Goal: Communication & Community: Answer question/provide support

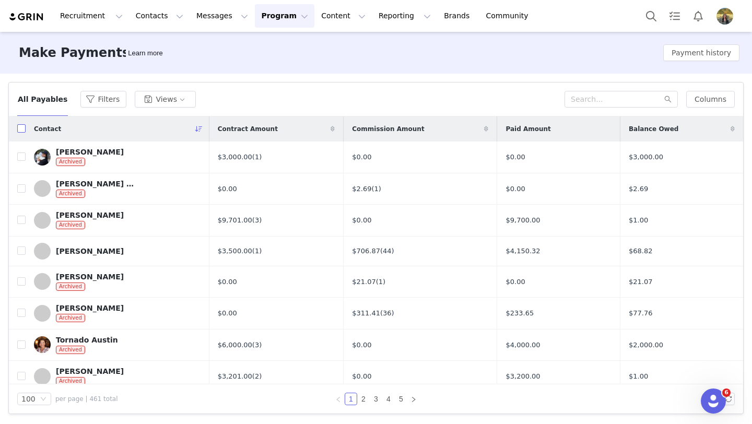
click at [19, 128] on input "checkbox" at bounding box center [21, 128] width 8 height 8
checkbox input "true"
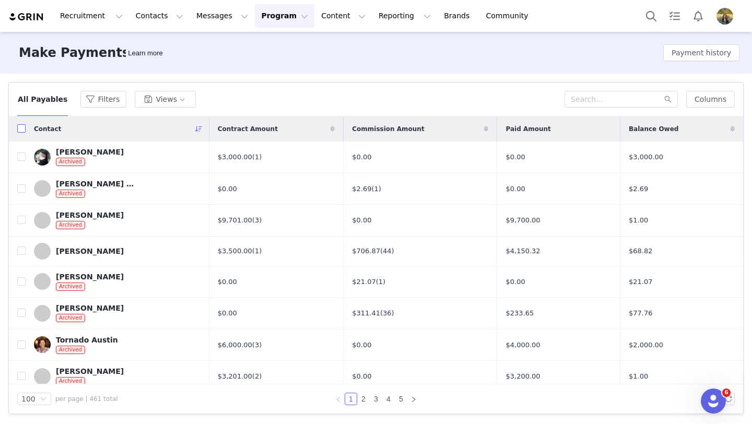
checkbox input "true"
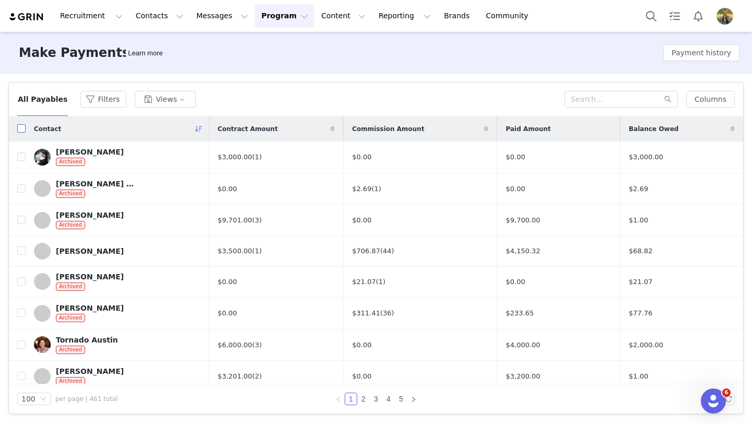
checkbox input "true"
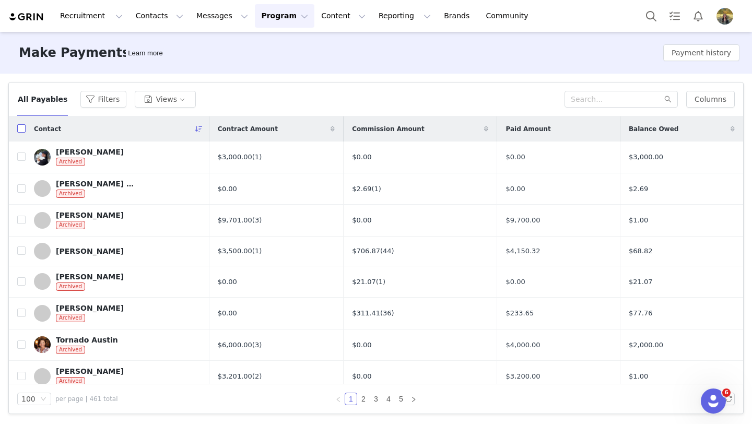
checkbox input "true"
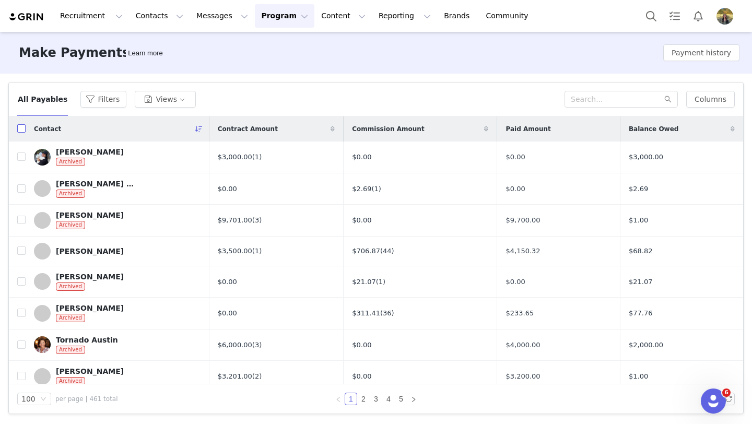
checkbox input "true"
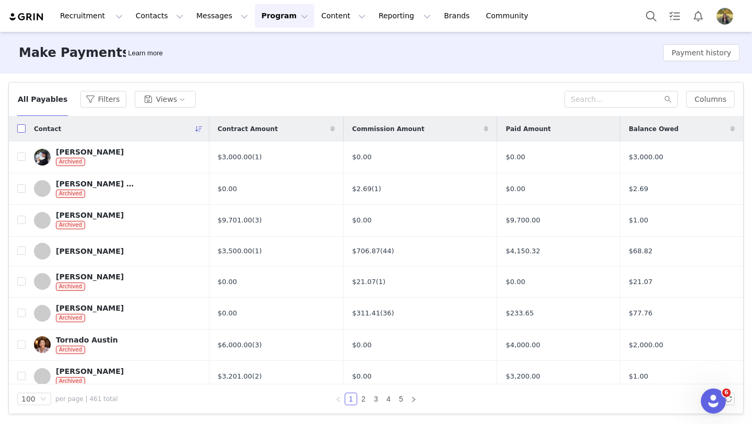
checkbox input "true"
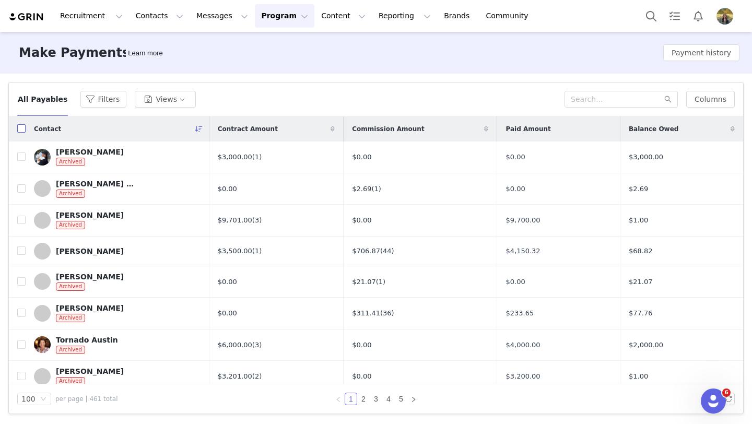
checkbox input "true"
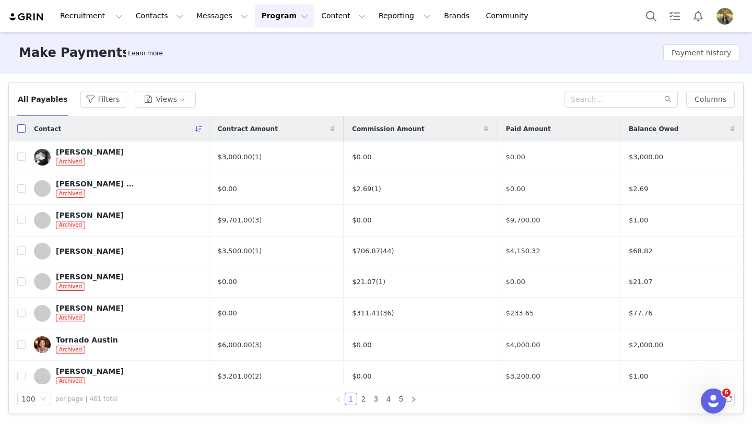
checkbox input "true"
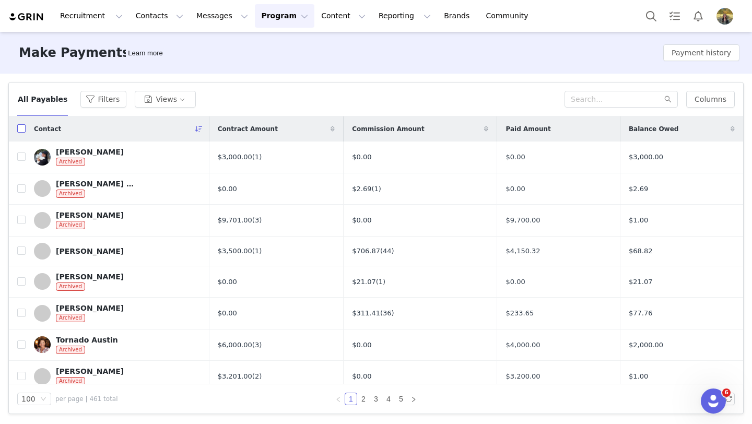
checkbox input "true"
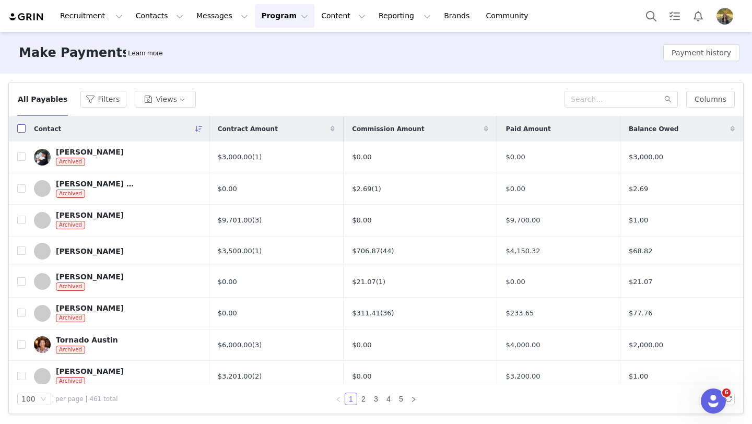
checkbox input "true"
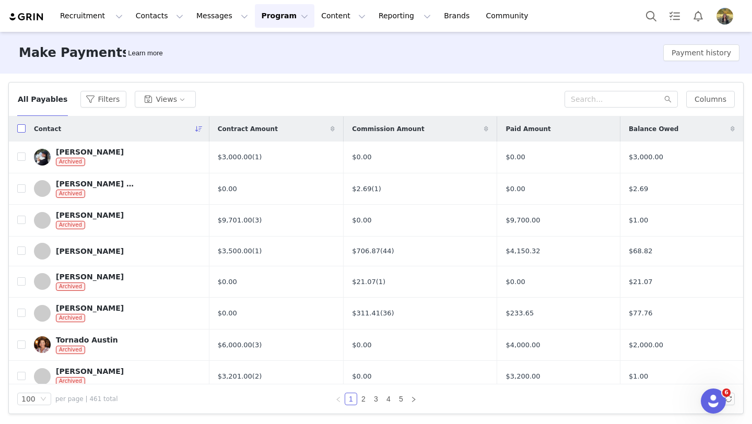
checkbox input "true"
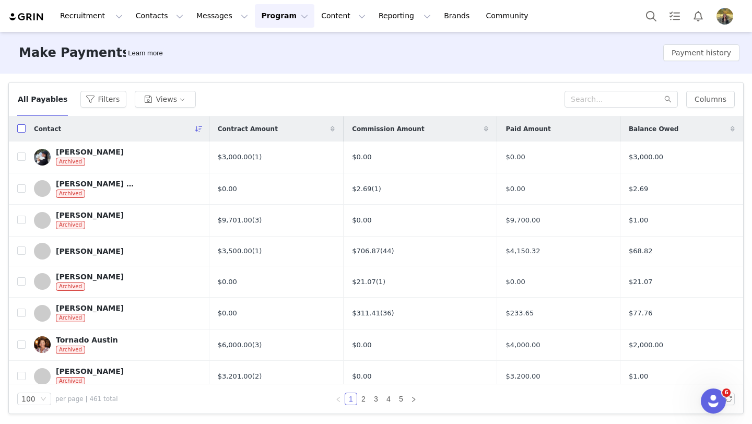
checkbox input "true"
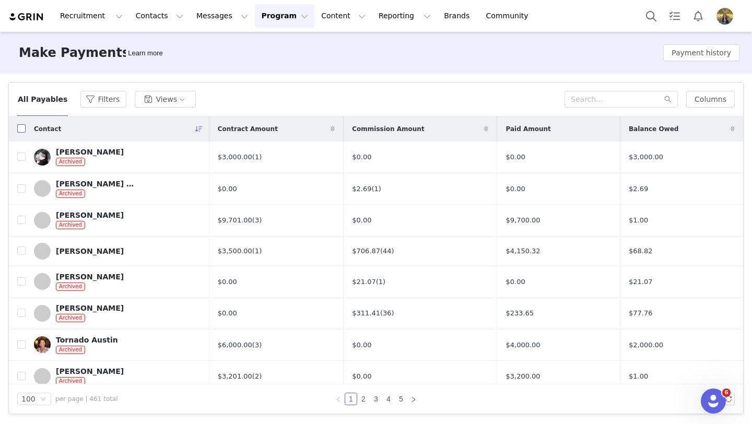
checkbox input "true"
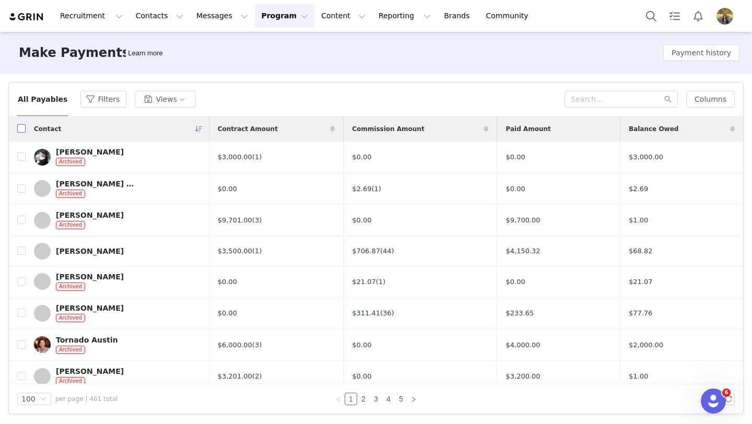
checkbox input "true"
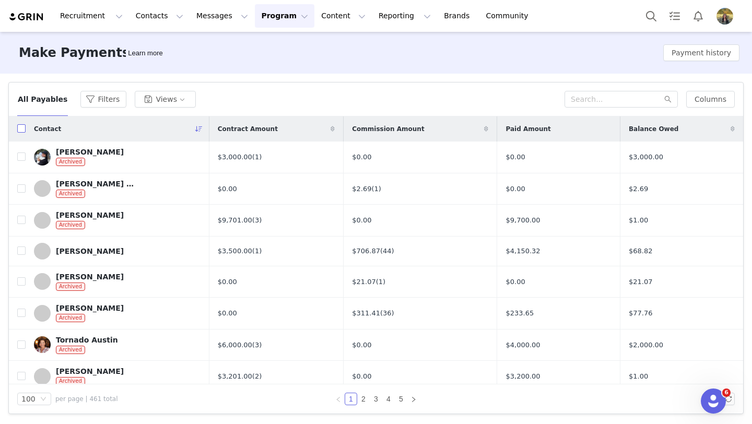
checkbox input "true"
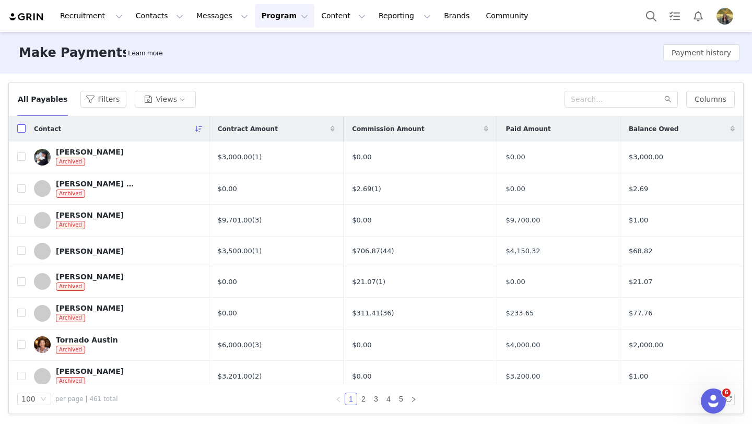
checkbox input "true"
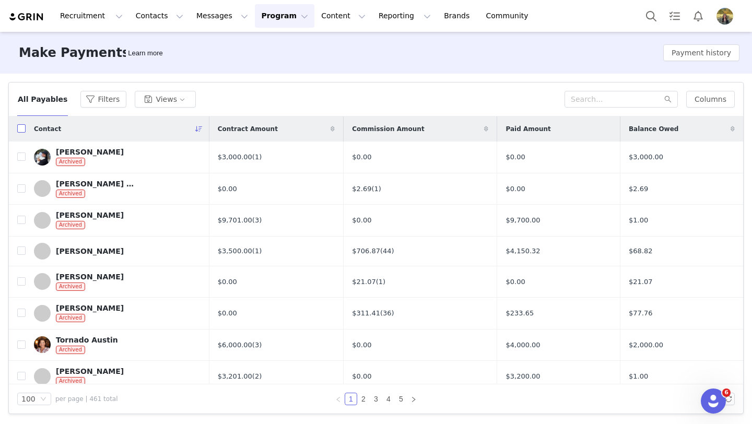
checkbox input "true"
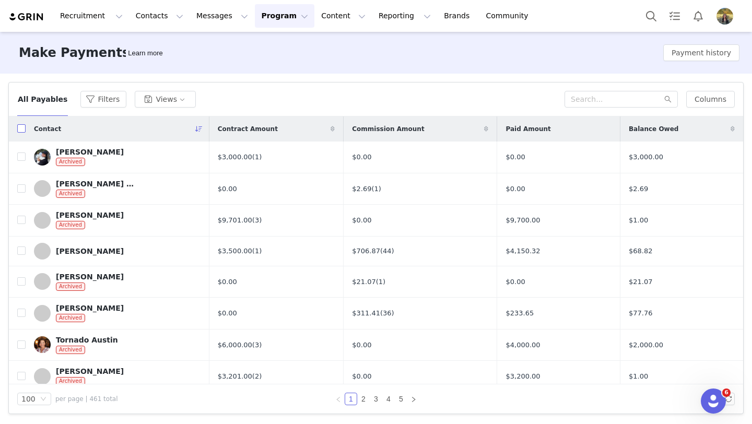
checkbox input "true"
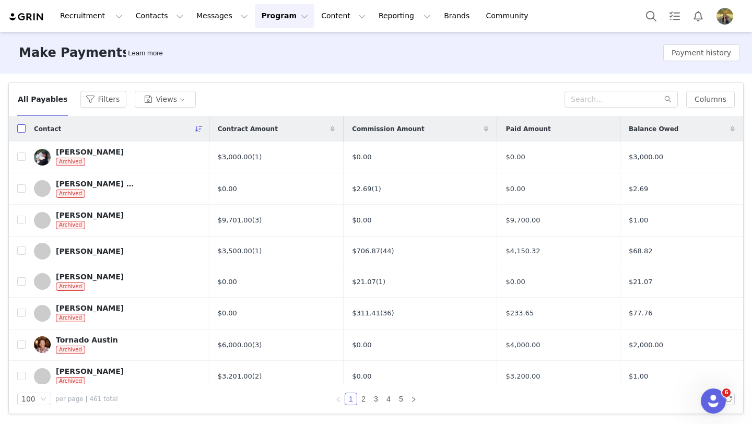
checkbox input "true"
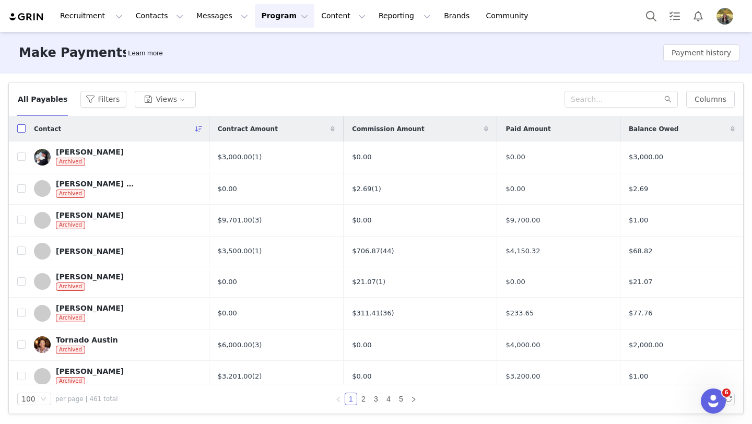
checkbox input "true"
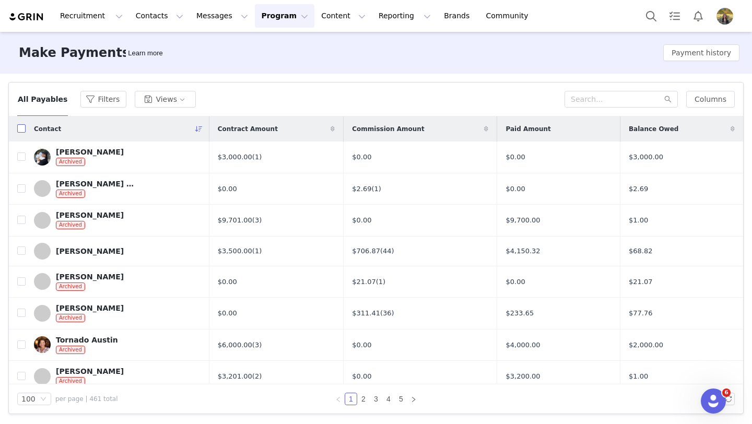
checkbox input "true"
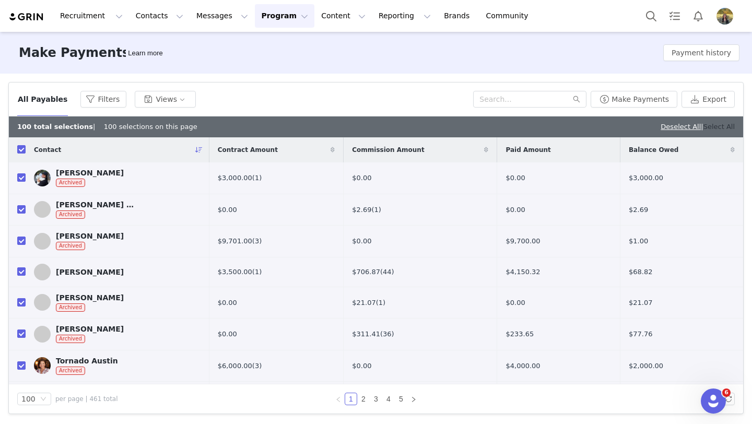
click at [725, 129] on link "Select All" at bounding box center [718, 127] width 31 height 8
click at [635, 90] on div "All Payables Filters Views Make Payments Export" at bounding box center [376, 99] width 734 height 34
click at [635, 96] on button "Make Payments" at bounding box center [633, 99] width 87 height 17
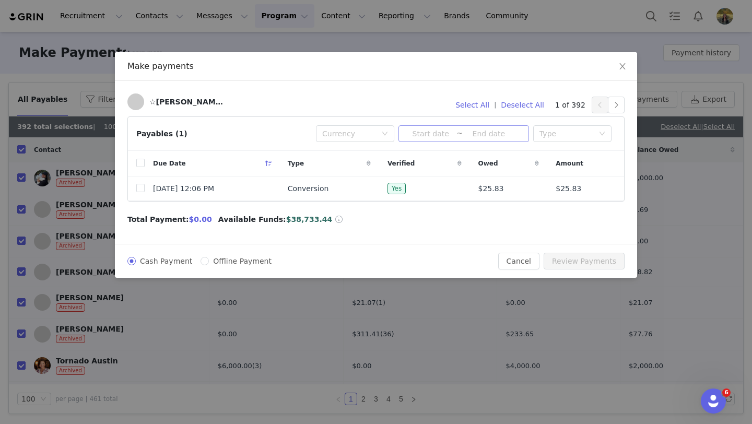
click at [465, 138] on input at bounding box center [488, 133] width 52 height 11
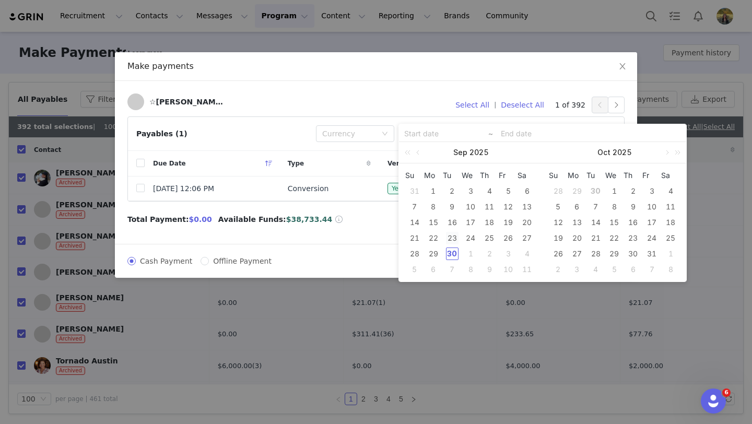
click at [448, 232] on div "23" at bounding box center [452, 238] width 13 height 13
type input "2025-09-23"
click at [448, 232] on div "23" at bounding box center [452, 238] width 13 height 13
type input "2025-09-23"
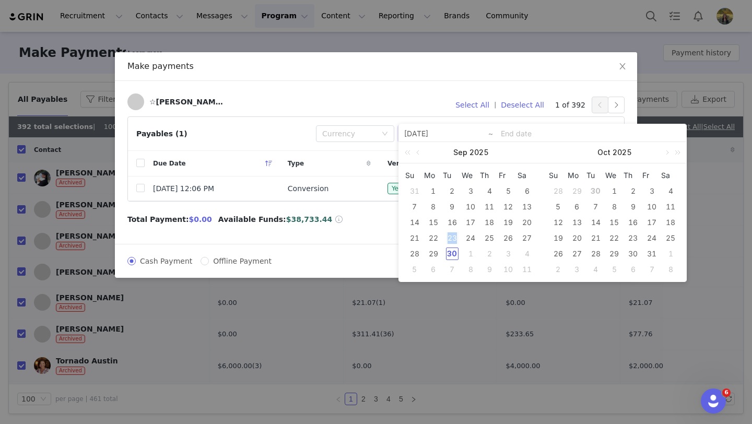
type input "2025-09-23"
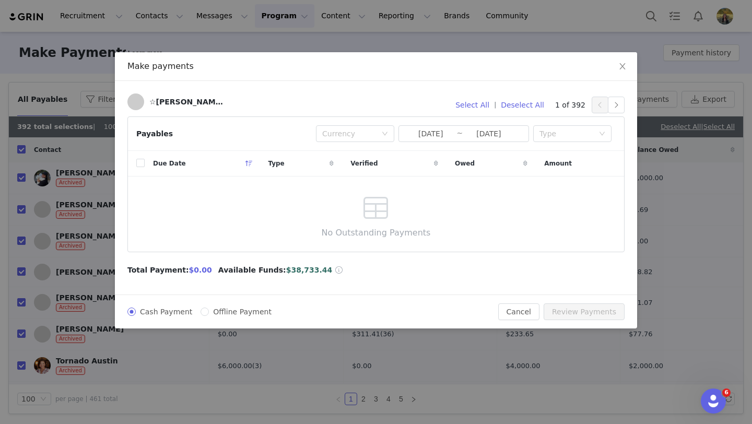
click at [558, 142] on div "Payables Currency 2025-09-23 ~ 2025-09-23 Type" at bounding box center [376, 134] width 496 height 34
click at [557, 137] on div "Type" at bounding box center [566, 133] width 54 height 10
click at [544, 168] on li "Conversion" at bounding box center [572, 171] width 78 height 17
click at [479, 109] on button "Select All" at bounding box center [471, 105] width 43 height 17
click at [441, 136] on input "2025-09-23" at bounding box center [430, 133] width 52 height 11
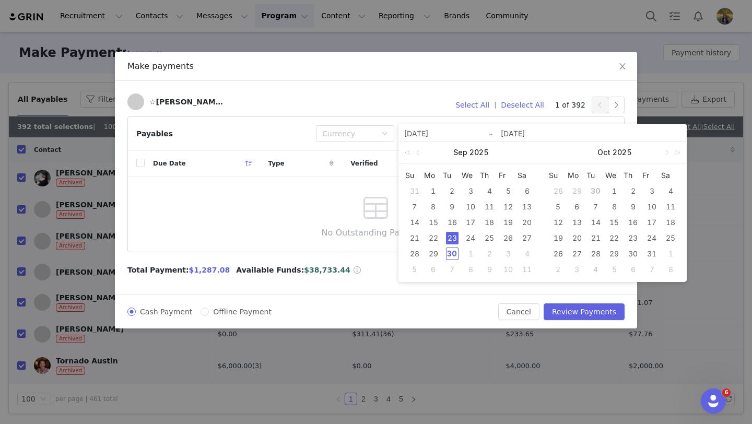
click at [463, 235] on td "24" at bounding box center [470, 238] width 19 height 16
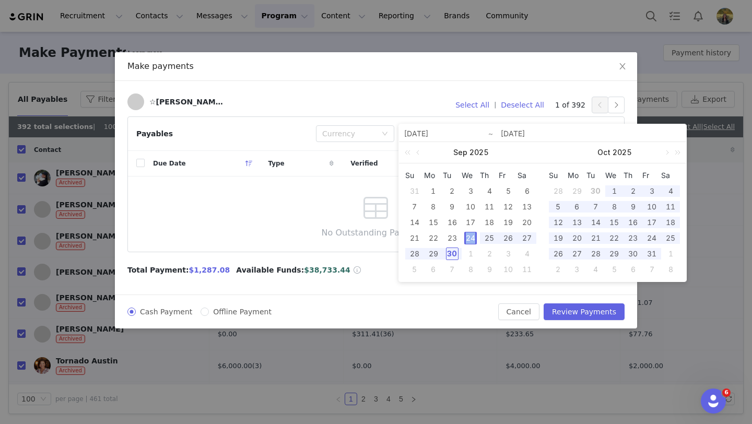
click at [463, 235] on td "24" at bounding box center [470, 238] width 19 height 16
type input "2025-09-24"
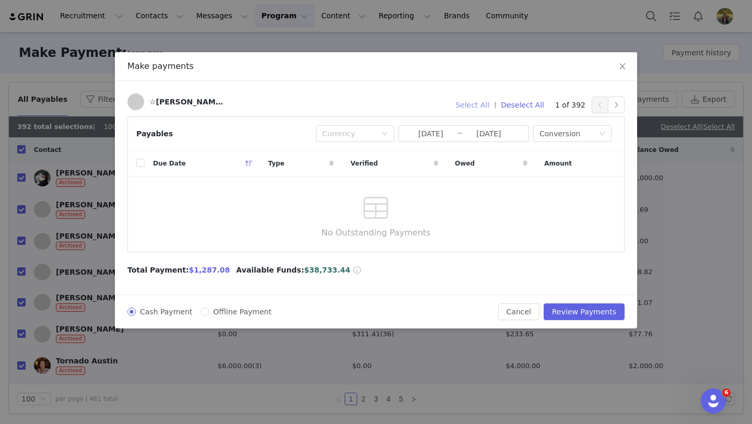
click at [482, 101] on button "Select All" at bounding box center [471, 105] width 43 height 17
click at [451, 142] on div "Payables Currency 2025-09-24 ~ 2025-09-24 Type Conversion" at bounding box center [376, 134] width 496 height 34
click at [451, 134] on input "2025-09-24" at bounding box center [430, 133] width 52 height 11
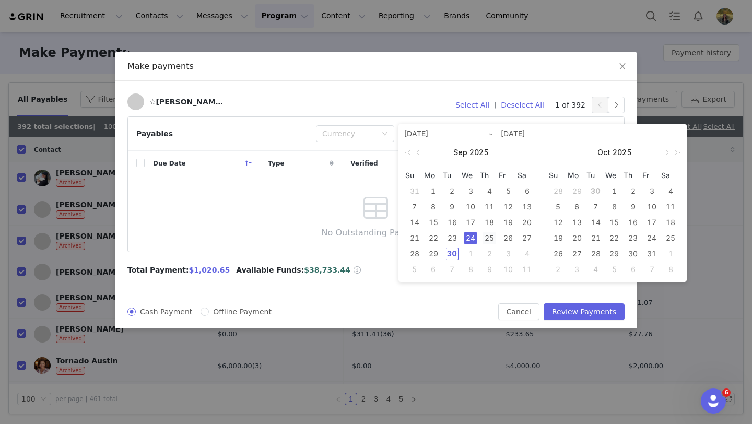
click at [485, 237] on div "25" at bounding box center [489, 238] width 13 height 13
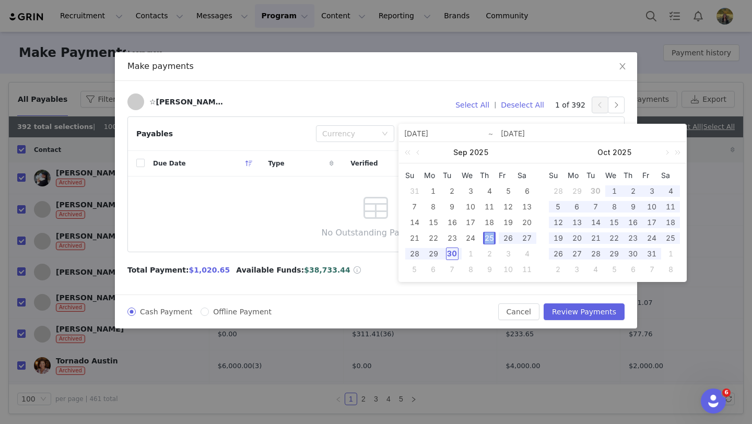
click at [485, 237] on div "25" at bounding box center [489, 238] width 13 height 13
type input "2025-09-25"
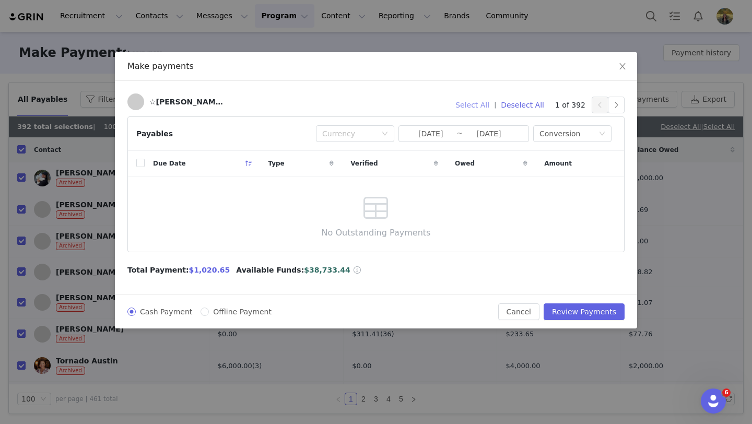
click at [484, 105] on button "Select All" at bounding box center [471, 105] width 43 height 17
click at [417, 136] on input "2025-09-25" at bounding box center [430, 133] width 52 height 11
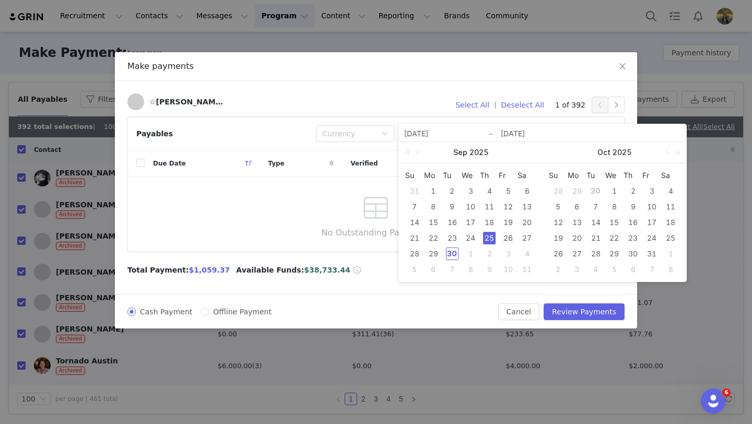
click at [504, 237] on div "26" at bounding box center [508, 238] width 13 height 13
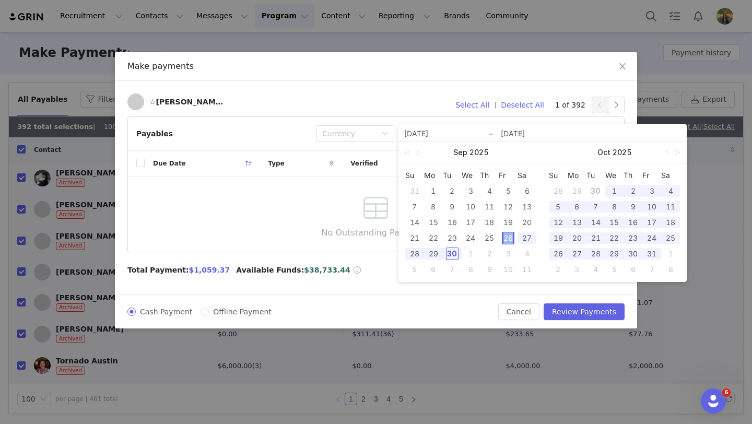
click at [504, 237] on div "26" at bounding box center [508, 238] width 13 height 13
type input "2025-09-26"
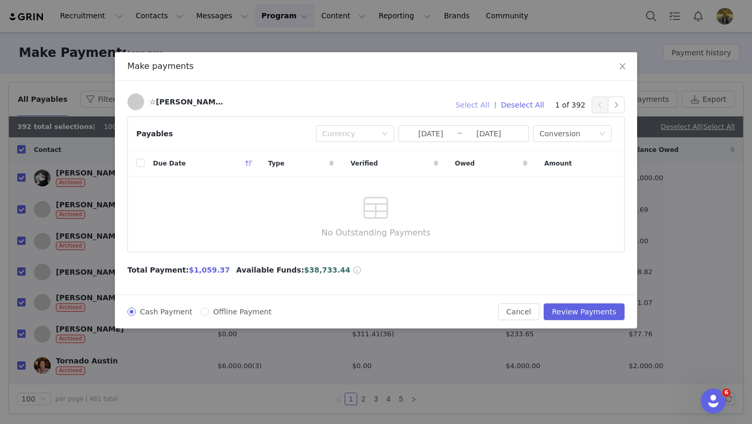
click at [475, 108] on button "Select All" at bounding box center [471, 105] width 43 height 17
click at [435, 137] on input "2025-09-26" at bounding box center [430, 133] width 52 height 11
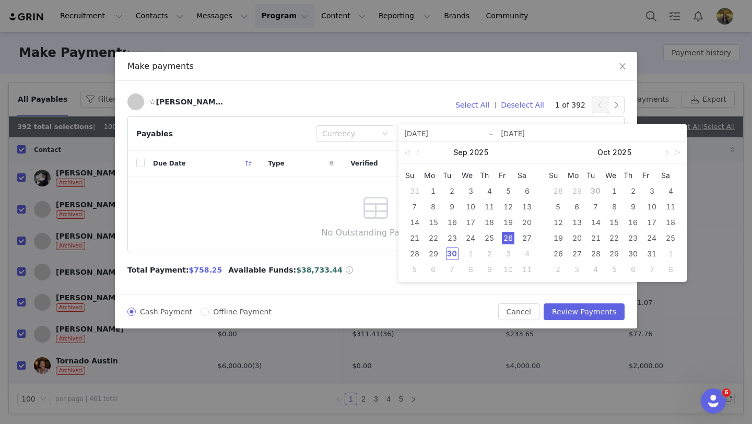
click at [526, 239] on div "27" at bounding box center [526, 238] width 13 height 13
type input "2025-09-27"
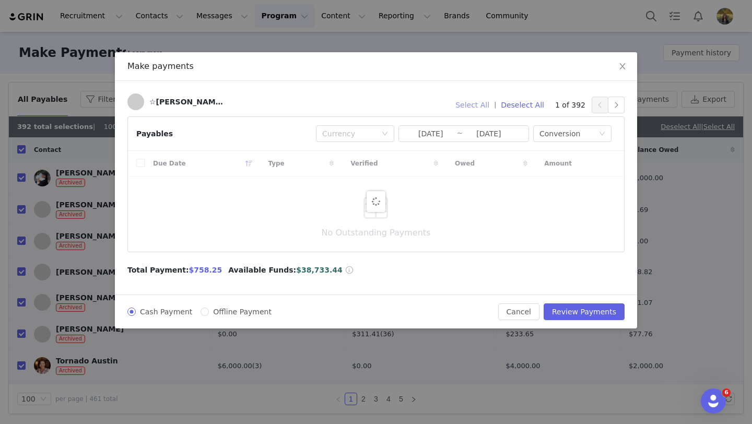
click at [481, 102] on button "Select All" at bounding box center [471, 105] width 43 height 17
click at [198, 271] on span "$809.62" at bounding box center [205, 270] width 33 height 8
copy span "809.62"
click at [473, 134] on input "2025-09-27" at bounding box center [488, 133] width 52 height 11
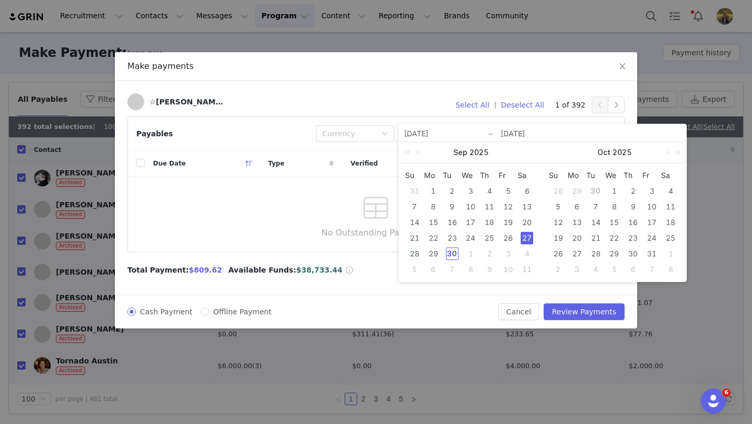
click at [409, 253] on div "28" at bounding box center [414, 253] width 13 height 13
type input "2025-09-28"
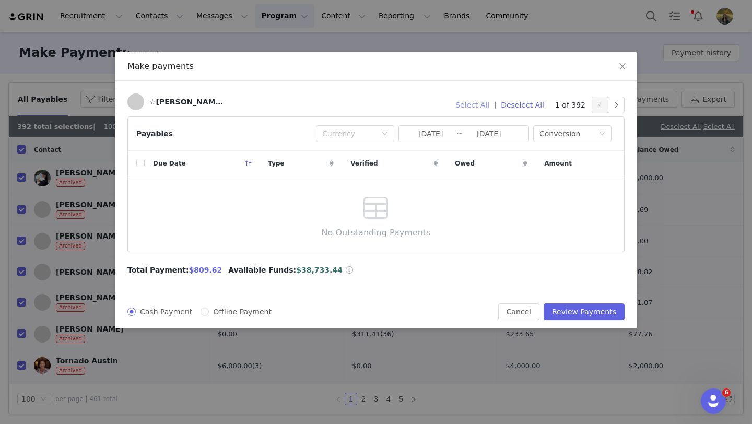
drag, startPoint x: 474, startPoint y: 100, endPoint x: 465, endPoint y: 100, distance: 9.9
click at [474, 100] on button "Select All" at bounding box center [471, 105] width 43 height 17
click at [201, 267] on span "$1,369.73" at bounding box center [209, 270] width 41 height 8
copy span "1,369.73"
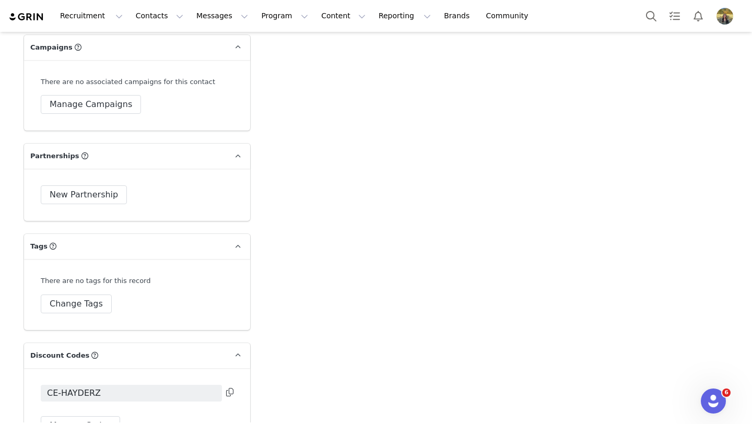
scroll to position [2017, 0]
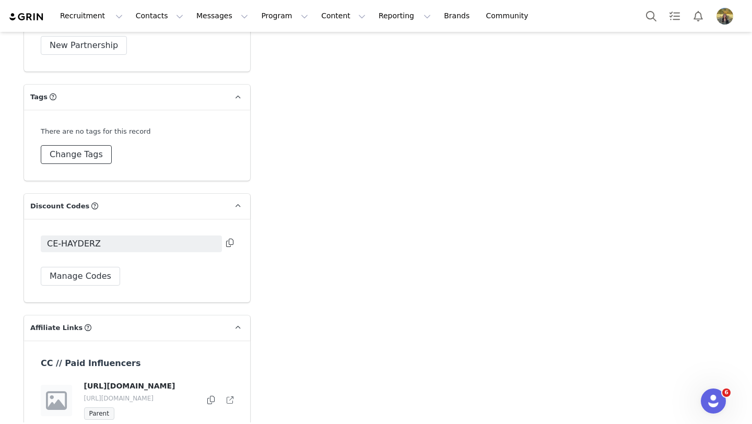
click at [101, 145] on button "Change Tags" at bounding box center [76, 154] width 71 height 19
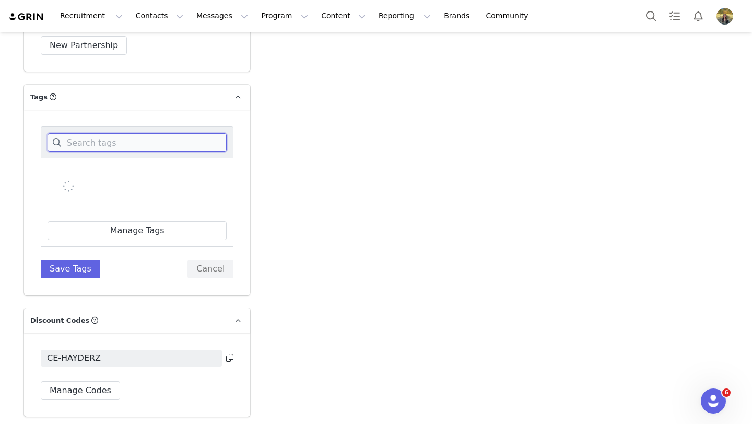
click at [101, 133] on input at bounding box center [136, 142] width 179 height 19
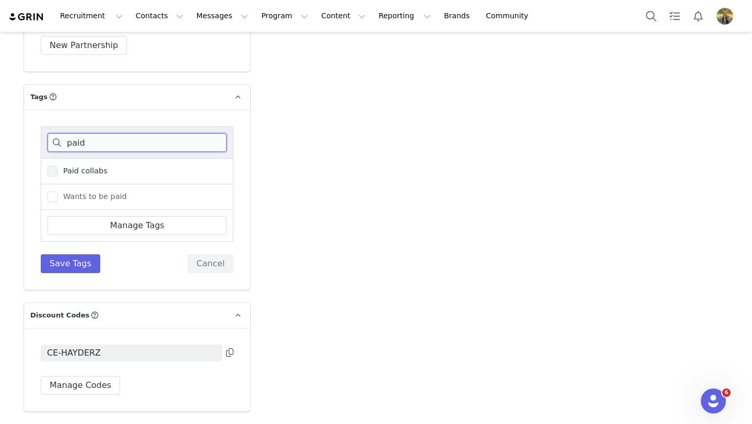
type input "paid"
click at [86, 166] on span "Paid collabs" at bounding box center [83, 171] width 50 height 10
click at [58, 166] on input "Paid collabs" at bounding box center [58, 166] width 0 height 0
click at [81, 233] on div "paid Paid collabs Wants to be paid Manage Tags Save Tags Cancel" at bounding box center [137, 199] width 193 height 147
click at [80, 254] on button "Save Tags" at bounding box center [70, 263] width 59 height 19
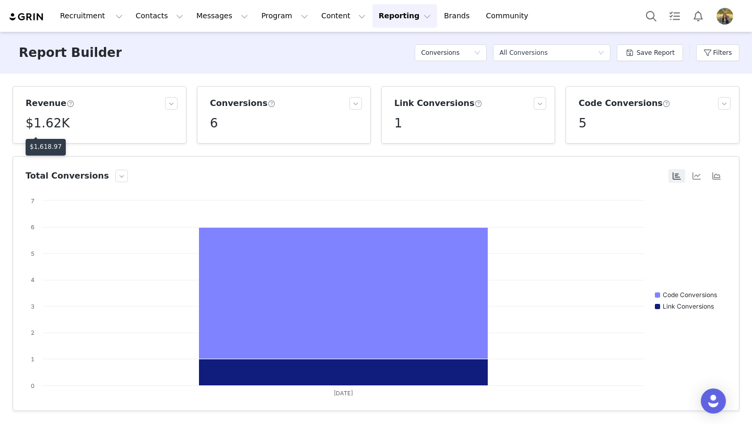
click at [48, 149] on p "$1,618.97" at bounding box center [46, 146] width 32 height 9
copy p "1,618.97"
click at [722, 58] on button "Filters" at bounding box center [717, 52] width 43 height 17
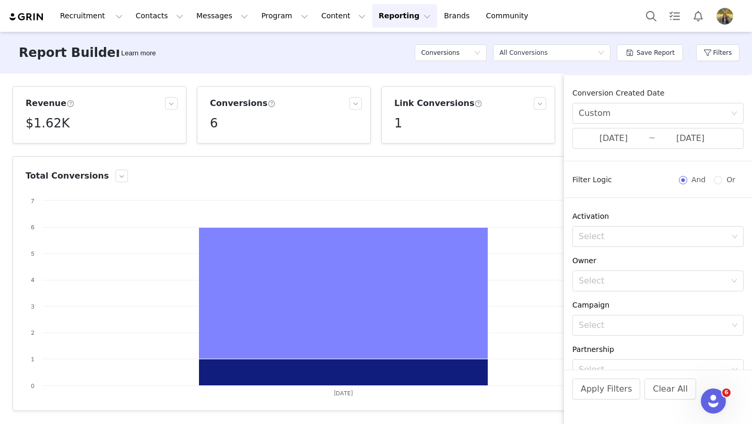
click at [622, 127] on div "Conversion Created Date Custom 09/25/2025 ~ 09/25/2025" at bounding box center [658, 118] width 188 height 61
click at [620, 133] on input "09/25/2025" at bounding box center [613, 139] width 70 height 14
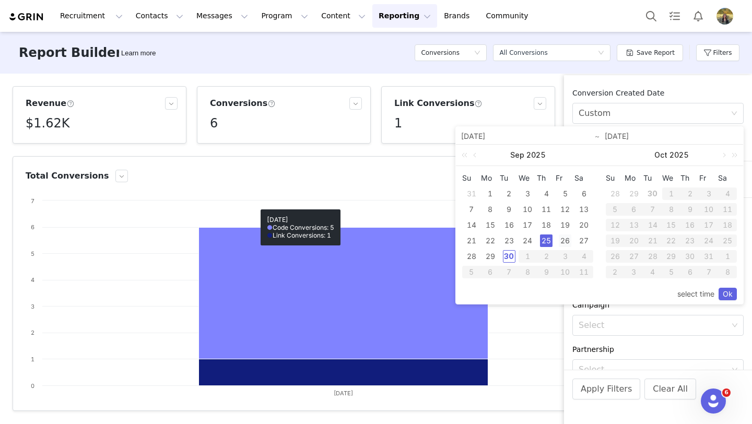
click at [565, 240] on div "26" at bounding box center [564, 240] width 13 height 13
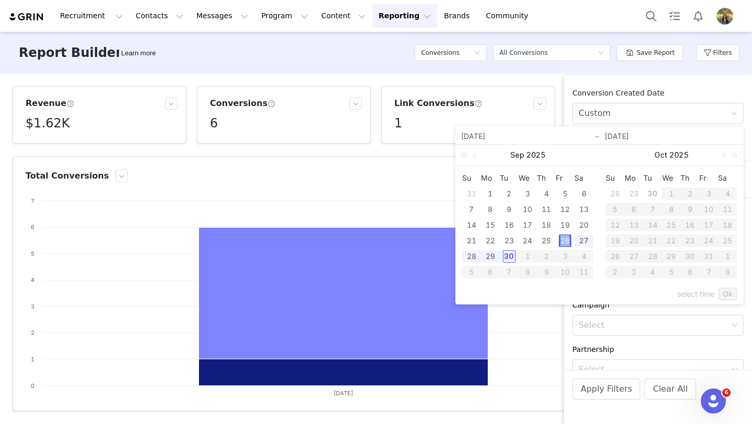
click at [565, 240] on div "26" at bounding box center [564, 240] width 13 height 13
type input "09/26/2025"
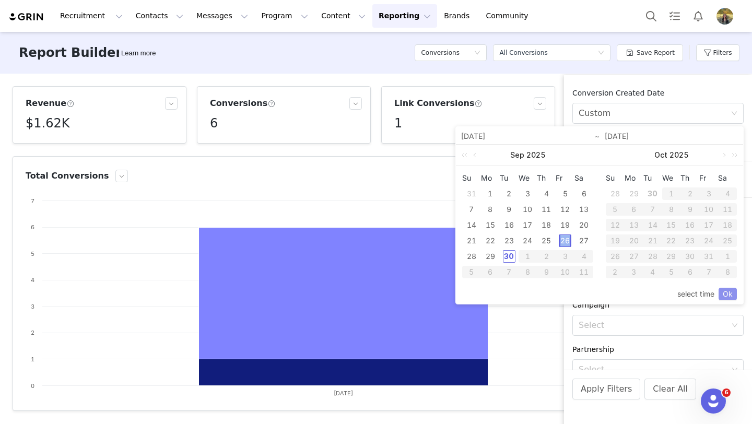
click at [730, 300] on link "Ok" at bounding box center [727, 294] width 18 height 13
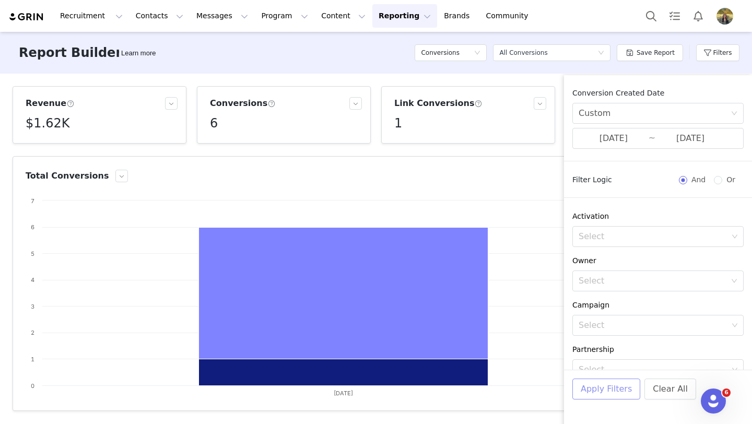
click at [607, 387] on button "Apply Filters" at bounding box center [606, 388] width 68 height 21
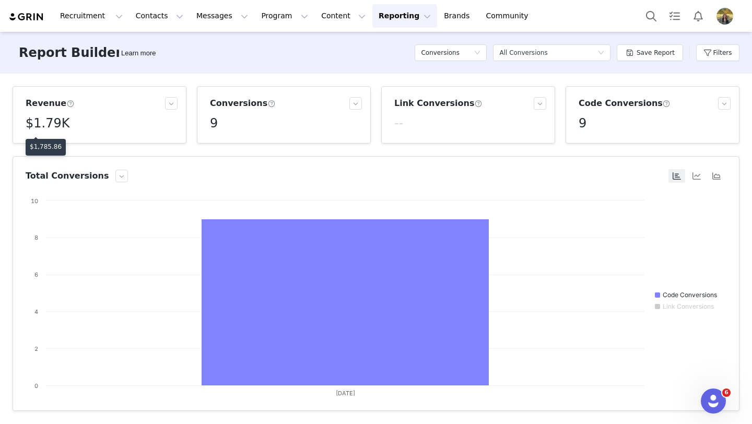
click at [46, 147] on p "$1,785.86" at bounding box center [46, 146] width 32 height 9
copy p "1,785.86"
click at [701, 55] on button "Filters" at bounding box center [717, 52] width 43 height 17
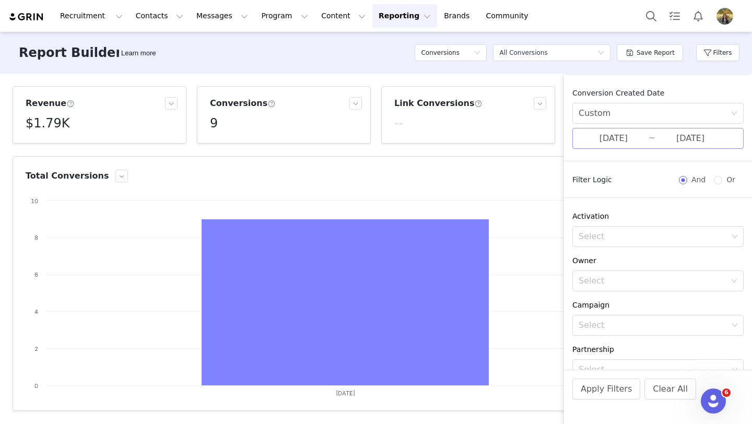
click at [608, 134] on input "09/26/2025" at bounding box center [613, 139] width 70 height 14
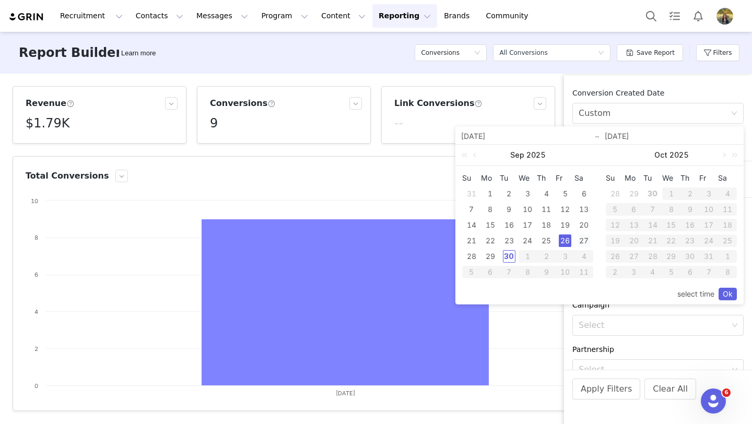
click at [581, 238] on div "27" at bounding box center [583, 240] width 13 height 13
type input "09/27/2025"
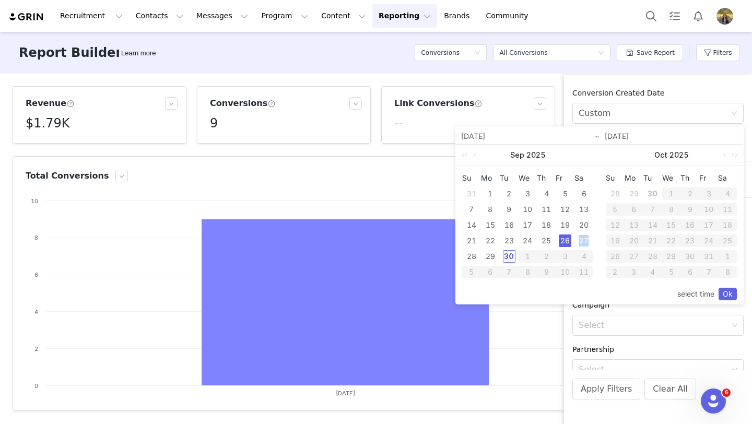
type input "09/27/2025"
drag, startPoint x: 736, startPoint y: 295, endPoint x: 730, endPoint y: 295, distance: 6.3
click at [736, 295] on div "select time Ok" at bounding box center [599, 294] width 287 height 20
click at [729, 289] on link "Ok" at bounding box center [727, 294] width 18 height 13
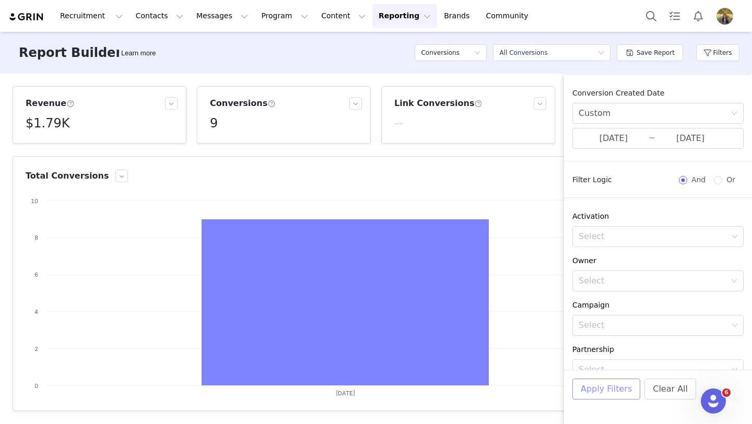
click at [590, 390] on button "Apply Filters" at bounding box center [606, 388] width 68 height 21
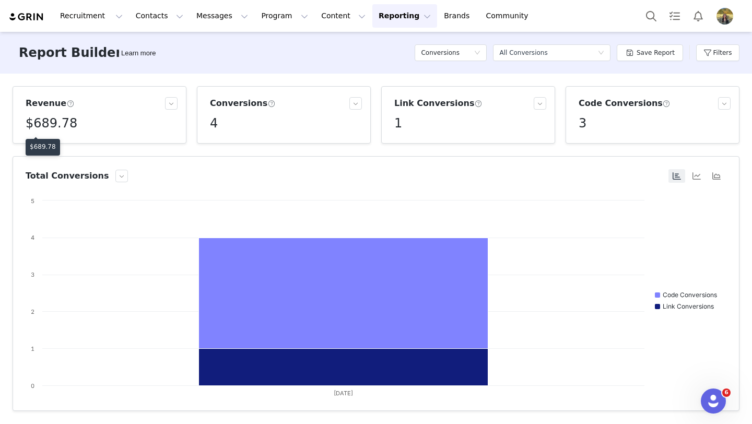
click at [50, 146] on p "$689.78" at bounding box center [43, 146] width 26 height 9
copy p "689.78"
click at [727, 47] on button "Filters" at bounding box center [717, 52] width 43 height 17
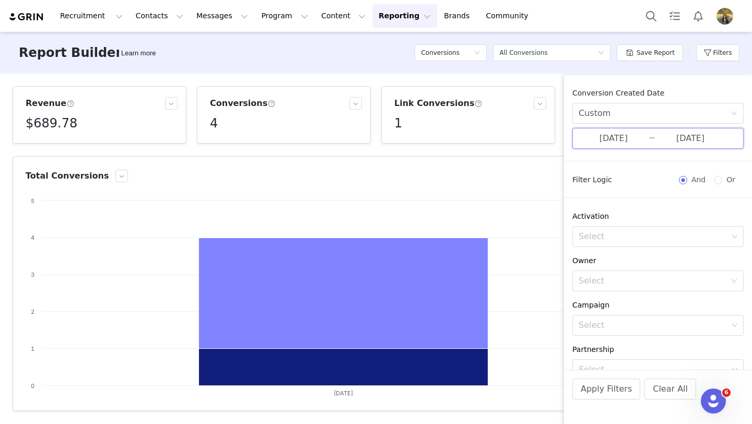
click at [617, 146] on span "09/27/2025 ~ 09/27/2025" at bounding box center [657, 138] width 171 height 21
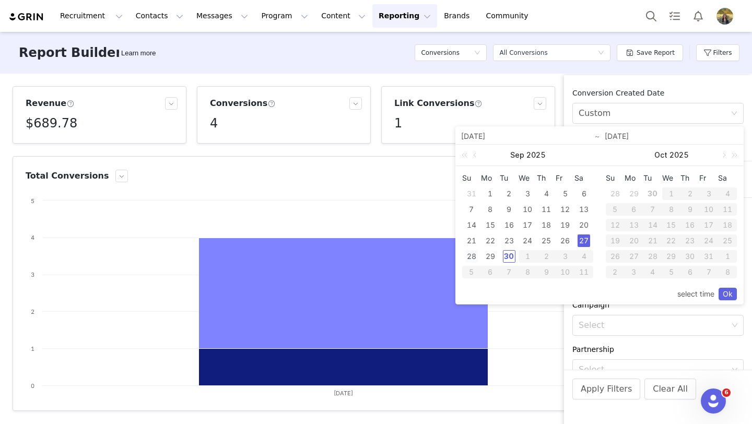
click at [468, 258] on div "28" at bounding box center [471, 256] width 13 height 13
type input "09/28/2025"
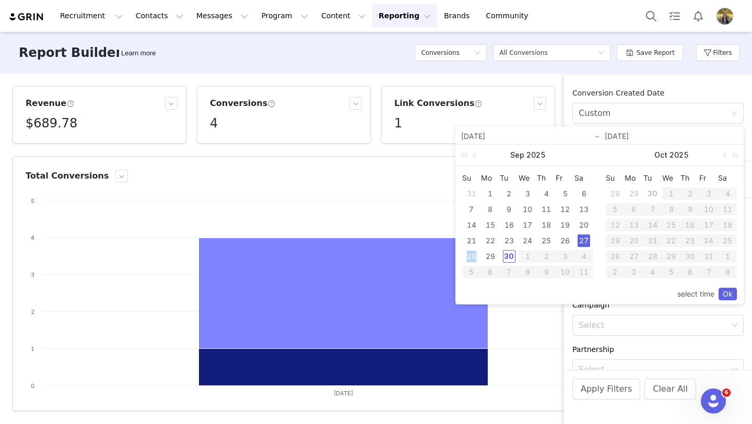
type input "09/28/2025"
click at [727, 290] on link "Ok" at bounding box center [727, 294] width 18 height 13
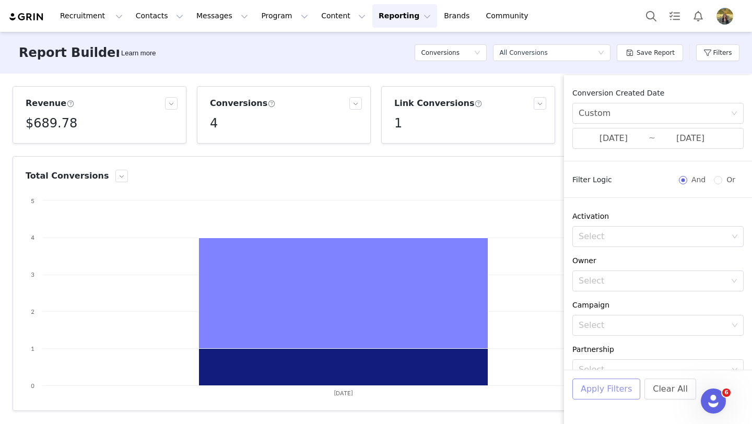
click at [597, 393] on button "Apply Filters" at bounding box center [606, 388] width 68 height 21
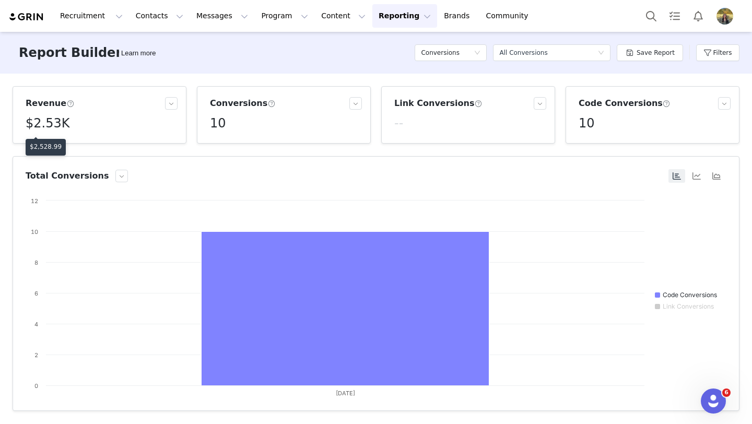
click at [53, 142] on p "$2,528.99" at bounding box center [46, 146] width 32 height 9
copy p "2,528.99"
click at [702, 54] on button "Filters" at bounding box center [717, 52] width 43 height 17
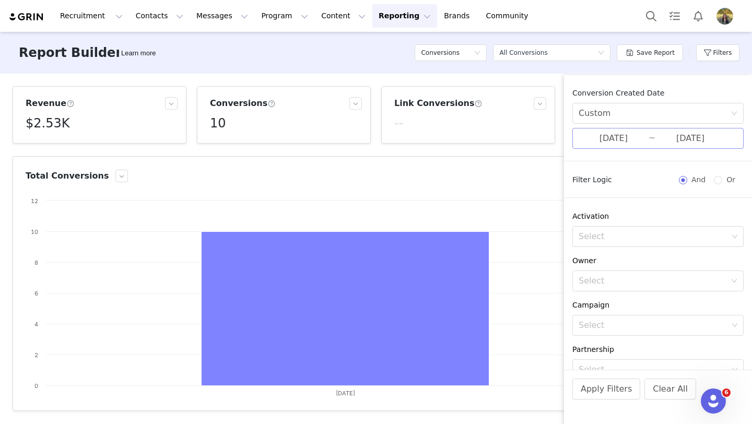
click at [646, 138] on input "09/28/2025" at bounding box center [613, 139] width 70 height 14
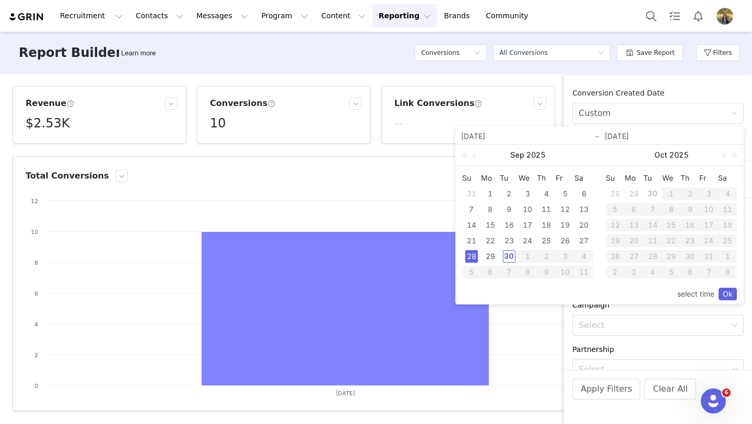
click at [492, 257] on div "29" at bounding box center [490, 256] width 13 height 13
type input "09/29/2025"
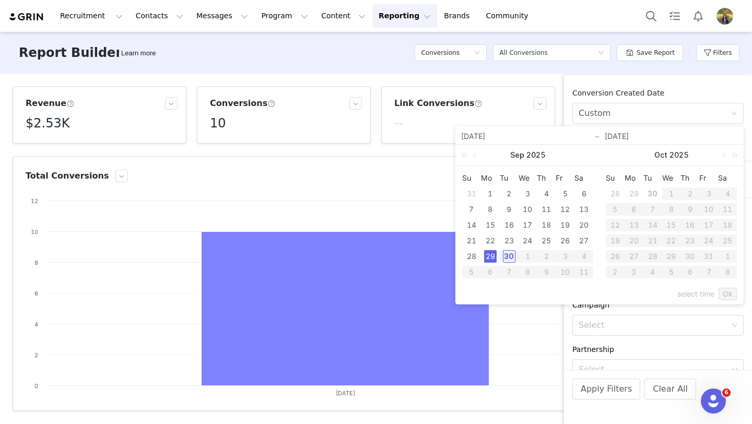
type input "09/29/2025"
click at [724, 295] on link "Ok" at bounding box center [727, 294] width 18 height 13
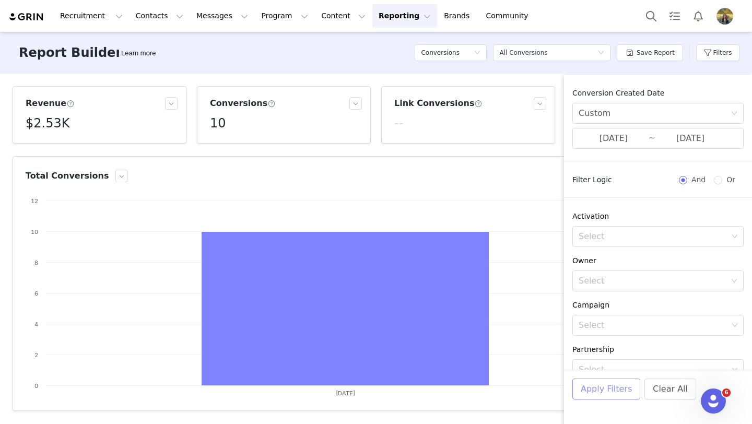
click at [592, 380] on button "Apply Filters" at bounding box center [606, 388] width 68 height 21
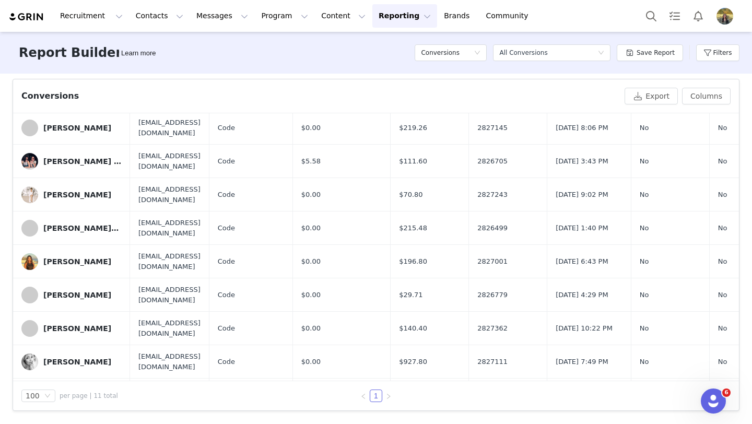
scroll to position [125, 0]
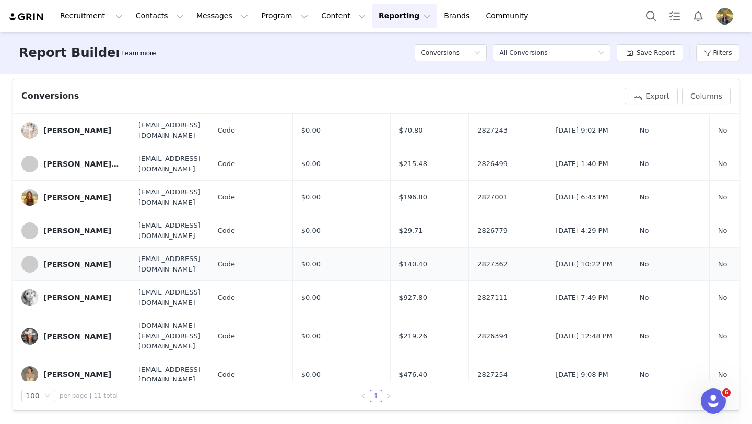
click at [507, 264] on span "2827362" at bounding box center [492, 264] width 30 height 10
copy span "2827362"
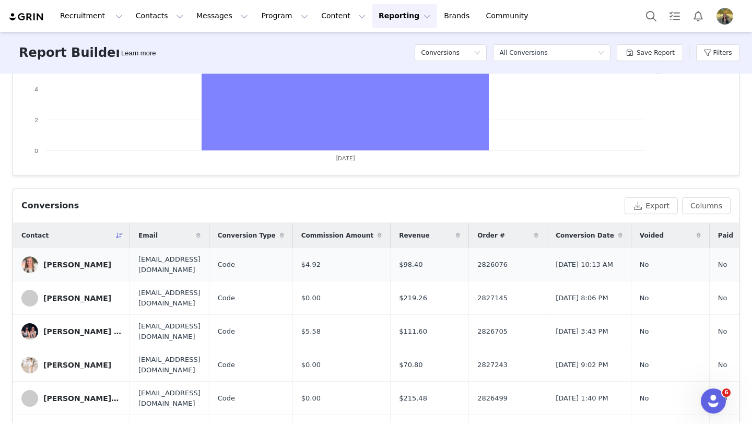
scroll to position [0, 0]
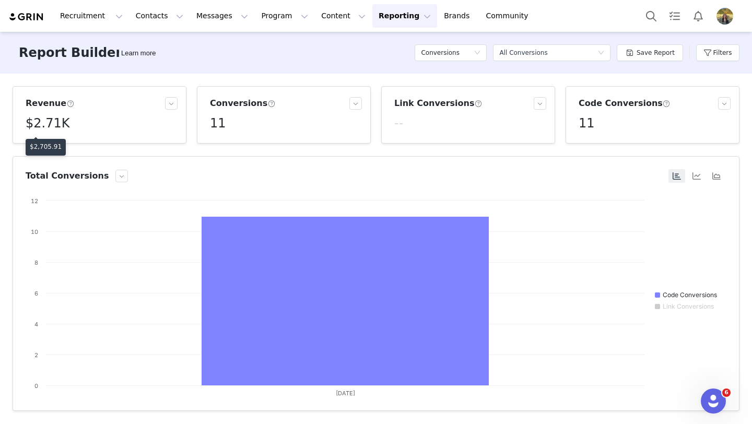
click at [50, 146] on p "$2,705.91" at bounding box center [46, 146] width 32 height 9
copy p "2,705.91"
click at [705, 46] on button "Filters" at bounding box center [717, 52] width 43 height 17
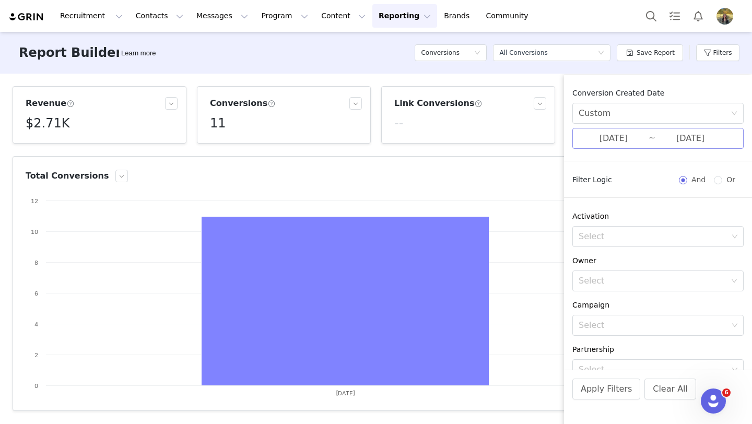
click at [610, 143] on input "09/29/2025" at bounding box center [613, 139] width 70 height 14
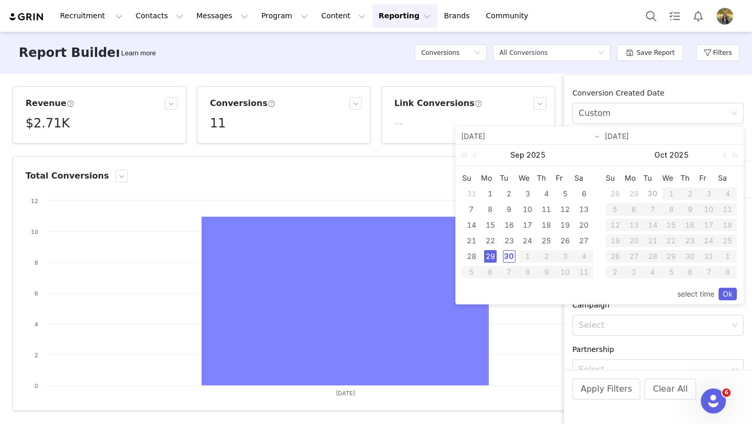
click at [503, 256] on div "30" at bounding box center [509, 256] width 13 height 13
type input "09/30/2025"
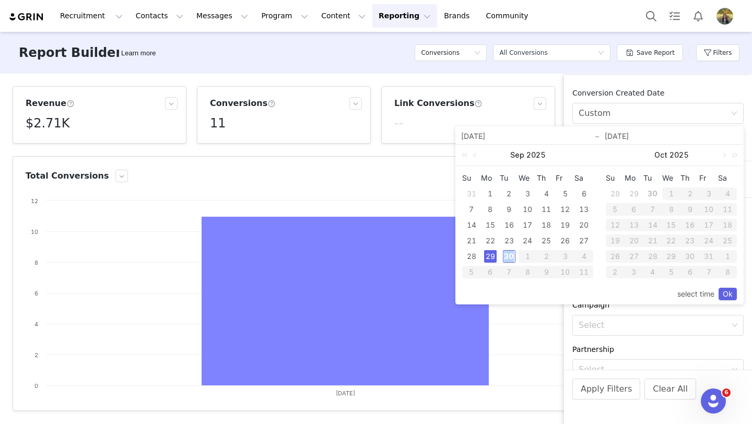
type input "09/30/2025"
click at [719, 293] on link "Ok" at bounding box center [727, 294] width 18 height 13
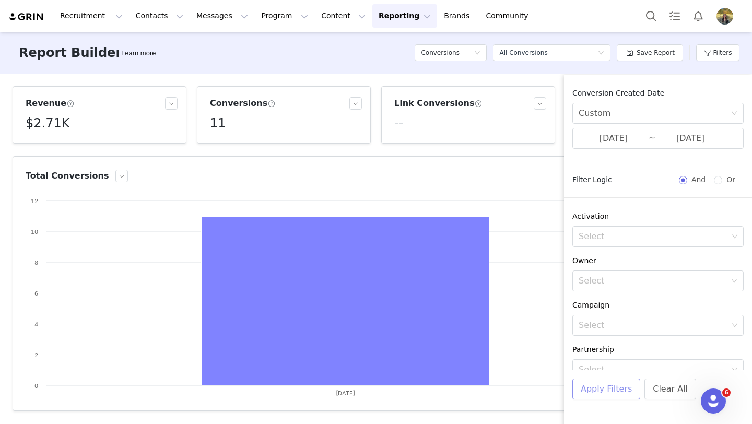
click at [586, 390] on button "Apply Filters" at bounding box center [606, 388] width 68 height 21
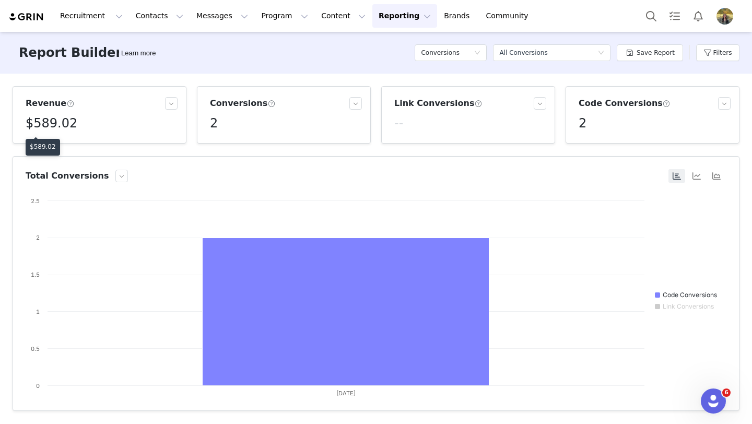
click at [46, 144] on p "$589.02" at bounding box center [43, 146] width 26 height 9
copy p "589.02"
click at [719, 53] on button "Filters" at bounding box center [717, 52] width 43 height 17
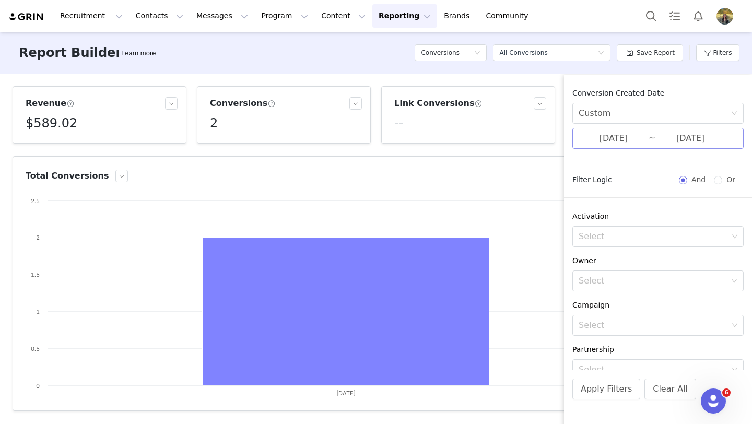
click at [603, 141] on input "09/30/2025" at bounding box center [613, 139] width 70 height 14
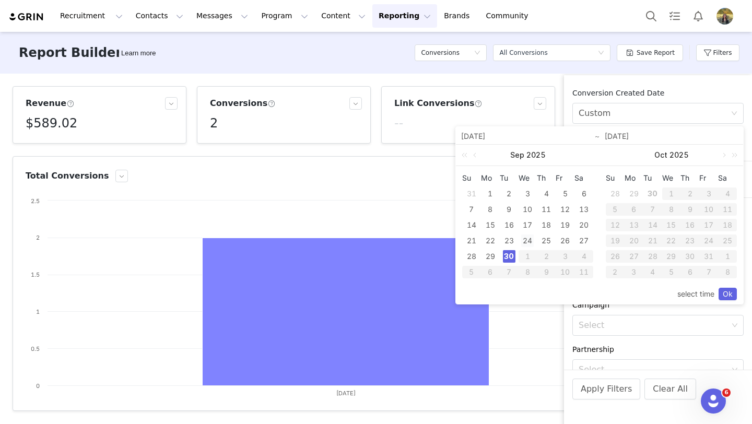
click at [530, 236] on div "24" at bounding box center [527, 240] width 13 height 13
type input "09/24/2025"
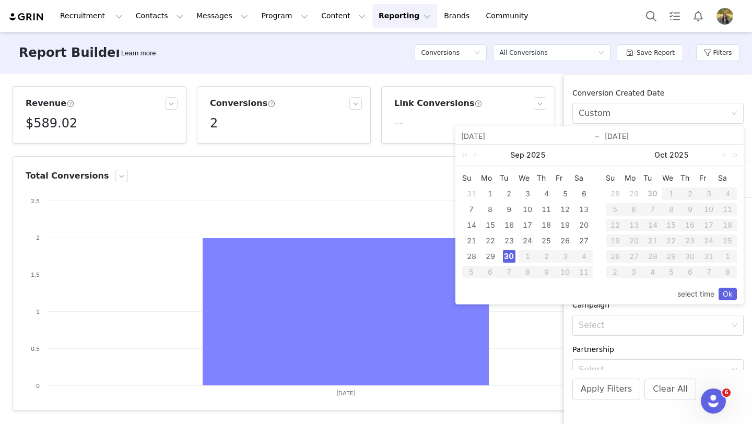
type input "09/24/2025"
click at [726, 292] on link "Ok" at bounding box center [727, 294] width 18 height 13
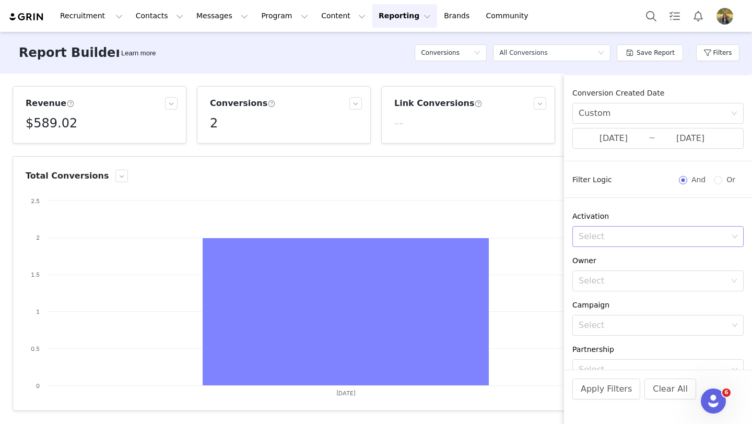
scroll to position [193, 0]
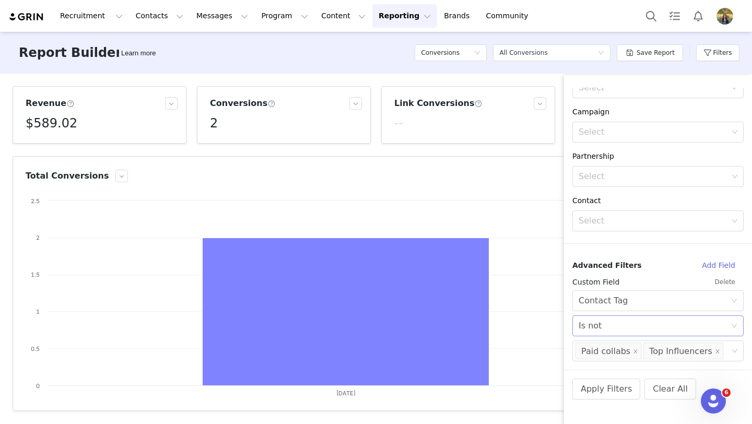
click at [638, 328] on div "Select Is not" at bounding box center [654, 326] width 152 height 20
click at [635, 353] on li "Is" at bounding box center [657, 348] width 171 height 17
click at [664, 349] on div "Top Influencers" at bounding box center [680, 351] width 63 height 17
type input "\"
click at [603, 387] on button "Apply Filters" at bounding box center [606, 388] width 68 height 21
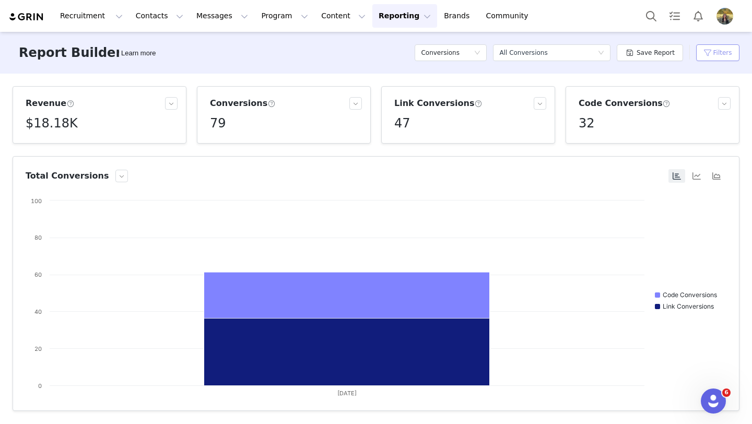
click at [699, 53] on button "Filters" at bounding box center [717, 52] width 43 height 17
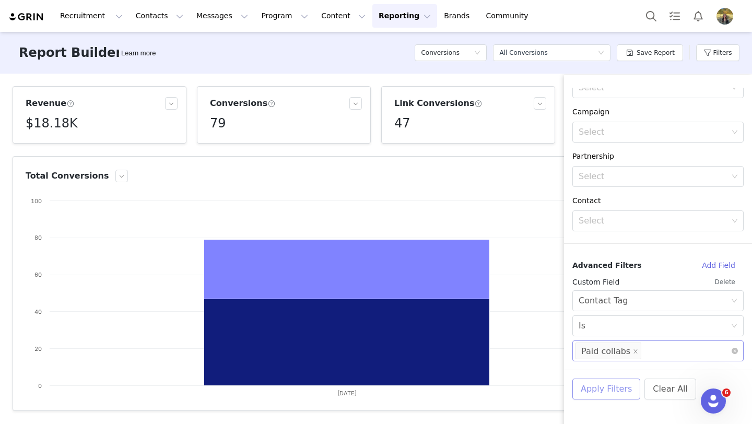
click at [582, 386] on button "Apply Filters" at bounding box center [606, 388] width 68 height 21
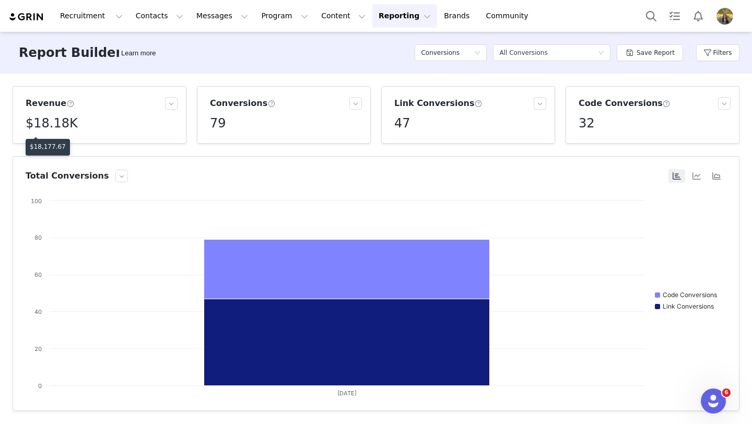
click at [51, 147] on p "$18,177.67" at bounding box center [48, 146] width 36 height 9
copy p "18,177.67"
click at [700, 51] on button "Filters" at bounding box center [717, 52] width 43 height 17
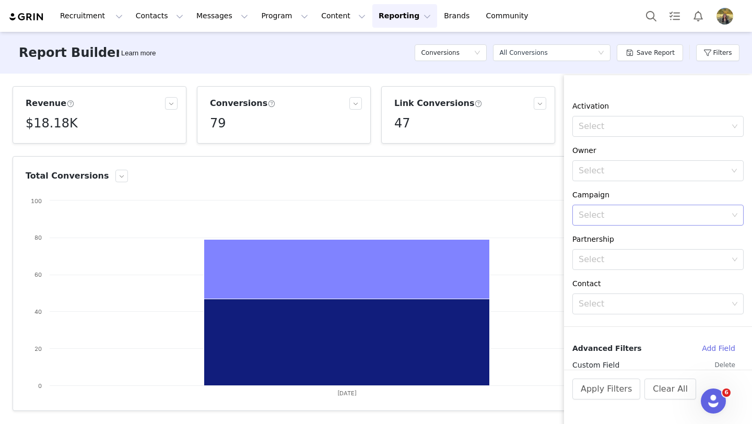
scroll to position [0, 0]
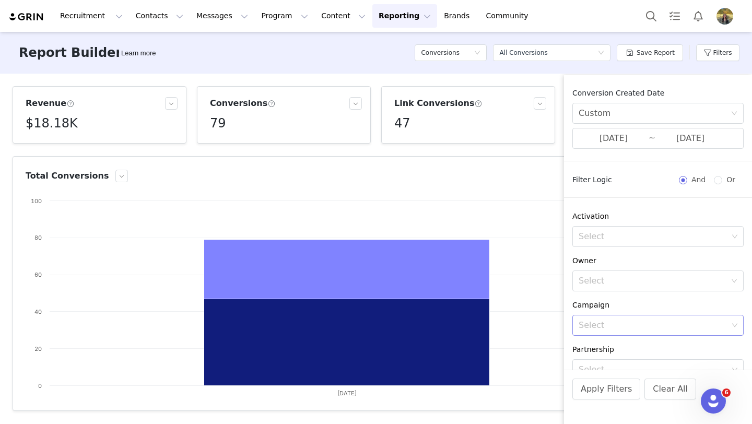
click at [623, 139] on input "09/24/2025" at bounding box center [613, 139] width 70 height 14
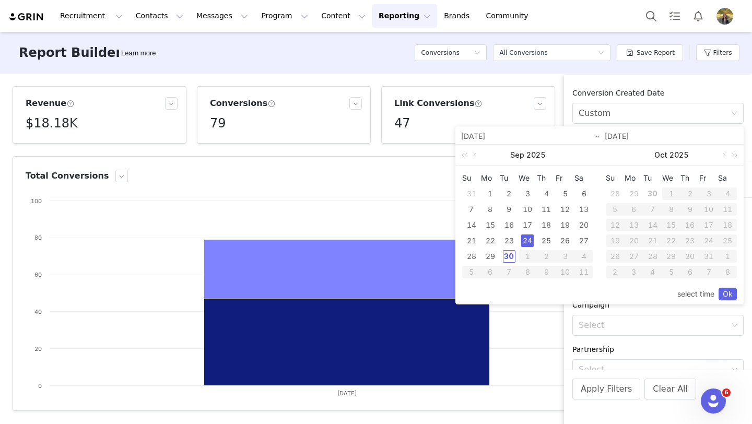
click at [539, 242] on td "25" at bounding box center [546, 241] width 19 height 16
type input "09/25/2025"
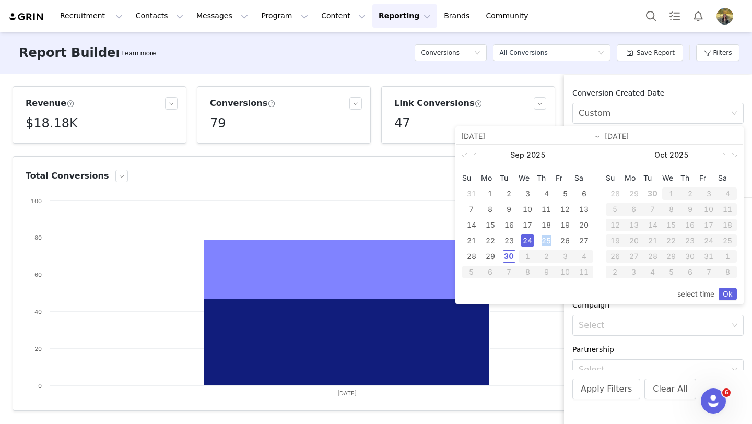
type input "09/25/2025"
click at [727, 293] on link "Ok" at bounding box center [727, 294] width 18 height 13
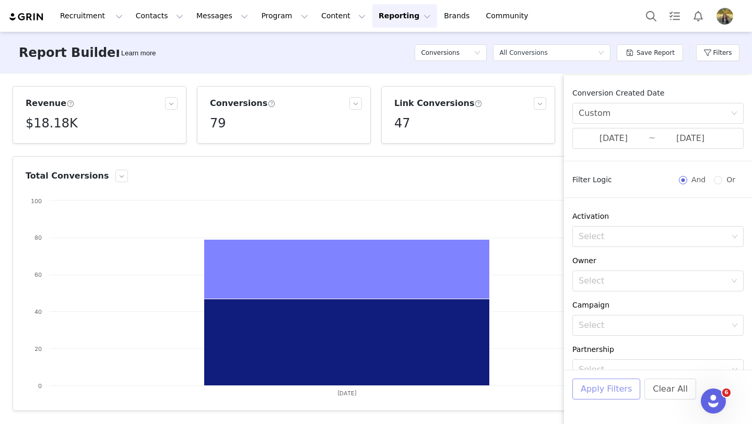
click at [612, 389] on button "Apply Filters" at bounding box center [606, 388] width 68 height 21
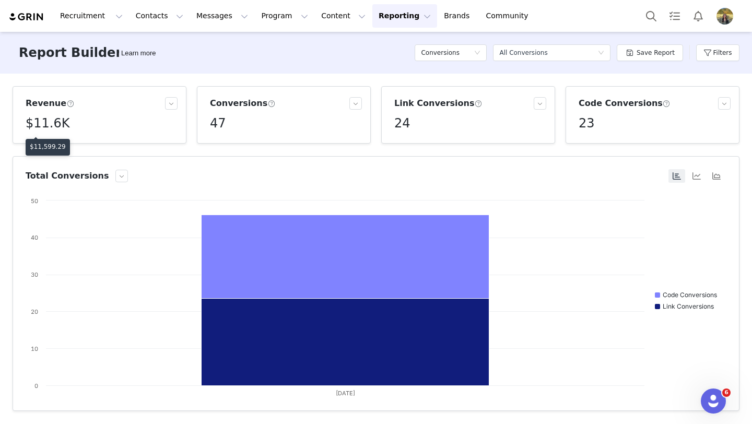
click at [44, 153] on div "$11,599.29" at bounding box center [48, 147] width 44 height 17
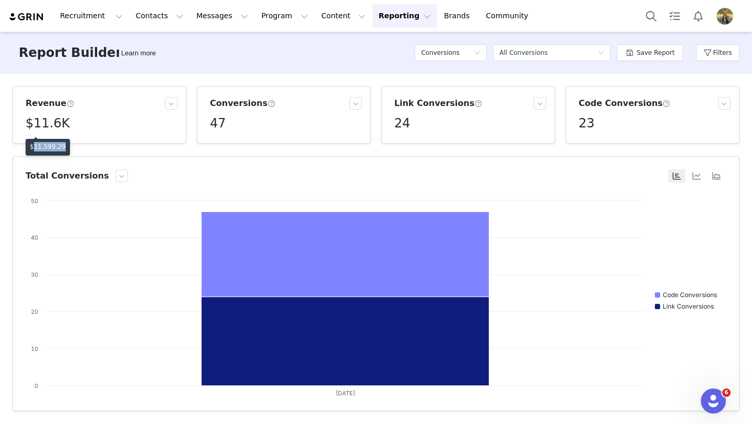
copy p "11,599.29"
click at [700, 52] on button "Filters" at bounding box center [717, 52] width 43 height 17
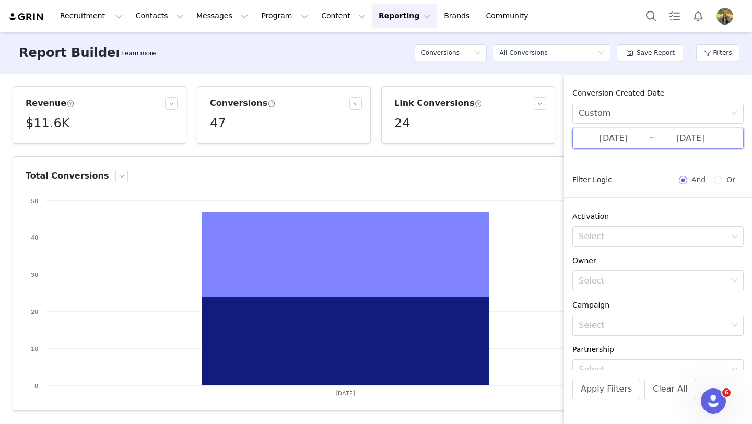
click at [630, 131] on span "09/25/2025 ~ 09/25/2025" at bounding box center [657, 138] width 171 height 21
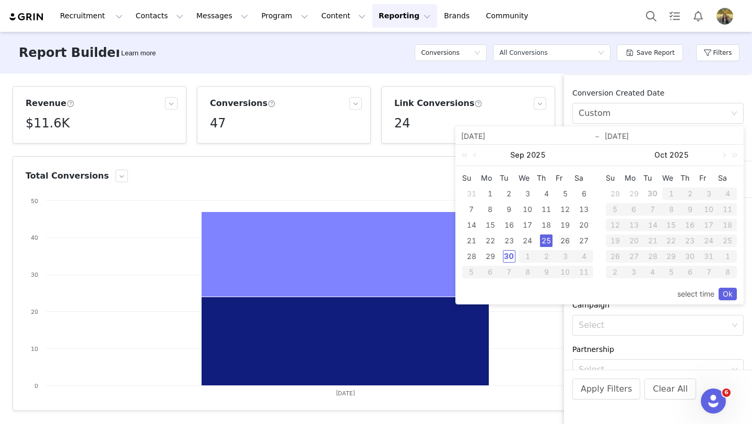
click at [561, 237] on div "26" at bounding box center [564, 240] width 13 height 13
type input "09/26/2025"
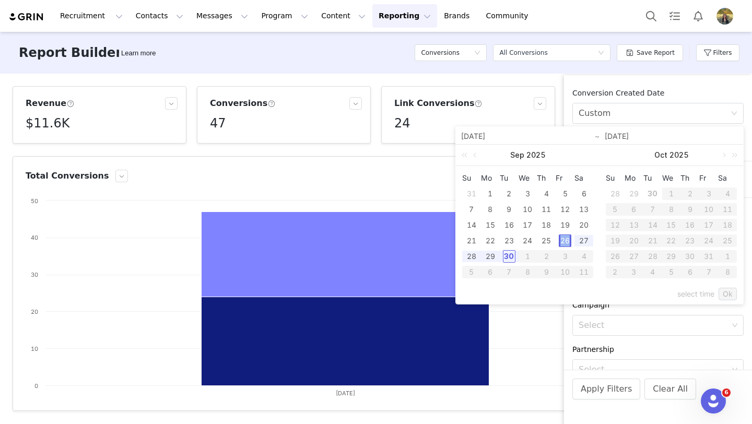
type input "09/26/2025"
click at [730, 291] on link "Ok" at bounding box center [727, 294] width 18 height 13
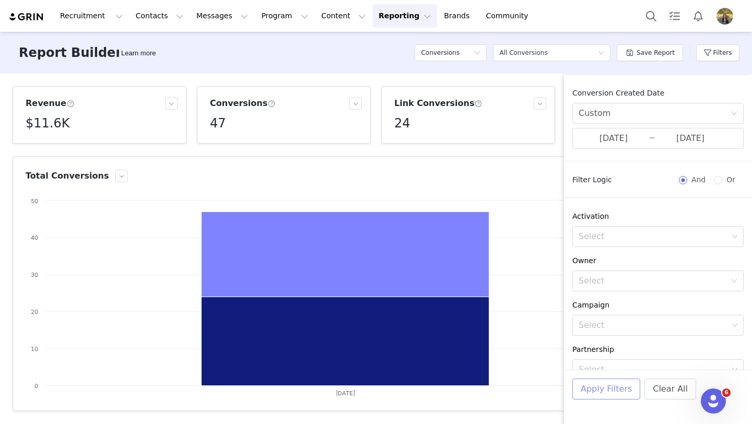
click at [615, 383] on button "Apply Filters" at bounding box center [606, 388] width 68 height 21
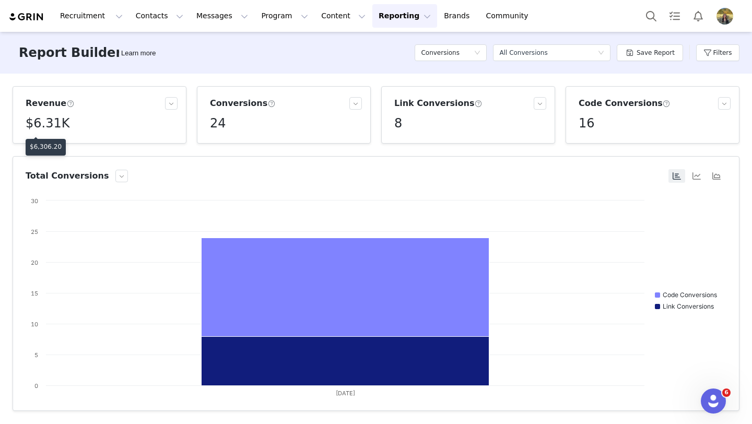
click at [43, 149] on p "$6,306.20" at bounding box center [46, 146] width 32 height 9
copy p "6,306.20"
drag, startPoint x: 725, startPoint y: 58, endPoint x: 697, endPoint y: 67, distance: 29.2
click at [725, 58] on button "Filters" at bounding box center [717, 52] width 43 height 17
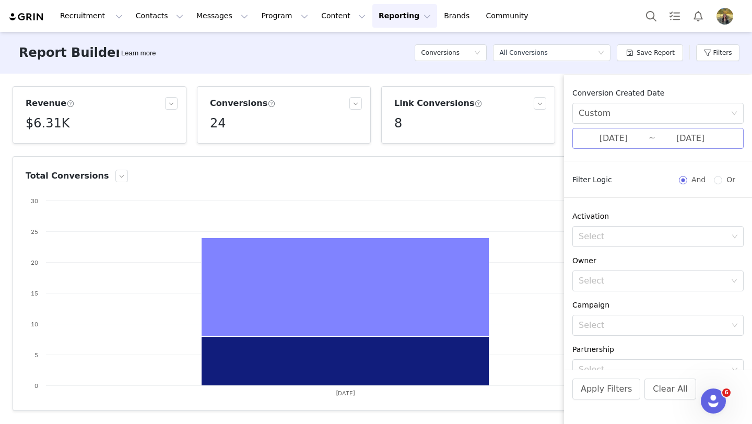
click at [585, 141] on input "09/26/2025" at bounding box center [613, 139] width 70 height 14
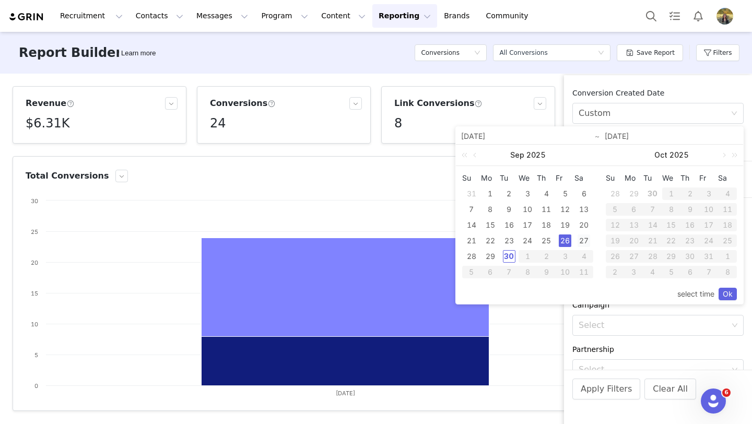
click at [578, 238] on div "27" at bounding box center [583, 240] width 13 height 13
type input "09/27/2025"
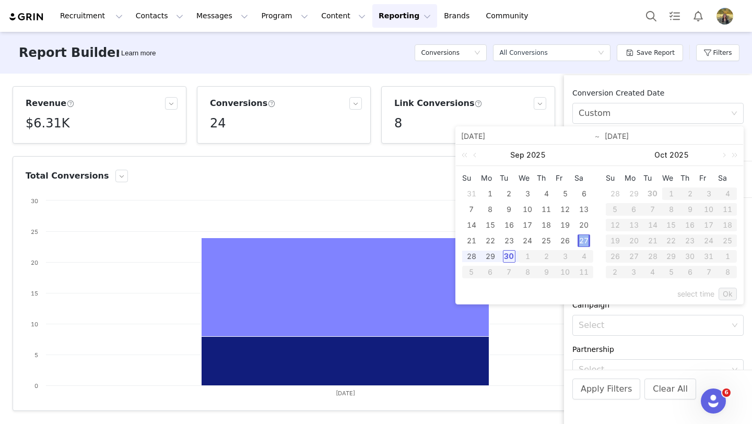
type input "09/27/2025"
click at [731, 300] on div "select time Ok" at bounding box center [599, 294] width 275 height 20
click at [728, 297] on link "Ok" at bounding box center [727, 294] width 18 height 13
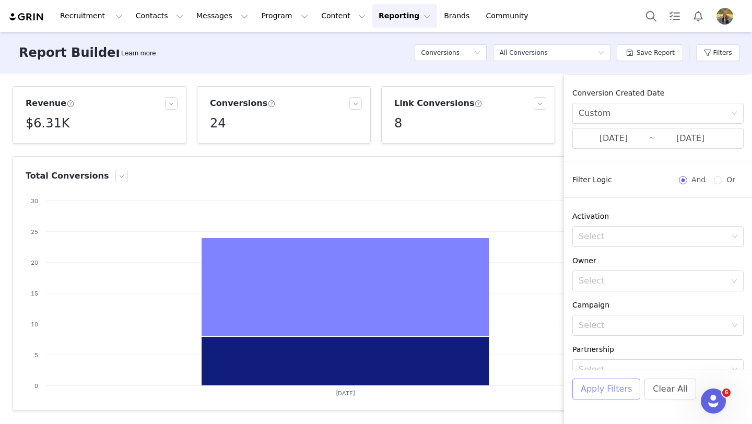
click at [620, 387] on button "Apply Filters" at bounding box center [606, 388] width 68 height 21
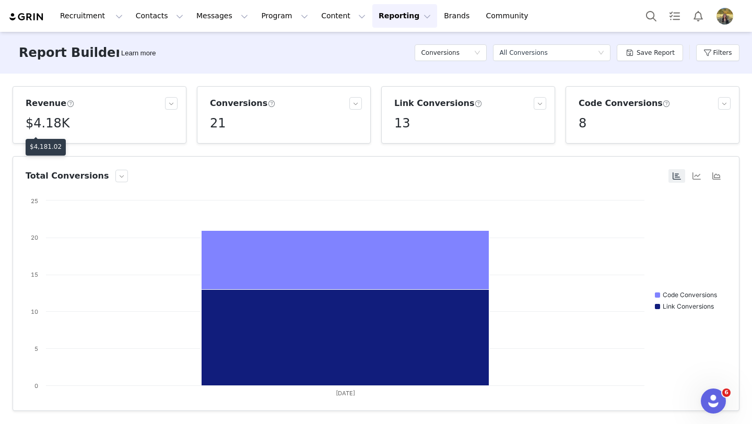
click at [54, 148] on p "$4,181.02" at bounding box center [46, 146] width 32 height 9
drag, startPoint x: 713, startPoint y: 51, endPoint x: 707, endPoint y: 51, distance: 6.3
click at [713, 51] on button "Filters" at bounding box center [717, 52] width 43 height 17
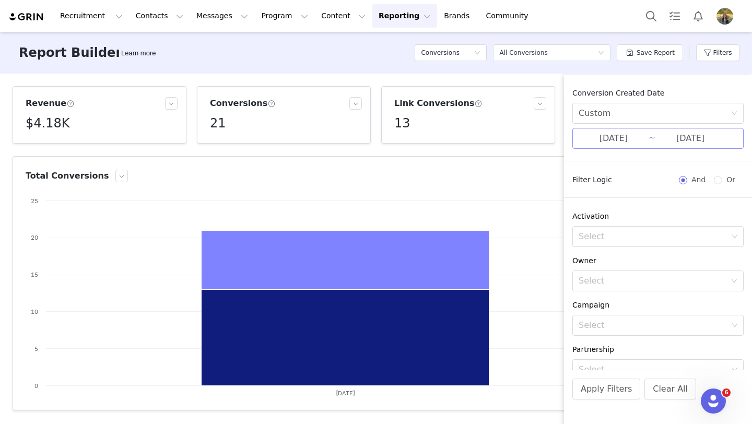
click at [640, 133] on input "09/27/2025" at bounding box center [613, 139] width 70 height 14
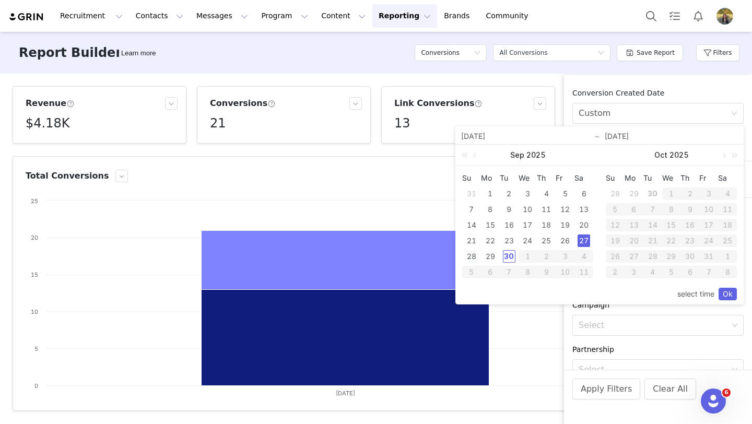
click at [468, 255] on div "28" at bounding box center [471, 256] width 13 height 13
type input "09/28/2025"
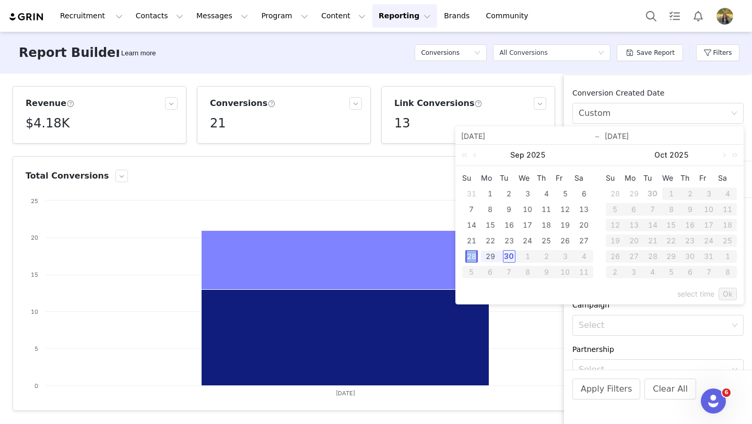
type input "09/28/2025"
click at [730, 298] on link "Ok" at bounding box center [727, 294] width 18 height 13
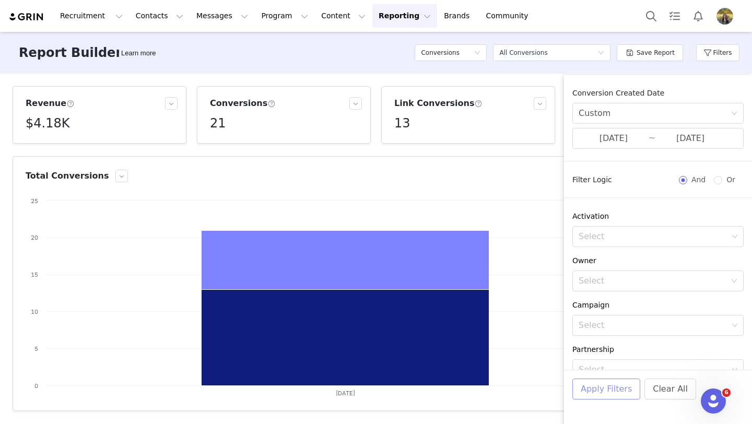
click at [617, 387] on button "Apply Filters" at bounding box center [606, 388] width 68 height 21
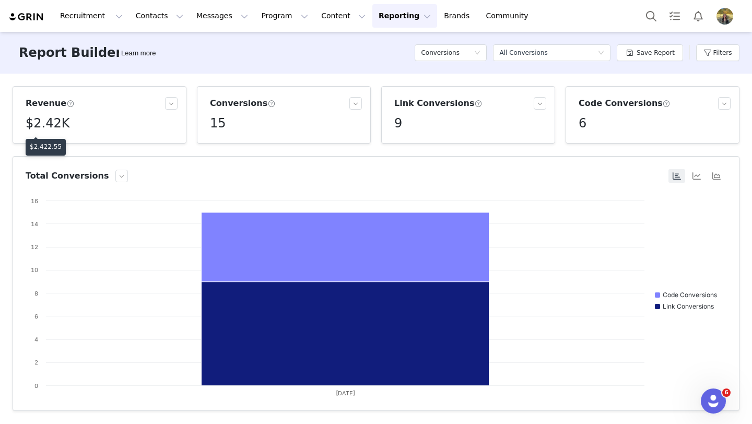
click at [47, 143] on p "$2,422.55" at bounding box center [46, 146] width 32 height 9
click at [703, 52] on button "Filters" at bounding box center [717, 52] width 43 height 17
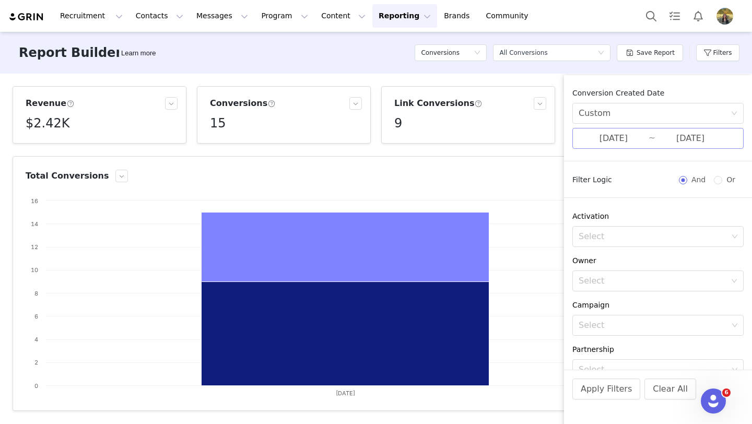
click at [627, 135] on input "09/28/2025" at bounding box center [613, 139] width 70 height 14
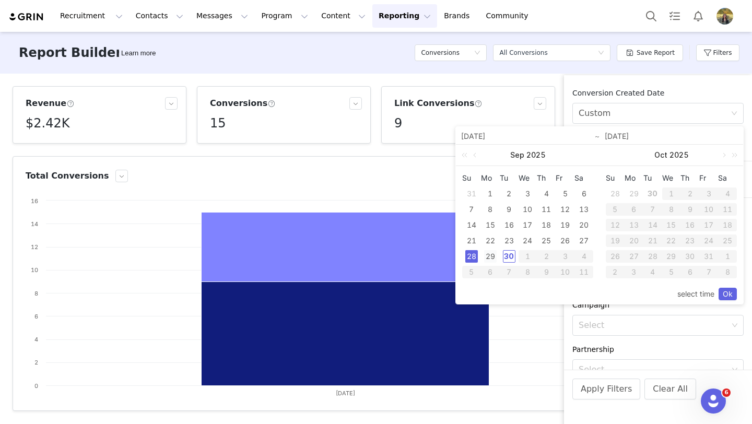
click at [494, 262] on div "29" at bounding box center [490, 256] width 13 height 13
type input "09/29/2025"
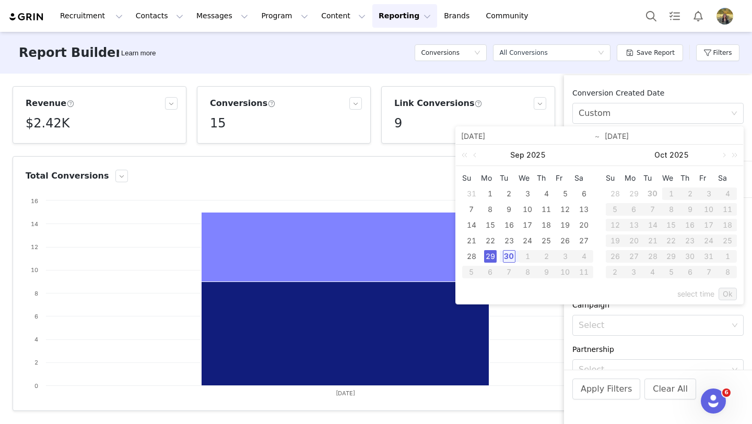
type input "09/29/2025"
click at [720, 286] on div "select time Ok" at bounding box center [599, 294] width 275 height 20
click at [727, 294] on link "Ok" at bounding box center [727, 294] width 18 height 13
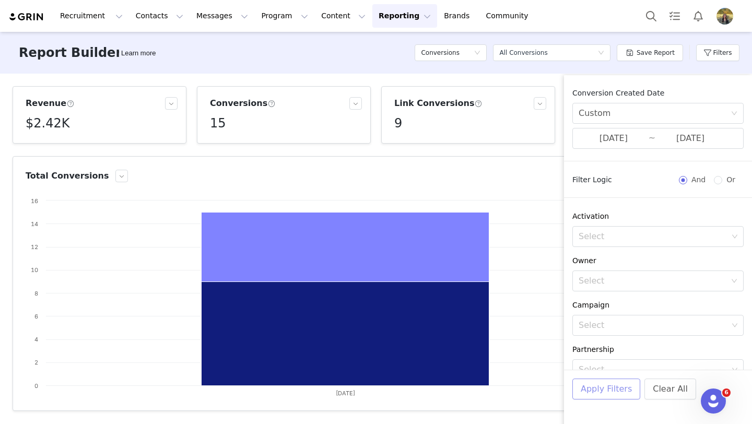
click at [601, 393] on button "Apply Filters" at bounding box center [606, 388] width 68 height 21
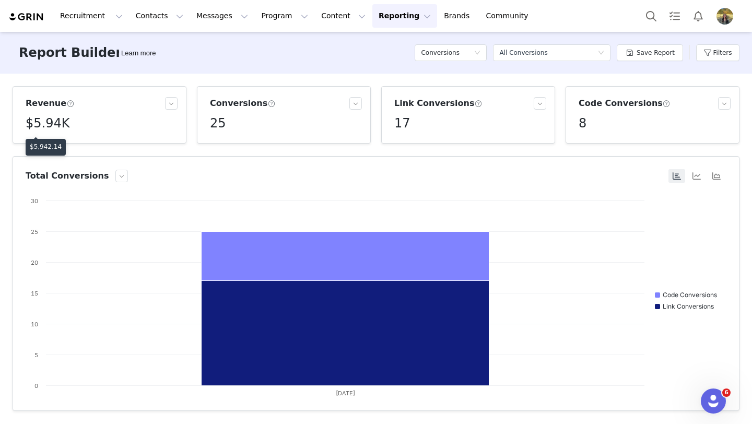
click at [52, 146] on p "$5,942.14" at bounding box center [46, 146] width 32 height 9
click at [711, 52] on button "Filters" at bounding box center [717, 52] width 43 height 17
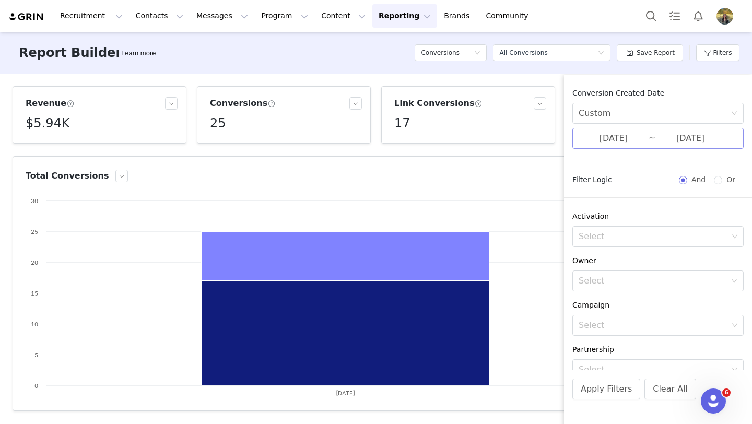
click at [606, 139] on input "09/29/2025" at bounding box center [613, 139] width 70 height 14
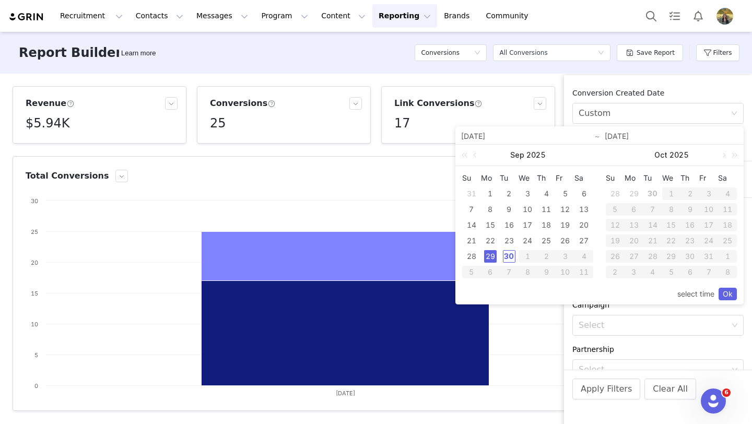
click at [507, 258] on div "30" at bounding box center [509, 256] width 13 height 13
type input "09/30/2025"
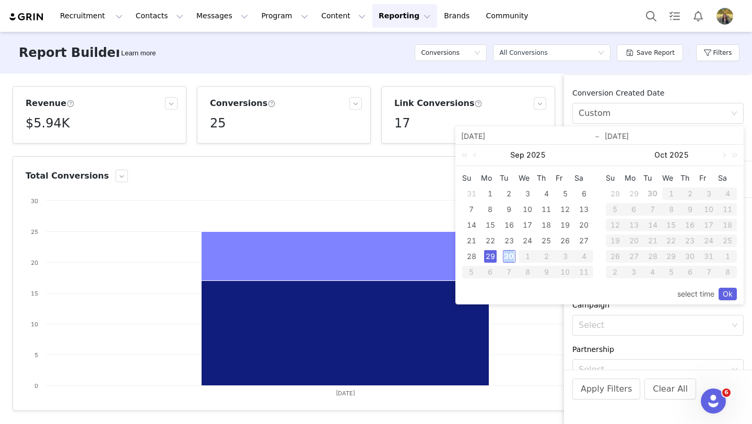
type input "09/30/2025"
click at [723, 297] on link "Ok" at bounding box center [727, 294] width 18 height 13
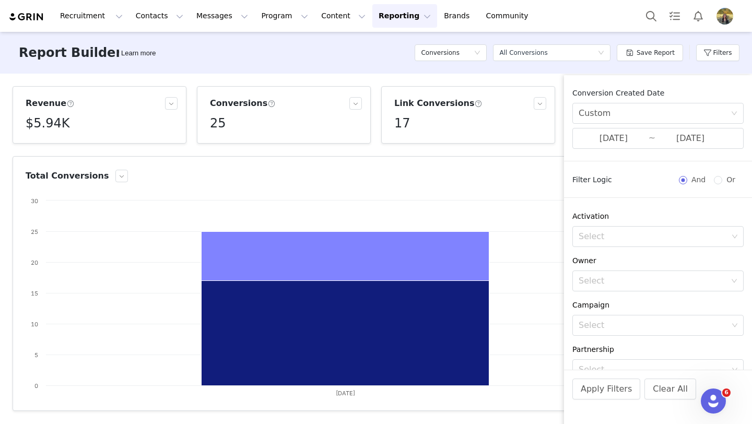
click at [596, 377] on div "Apply Filters Clear All" at bounding box center [658, 403] width 188 height 67
click at [601, 387] on button "Apply Filters" at bounding box center [606, 388] width 68 height 21
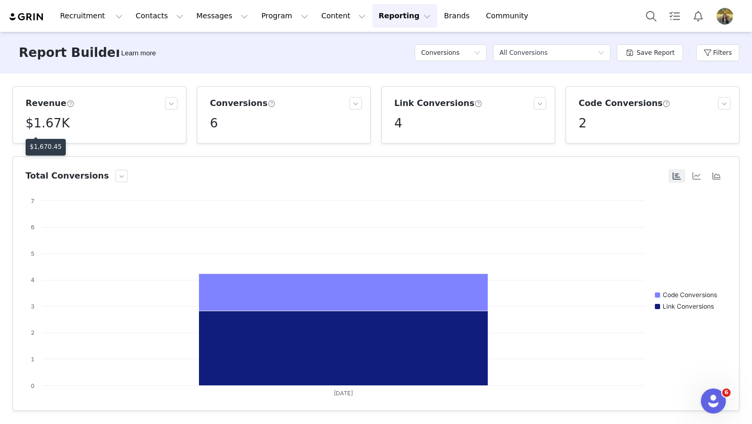
click at [54, 148] on p "$1,670.45" at bounding box center [46, 146] width 32 height 9
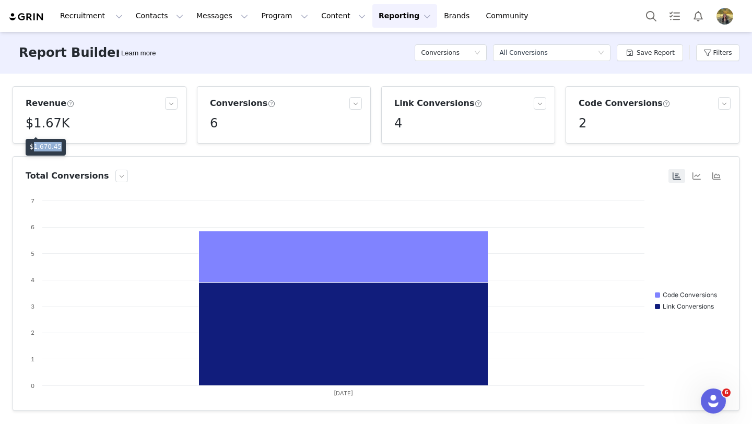
click at [54, 148] on p "$1,670.45" at bounding box center [46, 146] width 32 height 9
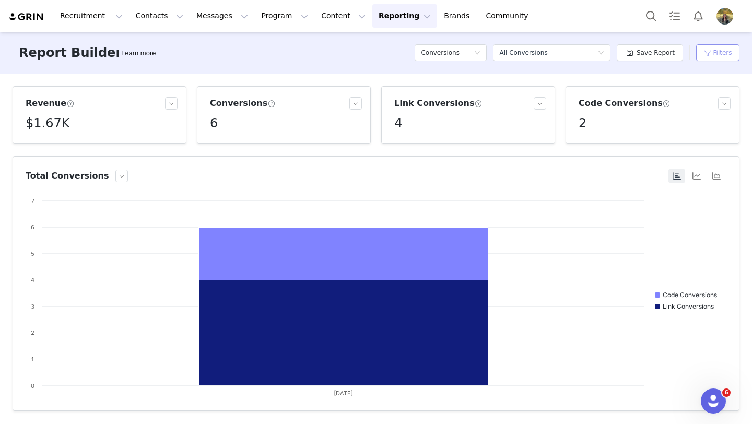
click at [716, 51] on button "Filters" at bounding box center [717, 52] width 43 height 17
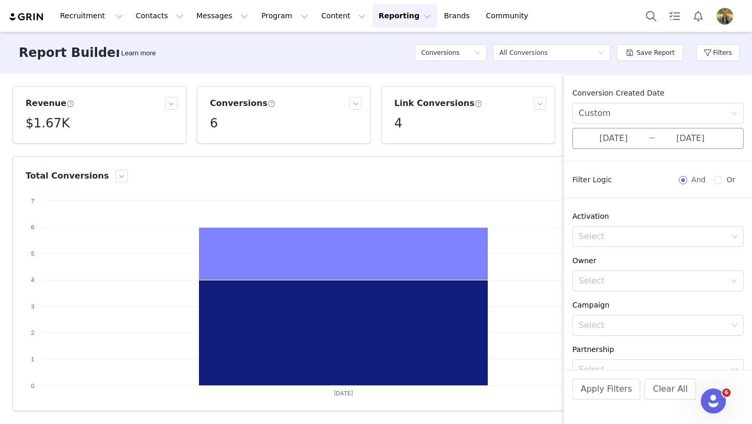
click at [638, 141] on input "09/30/2025" at bounding box center [613, 139] width 70 height 14
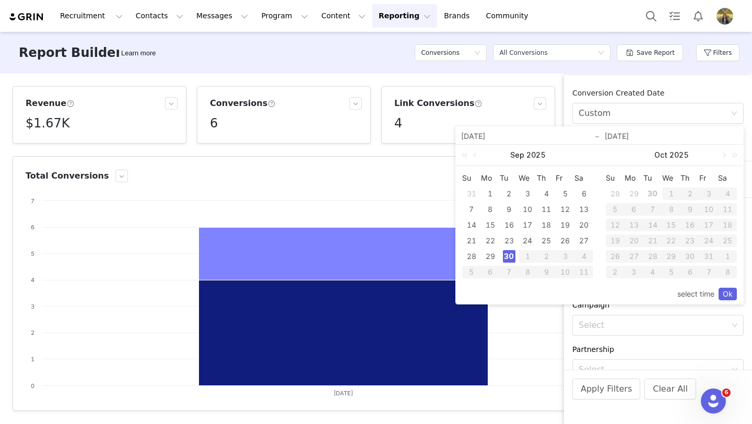
click at [532, 240] on div "24" at bounding box center [527, 240] width 13 height 13
type input "09/24/2025"
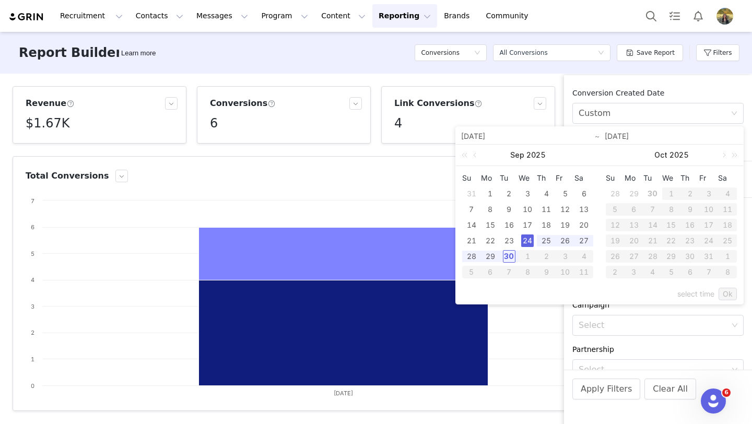
type input "09/24/2025"
click at [724, 291] on link "Ok" at bounding box center [727, 294] width 18 height 13
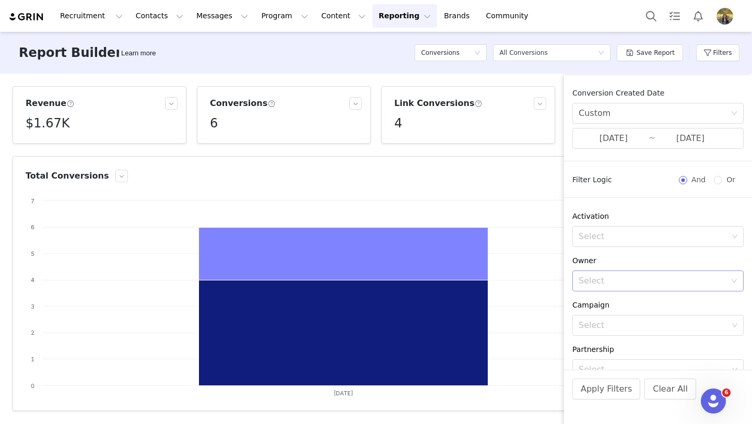
scroll to position [193, 0]
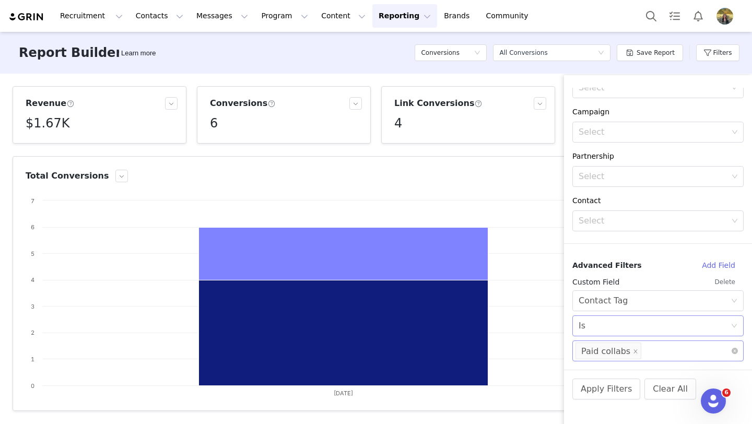
click at [642, 319] on div "Select Is" at bounding box center [654, 326] width 152 height 20
click at [644, 269] on div "Advanced Filters" at bounding box center [632, 265] width 121 height 11
click at [647, 352] on div "Select Paid collabs" at bounding box center [653, 351] width 157 height 20
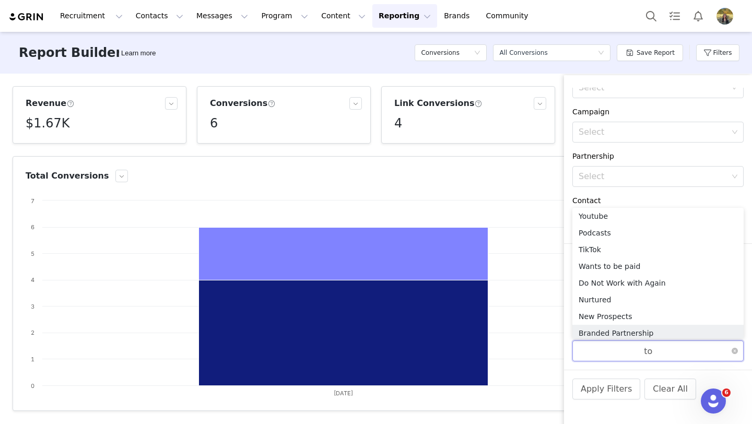
type input "top"
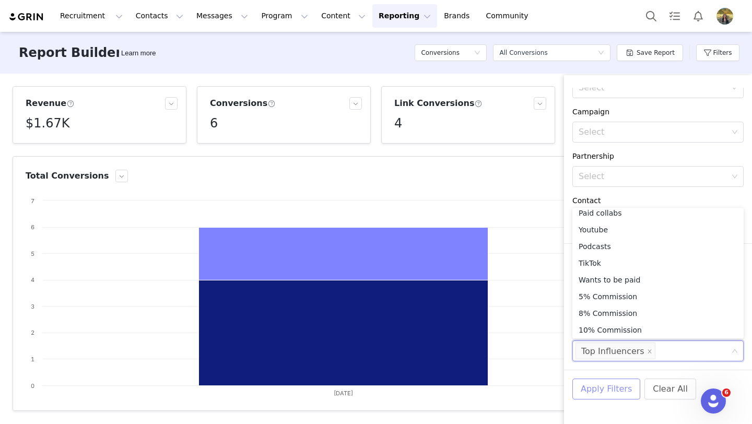
click at [598, 379] on button "Apply Filters" at bounding box center [606, 388] width 68 height 21
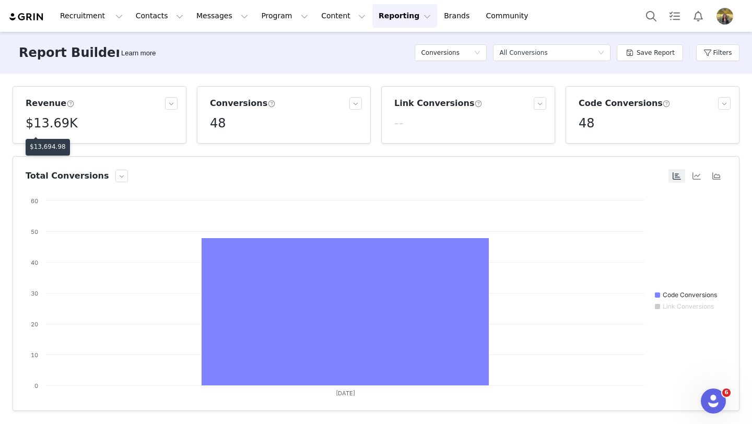
click at [57, 145] on p "$13,694.98" at bounding box center [48, 146] width 36 height 9
click at [707, 55] on button "Filters" at bounding box center [717, 52] width 43 height 17
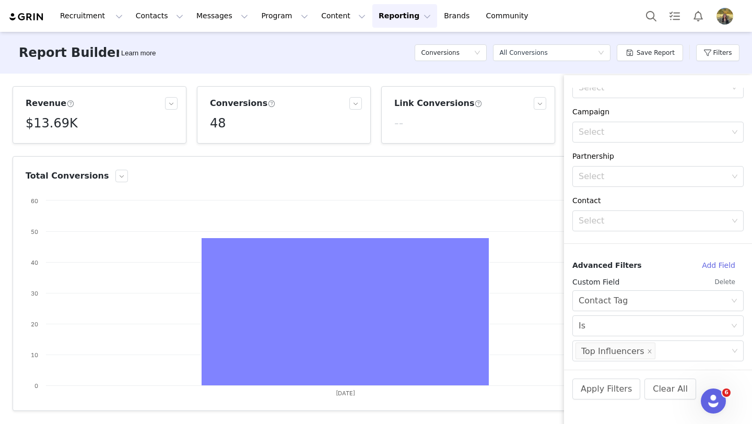
scroll to position [0, 0]
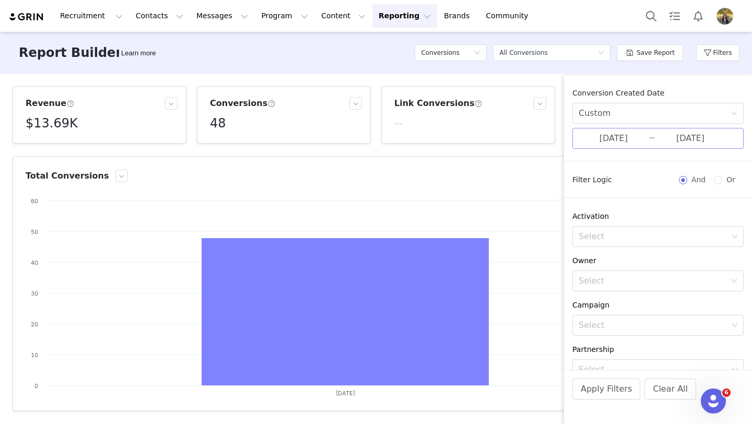
click at [597, 141] on input "09/24/2025" at bounding box center [613, 139] width 70 height 14
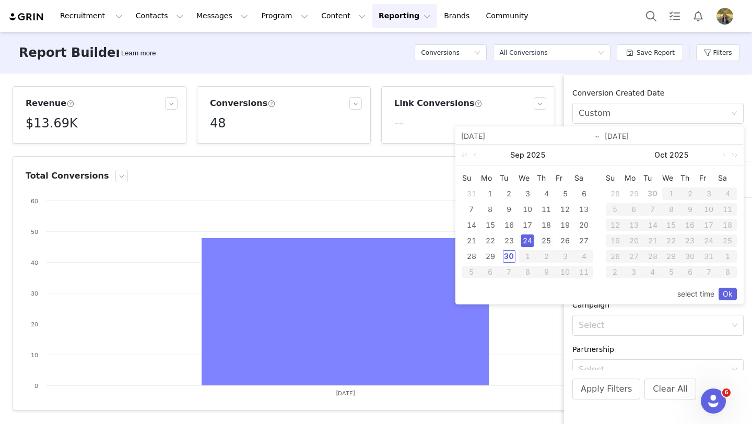
click at [544, 242] on div "25" at bounding box center [546, 240] width 13 height 13
type input "09/25/2025"
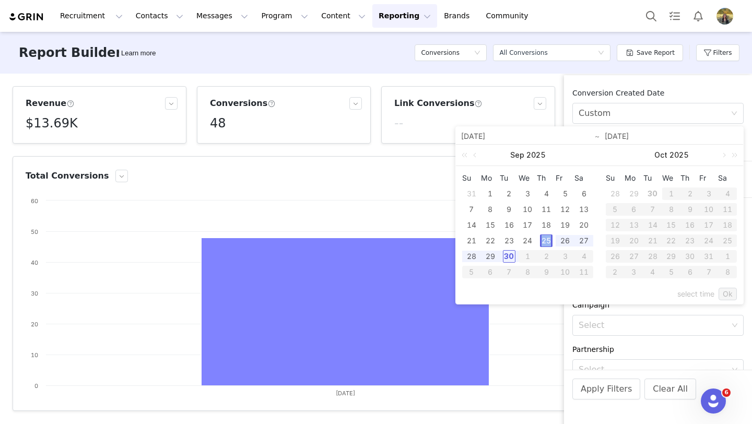
type input "09/25/2025"
click at [733, 296] on link "Ok" at bounding box center [727, 294] width 18 height 13
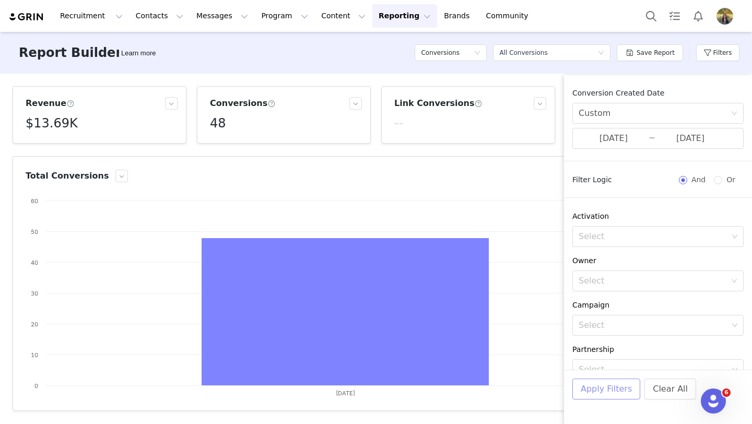
click at [602, 391] on button "Apply Filters" at bounding box center [606, 388] width 68 height 21
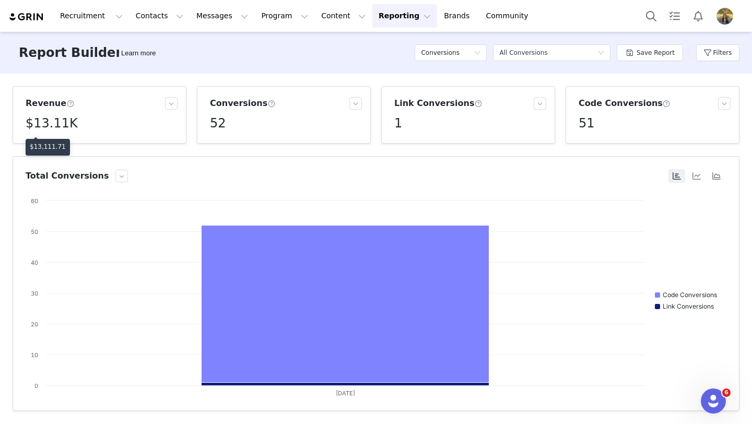
click at [49, 145] on p "$13,111.71" at bounding box center [48, 146] width 36 height 9
click at [708, 55] on button "Filters" at bounding box center [717, 52] width 43 height 17
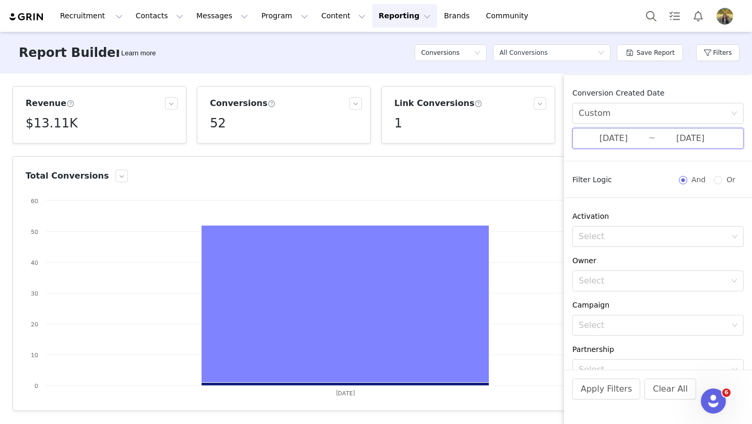
click at [637, 130] on span "09/25/2025 ~ 09/25/2025" at bounding box center [657, 138] width 171 height 21
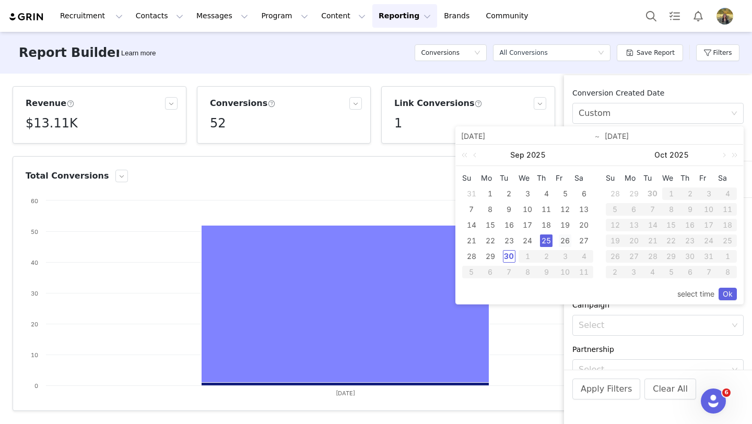
click at [565, 240] on div "26" at bounding box center [564, 240] width 13 height 13
type input "09/26/2025"
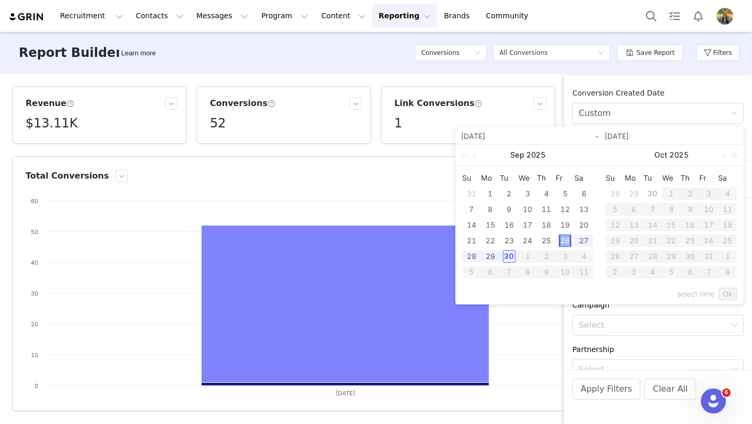
type input "09/26/2025"
click at [718, 293] on link "Ok" at bounding box center [727, 294] width 18 height 13
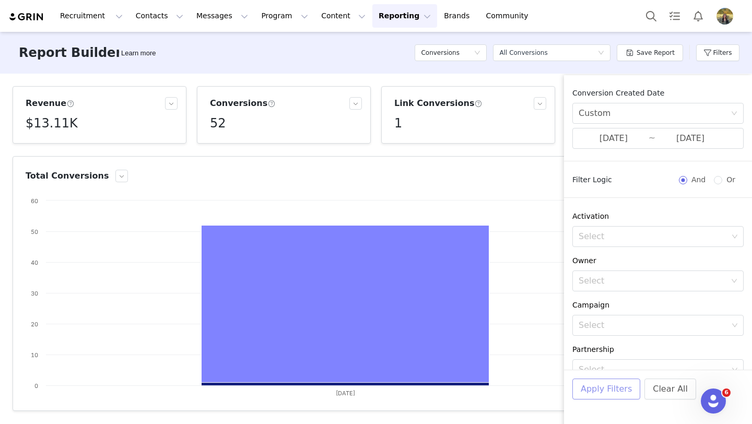
click at [576, 387] on button "Apply Filters" at bounding box center [606, 388] width 68 height 21
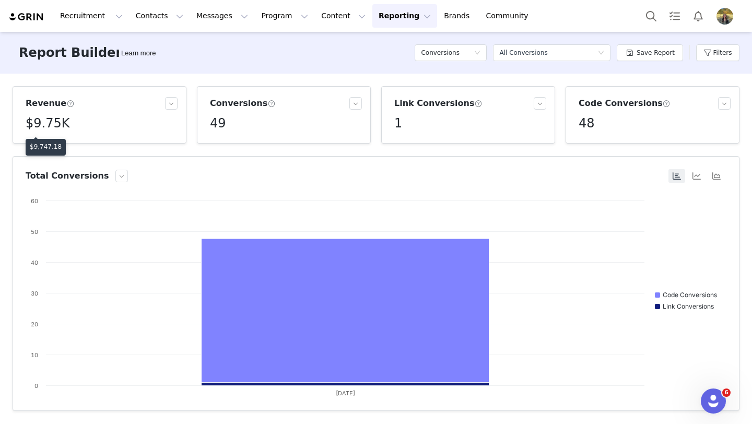
click at [47, 149] on p "$9,747.18" at bounding box center [46, 146] width 32 height 9
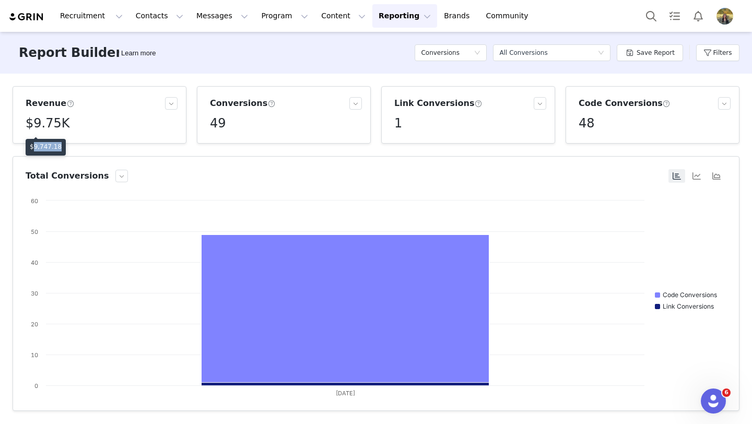
click at [47, 149] on p "$9,747.18" at bounding box center [46, 146] width 32 height 9
click at [708, 50] on button "Filters" at bounding box center [717, 52] width 43 height 17
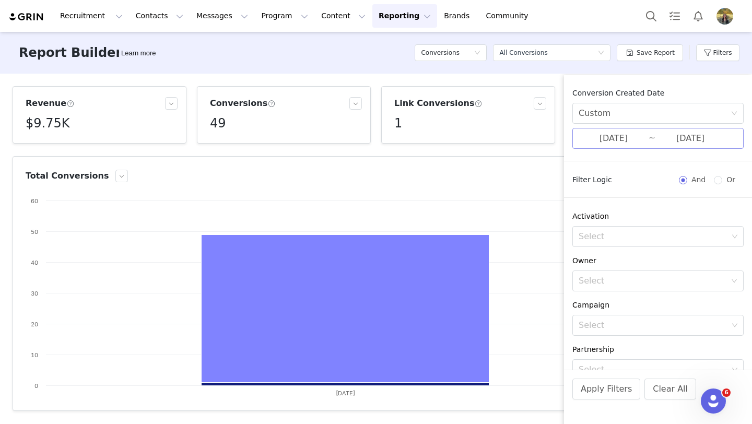
click at [596, 136] on input "09/26/2025" at bounding box center [613, 139] width 70 height 14
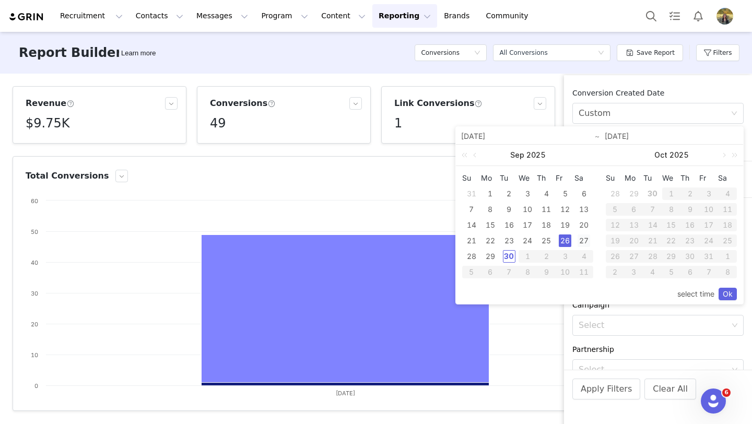
click at [586, 237] on div "27" at bounding box center [583, 240] width 13 height 13
type input "09/27/2025"
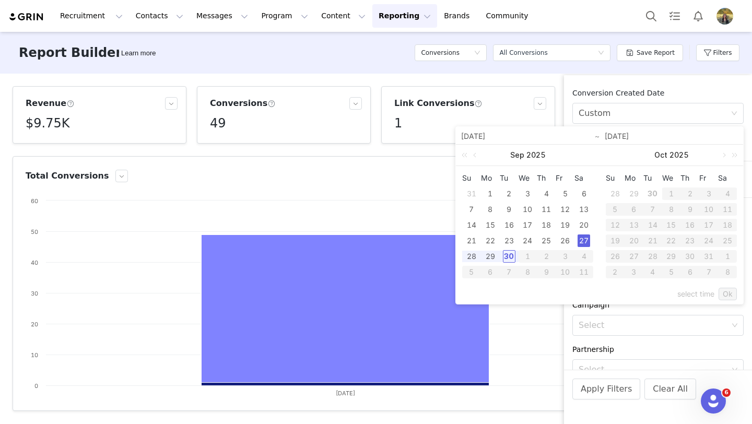
type input "09/27/2025"
click at [720, 293] on link "Ok" at bounding box center [727, 294] width 18 height 13
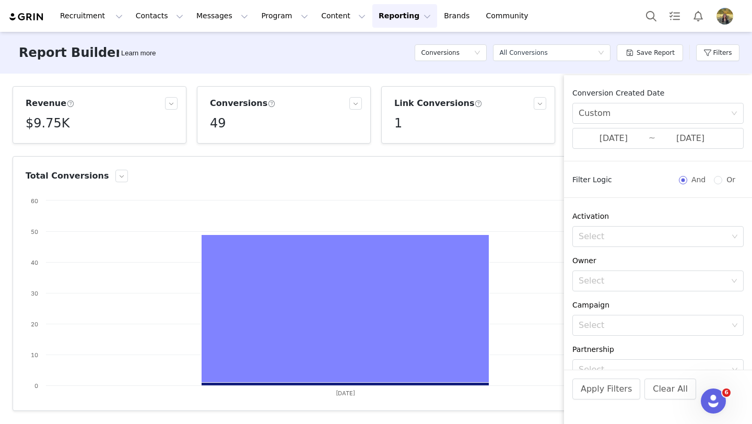
click at [611, 400] on div "Apply Filters Clear All" at bounding box center [658, 403] width 188 height 67
click at [611, 394] on button "Apply Filters" at bounding box center [606, 388] width 68 height 21
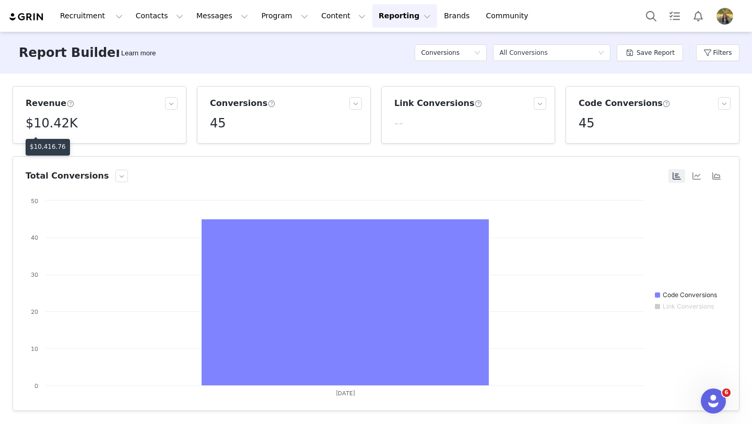
click at [56, 146] on p "$10,416.76" at bounding box center [48, 146] width 36 height 9
click at [708, 53] on button "Filters" at bounding box center [717, 52] width 43 height 17
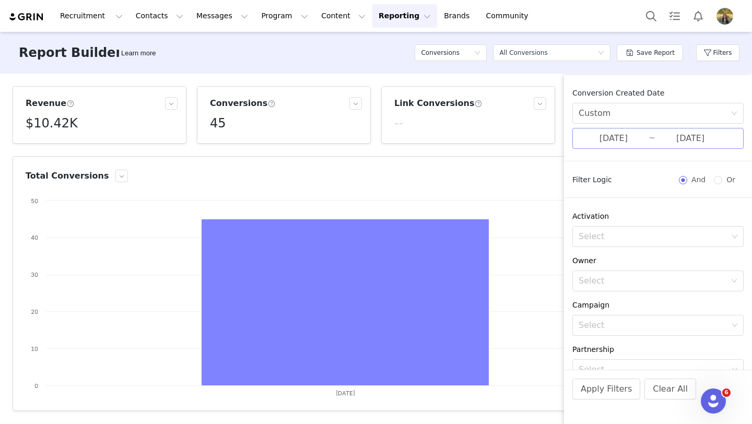
click at [598, 132] on input "09/27/2025" at bounding box center [613, 139] width 70 height 14
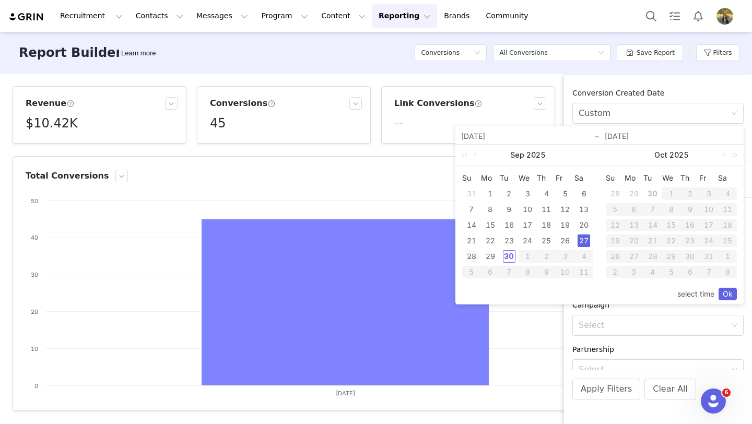
click at [471, 258] on div "28" at bounding box center [471, 256] width 13 height 13
type input "09/28/2025"
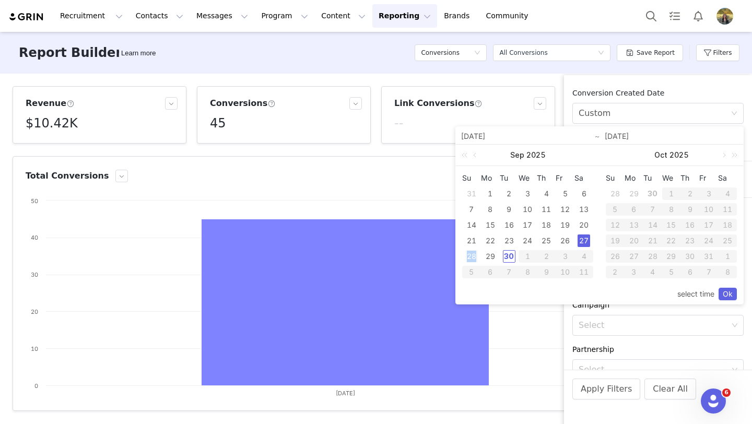
type input "09/28/2025"
click at [721, 296] on link "Ok" at bounding box center [727, 294] width 18 height 13
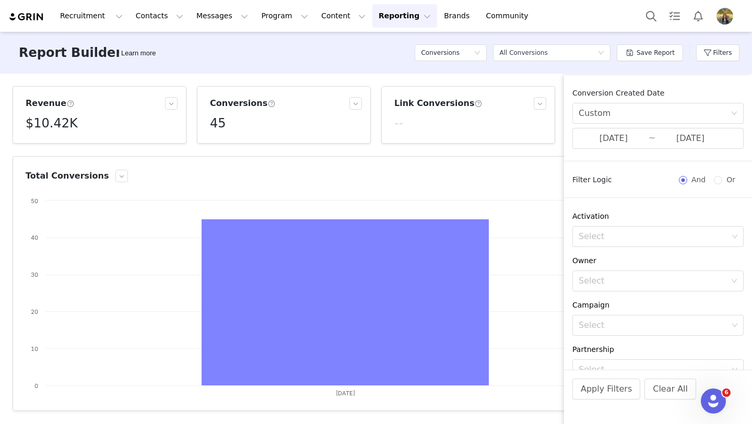
click at [588, 400] on div "Apply Filters Clear All" at bounding box center [658, 403] width 188 height 67
click at [589, 396] on button "Apply Filters" at bounding box center [606, 388] width 68 height 21
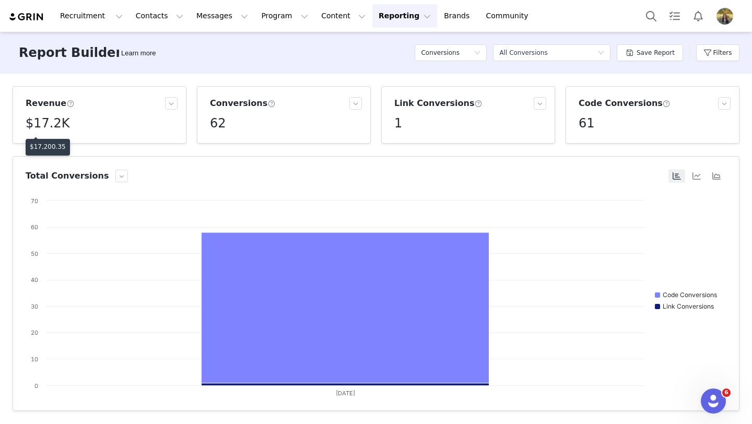
click at [50, 147] on p "$17,200.35" at bounding box center [48, 146] width 36 height 9
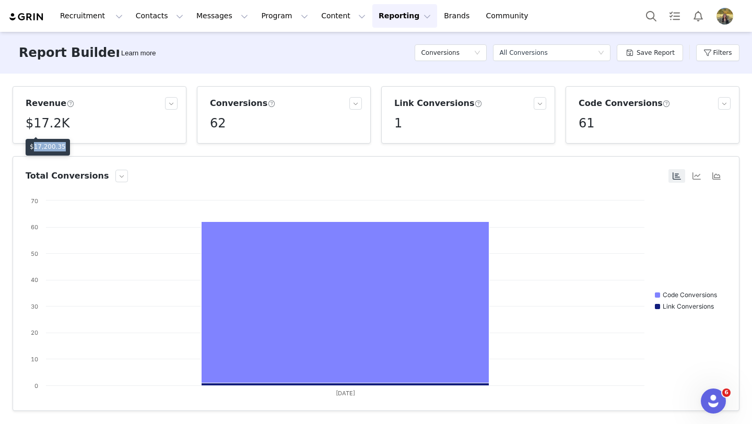
click at [50, 147] on p "$17,200.35" at bounding box center [48, 146] width 36 height 9
click at [720, 54] on button "Filters" at bounding box center [717, 52] width 43 height 17
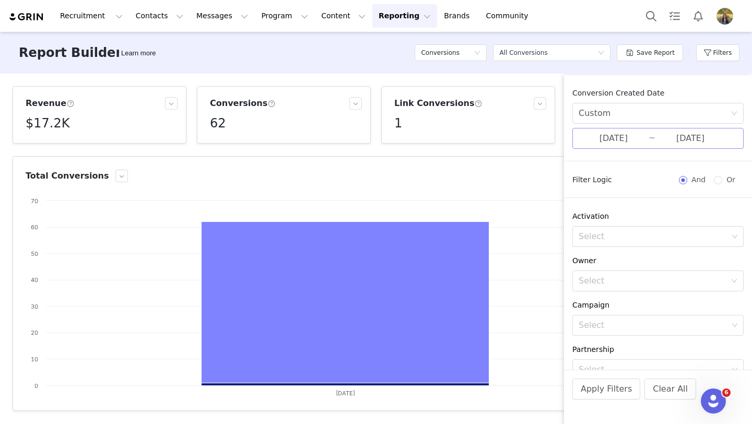
click at [610, 139] on input "09/28/2025" at bounding box center [613, 139] width 70 height 14
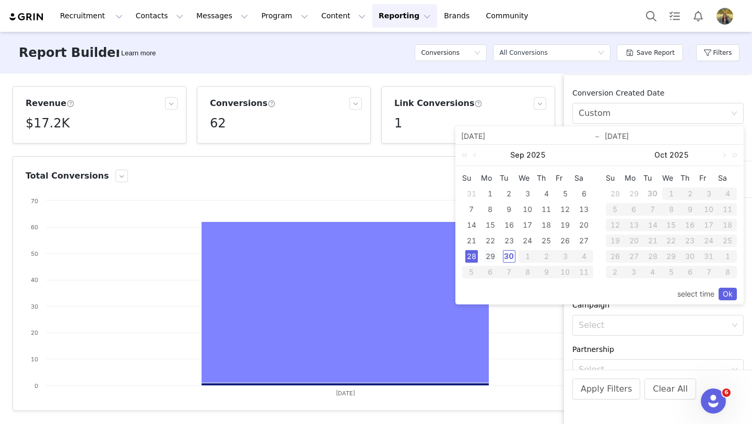
click at [490, 257] on div "29" at bounding box center [490, 256] width 13 height 13
type input "09/29/2025"
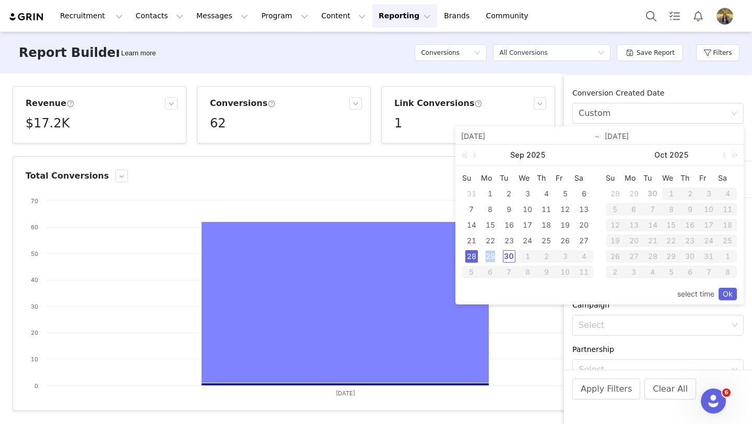
type input "09/29/2025"
click at [724, 292] on link "Ok" at bounding box center [727, 294] width 18 height 13
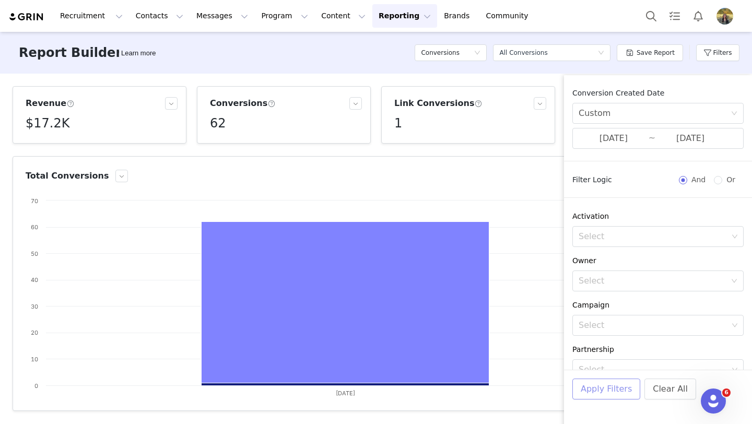
click at [611, 396] on button "Apply Filters" at bounding box center [606, 388] width 68 height 21
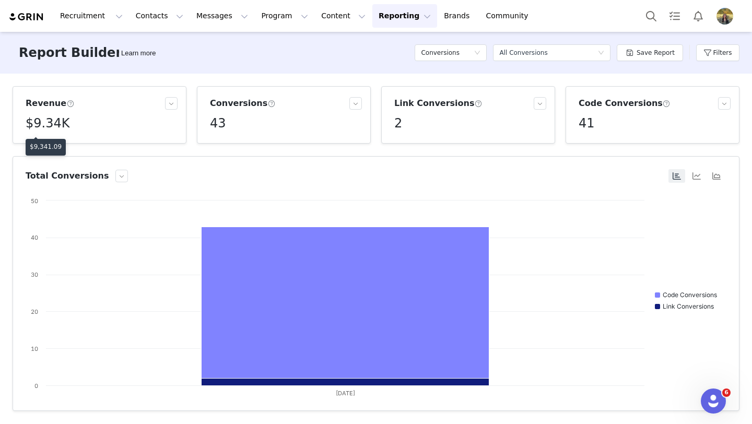
click at [48, 147] on p "$9,341.09" at bounding box center [46, 146] width 32 height 9
click at [48, 146] on p "$9,341.09" at bounding box center [46, 146] width 32 height 9
click at [210, 15] on button "Messages Messages" at bounding box center [222, 15] width 64 height 23
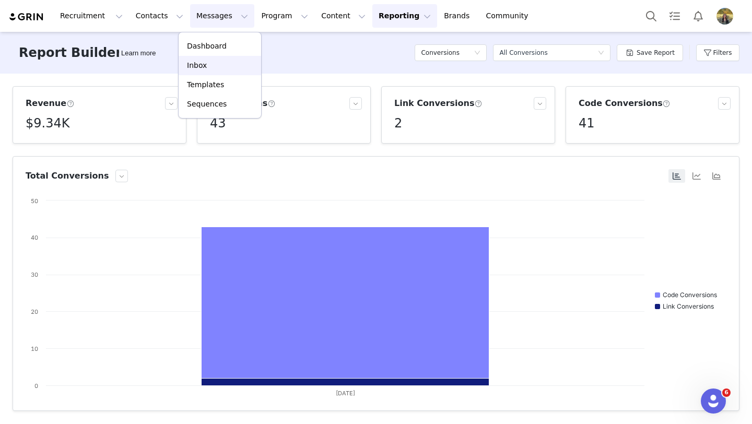
click at [208, 70] on div "Inbox" at bounding box center [220, 65] width 70 height 11
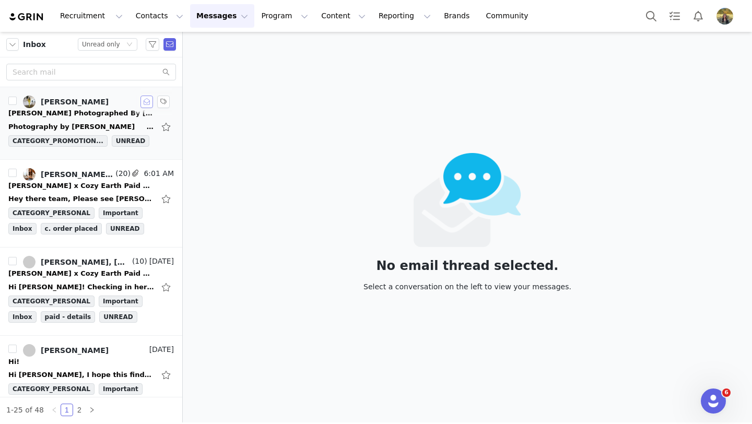
click at [150, 104] on button "button" at bounding box center [146, 102] width 13 height 13
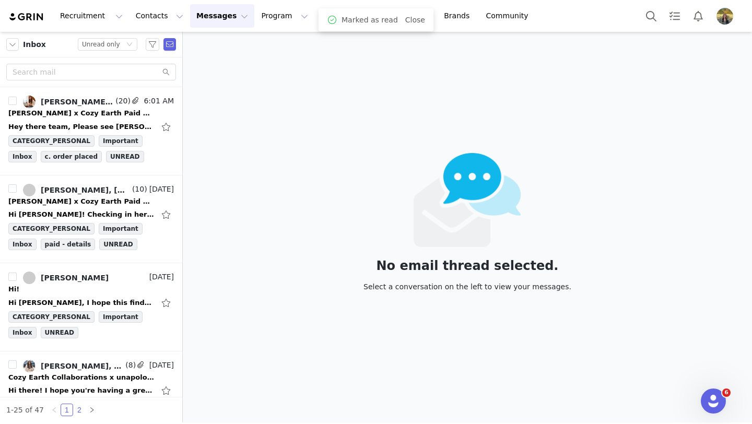
click at [78, 409] on link "2" at bounding box center [79, 409] width 11 height 11
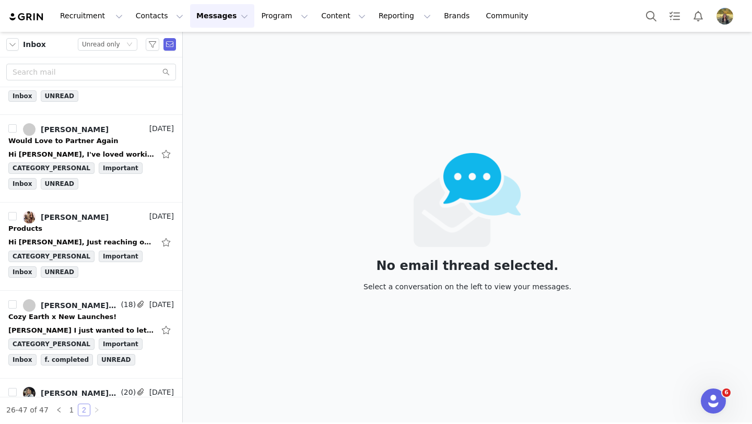
scroll to position [1610, 0]
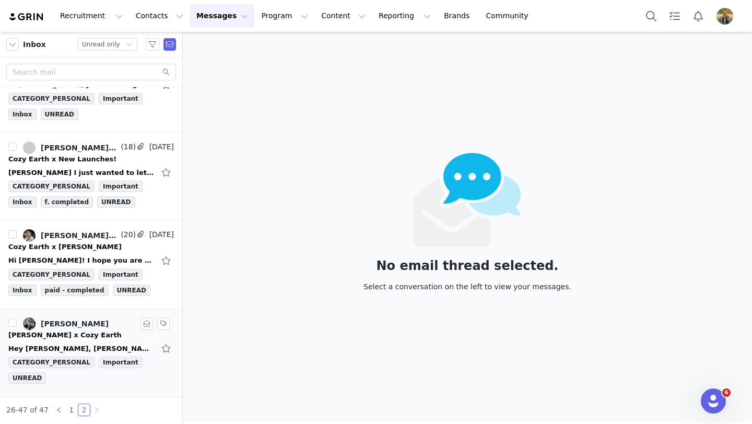
click at [114, 331] on div "Michael Justin x Cozy Earth" at bounding box center [90, 335] width 165 height 10
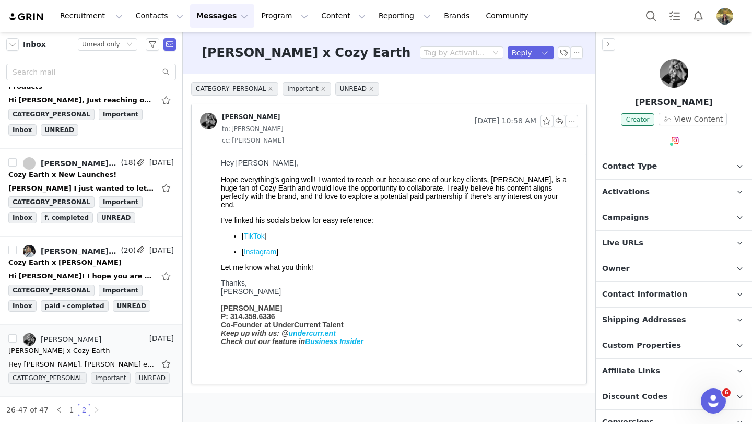
scroll to position [1594, 0]
click at [258, 253] on link "Instagram" at bounding box center [260, 251] width 32 height 8
click at [87, 270] on div "Hi [PERSON_NAME]! I hope you are doing well! I wanted to reach out and see if t…" at bounding box center [90, 276] width 165 height 17
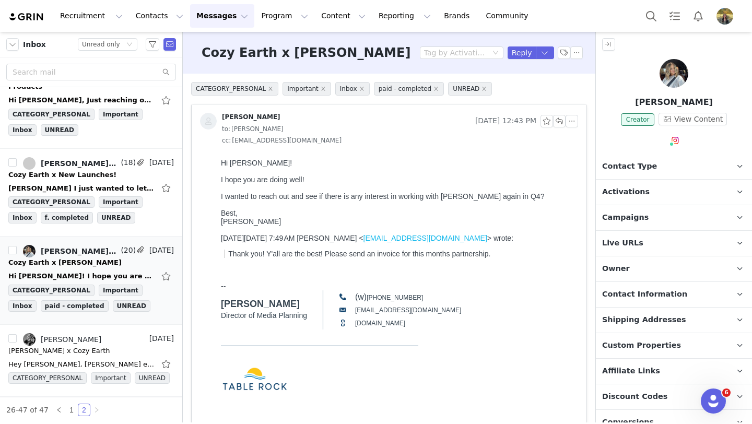
scroll to position [0, 0]
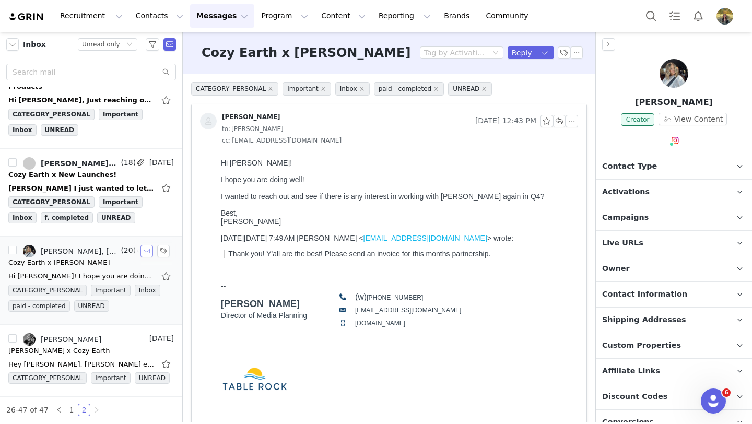
drag, startPoint x: 147, startPoint y: 255, endPoint x: 140, endPoint y: 260, distance: 9.0
click at [147, 255] on button "button" at bounding box center [146, 251] width 13 height 13
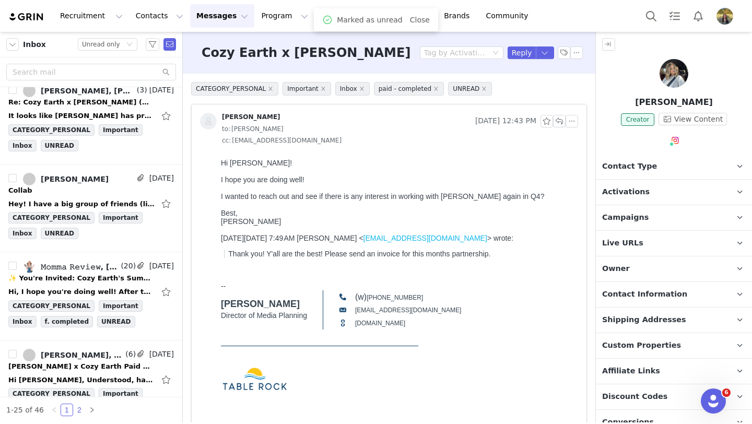
click at [79, 411] on link "2" at bounding box center [79, 409] width 11 height 11
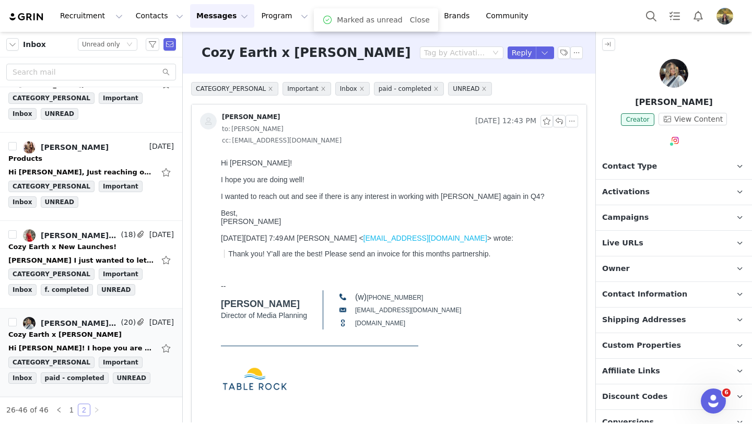
scroll to position [1521, 0]
click at [102, 249] on div "Cozy Earth x New Launches!" at bounding box center [90, 247] width 165 height 10
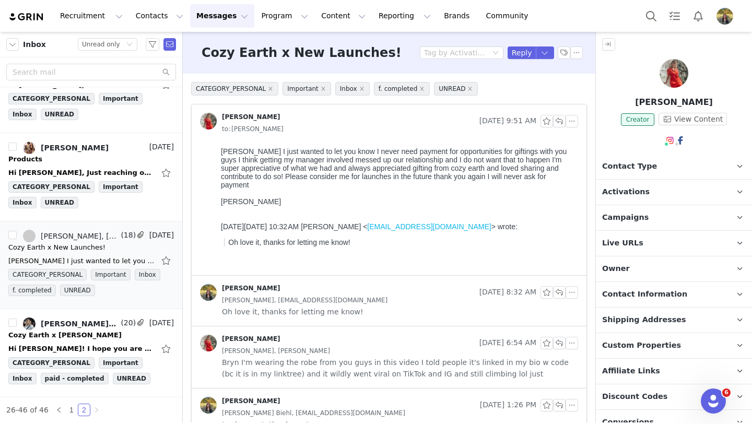
scroll to position [0, 0]
click at [624, 216] on span "Campaigns" at bounding box center [625, 217] width 46 height 11
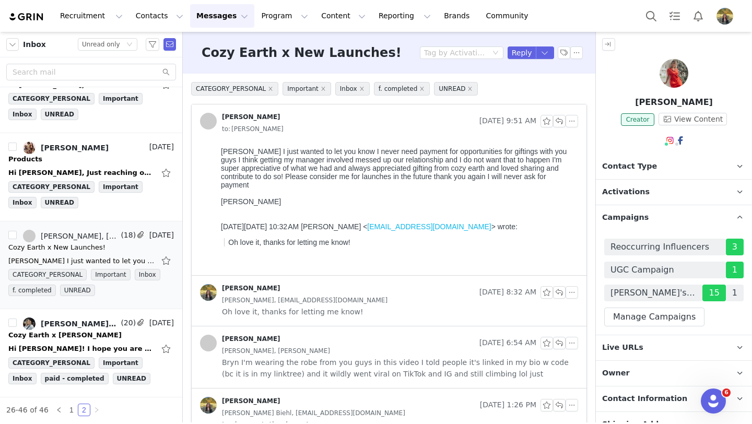
click at [624, 216] on span "Campaigns" at bounding box center [625, 217] width 46 height 11
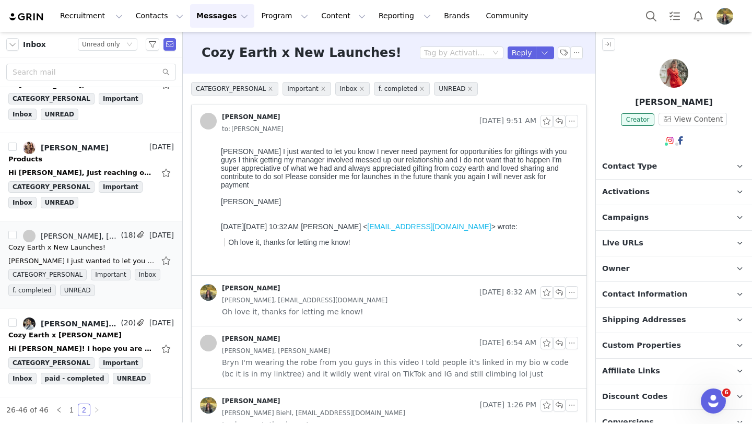
scroll to position [116, 0]
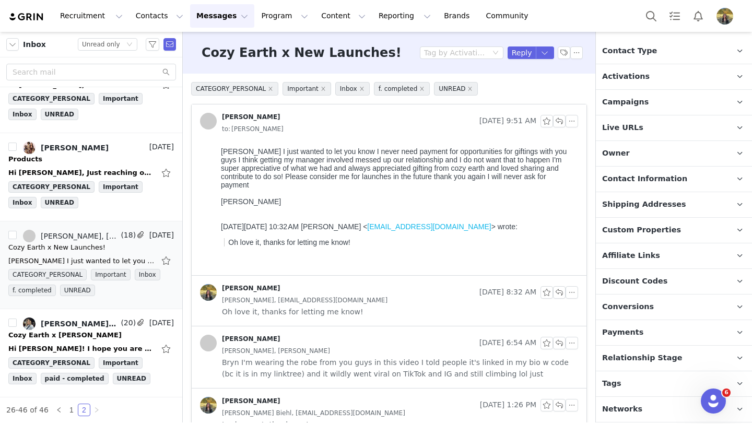
click at [623, 303] on span "Conversions" at bounding box center [628, 306] width 52 height 11
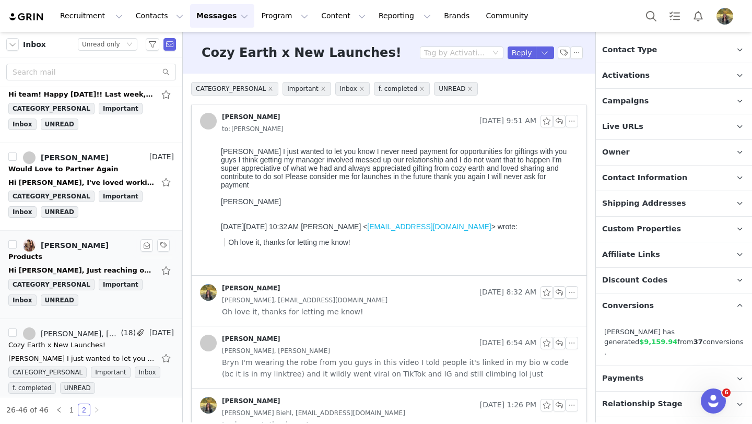
scroll to position [1419, 0]
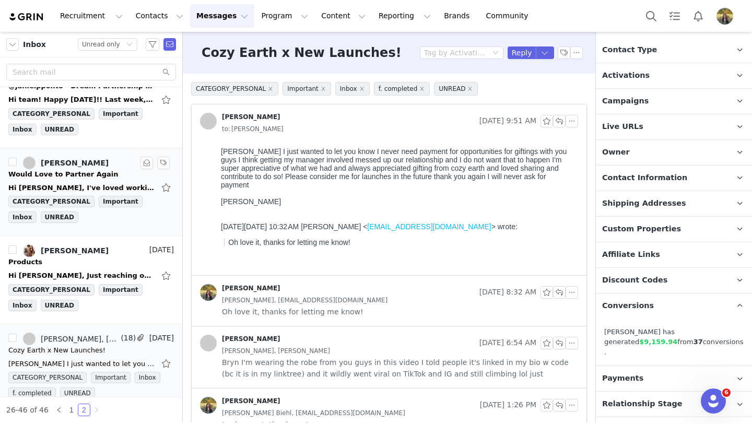
click at [113, 169] on div "Would Love to Partner Again" at bounding box center [90, 174] width 165 height 10
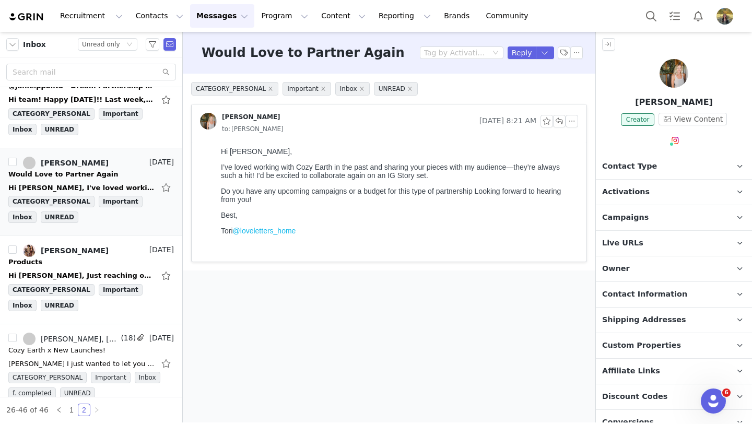
scroll to position [0, 0]
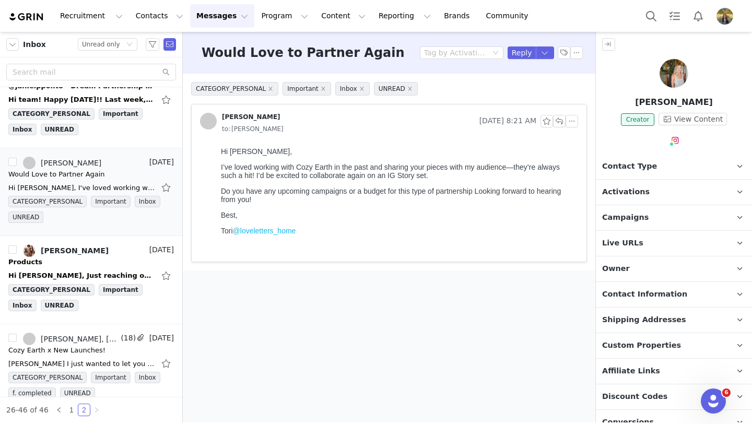
click at [639, 212] on span "Campaigns" at bounding box center [625, 217] width 46 height 11
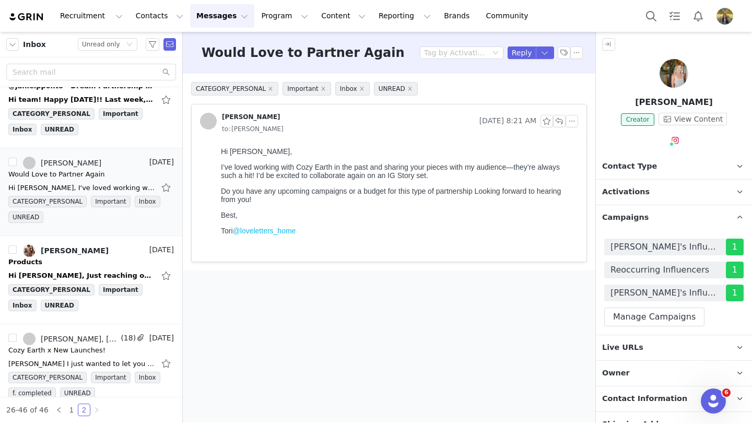
click at [639, 212] on span "Campaigns" at bounding box center [625, 217] width 46 height 11
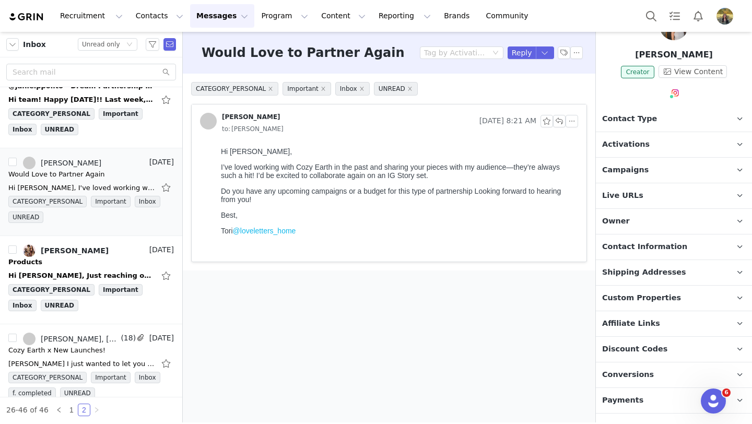
scroll to position [106, 0]
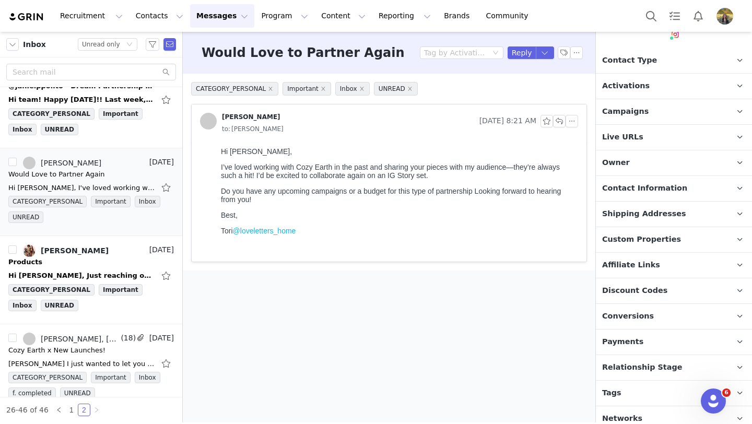
click at [629, 311] on span "Conversions" at bounding box center [628, 316] width 52 height 11
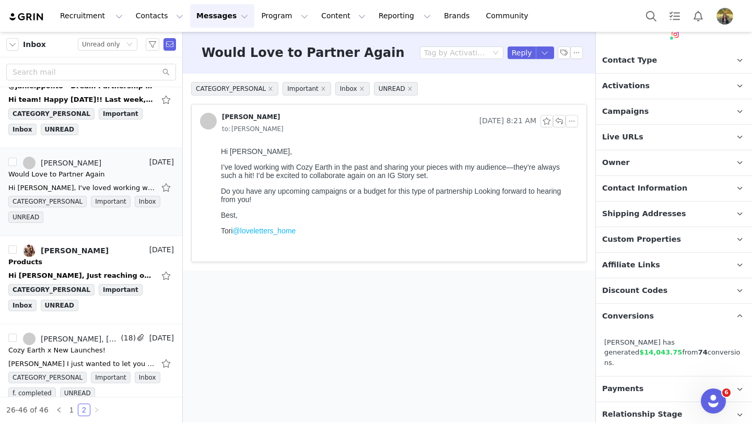
click at [629, 311] on span "Conversions" at bounding box center [628, 316] width 52 height 11
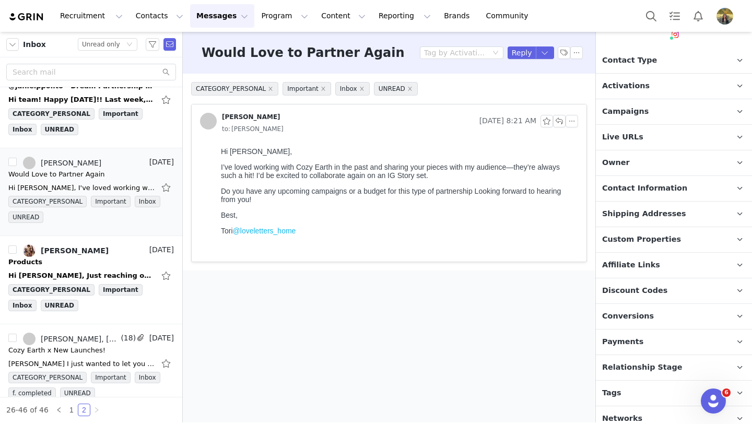
scroll to position [0, 0]
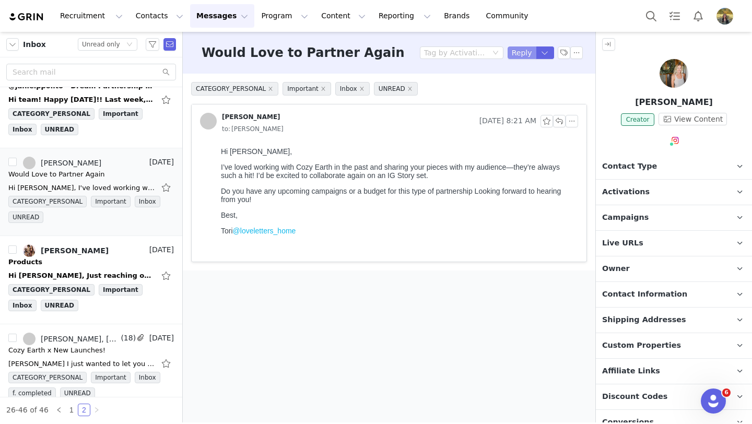
click at [521, 54] on button "Reply" at bounding box center [521, 52] width 29 height 13
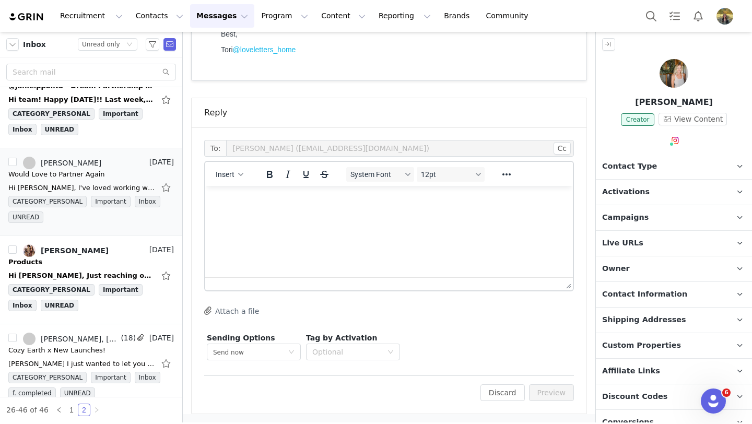
click at [272, 215] on html at bounding box center [388, 200] width 367 height 28
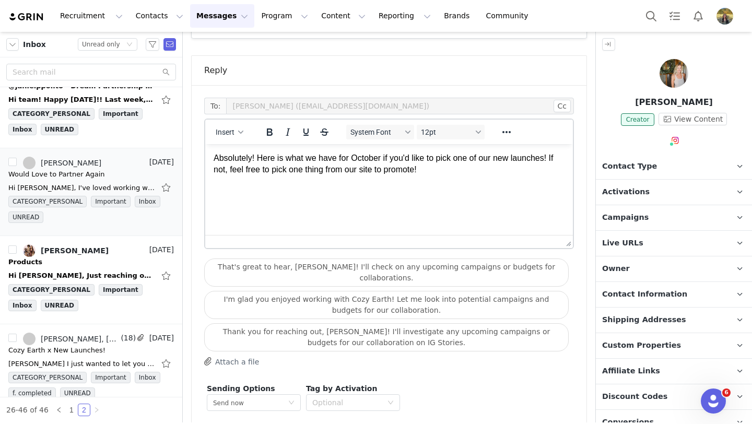
scroll to position [263, 0]
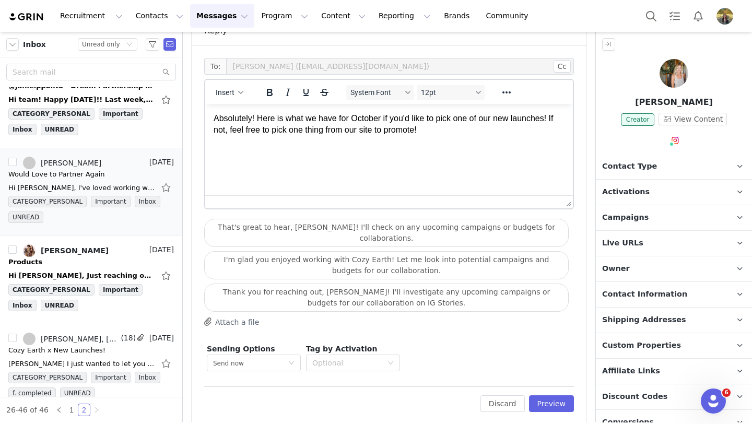
click at [229, 315] on button "Attach a file" at bounding box center [231, 321] width 55 height 13
click at [330, 120] on p "Absolutely! Here is what we have for October if you'd like to pick one of our n…" at bounding box center [388, 124] width 351 height 23
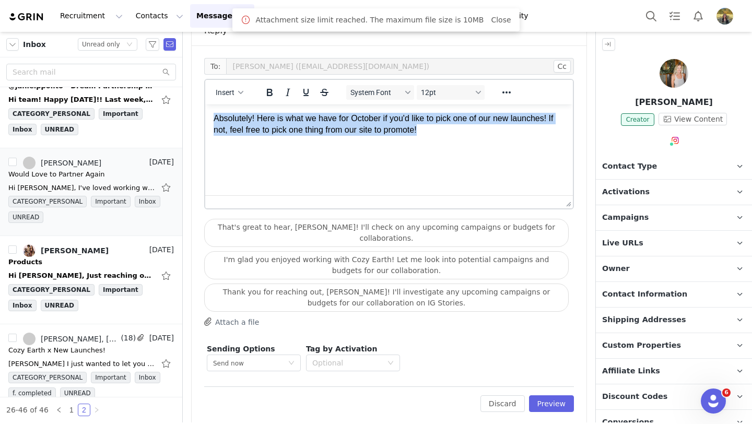
click at [330, 120] on p "Absolutely! Here is what we have for October if you'd like to pick one of our n…" at bounding box center [388, 124] width 351 height 23
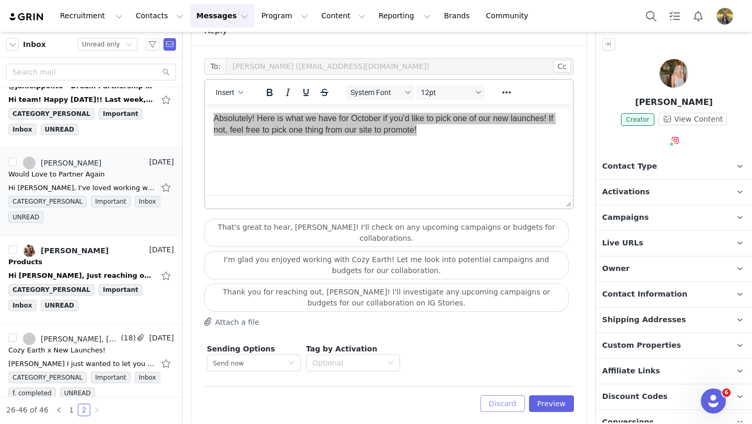
click at [498, 395] on button "Discard" at bounding box center [502, 403] width 44 height 17
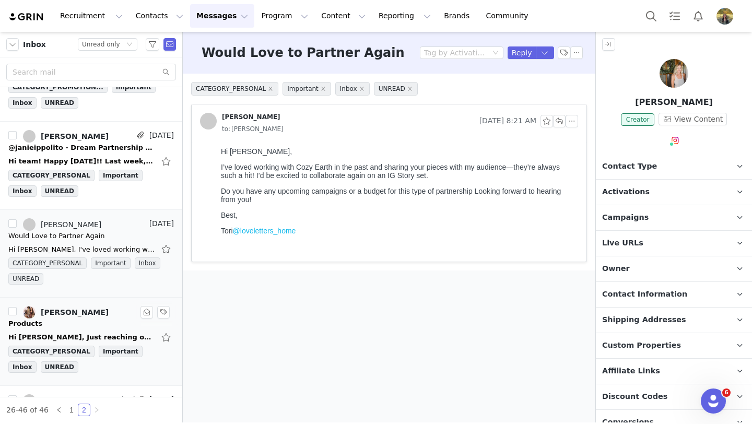
scroll to position [1347, 0]
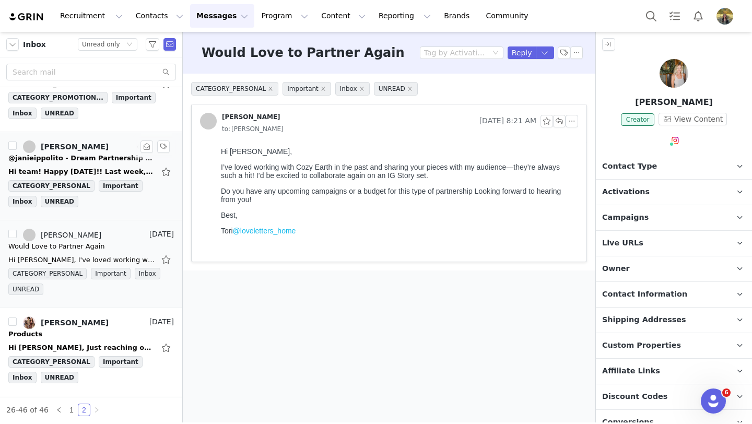
click at [98, 158] on div "@janieippolito - Dream Partnership | Q4" at bounding box center [81, 158] width 146 height 10
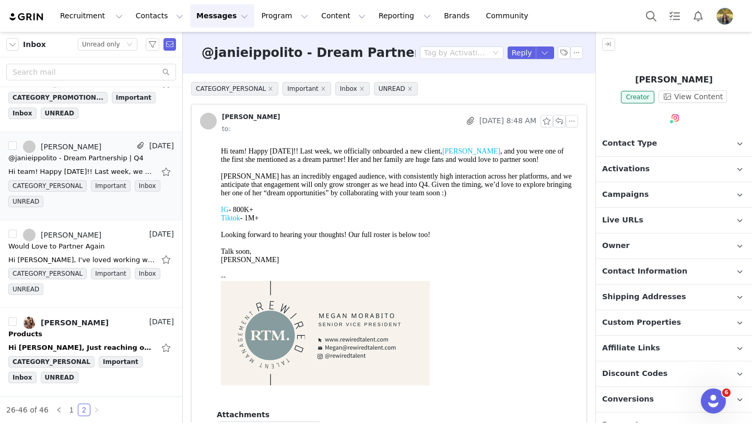
scroll to position [0, 0]
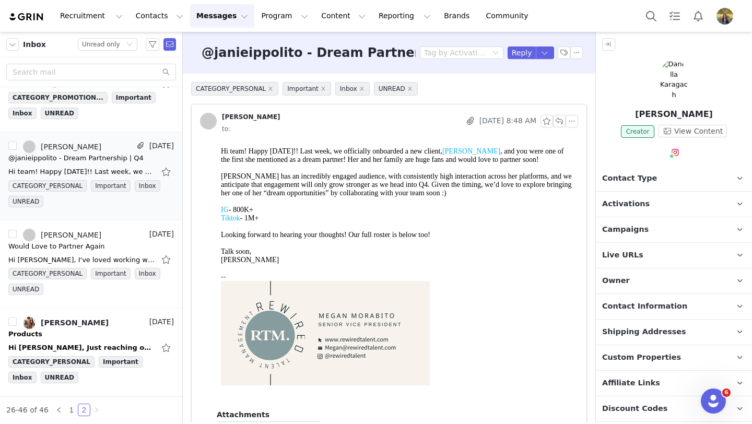
click at [472, 151] on span "Janie Ippolito" at bounding box center [471, 151] width 58 height 8
click at [519, 58] on button "Reply" at bounding box center [521, 52] width 29 height 13
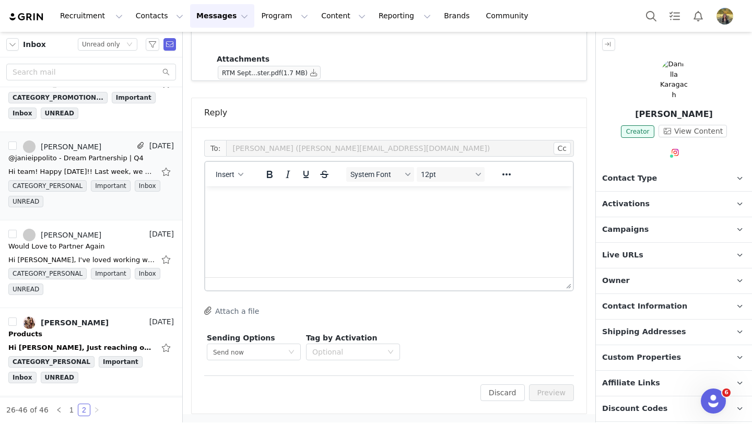
click at [357, 215] on html at bounding box center [388, 200] width 367 height 28
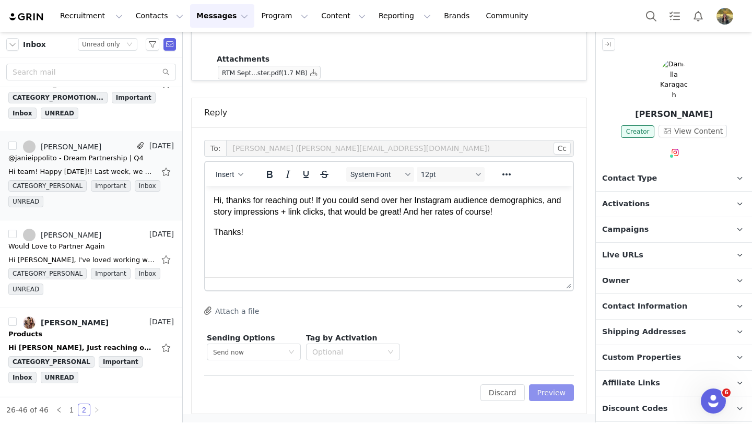
click at [543, 390] on button "Preview" at bounding box center [551, 392] width 45 height 17
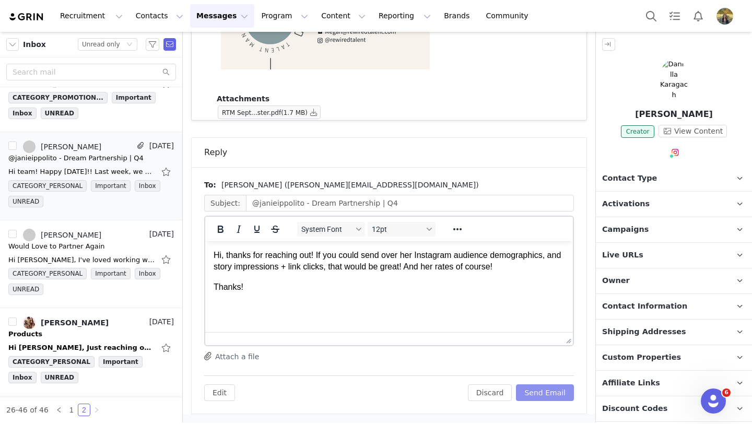
click at [543, 390] on button "Send Email" at bounding box center [545, 392] width 58 height 17
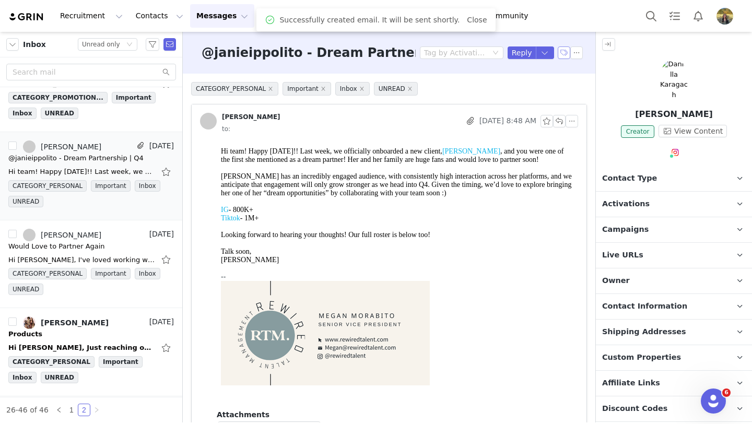
click at [562, 53] on button "button" at bounding box center [563, 52] width 13 height 13
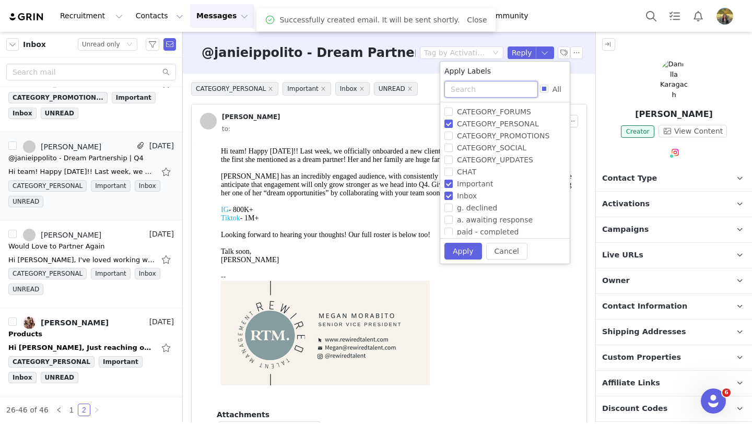
click at [489, 90] on input "text" at bounding box center [490, 89] width 93 height 17
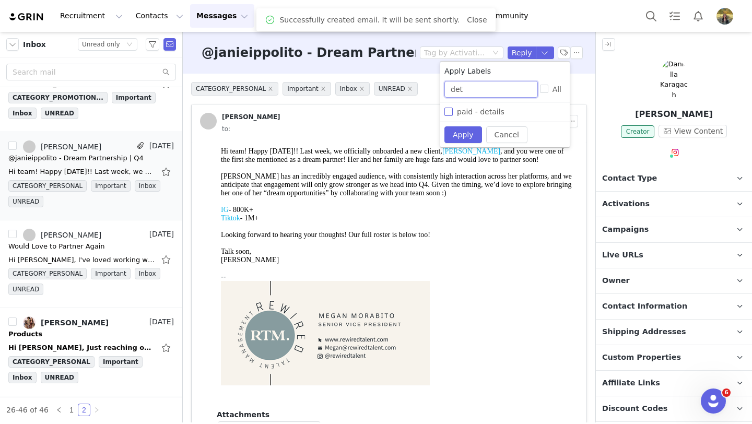
type input "det"
click at [479, 111] on span "paid - details" at bounding box center [481, 112] width 56 height 8
click at [453, 111] on input "paid - details" at bounding box center [448, 112] width 8 height 8
checkbox input "true"
click at [461, 138] on button "Apply" at bounding box center [463, 134] width 38 height 17
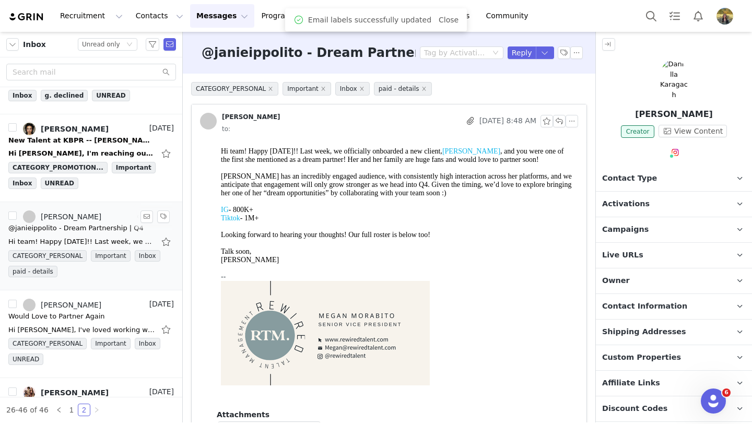
scroll to position [1276, 0]
click at [76, 142] on div "New Talent at KBPR -- Laura Abbink" at bounding box center [81, 141] width 146 height 10
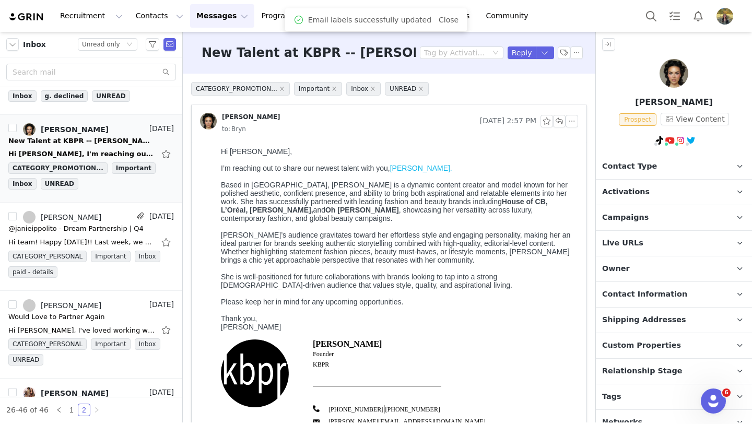
scroll to position [0, 0]
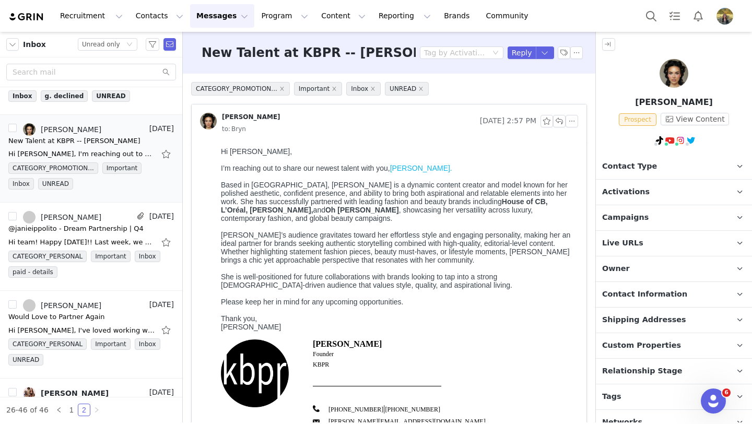
click at [420, 169] on link "Laura Abbink." at bounding box center [421, 168] width 62 height 8
click at [519, 52] on button "Reply" at bounding box center [521, 52] width 29 height 13
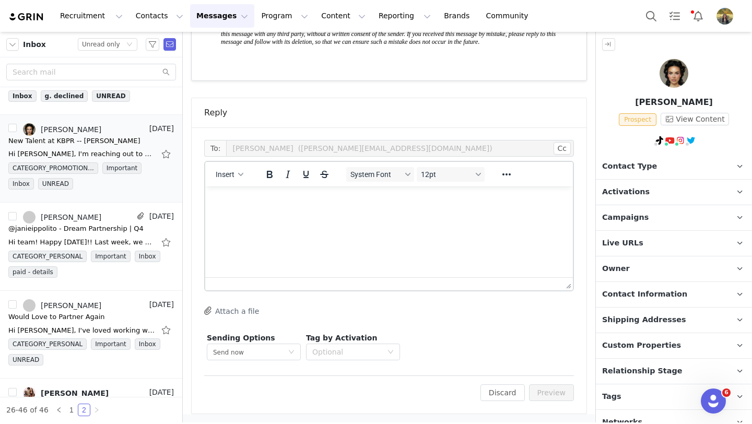
click at [307, 215] on html at bounding box center [388, 200] width 367 height 28
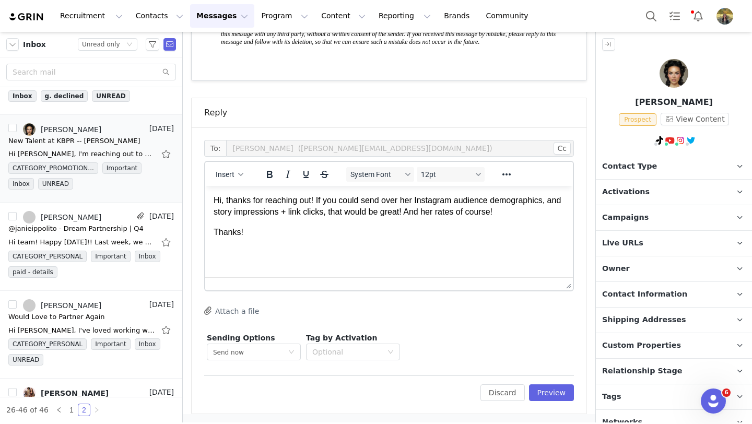
click at [563, 406] on div "To: Genelle (katherine@katherinebrookspr.com) Cc Cc: Insert System Font 12pt To…" at bounding box center [389, 270] width 395 height 286
click at [557, 391] on button "Preview" at bounding box center [551, 392] width 45 height 17
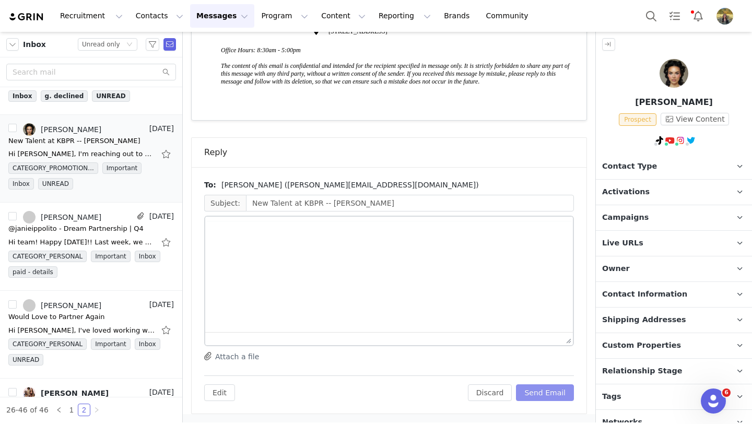
scroll to position [416, 0]
click at [557, 391] on button "Send Email" at bounding box center [545, 392] width 58 height 17
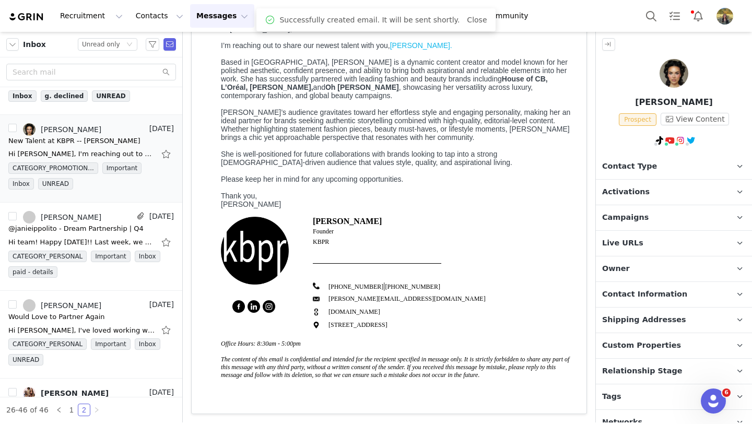
scroll to position [0, 0]
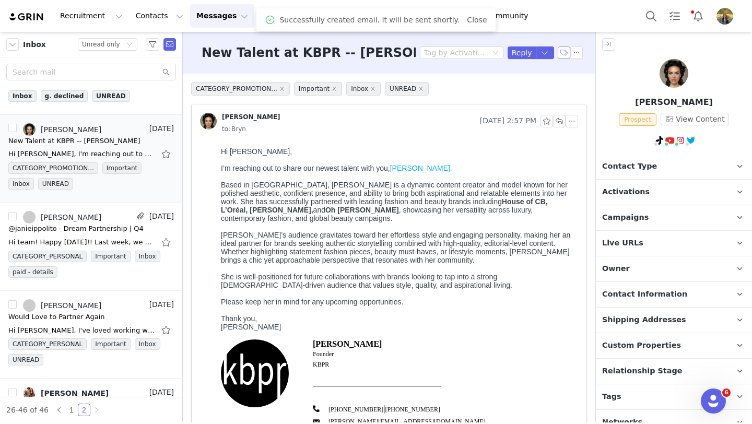
click at [563, 50] on button "button" at bounding box center [563, 52] width 13 height 13
click at [462, 117] on label "paid - details" at bounding box center [502, 111] width 117 height 12
click at [453, 116] on input "paid - details" at bounding box center [448, 112] width 8 height 8
checkbox input "true"
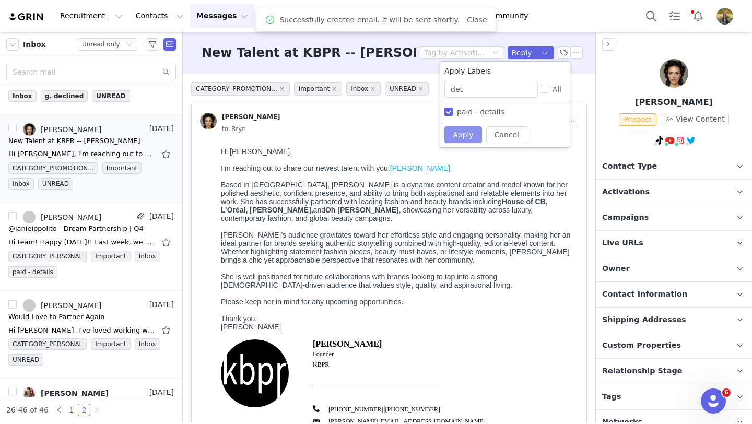
click at [462, 127] on button "Apply" at bounding box center [463, 134] width 38 height 17
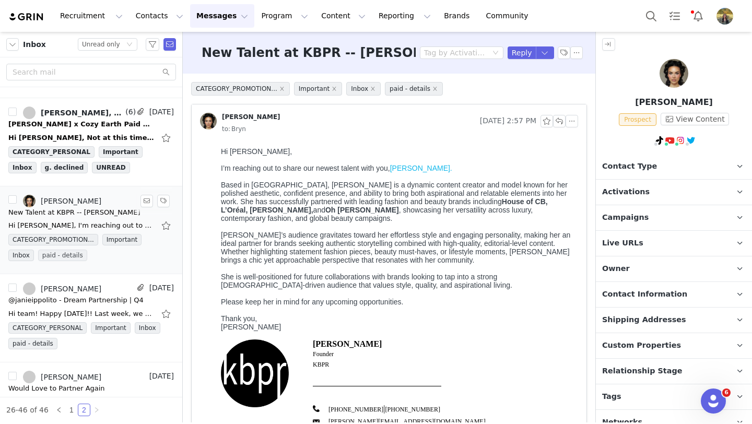
scroll to position [1197, 0]
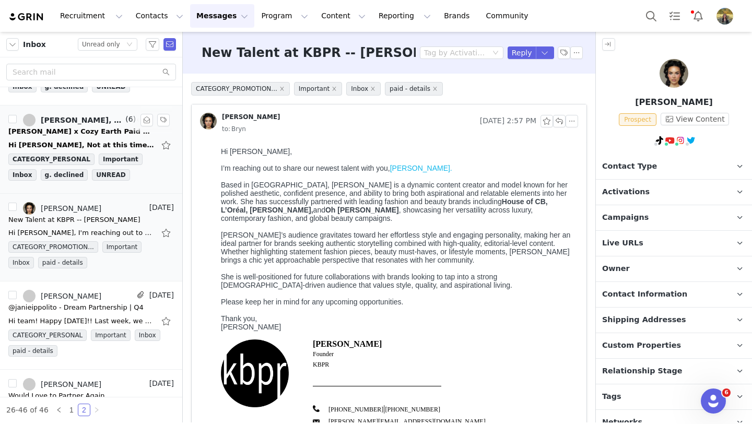
click at [110, 140] on div "Hi Bryn, Not at this time but thank you! Would you be interested in either of t…" at bounding box center [81, 145] width 146 height 10
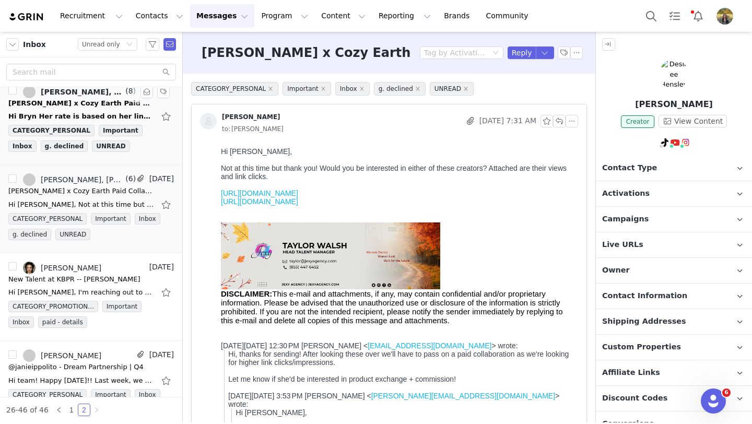
scroll to position [1137, 0]
click at [298, 193] on link "https://www.instagram.com/annakeizer1?igsh=cndpeXJ6ZHNwdmpr" at bounding box center [259, 193] width 77 height 8
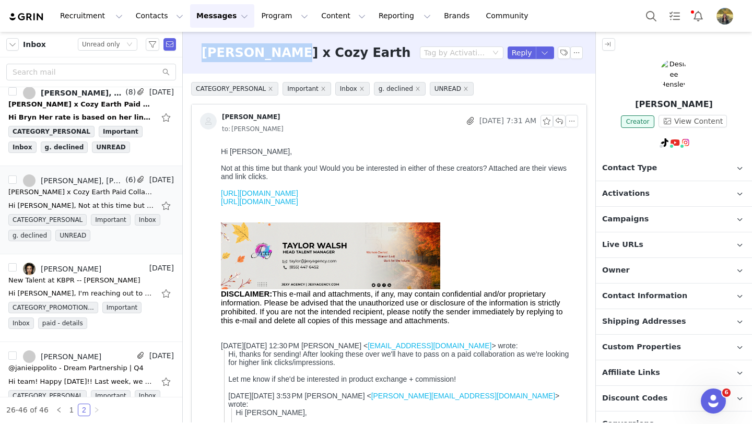
drag, startPoint x: 202, startPoint y: 54, endPoint x: 277, endPoint y: 50, distance: 74.8
click at [277, 50] on h3 "Keke Janajah x Cozy Earth Paid Collaboration" at bounding box center [372, 52] width 343 height 19
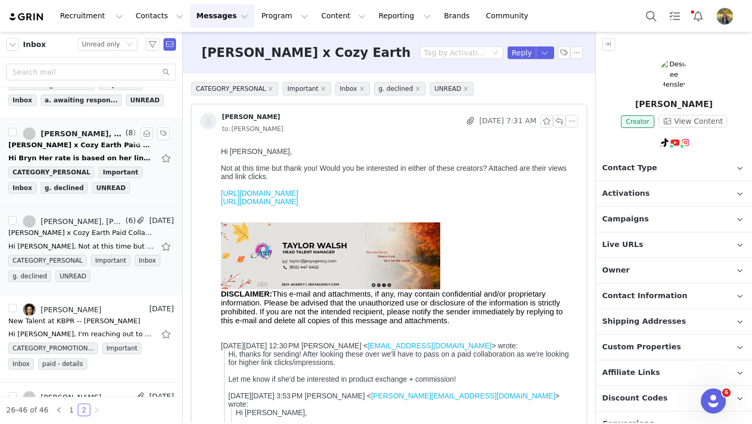
click at [100, 143] on div "[PERSON_NAME] x Cozy Earth Paid Collaboration" at bounding box center [81, 145] width 146 height 10
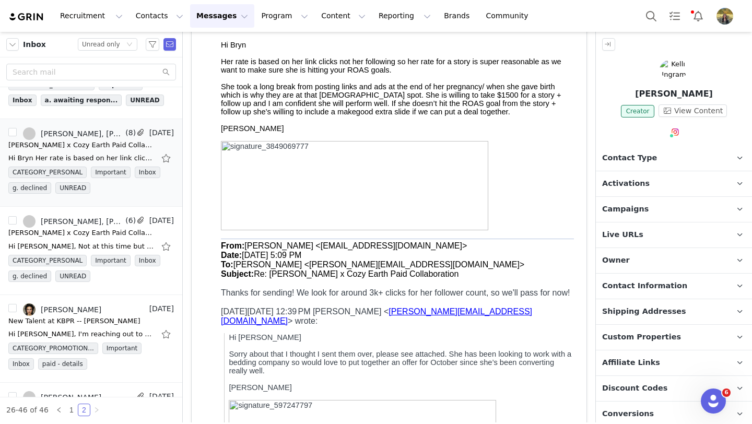
scroll to position [6, 0]
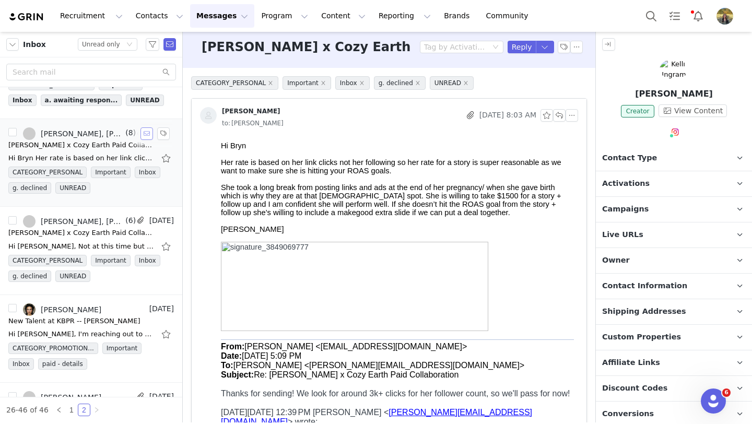
click at [144, 135] on button "button" at bounding box center [146, 133] width 13 height 13
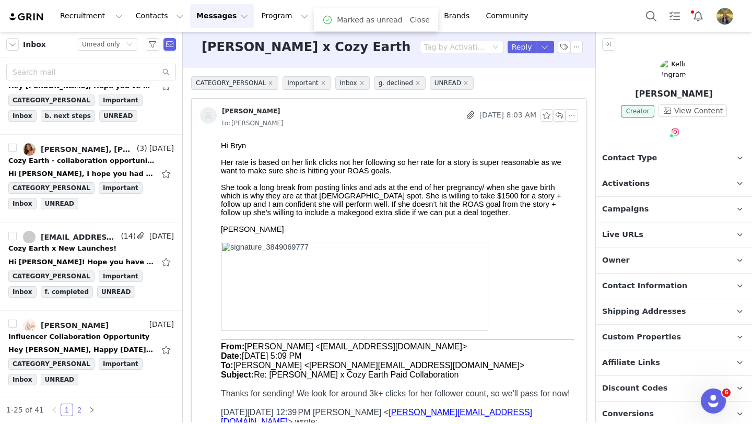
click at [75, 410] on link "2" at bounding box center [79, 409] width 11 height 11
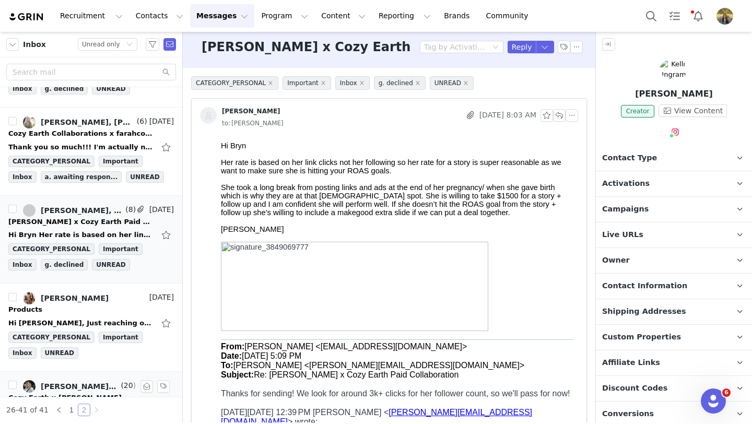
scroll to position [941, 0]
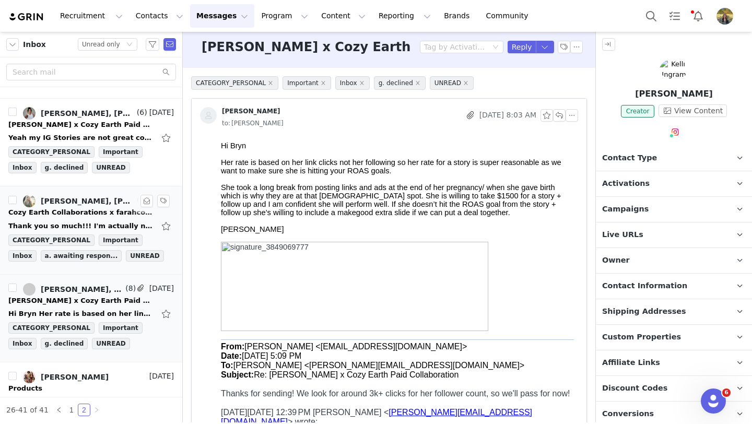
click at [88, 217] on div "Cozy Earth Collaborations x farahcowley" at bounding box center [81, 212] width 146 height 10
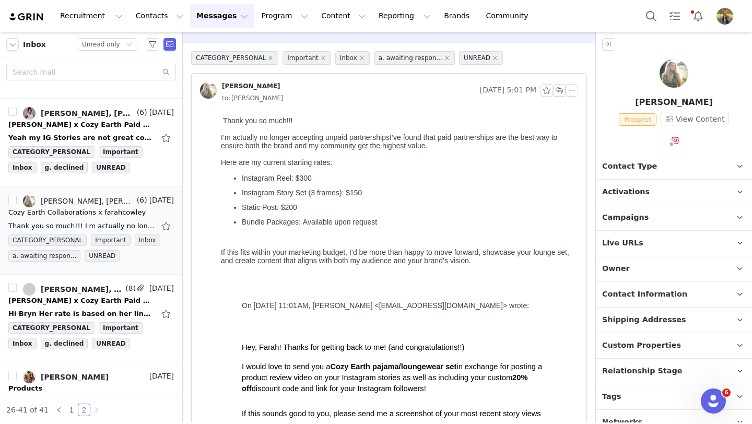
scroll to position [0, 0]
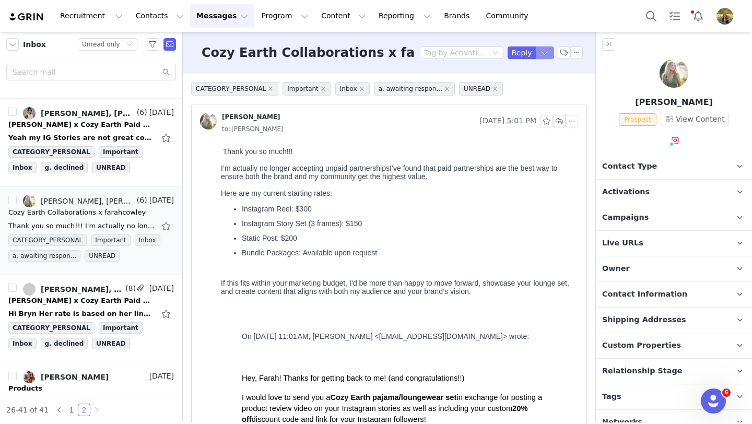
click at [541, 49] on button "button" at bounding box center [544, 52] width 19 height 13
click at [529, 84] on li "Reply All" at bounding box center [534, 88] width 44 height 17
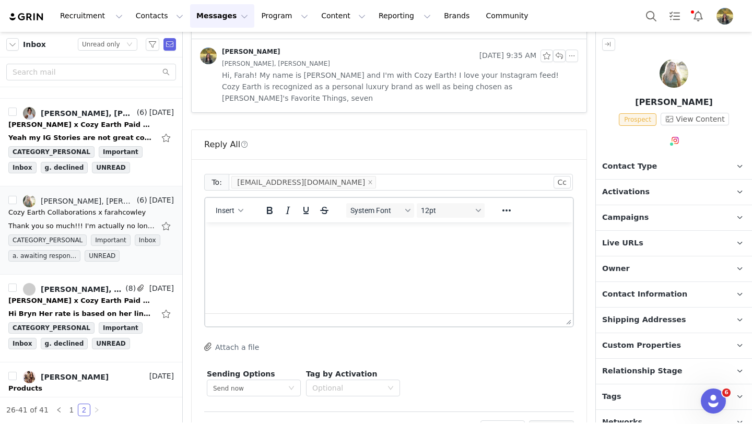
scroll to position [780, 0]
click at [369, 249] on html at bounding box center [388, 235] width 367 height 28
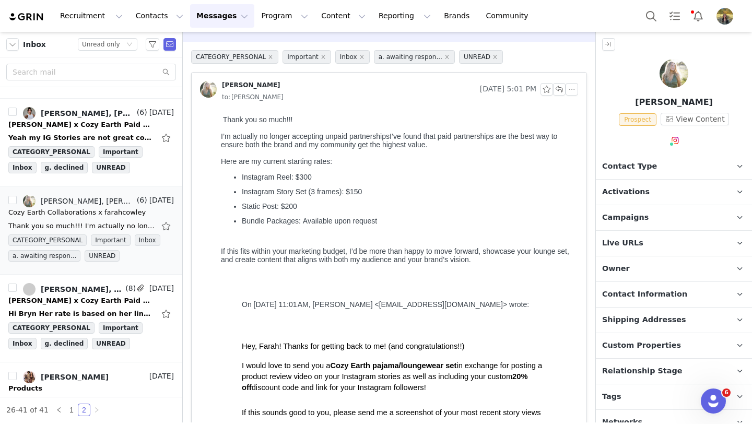
scroll to position [70, 0]
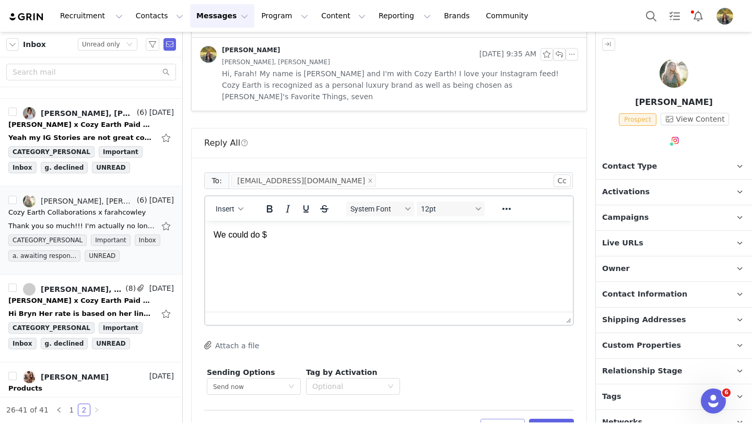
click at [510, 419] on button "Discard" at bounding box center [502, 427] width 44 height 17
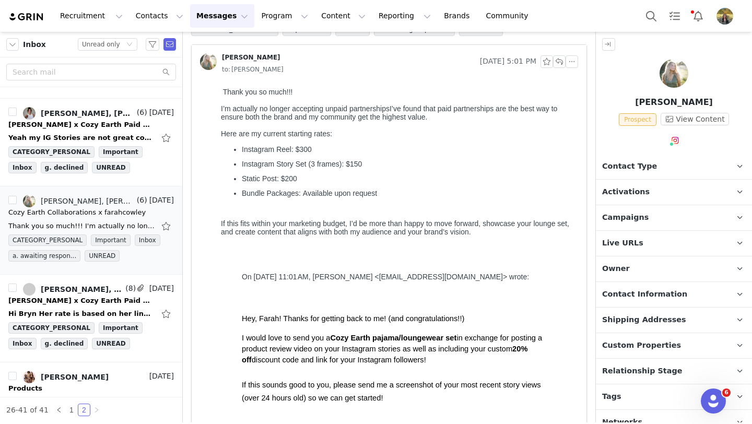
scroll to position [0, 0]
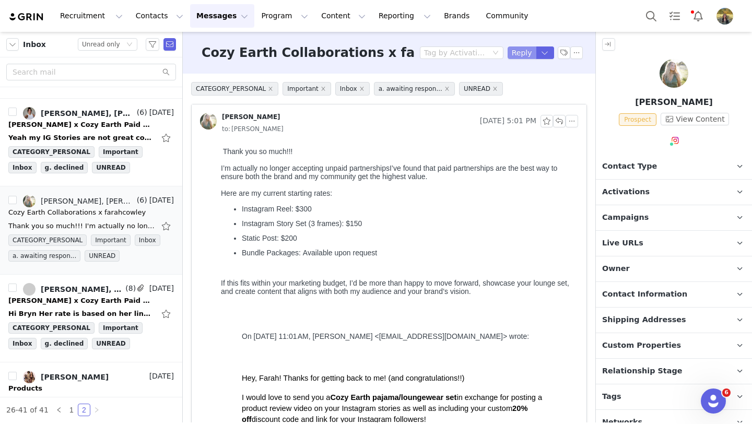
click at [526, 58] on button "Reply" at bounding box center [521, 52] width 29 height 13
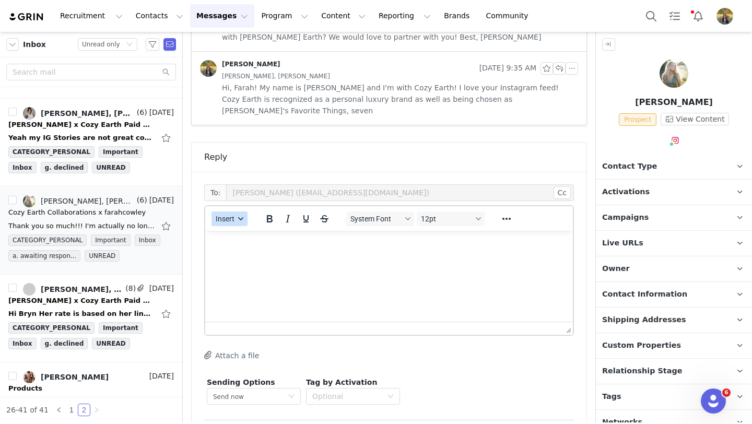
scroll to position [776, 0]
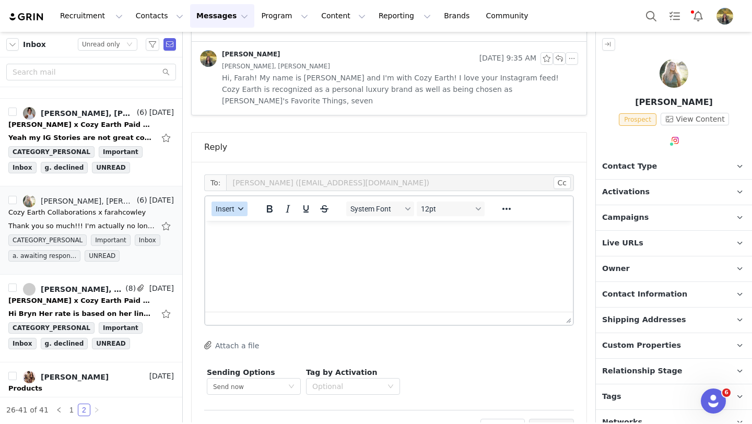
click at [219, 205] on span "Insert" at bounding box center [225, 209] width 19 height 8
click at [249, 202] on div "Insert Variable" at bounding box center [266, 209] width 104 height 17
select select
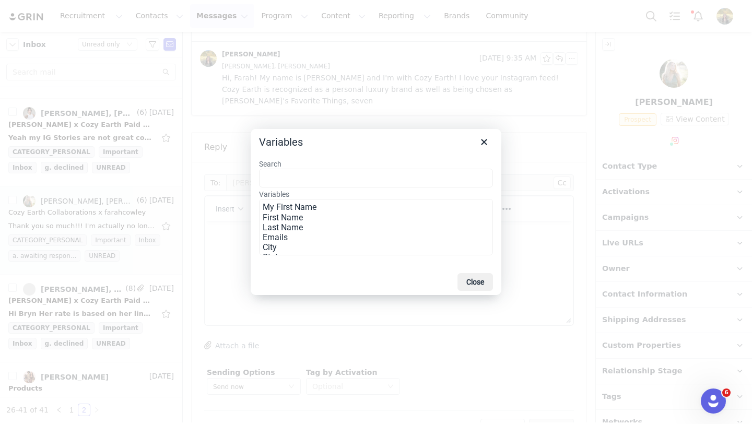
drag, startPoint x: 459, startPoint y: 308, endPoint x: 425, endPoint y: 281, distance: 43.4
click at [459, 291] on button "Close" at bounding box center [474, 282] width 35 height 18
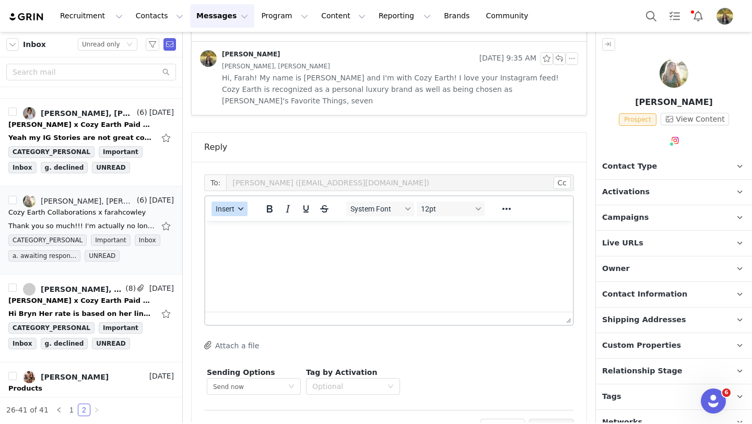
click at [235, 201] on button "Insert" at bounding box center [229, 208] width 36 height 15
click at [243, 187] on div "Insert Template" at bounding box center [267, 192] width 94 height 13
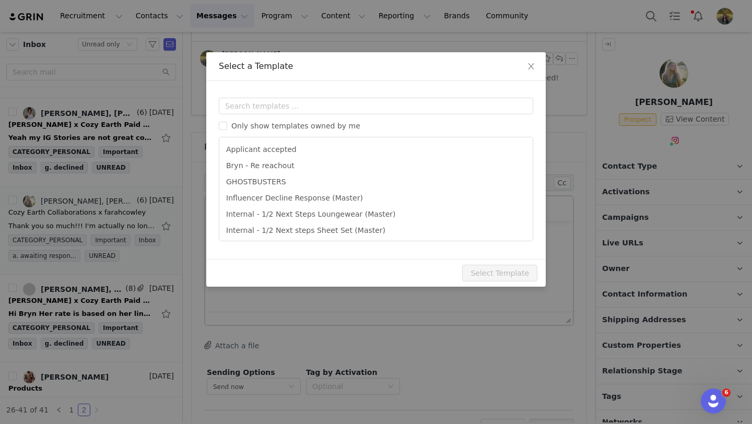
scroll to position [0, 0]
click at [247, 112] on input "text" at bounding box center [376, 106] width 314 height 17
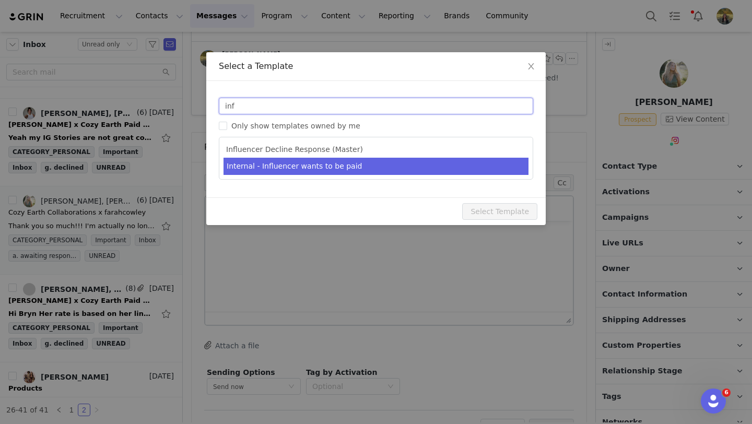
type input "inf"
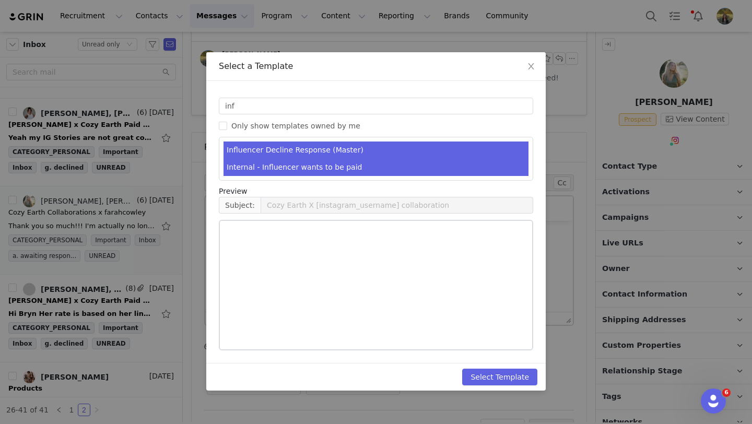
click at [282, 165] on li "Internal - Influencer wants to be paid" at bounding box center [375, 167] width 305 height 17
type input "Cozy Earth Collaborations"
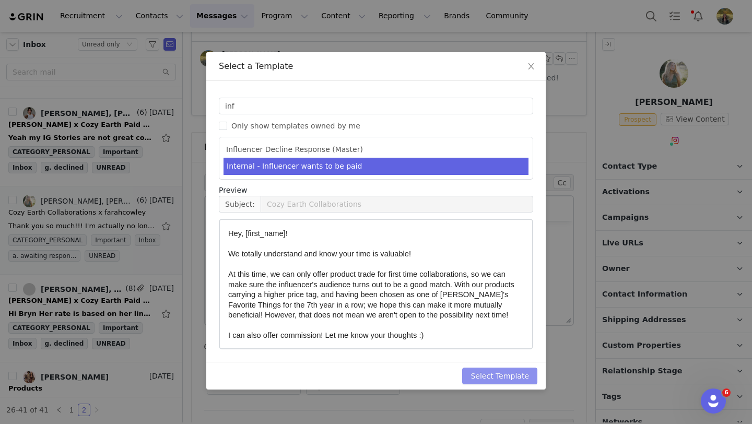
click at [517, 377] on button "Select Template" at bounding box center [499, 375] width 75 height 17
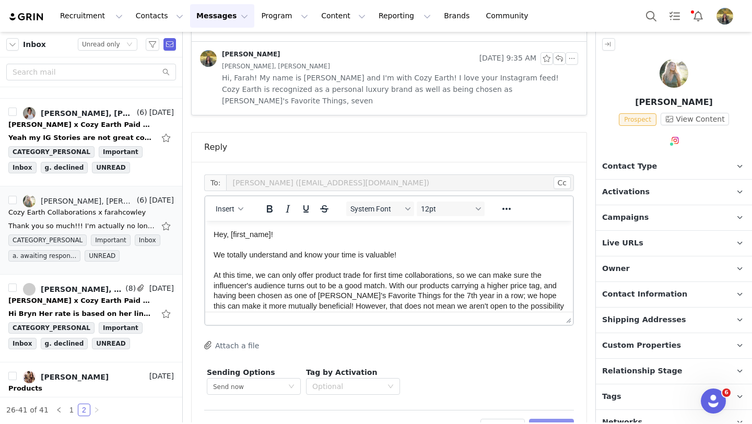
click at [544, 419] on button "Preview" at bounding box center [551, 427] width 45 height 17
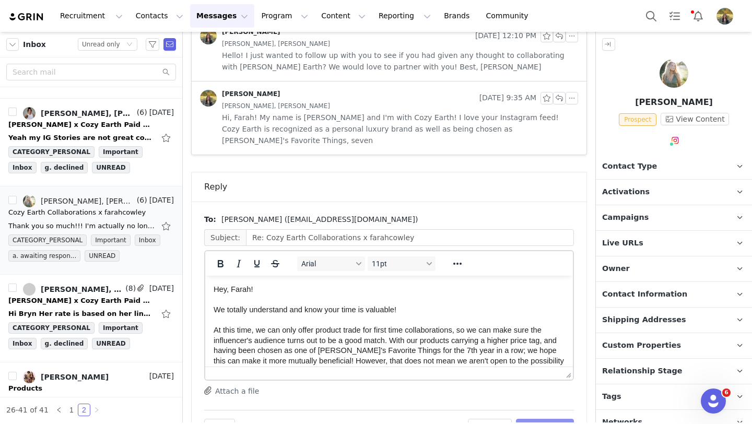
click at [544, 419] on button "Send Email" at bounding box center [545, 427] width 58 height 17
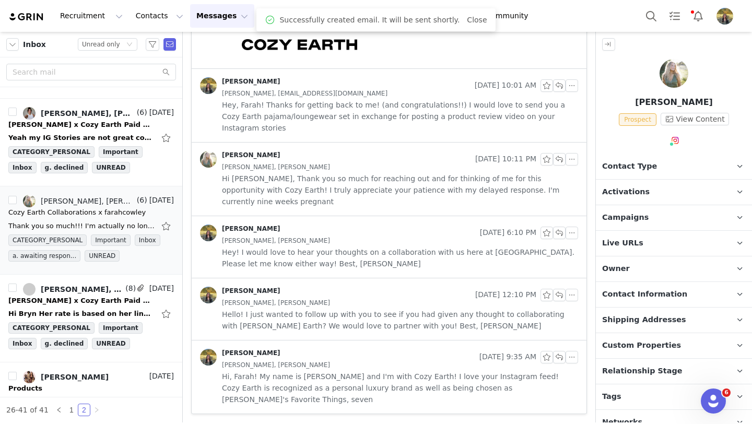
scroll to position [443, 0]
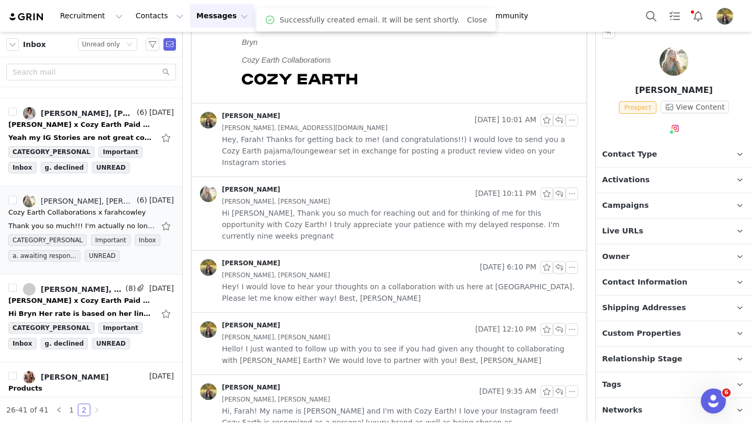
click at [639, 379] on p "Tags Keep track of your contacts by assigning them tags. You can then filter yo…" at bounding box center [661, 384] width 131 height 25
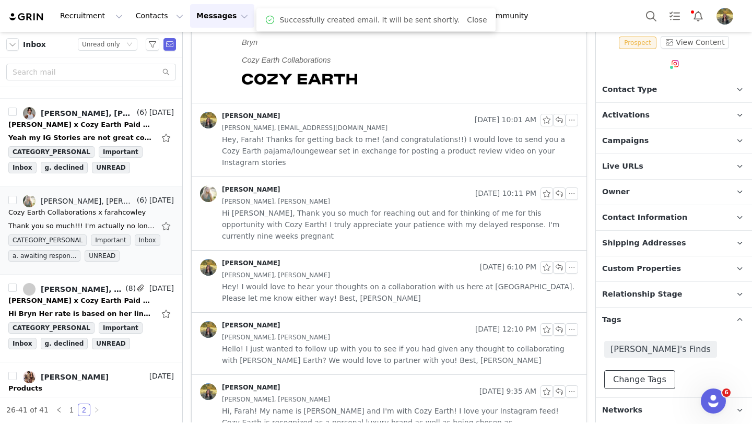
click at [639, 379] on button "Change Tags" at bounding box center [639, 379] width 71 height 19
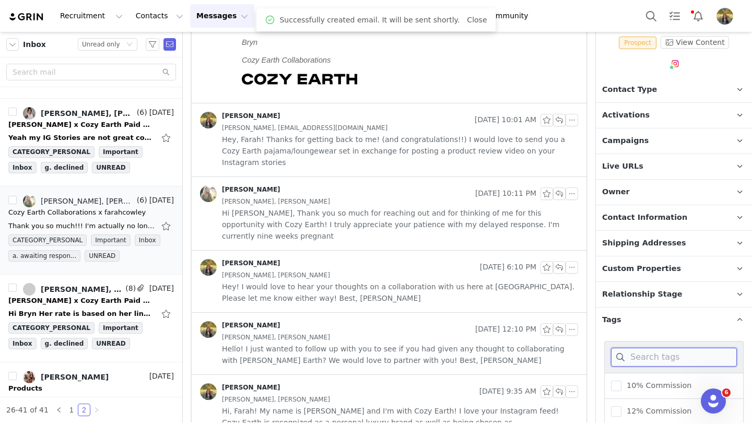
click at [641, 358] on input at bounding box center [674, 357] width 126 height 19
type input "wa"
click at [649, 385] on span "Wants to be paid" at bounding box center [655, 385] width 69 height 10
click at [621, 380] on input "Wants to be paid" at bounding box center [621, 380] width 0 height 0
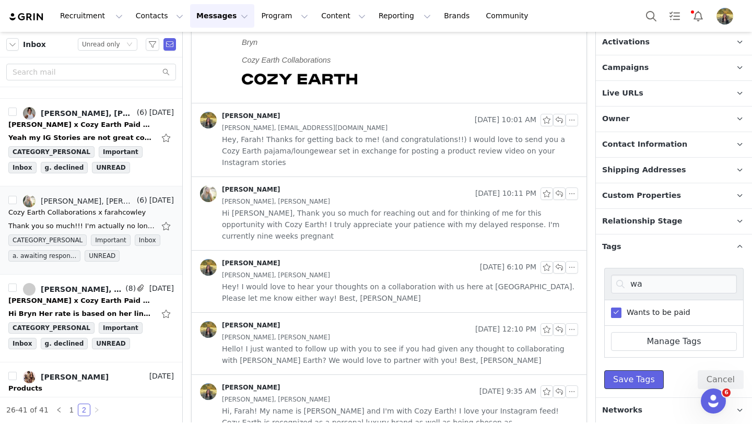
click at [649, 385] on button "Save Tags" at bounding box center [633, 379] width 59 height 19
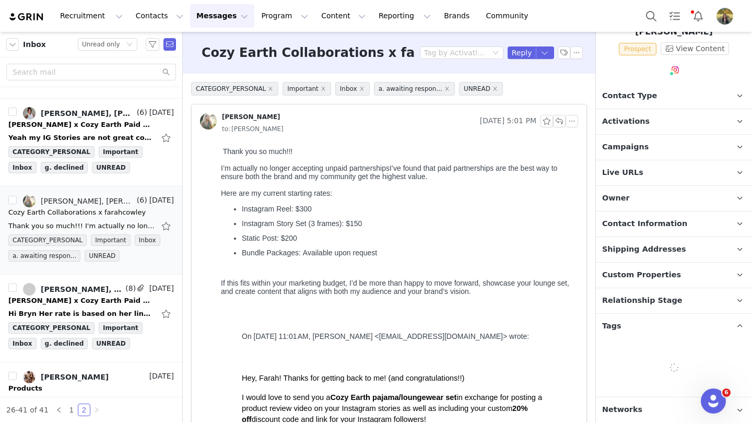
scroll to position [98, 0]
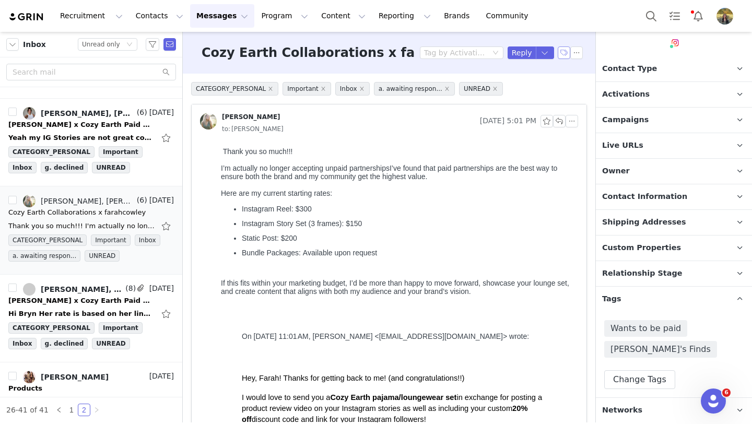
click at [561, 53] on button "button" at bounding box center [563, 52] width 13 height 13
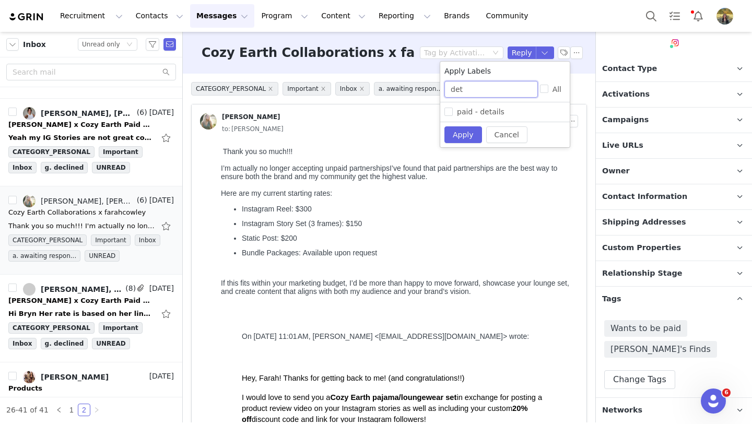
click at [463, 90] on input "det" at bounding box center [490, 89] width 93 height 17
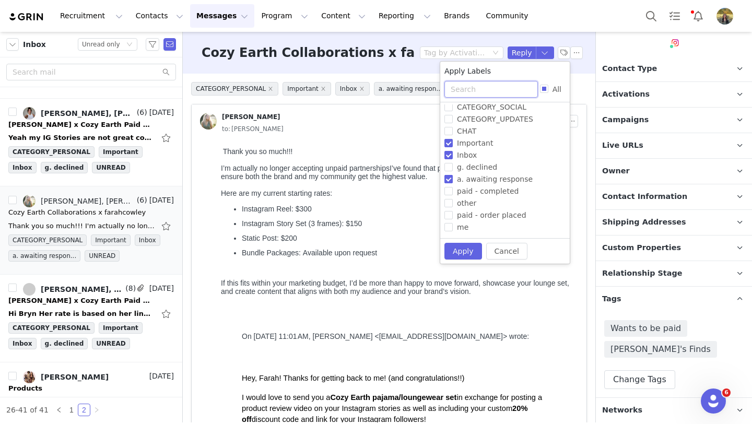
scroll to position [44, 0]
click at [463, 172] on span "a. awaiting response" at bounding box center [495, 175] width 84 height 8
click at [453, 172] on input "a. awaiting response" at bounding box center [448, 175] width 8 height 8
checkbox input "false"
click at [463, 165] on span "g. declined" at bounding box center [477, 163] width 49 height 8
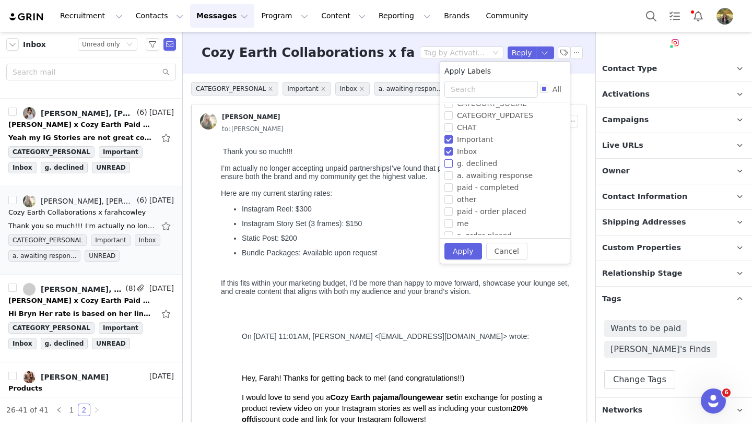
click at [453, 165] on input "g. declined" at bounding box center [448, 163] width 8 height 8
checkbox input "true"
click at [457, 249] on button "Apply" at bounding box center [463, 251] width 38 height 17
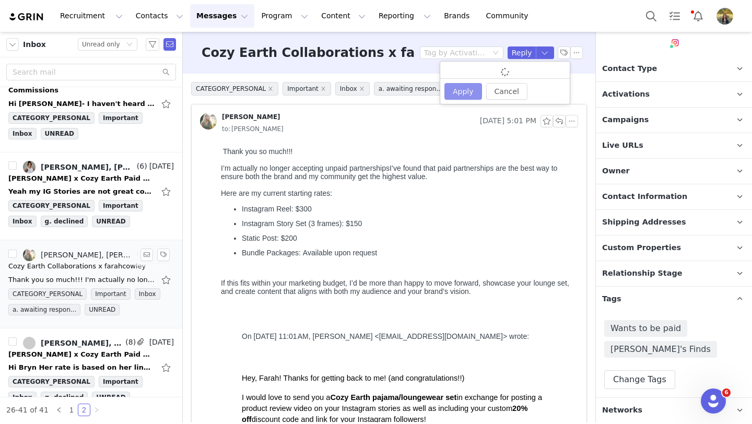
scroll to position [884, 0]
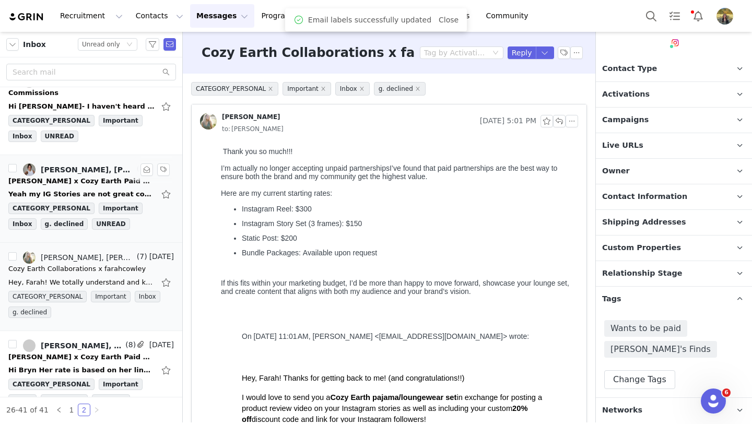
click at [96, 187] on div "Yeah my IG Stories are not great compared to everything else, working on it! Bu…" at bounding box center [90, 194] width 165 height 17
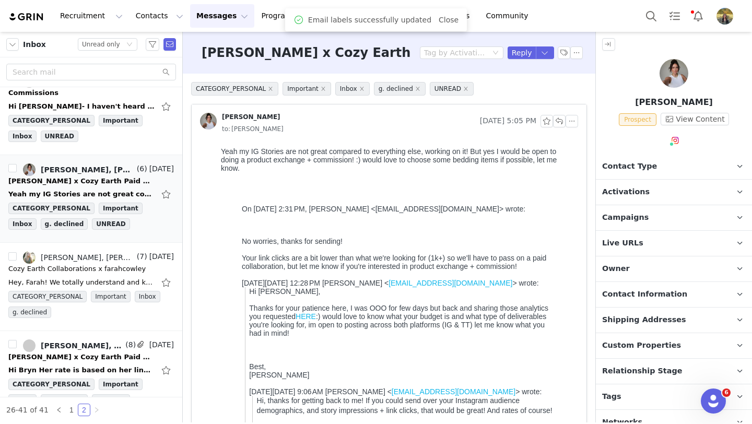
scroll to position [0, 0]
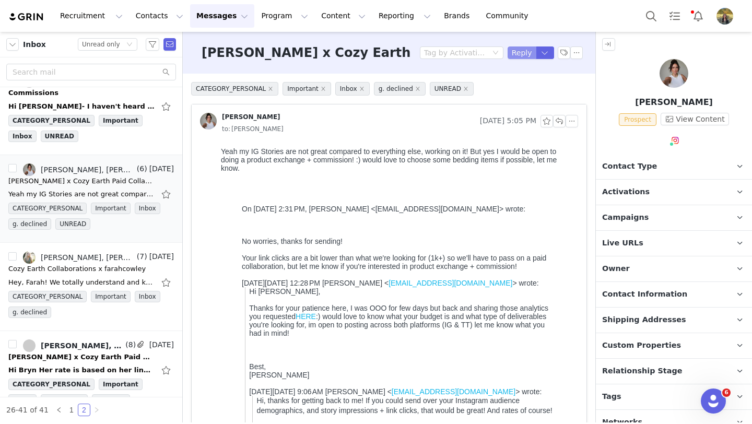
click at [519, 53] on button "Reply" at bounding box center [521, 52] width 29 height 13
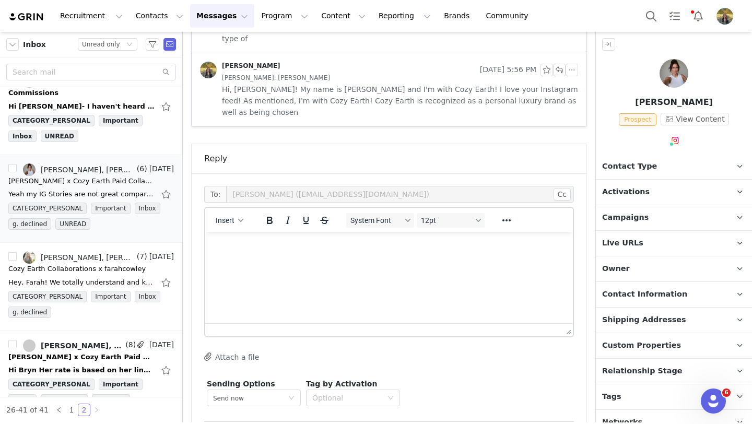
click at [234, 210] on div "Insert" at bounding box center [229, 220] width 49 height 20
click at [235, 213] on button "Insert" at bounding box center [229, 220] width 36 height 15
click at [241, 190] on div "Insert Template" at bounding box center [267, 192] width 94 height 13
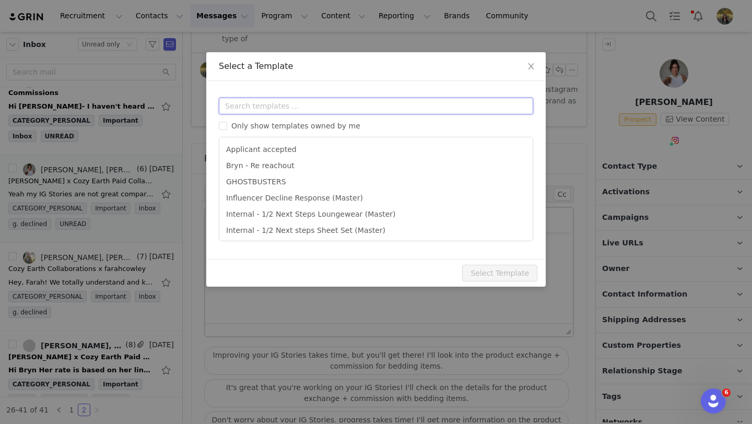
click at [255, 100] on input "text" at bounding box center [376, 106] width 314 height 17
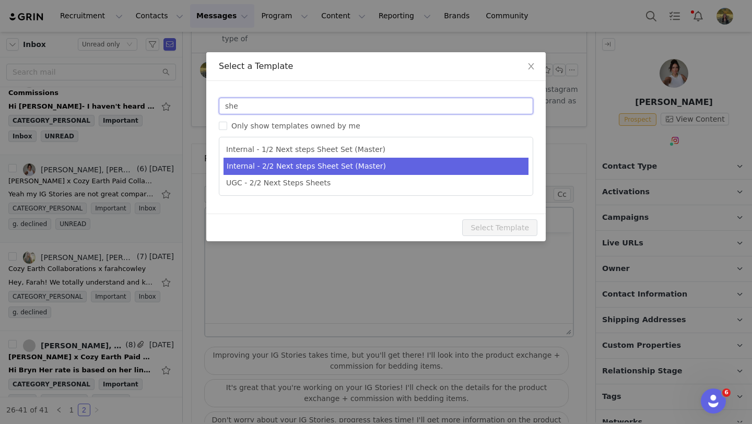
type input "she"
type input "Cozy Earth Collaboration Details"
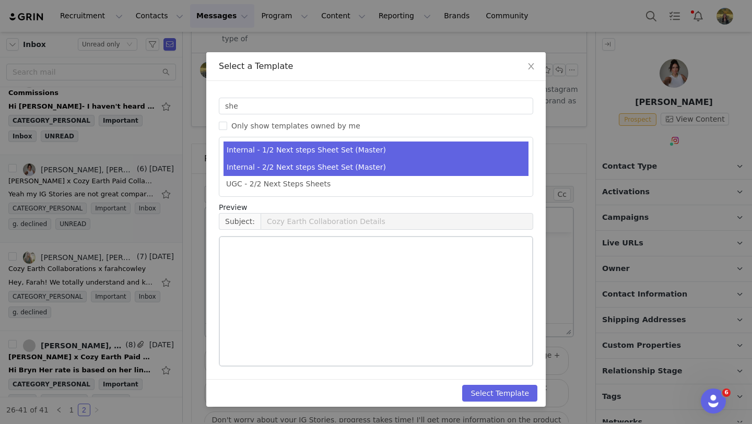
click at [286, 162] on li "Internal - 2/2 Next steps Sheet Set (Master)" at bounding box center [375, 167] width 305 height 17
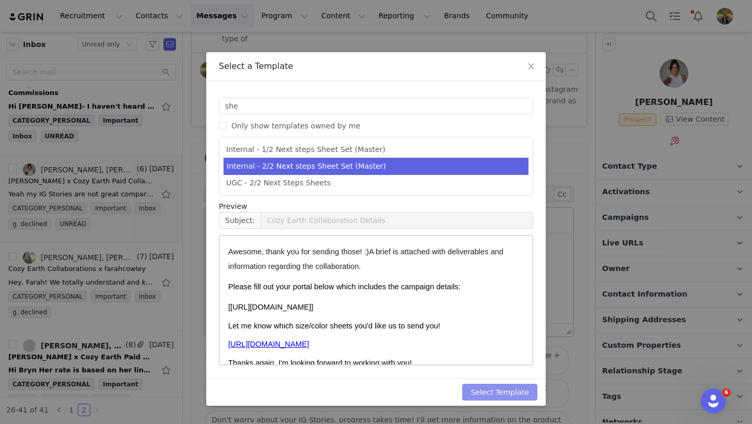
click at [509, 394] on button "Select Template" at bounding box center [499, 392] width 75 height 17
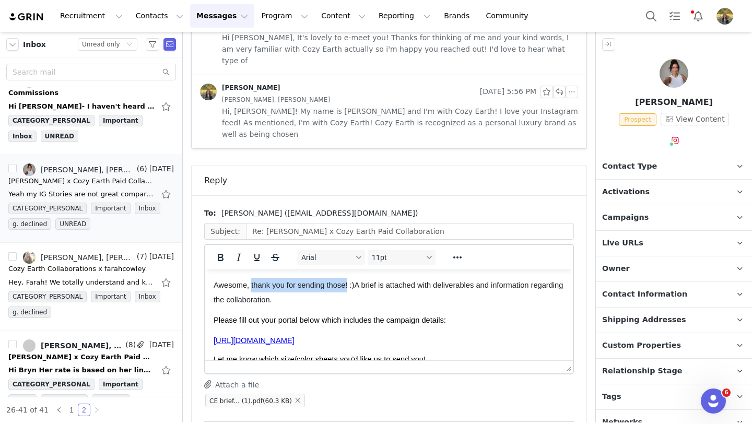
drag, startPoint x: 250, startPoint y: 283, endPoint x: 347, endPoint y: 280, distance: 96.6
click at [347, 281] on span "Awesome, thank you for sending those! :) A brief is attached with deliverables …" at bounding box center [389, 292] width 352 height 23
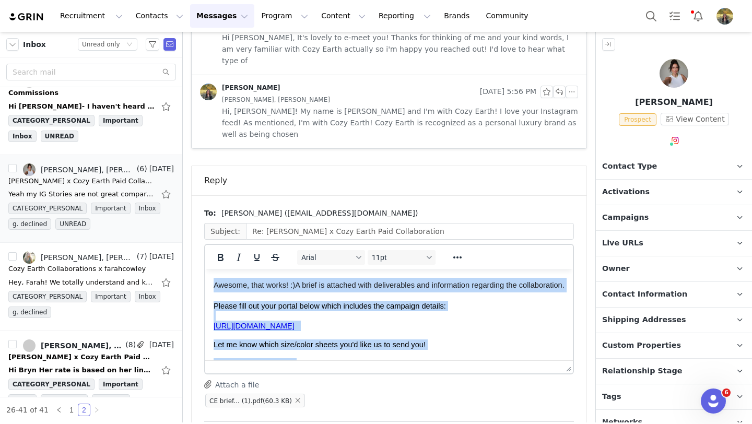
drag, startPoint x: 415, startPoint y: 325, endPoint x: 196, endPoint y: 205, distance: 249.5
click at [205, 269] on html "Awesome, that works! :) A brief is attached with deliverables and information r…" at bounding box center [388, 361] width 367 height 185
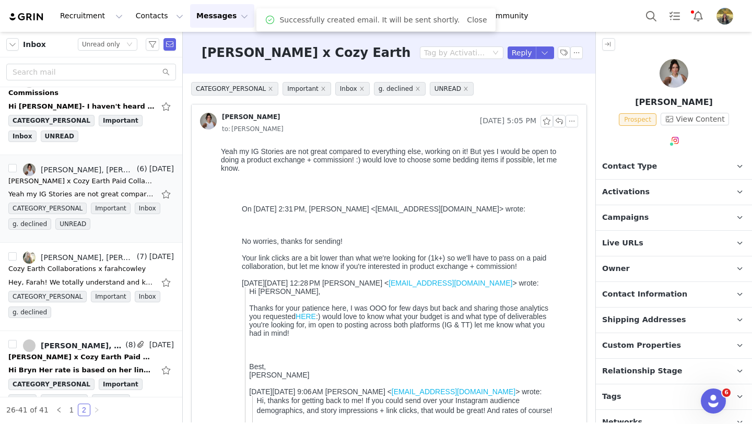
click at [621, 217] on span "Campaigns" at bounding box center [625, 217] width 46 height 11
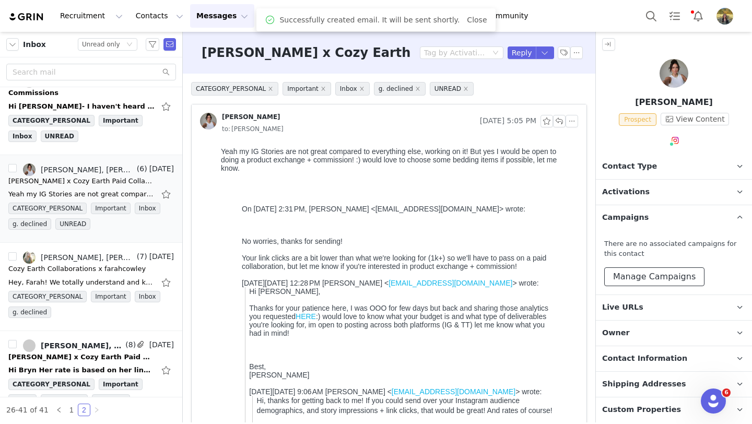
click at [633, 284] on button "Manage Campaigns" at bounding box center [654, 276] width 100 height 19
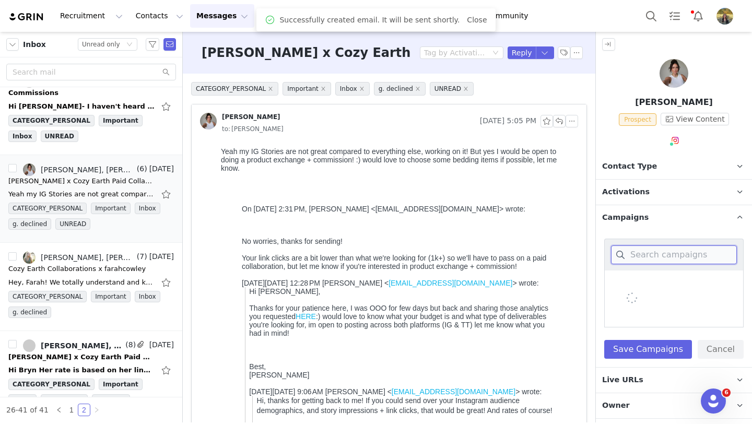
click at [637, 251] on input at bounding box center [674, 254] width 126 height 19
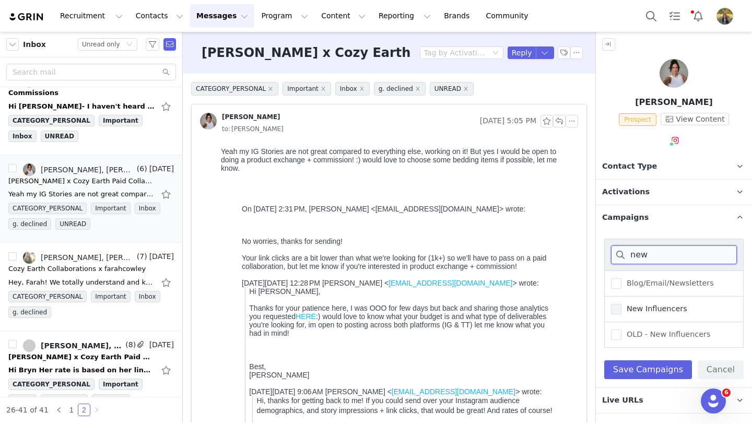
type input "new"
drag, startPoint x: 632, startPoint y: 311, endPoint x: 632, endPoint y: 323, distance: 11.5
click at [632, 311] on span "New Influencers" at bounding box center [654, 309] width 66 height 10
click at [621, 304] on input "New Influencers" at bounding box center [621, 304] width 0 height 0
click at [628, 371] on button "Save Campaigns" at bounding box center [648, 369] width 88 height 19
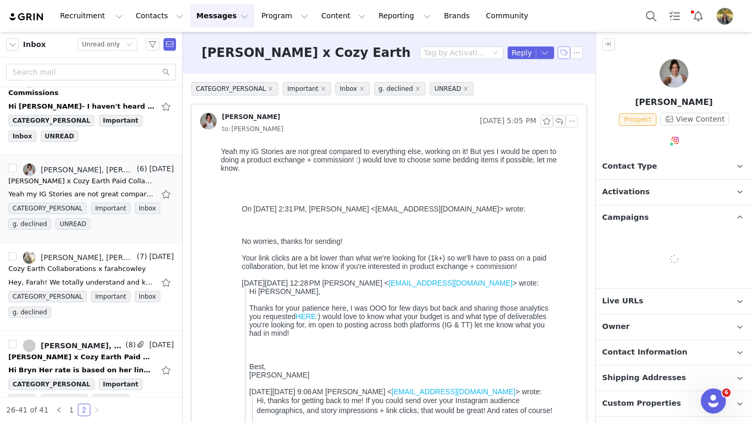
click at [562, 55] on button "button" at bounding box center [563, 52] width 13 height 13
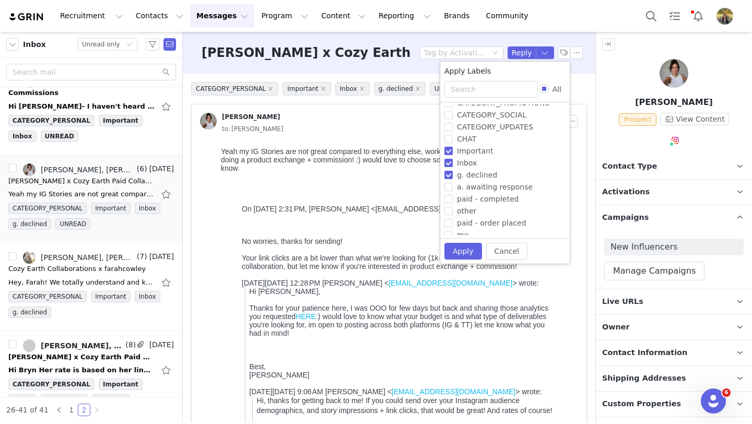
click at [459, 179] on span "g. declined" at bounding box center [477, 175] width 49 height 8
click at [453, 179] on input "g. declined" at bounding box center [448, 175] width 8 height 8
checkbox input "false"
click at [467, 222] on span "b. next steps" at bounding box center [481, 224] width 56 height 8
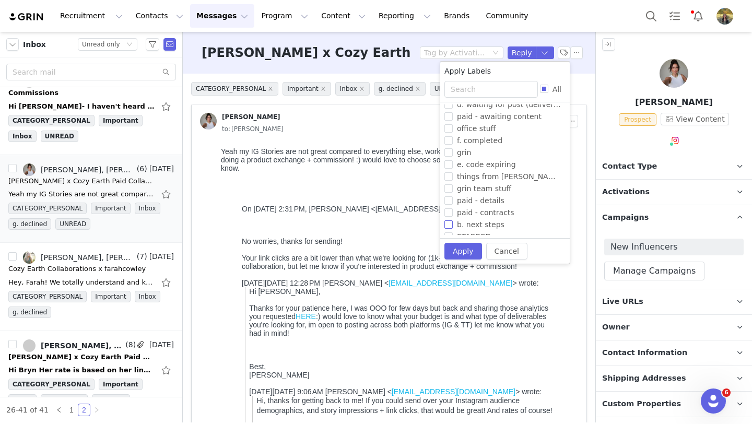
click at [453, 222] on input "b. next steps" at bounding box center [448, 224] width 8 height 8
checkbox input "true"
click at [465, 253] on button "Apply" at bounding box center [463, 251] width 38 height 17
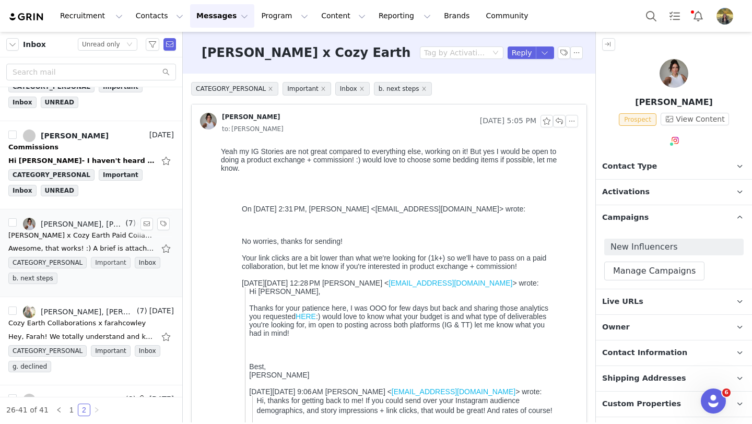
scroll to position [807, 0]
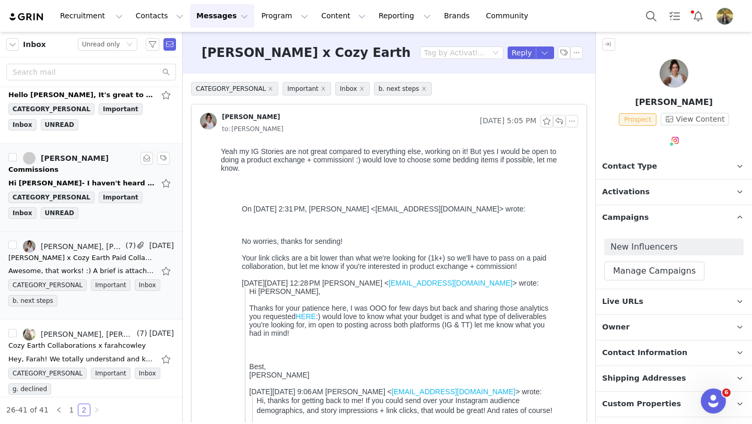
click at [108, 165] on div "Commissions" at bounding box center [90, 169] width 165 height 10
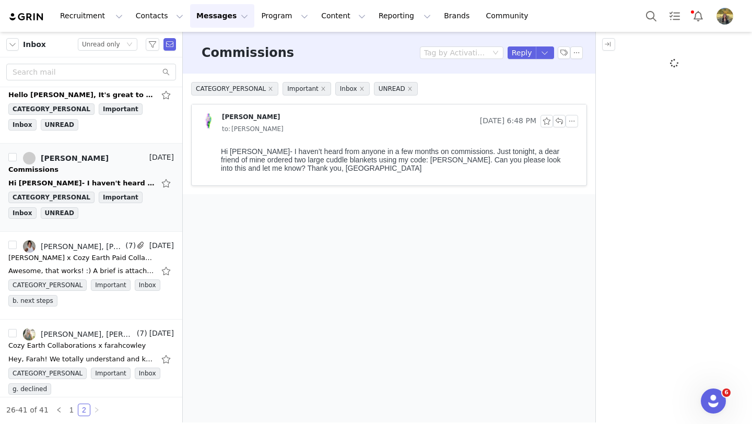
scroll to position [0, 0]
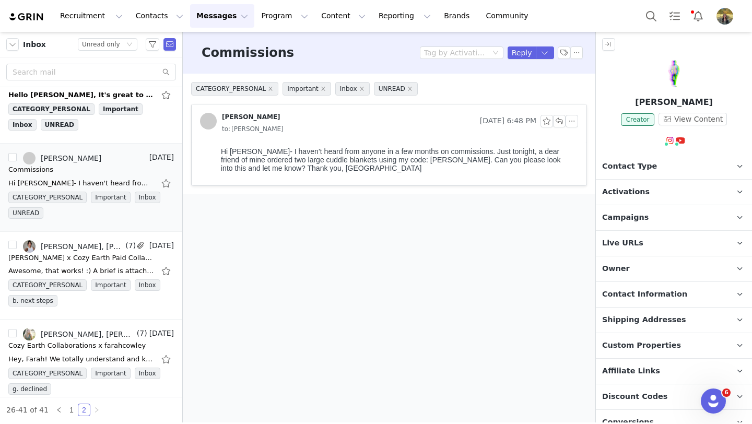
click at [675, 77] on img at bounding box center [673, 73] width 29 height 29
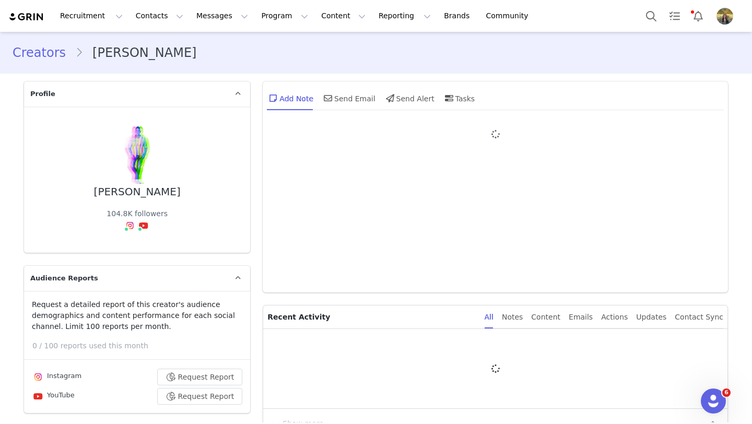
type input "+1 ([GEOGRAPHIC_DATA])"
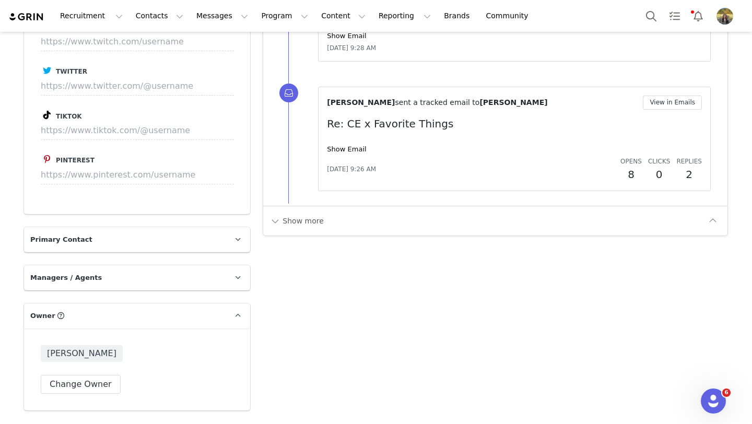
scroll to position [1316, 0]
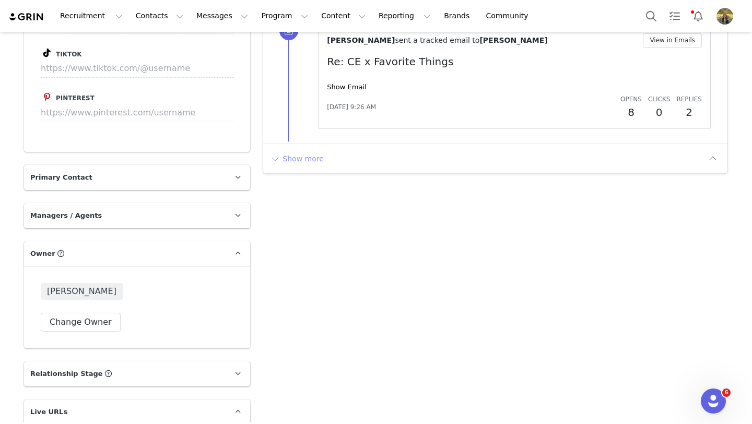
click at [306, 154] on button "Show more" at bounding box center [296, 158] width 55 height 17
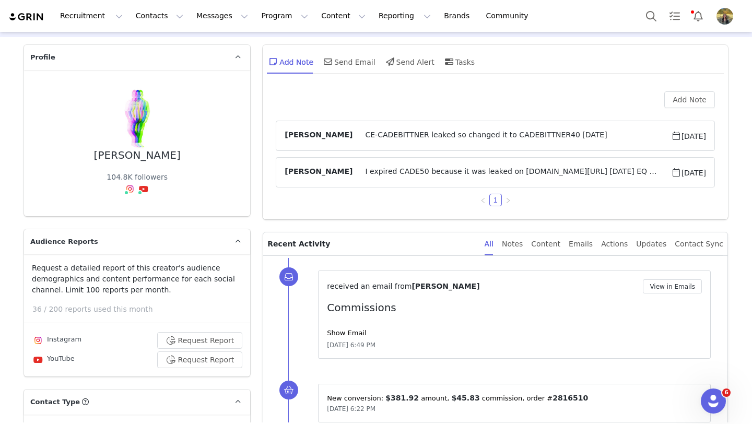
scroll to position [74, 0]
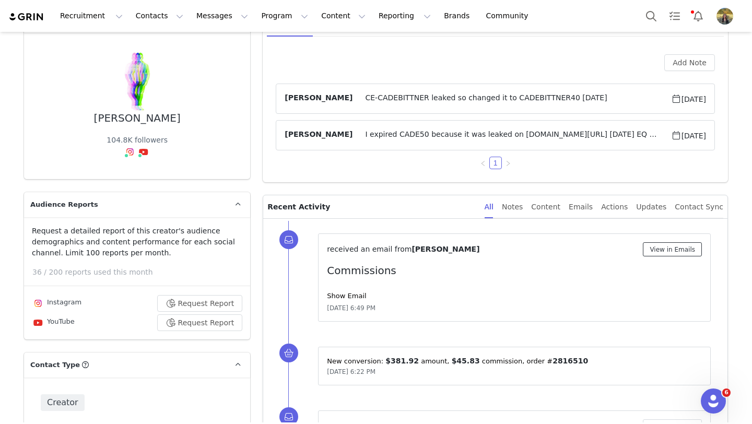
click at [656, 247] on button "View in Emails" at bounding box center [671, 249] width 59 height 14
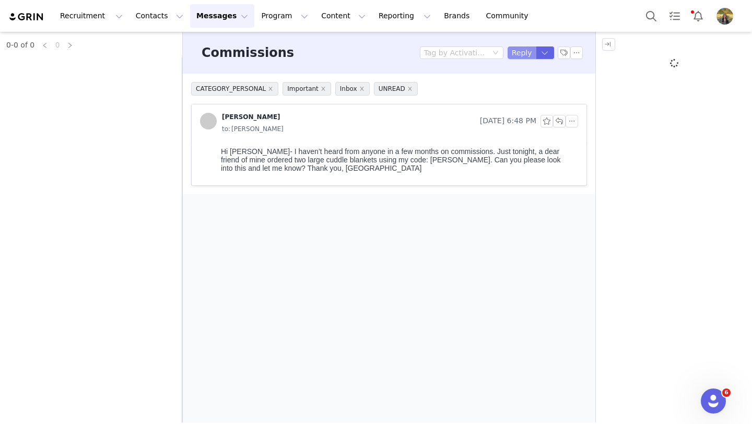
click at [513, 50] on button "Reply" at bounding box center [521, 52] width 29 height 13
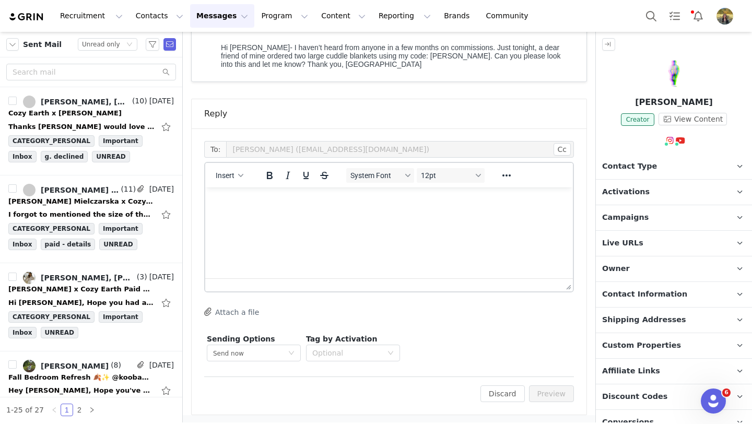
click at [325, 216] on html at bounding box center [388, 201] width 367 height 28
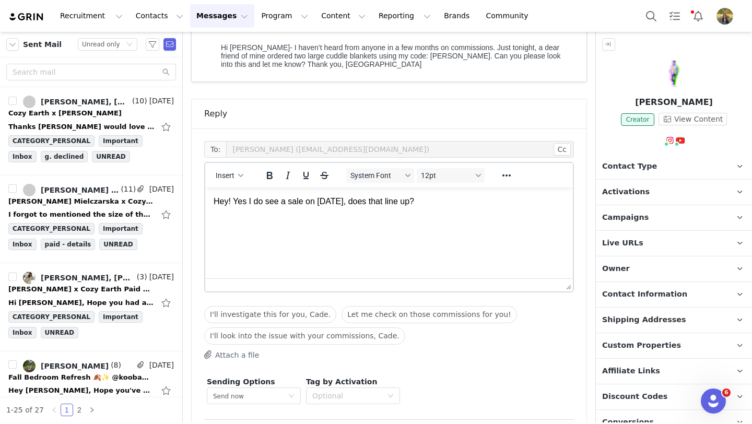
scroll to position [148, 0]
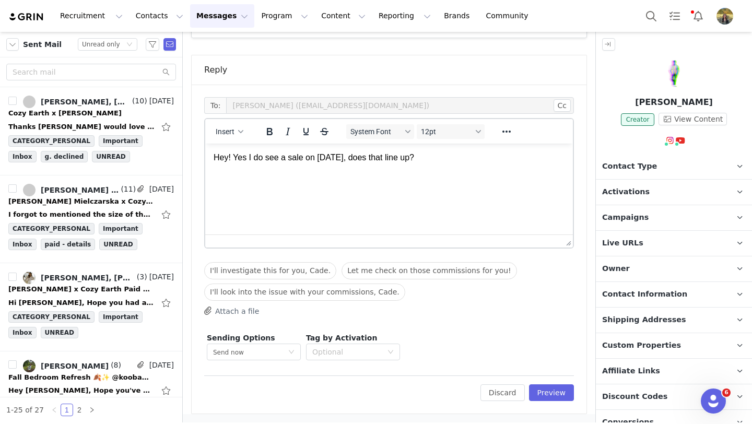
click at [572, 403] on div "To: Cade Bittner (cadebittner@icloud.com) Cc Cc: Insert System Font 12pt To ope…" at bounding box center [389, 249] width 395 height 329
click at [558, 397] on button "Preview" at bounding box center [551, 392] width 45 height 17
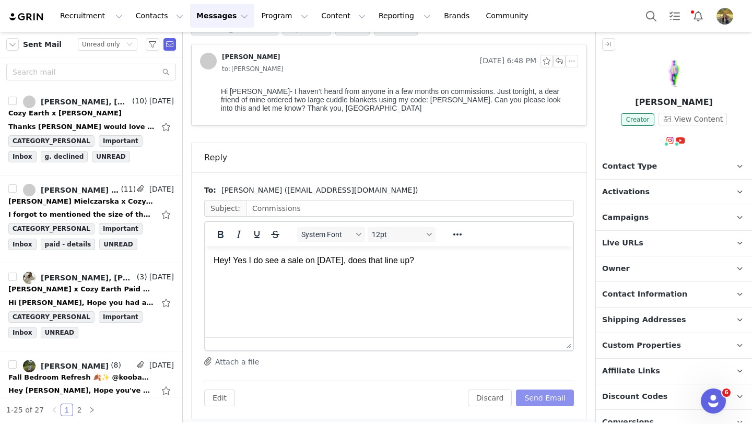
scroll to position [65, 0]
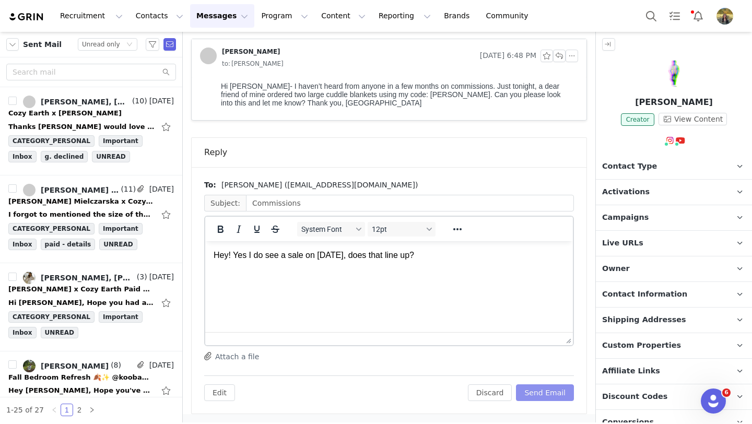
click at [554, 390] on button "Send Email" at bounding box center [545, 392] width 58 height 17
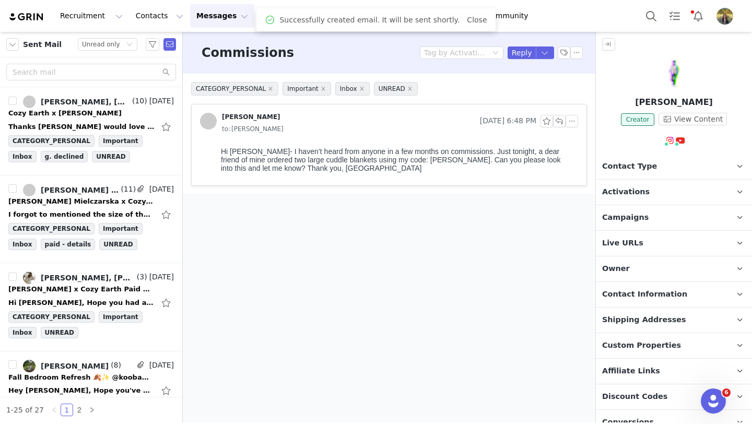
scroll to position [0, 0]
click at [562, 50] on button "button" at bounding box center [563, 52] width 13 height 13
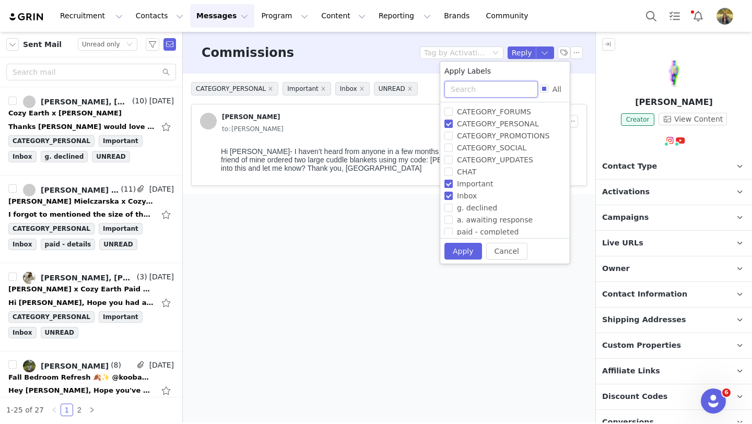
click at [480, 88] on input "text" at bounding box center [490, 89] width 93 height 17
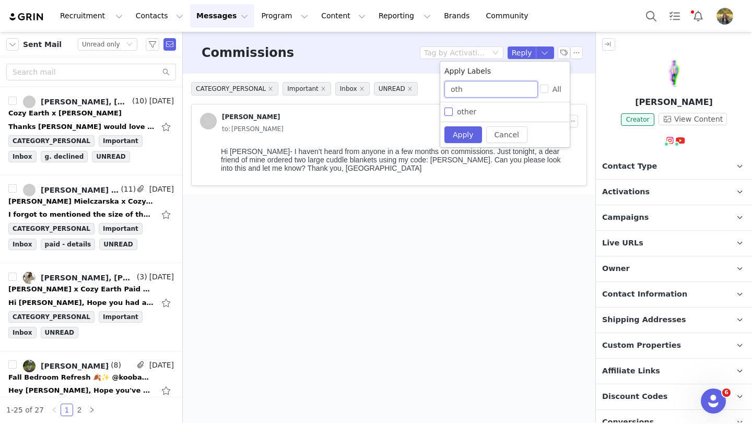
type input "oth"
click at [469, 113] on span "other" at bounding box center [467, 112] width 28 height 8
click at [453, 113] on input "other" at bounding box center [448, 112] width 8 height 8
checkbox input "true"
click at [458, 138] on button "Apply" at bounding box center [463, 134] width 38 height 17
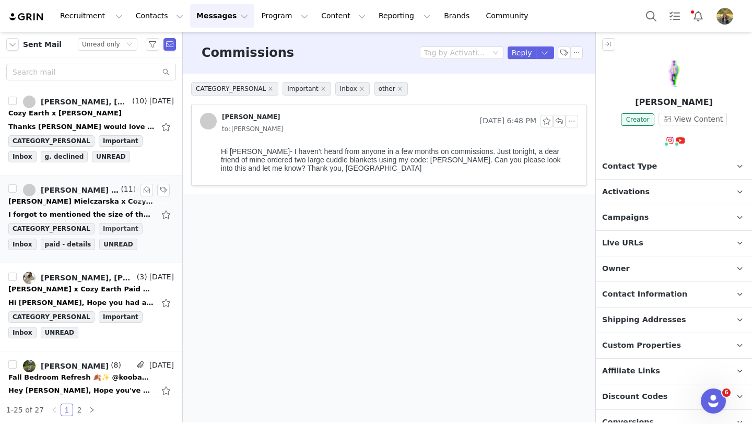
scroll to position [15, 0]
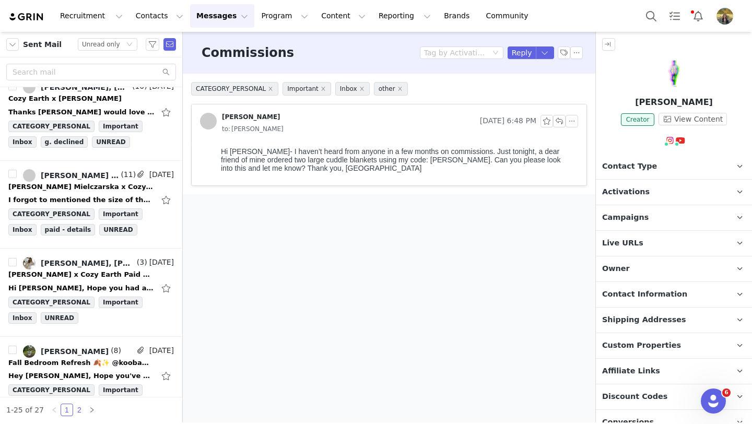
click at [81, 413] on link "2" at bounding box center [79, 409] width 11 height 11
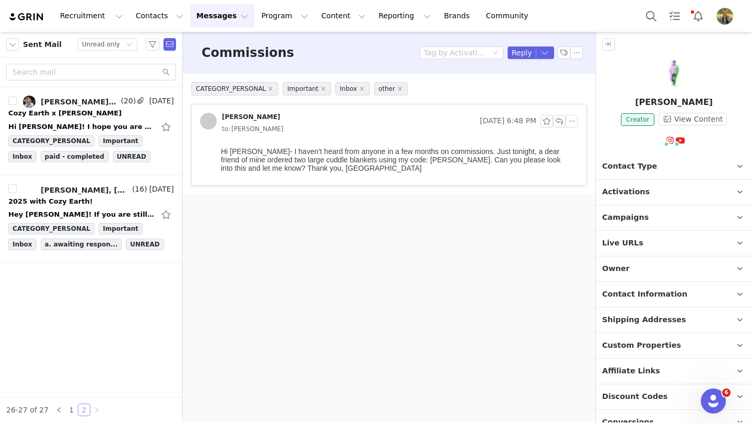
scroll to position [0, 0]
click at [74, 414] on link "1" at bounding box center [71, 409] width 11 height 11
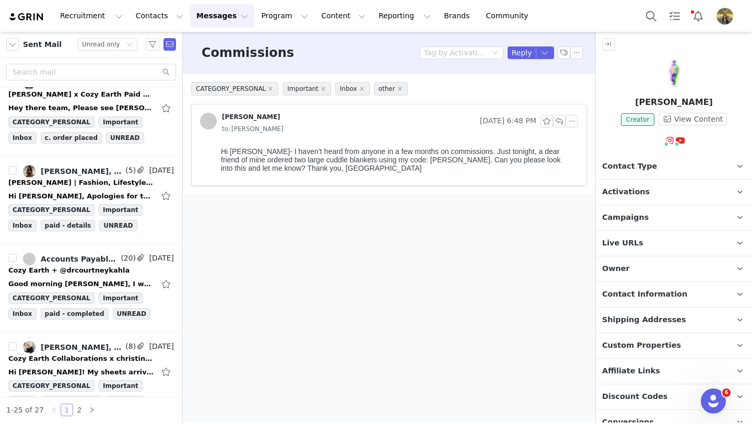
scroll to position [1889, 0]
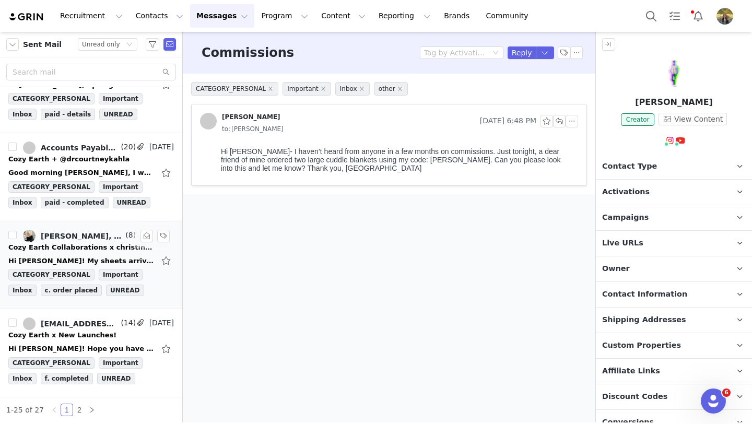
click at [89, 248] on div "Cozy Earth Collaborations x christinakalch" at bounding box center [81, 247] width 146 height 10
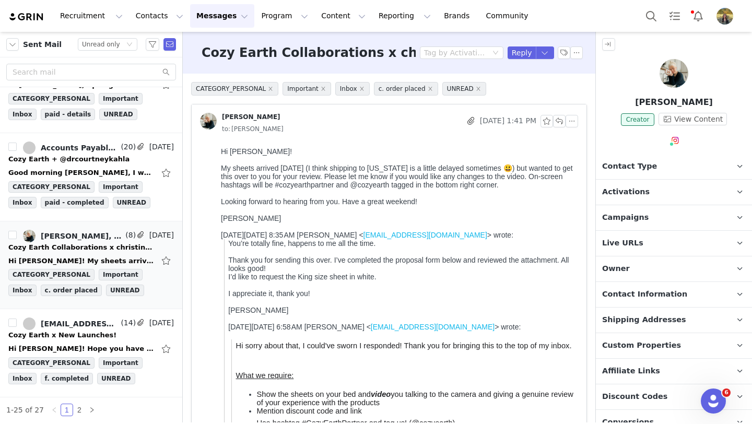
scroll to position [0, 0]
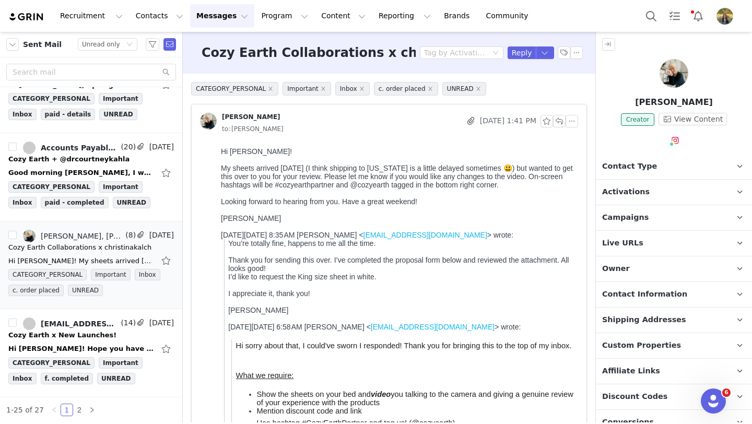
click at [399, 51] on h3 "Cozy Earth Collaborations x christinakalch" at bounding box center [350, 52] width 299 height 19
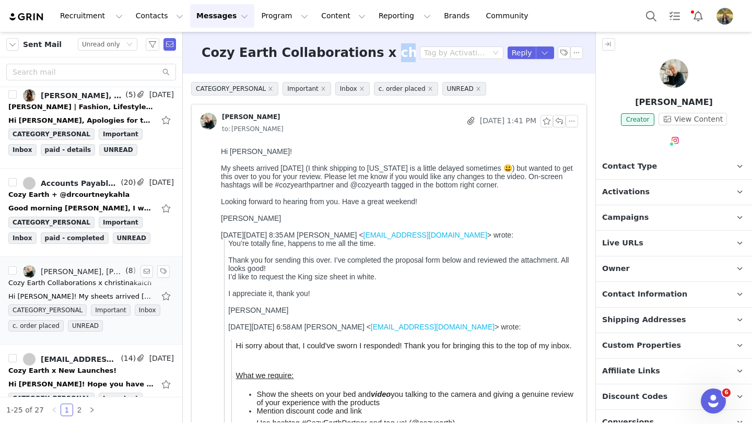
scroll to position [1852, 0]
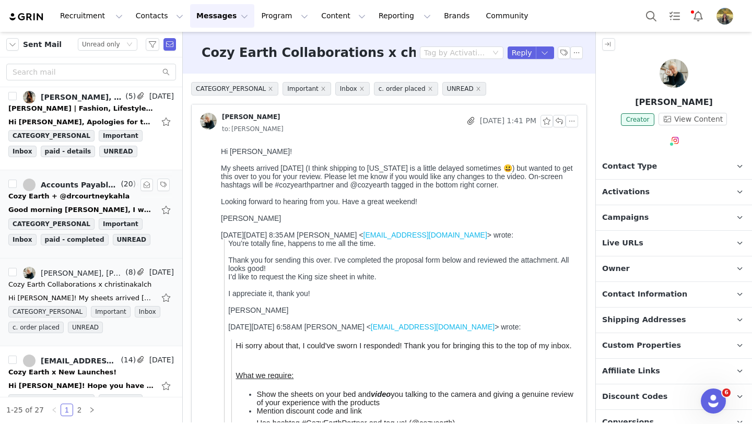
click at [105, 195] on div "Cozy Earth + @drcourtneykahla" at bounding box center [68, 196] width 121 height 10
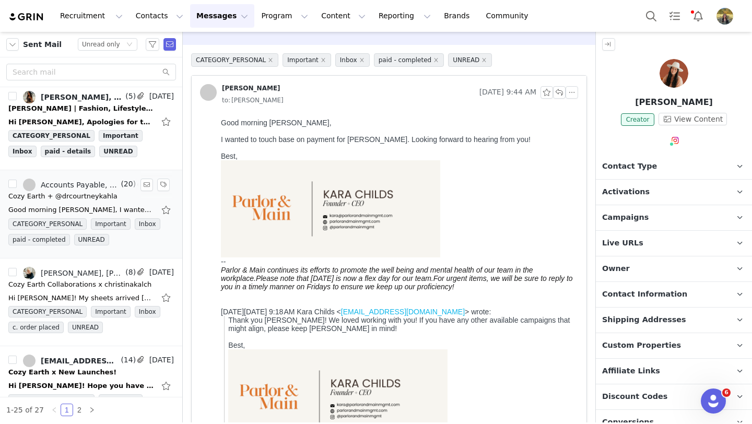
scroll to position [0, 0]
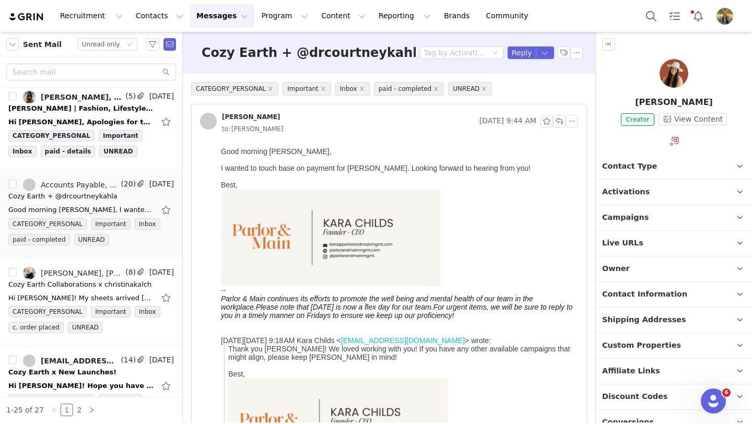
click at [331, 57] on h3 "Cozy Earth + @drcourtneykahla" at bounding box center [313, 52] width 224 height 19
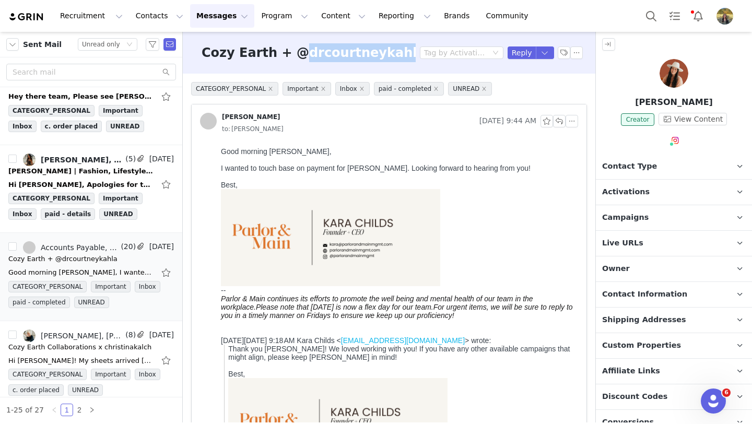
scroll to position [1789, 0]
click at [106, 176] on div "Hi Bryn, Apologies for the delay! I have attached some of Tess's recent insight…" at bounding box center [90, 184] width 165 height 17
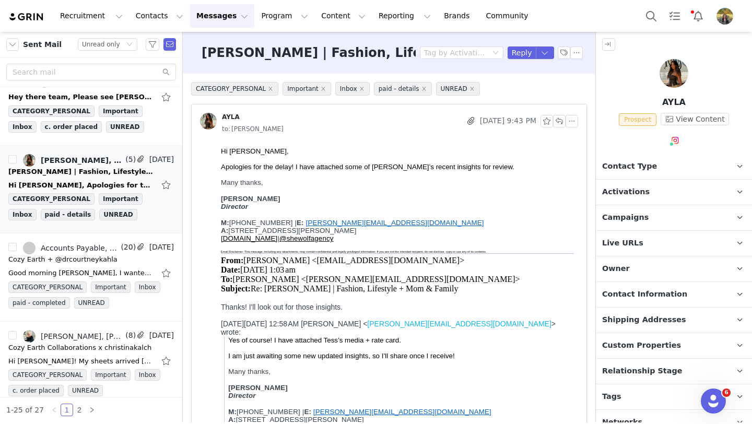
scroll to position [0, 0]
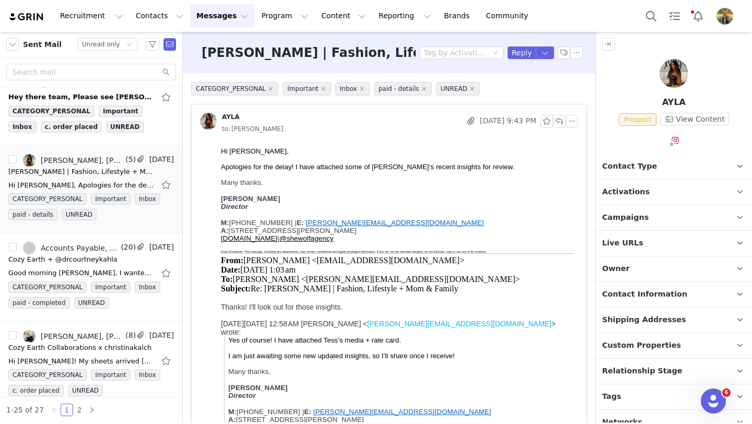
click at [224, 58] on h3 "Tess Annique | Fashion, Lifestyle + Mom & Family" at bounding box center [387, 52] width 373 height 19
drag, startPoint x: 206, startPoint y: 52, endPoint x: 279, endPoint y: 53, distance: 73.1
click at [279, 53] on h3 "Tess Annique | Fashion, Lifestyle + Mom & Family" at bounding box center [387, 52] width 373 height 19
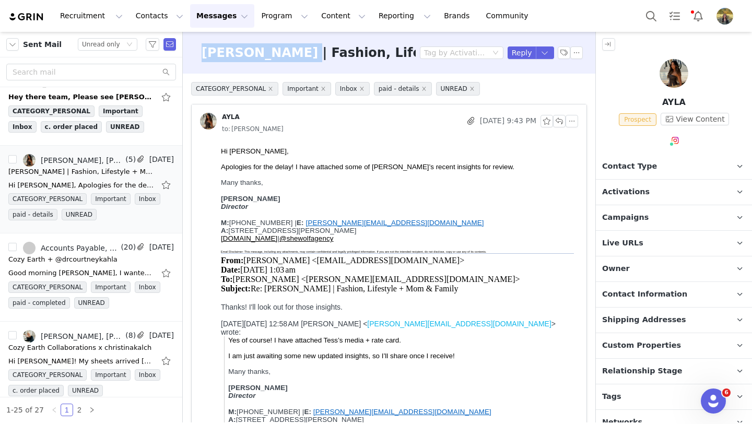
drag, startPoint x: 279, startPoint y: 53, endPoint x: 187, endPoint y: 53, distance: 91.3
click at [187, 53] on div "Tess Annique | Fashion, Lifestyle + Mom & Family Tag by Activation Reply" at bounding box center [389, 53] width 412 height 42
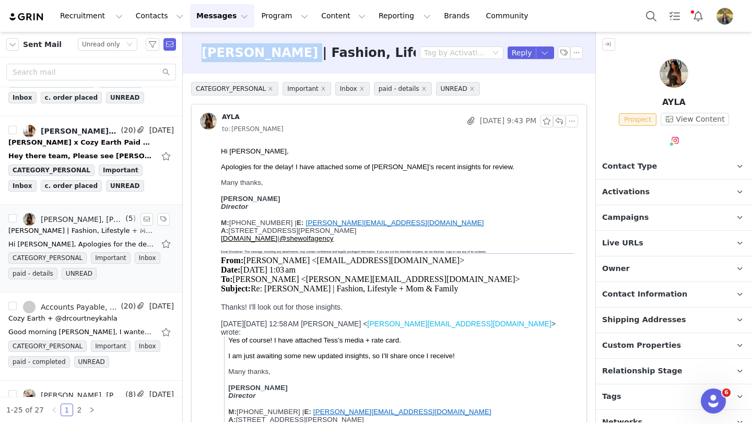
scroll to position [1715, 0]
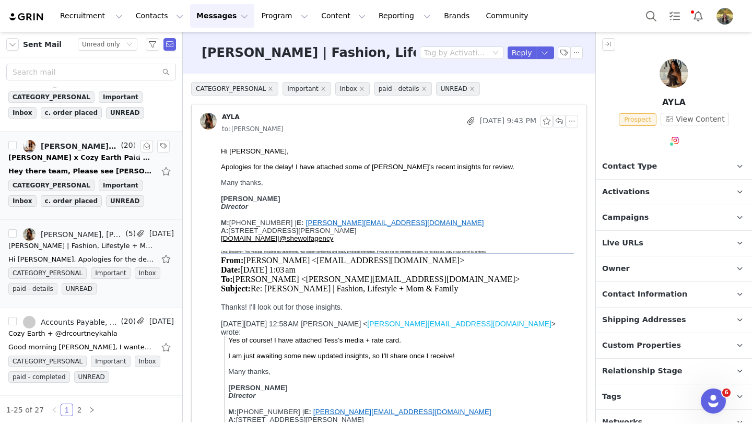
click at [94, 158] on div "Amy Kane x Cozy Earth Paid Collaboration" at bounding box center [81, 157] width 146 height 10
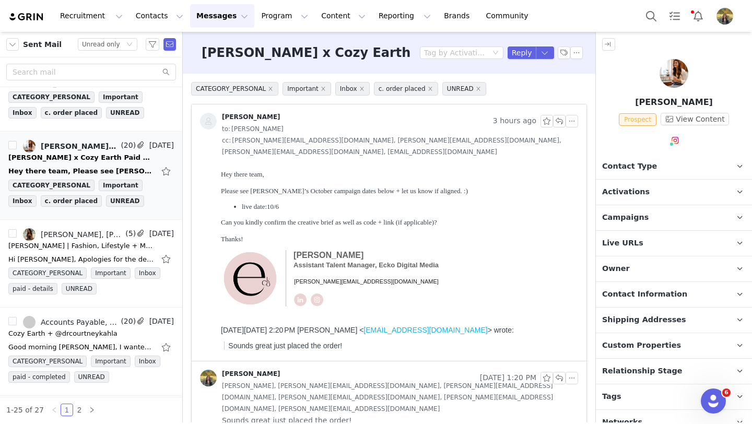
scroll to position [0, 0]
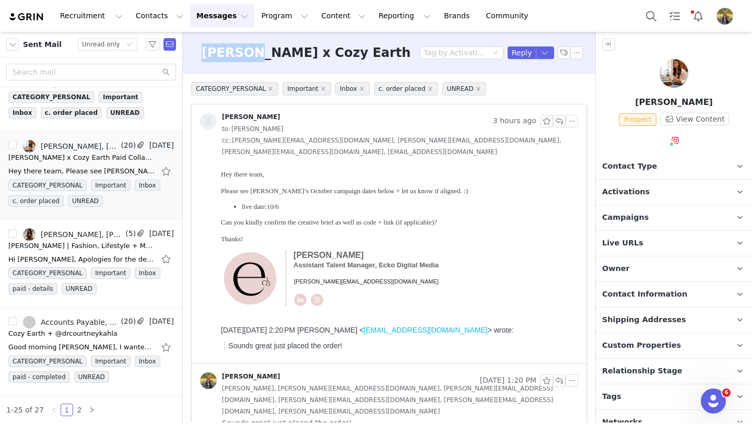
click at [252, 56] on h3 "Amy Kane x Cozy Earth Paid Collaboration" at bounding box center [372, 52] width 343 height 19
drag, startPoint x: 258, startPoint y: 54, endPoint x: 185, endPoint y: 54, distance: 72.5
click at [185, 54] on div "Amy Kane x Cozy Earth Paid Collaboration Tag by Activation Reply" at bounding box center [389, 53] width 412 height 42
click at [665, 73] on img at bounding box center [673, 73] width 29 height 29
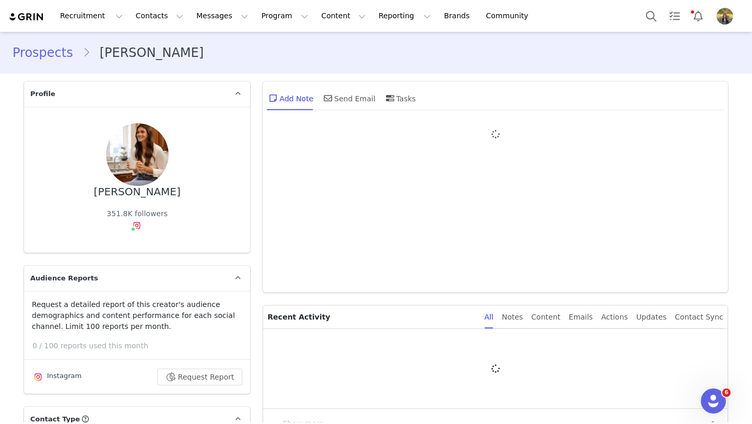
type input "+1 ([GEOGRAPHIC_DATA])"
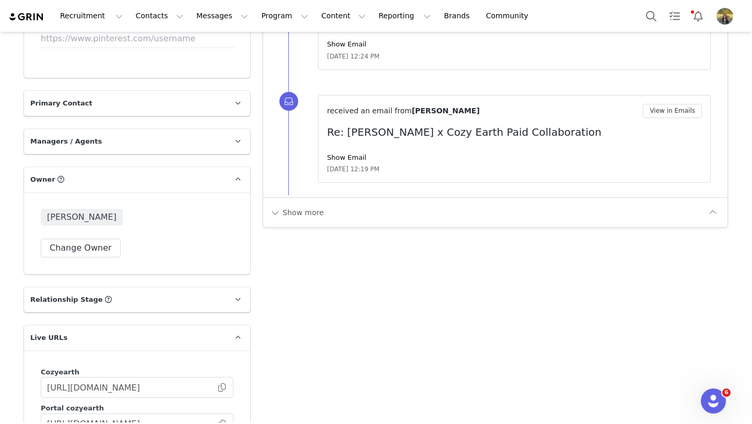
scroll to position [1419, 0]
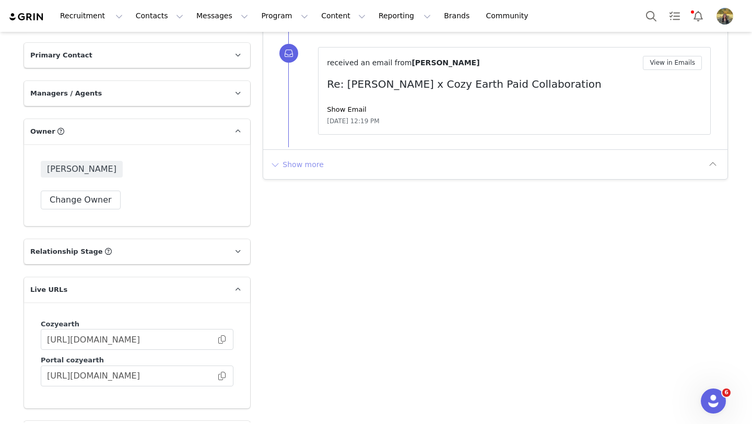
click at [303, 156] on button "Show more" at bounding box center [296, 164] width 55 height 17
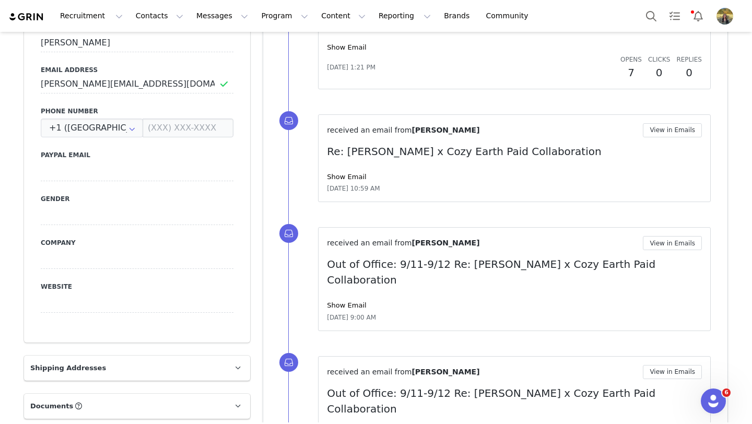
scroll to position [520, 0]
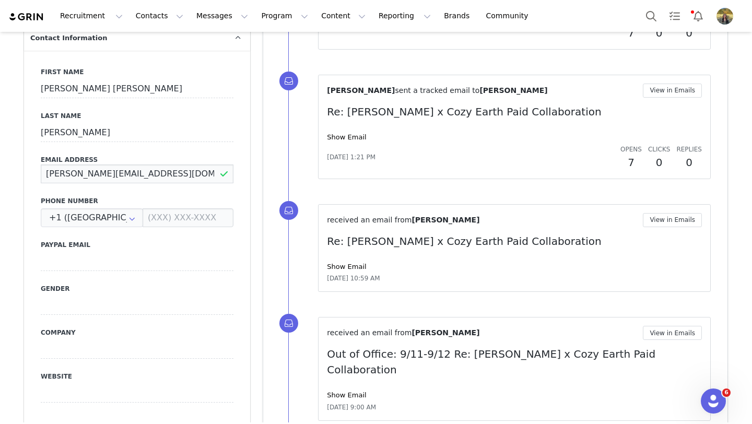
click at [192, 164] on input "alex@eckodigitalmedia.com" at bounding box center [137, 173] width 193 height 19
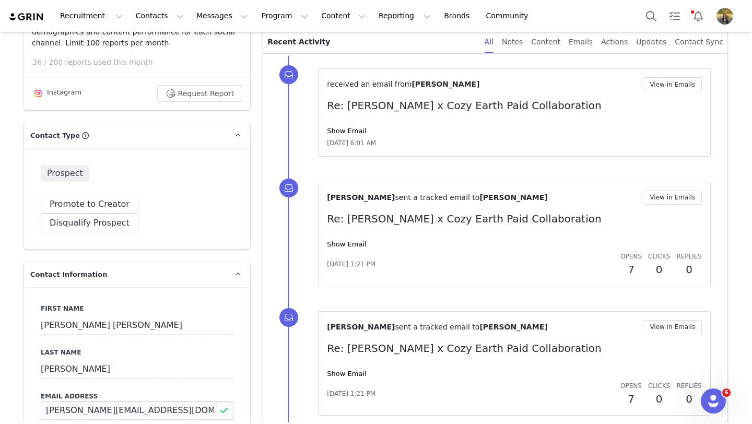
scroll to position [0, 0]
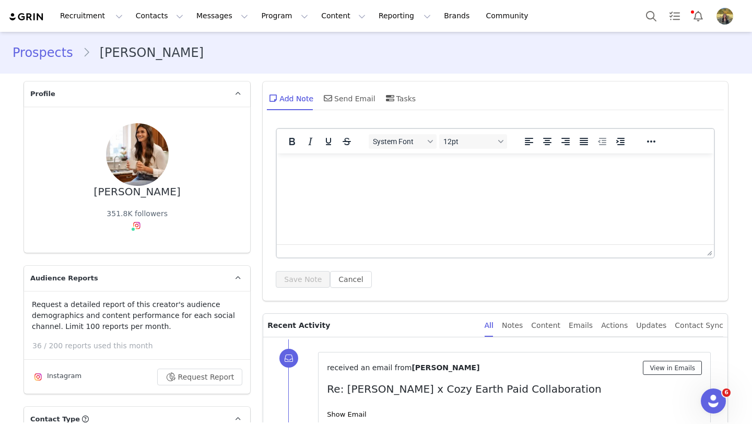
click at [660, 371] on button "View in Emails" at bounding box center [671, 368] width 59 height 14
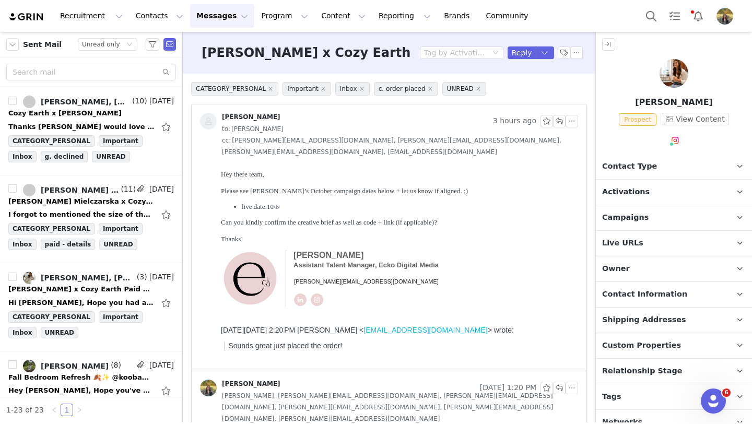
scroll to position [12, 0]
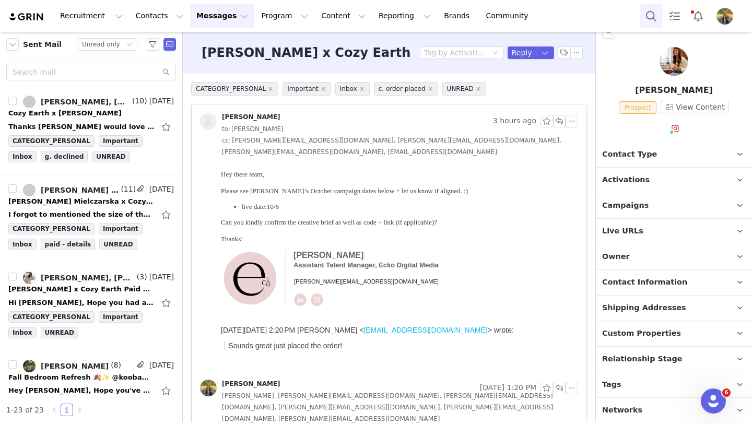
click at [653, 14] on button "Search" at bounding box center [650, 15] width 23 height 23
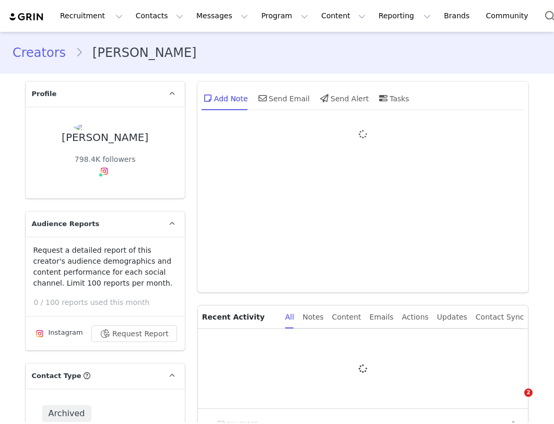
type input "+1 ([GEOGRAPHIC_DATA])"
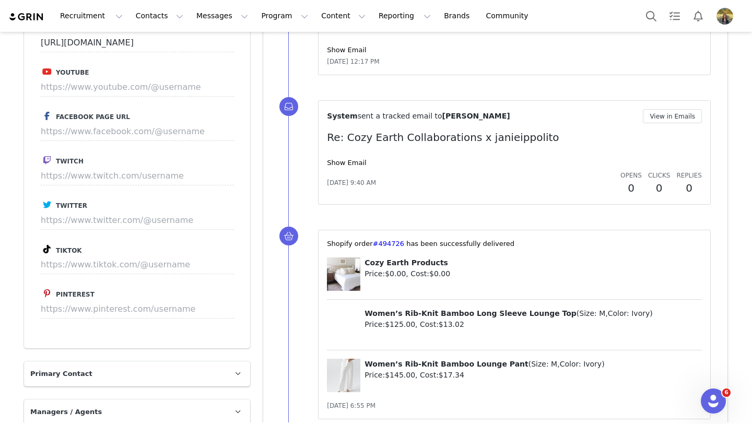
scroll to position [966, 0]
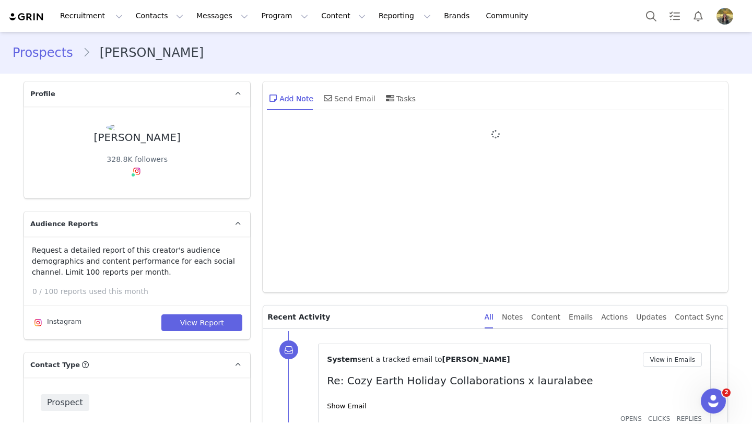
type input "+1 ([GEOGRAPHIC_DATA])"
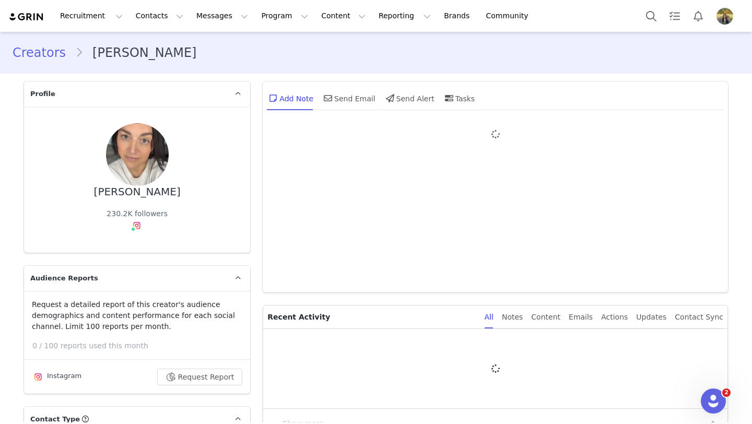
type input "+1 ([GEOGRAPHIC_DATA])"
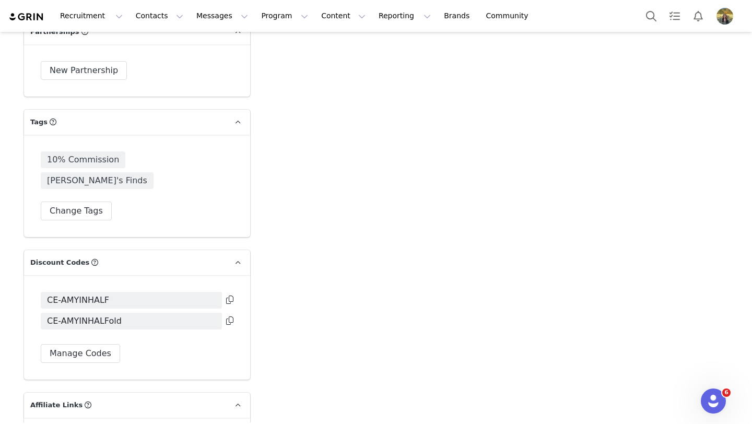
scroll to position [2069, 0]
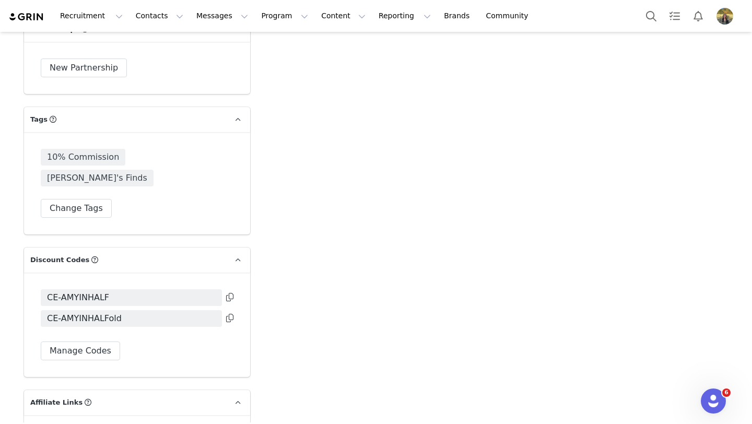
click at [227, 293] on icon at bounding box center [229, 297] width 7 height 8
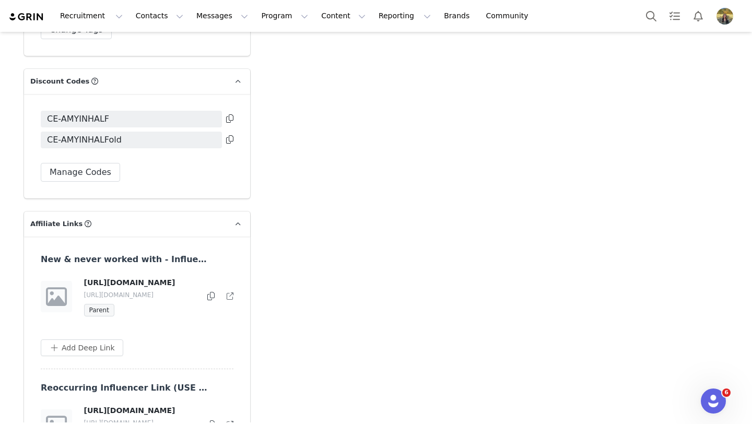
scroll to position [2363, 0]
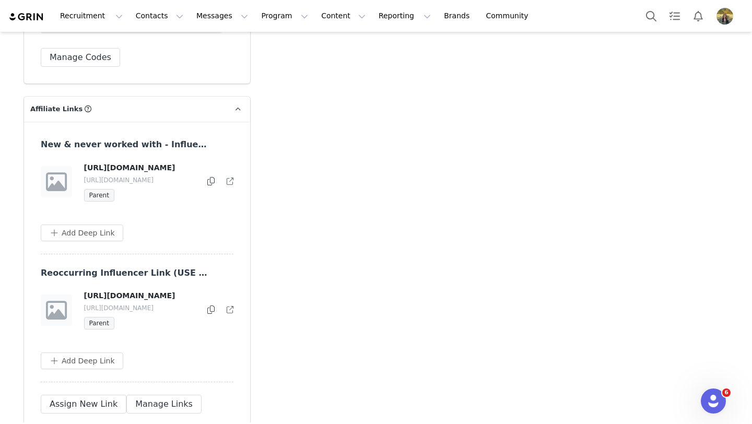
click at [212, 305] on icon at bounding box center [210, 309] width 7 height 8
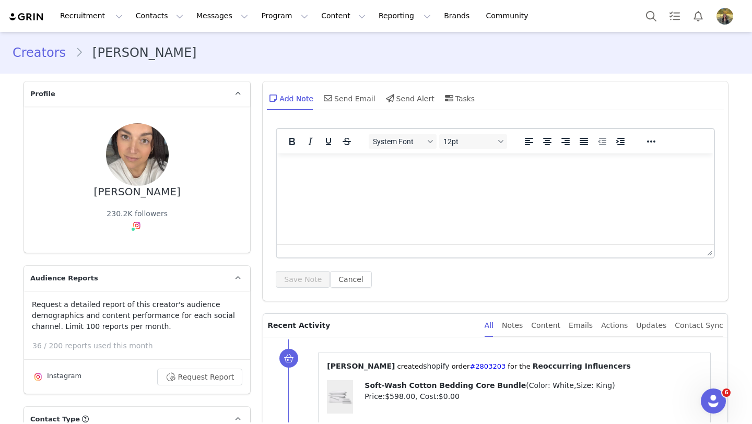
scroll to position [75, 0]
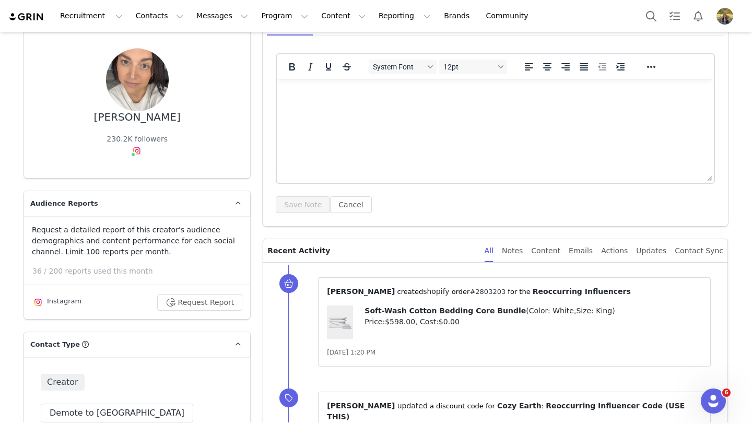
click at [469, 292] on link "#2803203" at bounding box center [487, 292] width 36 height 8
click at [195, 23] on button "Messages Messages" at bounding box center [222, 15] width 64 height 23
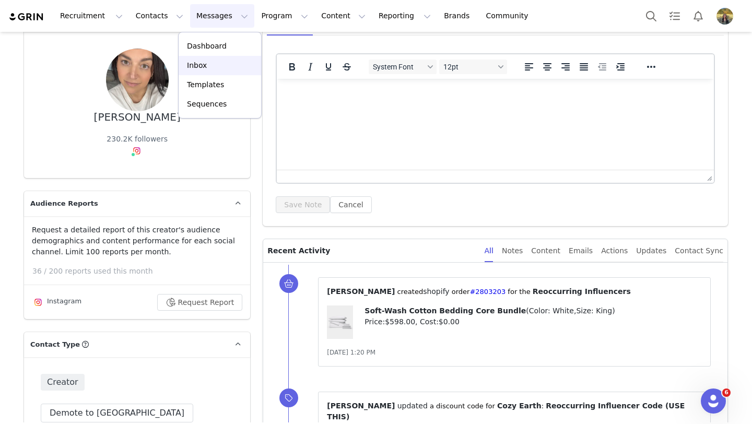
click at [211, 60] on div "Inbox" at bounding box center [220, 65] width 70 height 11
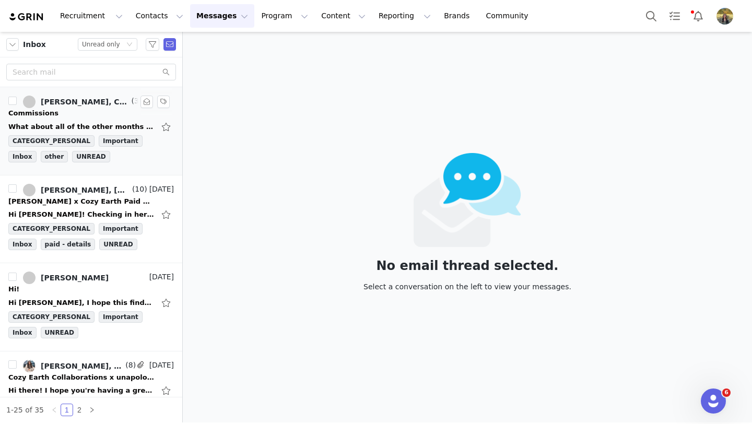
click at [65, 121] on div "What about all of the other months that I haven't heard from anyone? I know peo…" at bounding box center [90, 126] width 165 height 17
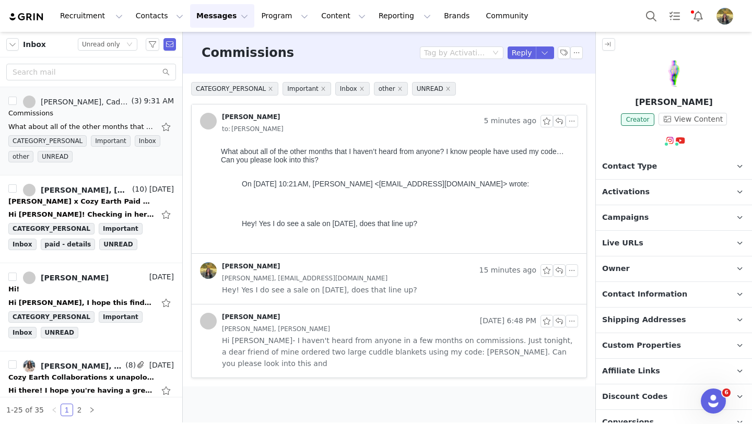
click at [673, 65] on img at bounding box center [673, 73] width 29 height 29
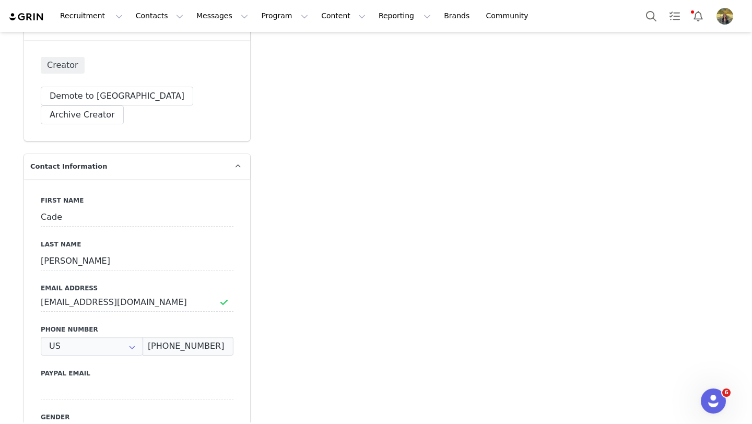
scroll to position [598, 0]
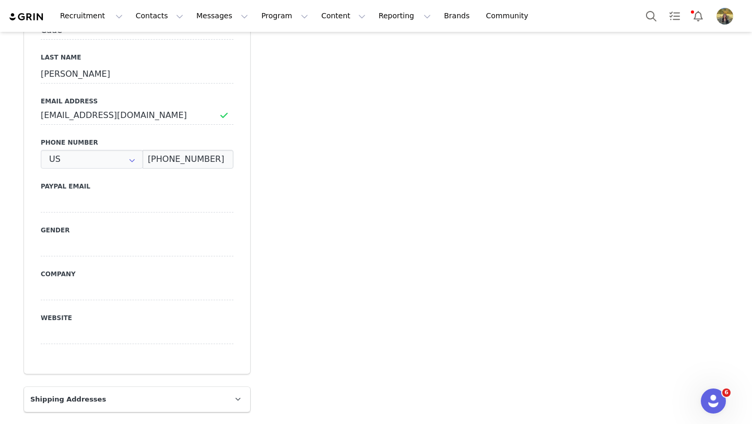
type input "+1 ([GEOGRAPHIC_DATA])"
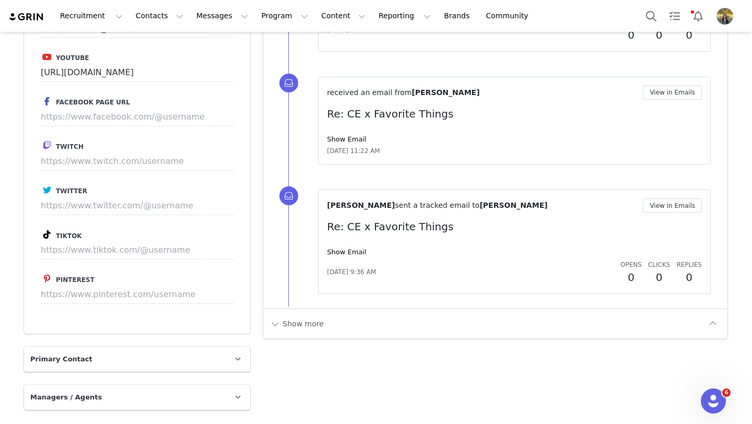
scroll to position [1350, 0]
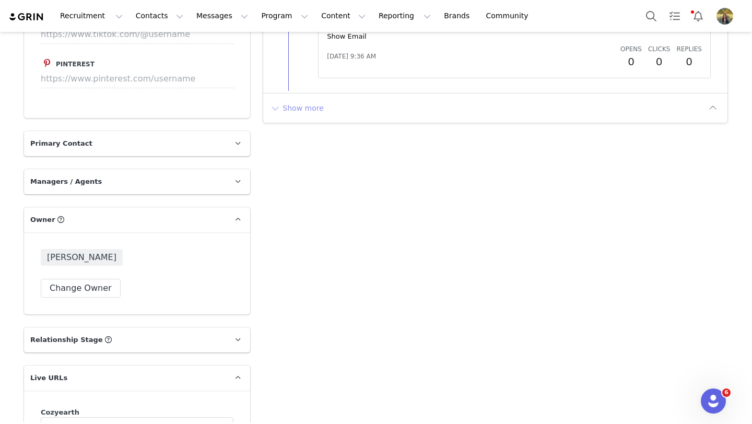
click at [295, 106] on button "Show more" at bounding box center [296, 108] width 55 height 17
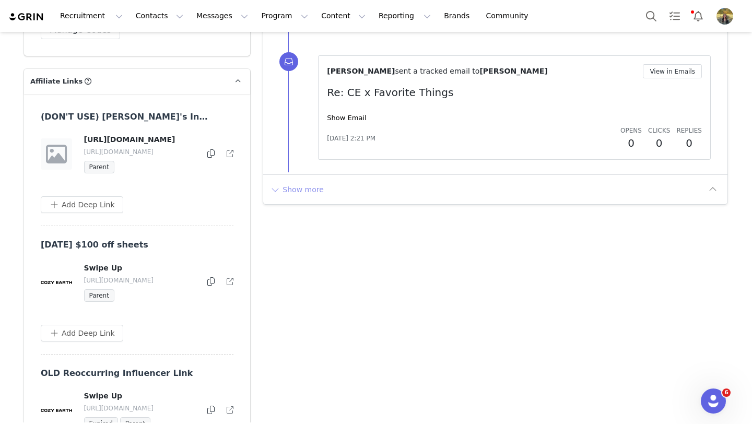
click at [303, 184] on button "Show more" at bounding box center [296, 189] width 55 height 17
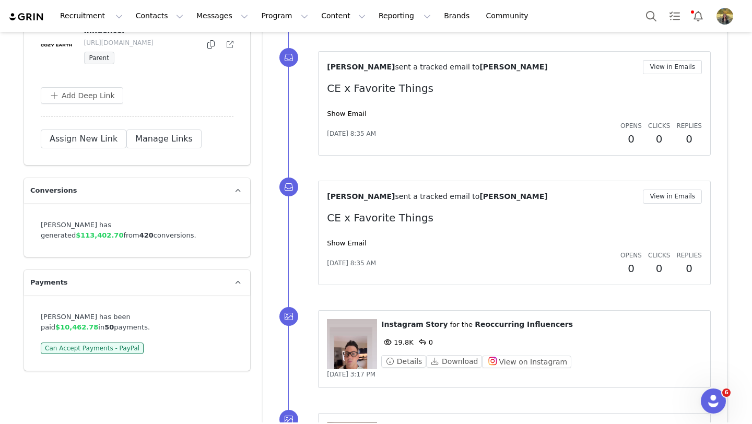
scroll to position [3566, 0]
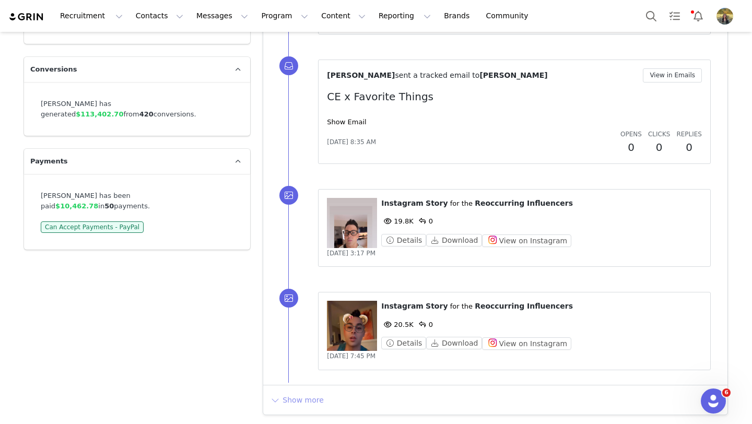
click at [296, 395] on button "Show more" at bounding box center [296, 399] width 55 height 17
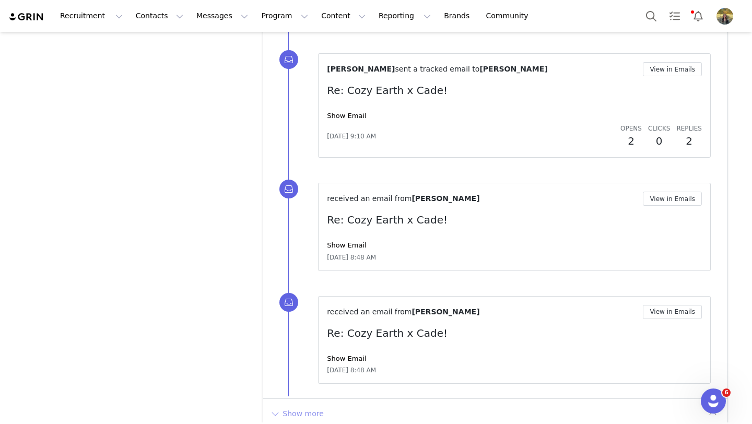
scroll to position [4849, 0]
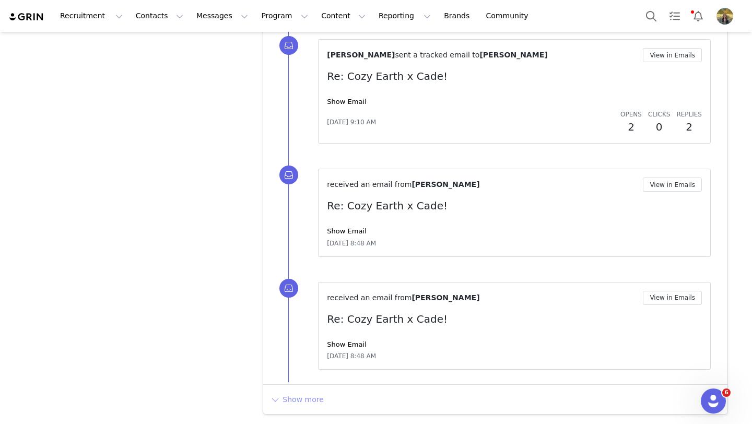
click at [303, 396] on button "Show more" at bounding box center [296, 399] width 55 height 17
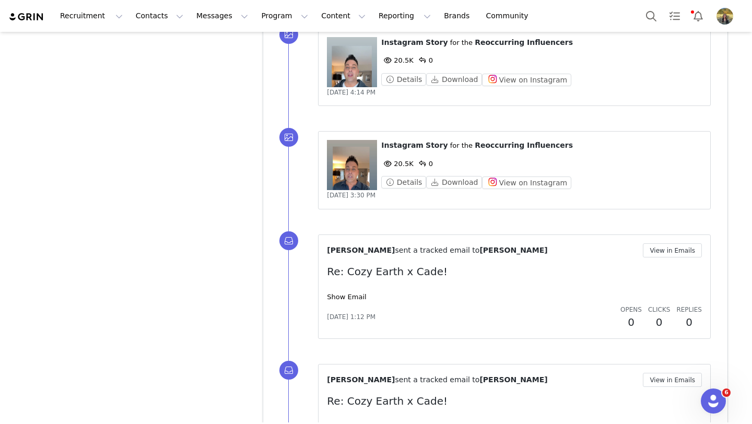
scroll to position [5958, 0]
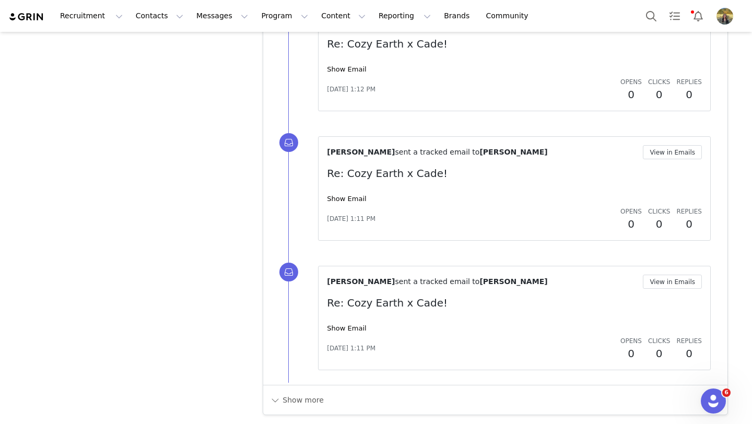
click at [303, 389] on div "Show more" at bounding box center [495, 400] width 464 height 30
click at [303, 392] on button "Show more" at bounding box center [296, 399] width 55 height 17
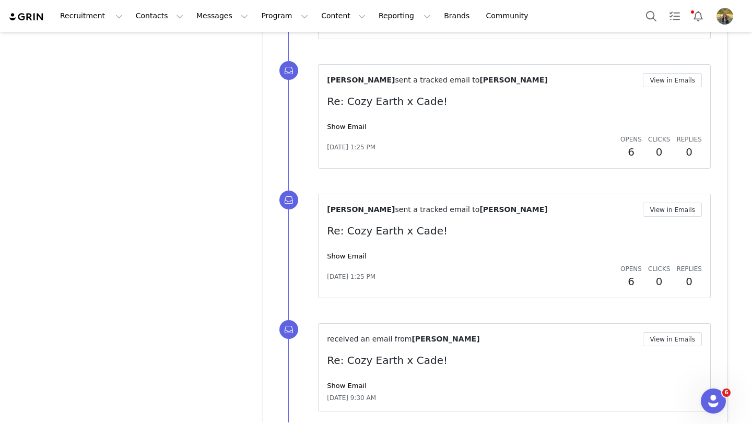
scroll to position [7273, 0]
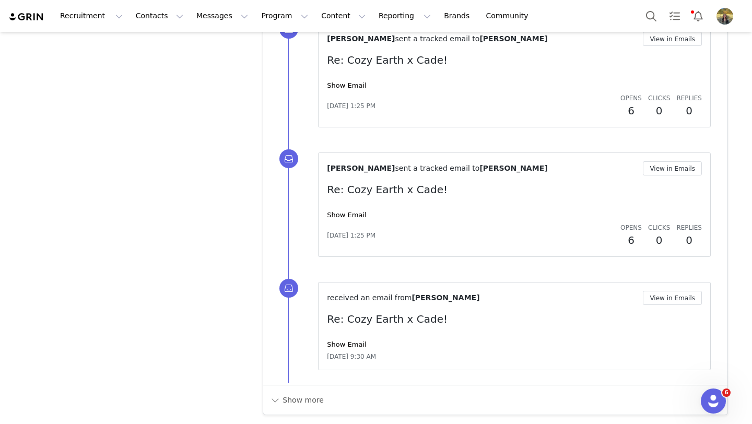
click at [303, 389] on div "Show more" at bounding box center [495, 400] width 464 height 30
click at [303, 393] on button "Show more" at bounding box center [296, 399] width 55 height 17
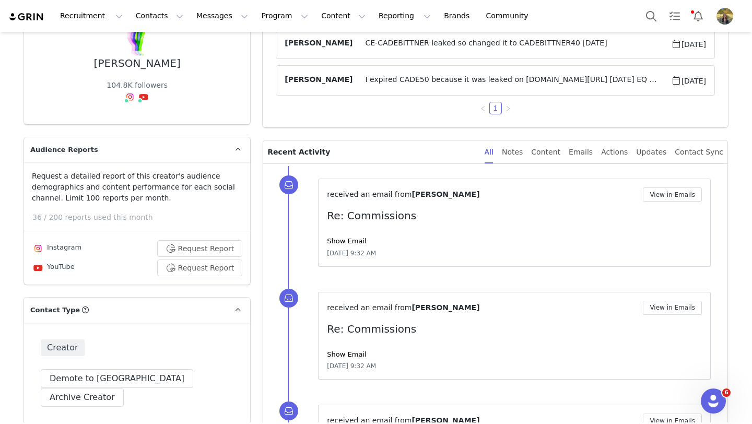
scroll to position [121, 0]
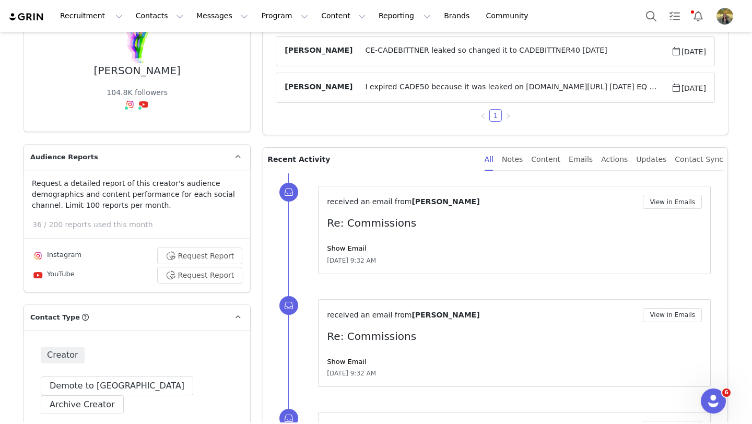
click at [604, 155] on div "All Notes Content Emails Actions Updates Contact Sync" at bounding box center [603, 159] width 239 height 23
click at [612, 158] on div "Actions" at bounding box center [614, 159] width 27 height 23
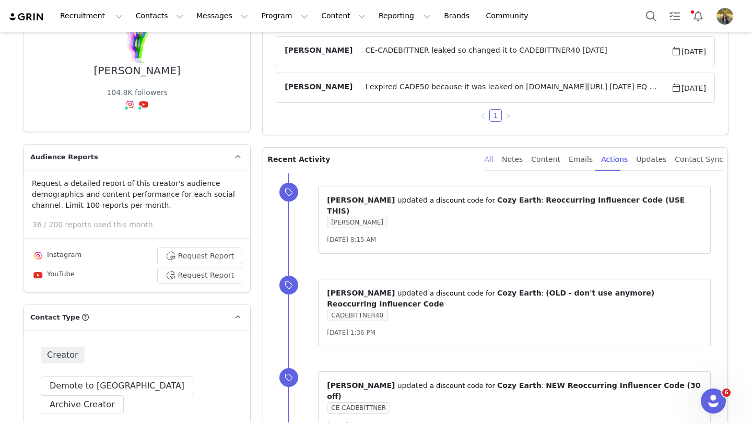
click at [493, 159] on div "All" at bounding box center [488, 159] width 9 height 23
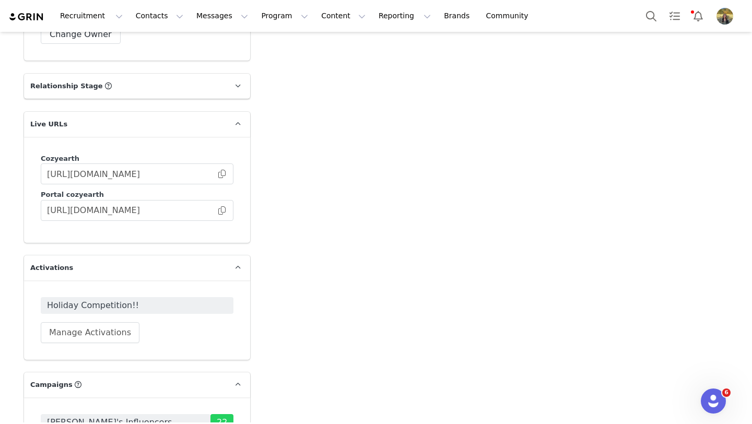
scroll to position [1258, 0]
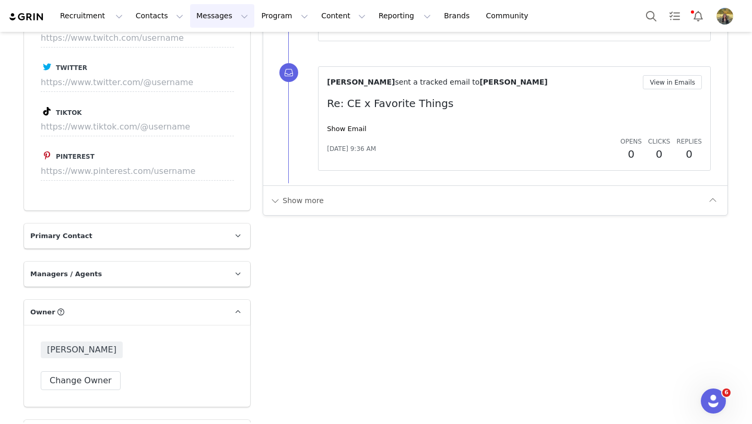
click at [215, 10] on button "Messages Messages" at bounding box center [222, 15] width 64 height 23
click at [210, 58] on link "Inbox" at bounding box center [219, 65] width 82 height 19
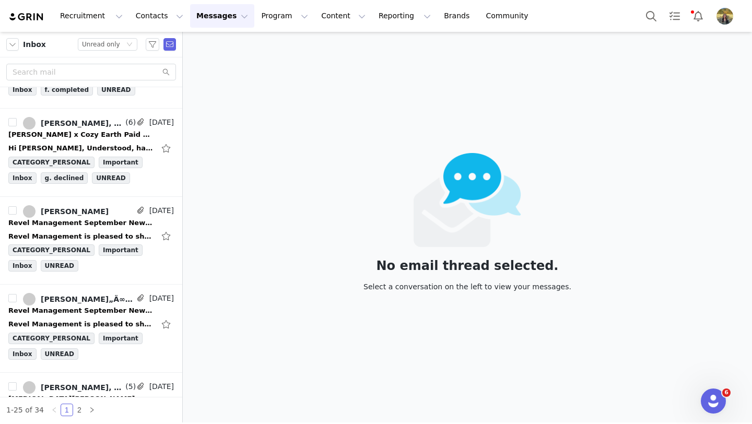
scroll to position [1889, 0]
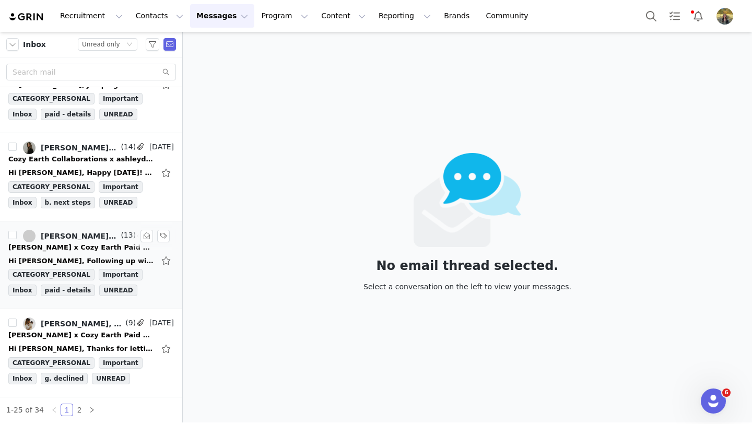
click at [94, 246] on div "[PERSON_NAME] x Cozy Earth Paid Collaboration" at bounding box center [81, 247] width 146 height 10
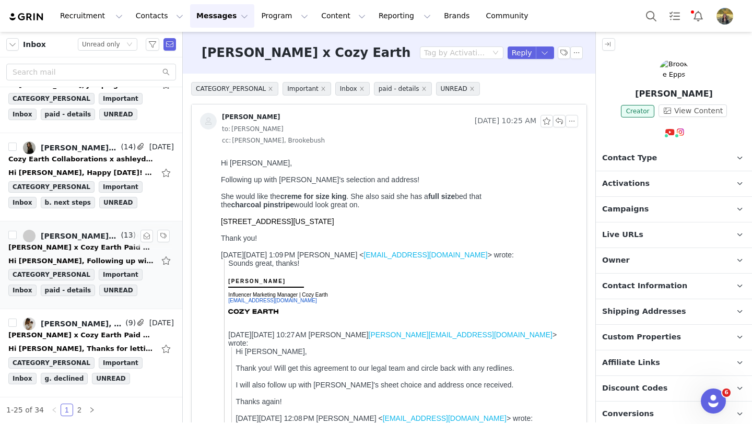
scroll to position [0, 0]
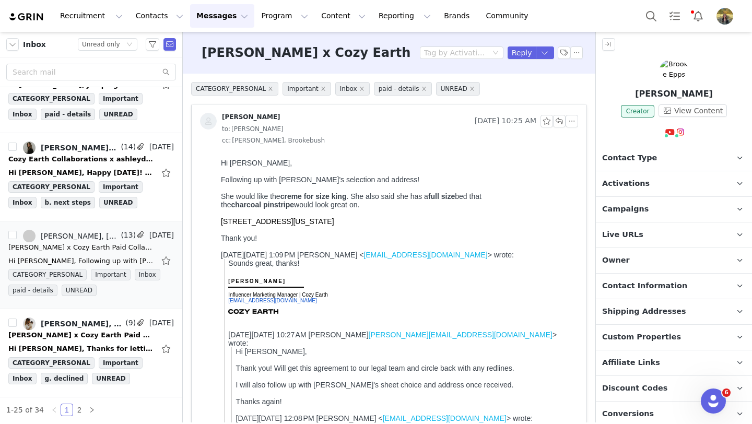
click at [623, 308] on span "Shipping Addresses" at bounding box center [644, 311] width 84 height 11
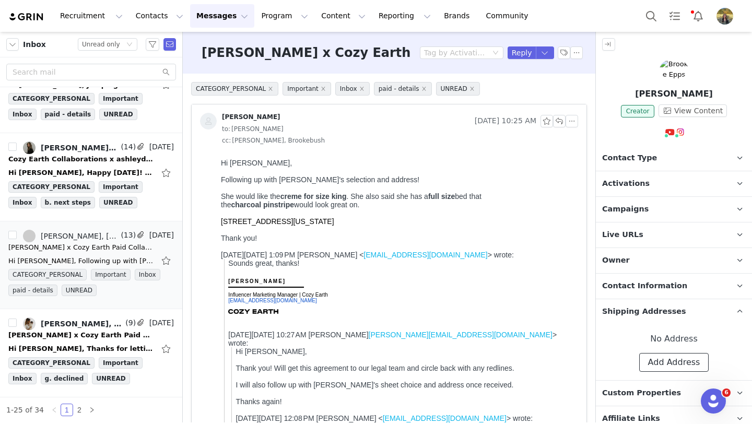
click at [655, 358] on button "Add Address" at bounding box center [674, 362] width 70 height 19
select select
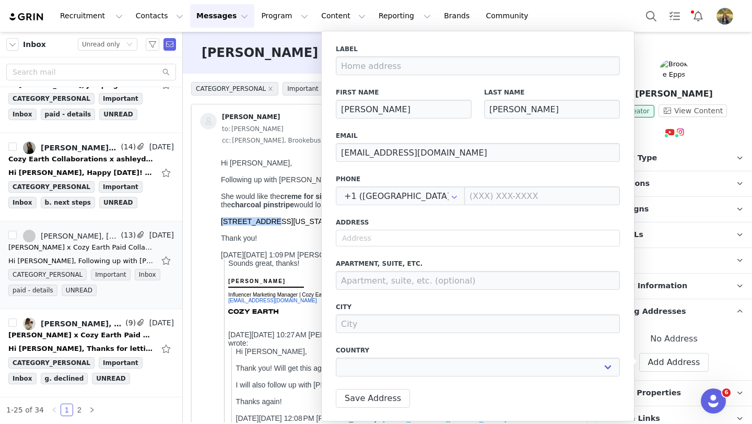
drag, startPoint x: 265, startPoint y: 224, endPoint x: 200, endPoint y: 224, distance: 65.2
copy span "[STREET_ADDRESS]"
click at [344, 237] on input "text" at bounding box center [478, 238] width 284 height 17
paste input "[STREET_ADDRESS]"
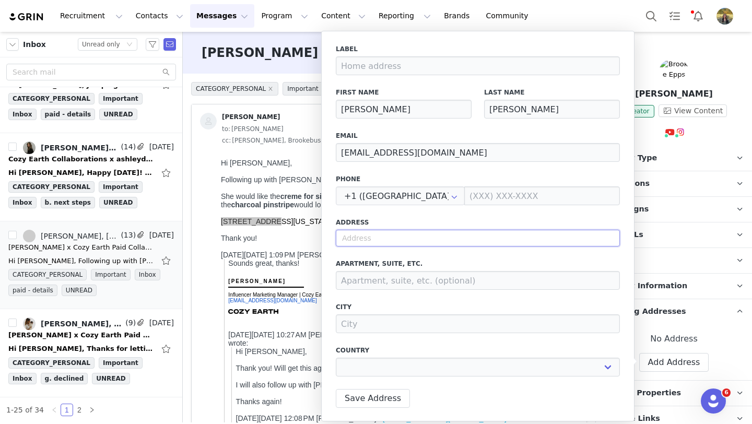
type input "[STREET_ADDRESS]"
select select
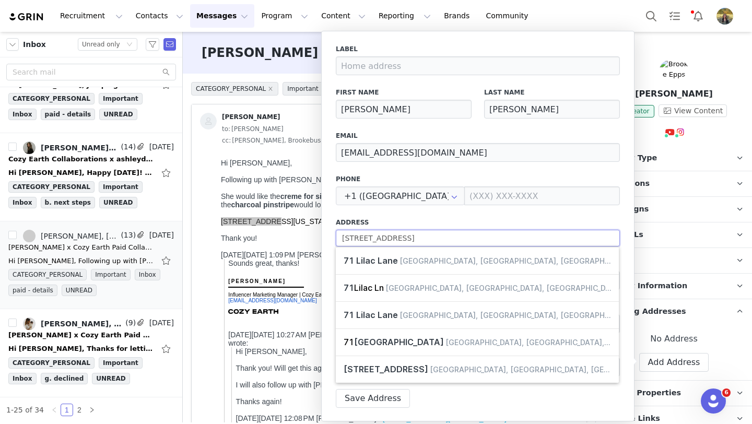
click at [396, 237] on input "[STREET_ADDRESS]" at bounding box center [478, 238] width 284 height 17
type input "[STREET_ADDRESS]"
select select
type input "[STREET_ADDRESS]"
select select
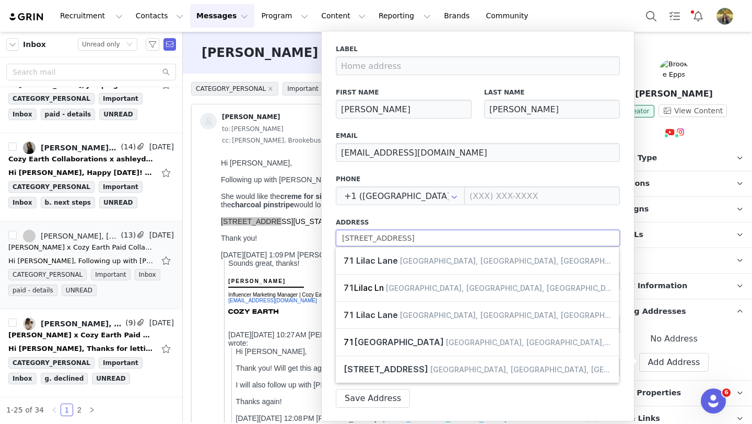
type input "[STREET_ADDRESS]"
select select
type input "71 Lilac Lane car"
select select
type input "71 Lilac Lane carb"
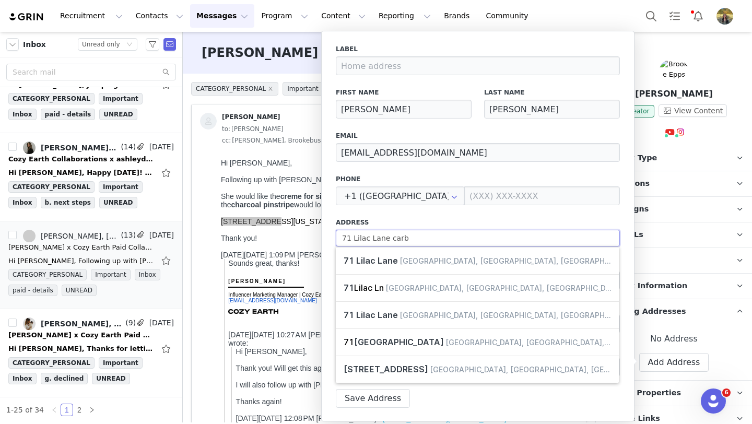
select select
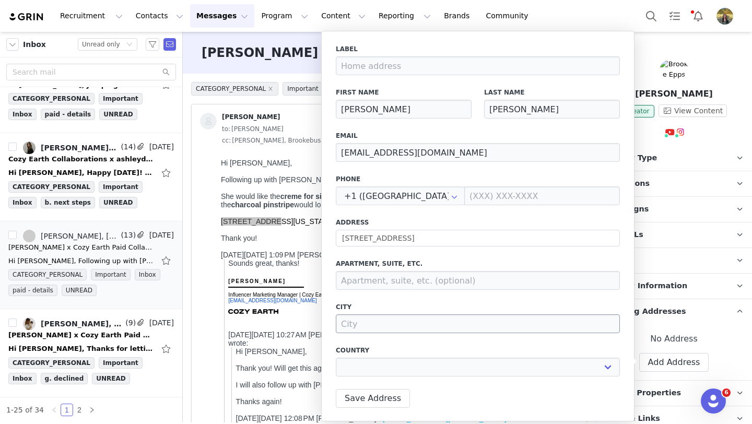
type input "71 Lilac Ln"
type input "[GEOGRAPHIC_DATA]"
select select "[object Object]"
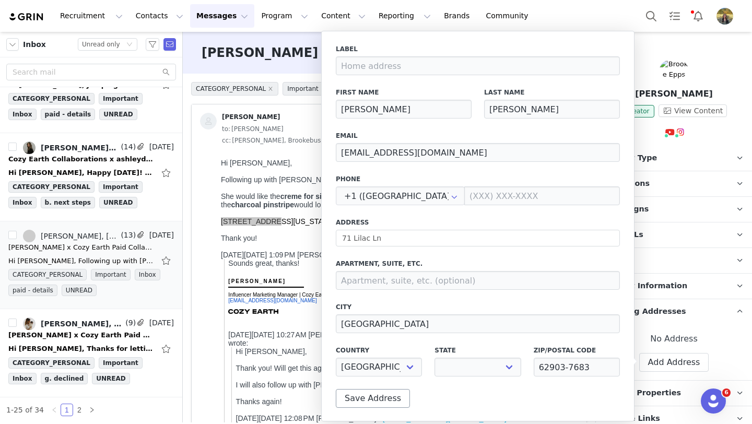
select select "[object Object]"
click at [365, 407] on button "Save Address" at bounding box center [373, 398] width 74 height 19
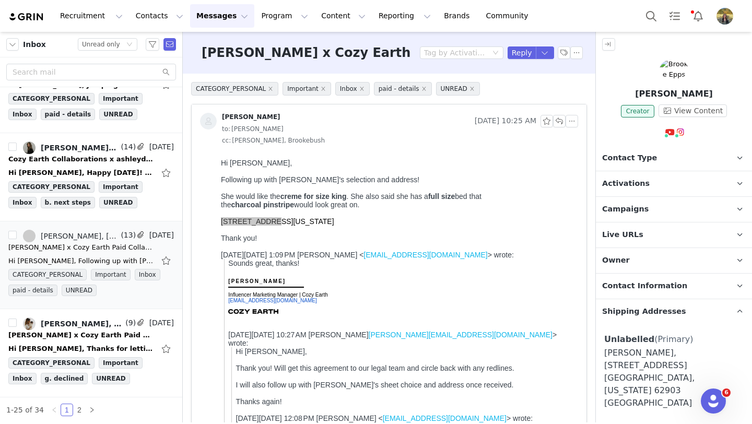
click at [648, 184] on p "Activations" at bounding box center [661, 183] width 131 height 25
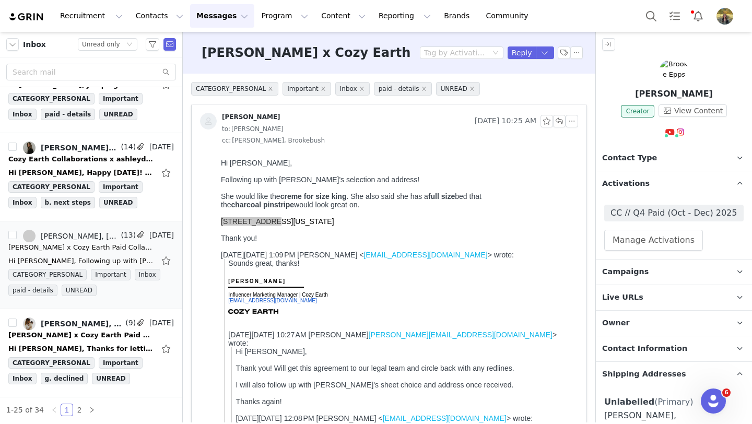
click at [648, 184] on p "Activations" at bounding box center [661, 183] width 131 height 25
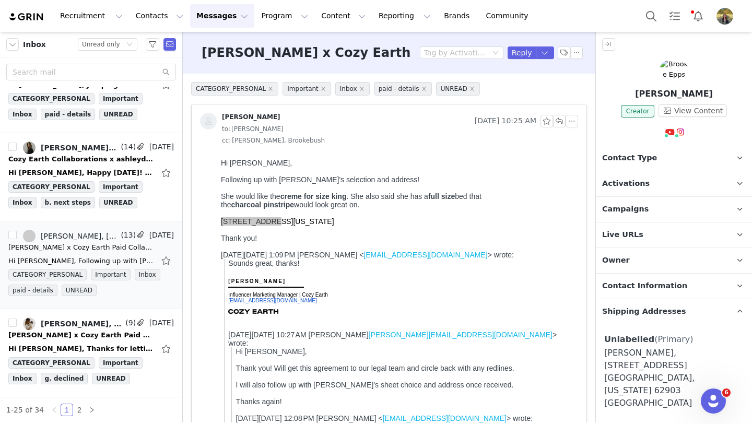
click at [618, 159] on span "Contact Type" at bounding box center [629, 157] width 55 height 11
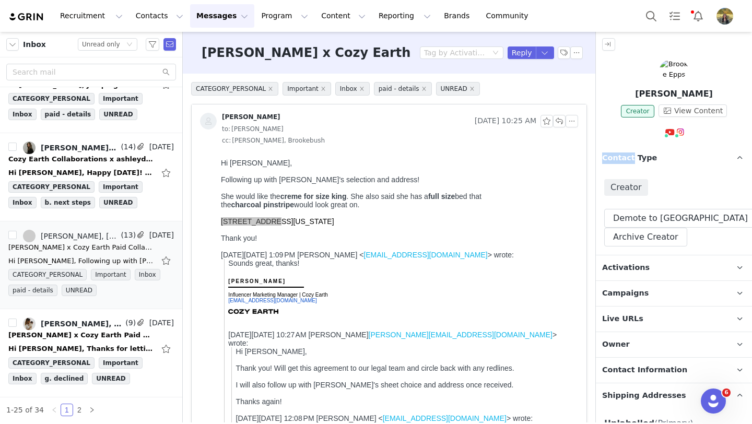
click at [618, 159] on span "Contact Type" at bounding box center [629, 157] width 55 height 11
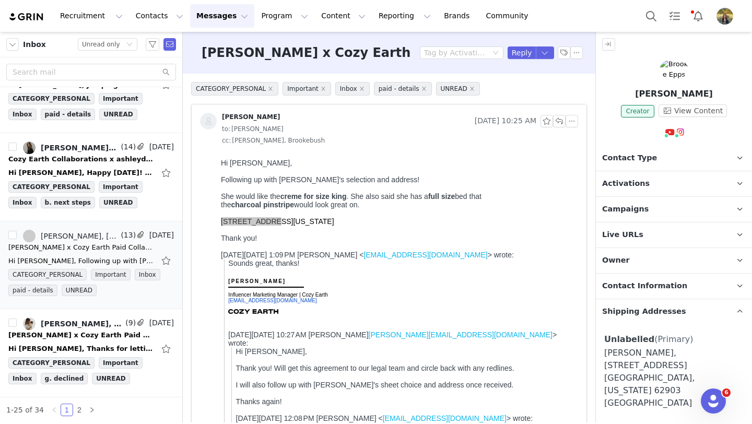
click at [617, 265] on p "Owner The account user who owns the contact" at bounding box center [661, 260] width 131 height 25
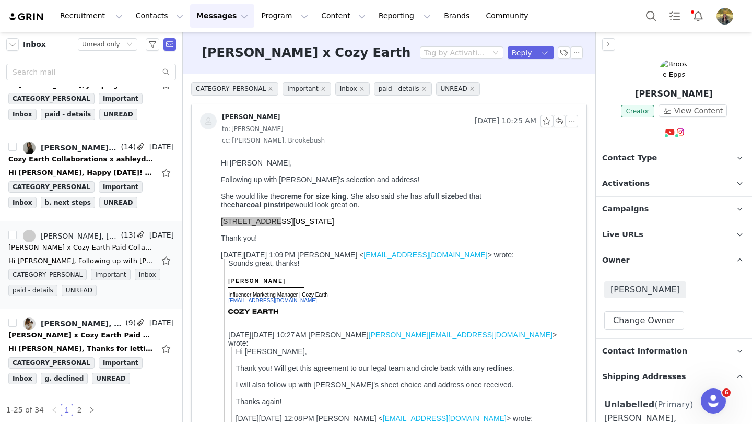
click at [620, 269] on p "Owner The account user who owns the contact" at bounding box center [661, 260] width 131 height 25
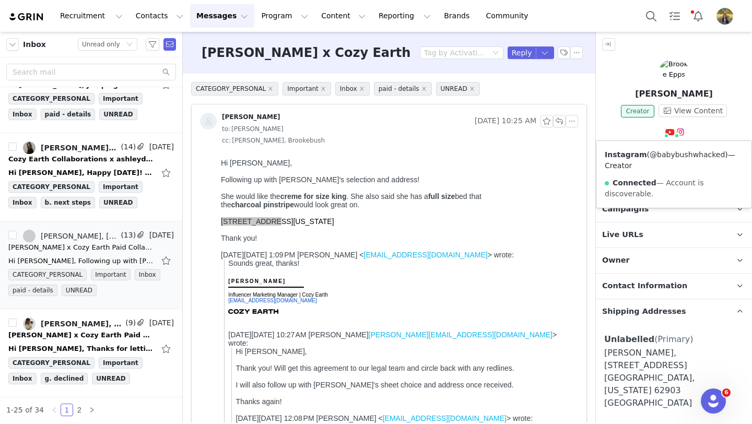
click at [679, 152] on link "@babybushwhacked" at bounding box center [686, 154] width 75 height 8
click at [514, 204] on div "She would like the creme for size king . She also said she has a full size bed …" at bounding box center [397, 200] width 353 height 17
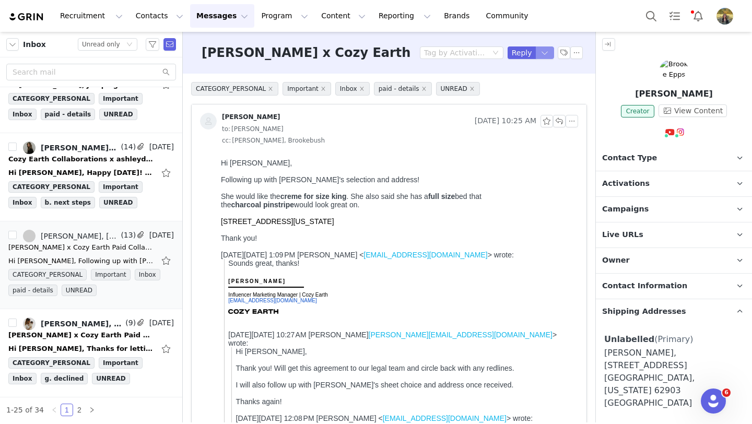
click at [546, 55] on button "button" at bounding box center [544, 52] width 19 height 13
click at [544, 90] on li "Reply All" at bounding box center [534, 88] width 44 height 17
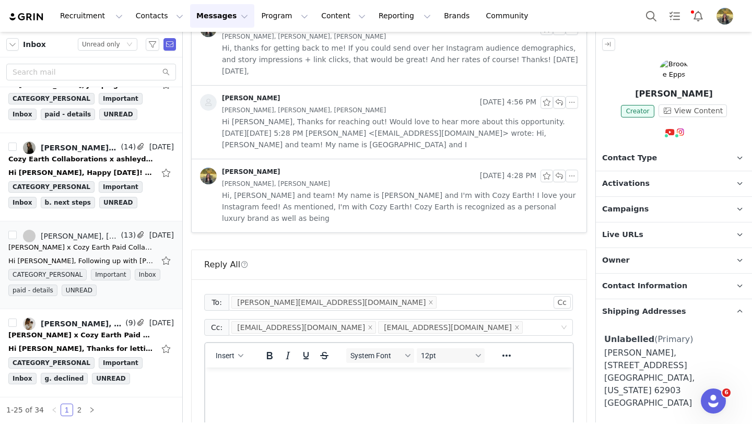
scroll to position [2741, 0]
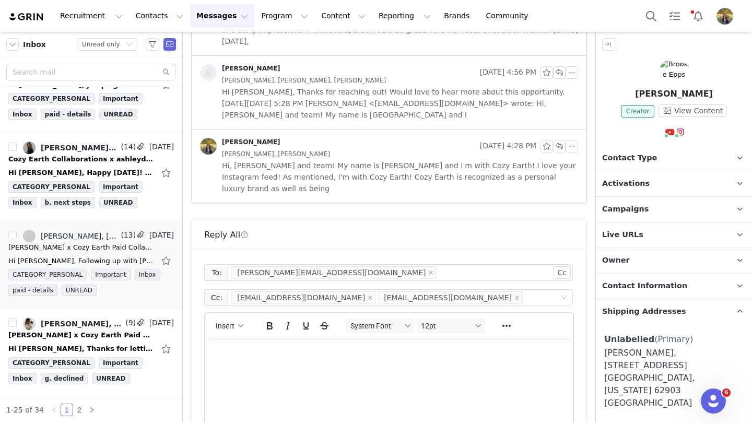
click at [327, 366] on html at bounding box center [388, 352] width 367 height 28
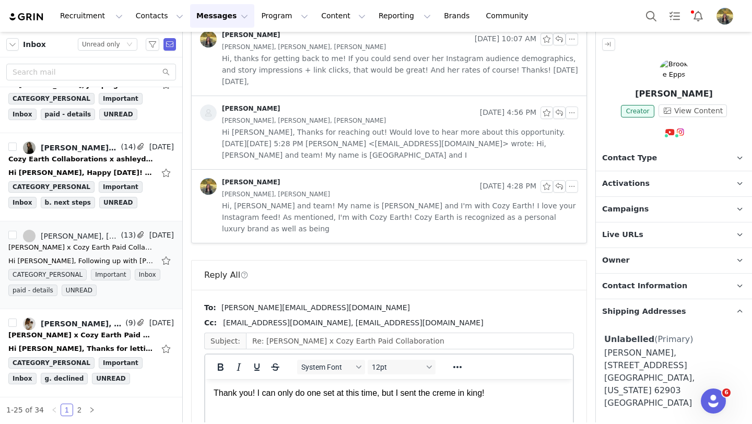
scroll to position [0, 0]
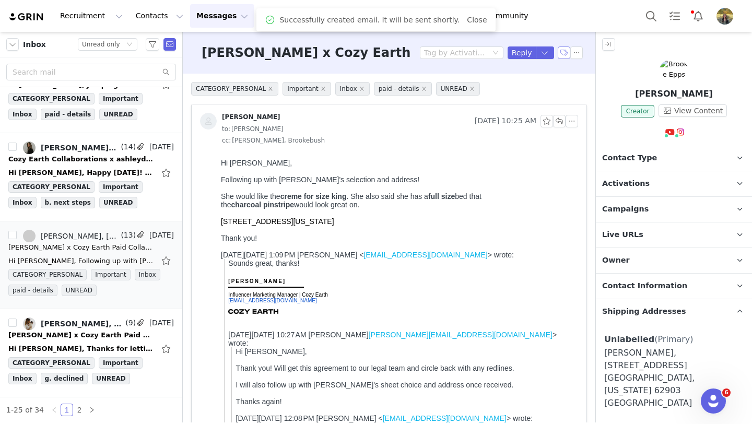
click at [563, 55] on button "button" at bounding box center [563, 52] width 13 height 13
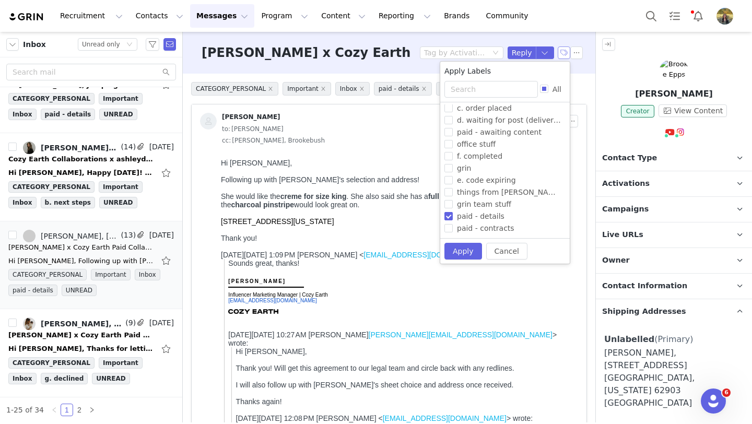
scroll to position [220, 0]
click at [474, 168] on span "paid - details" at bounding box center [481, 168] width 56 height 8
click at [453, 168] on input "paid - details" at bounding box center [448, 168] width 8 height 8
checkbox input "false"
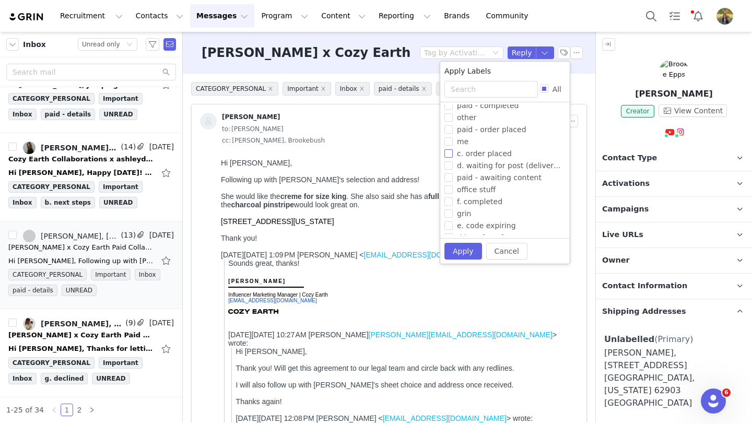
click at [473, 132] on span "paid - order placed" at bounding box center [492, 129] width 78 height 8
click at [453, 132] on input "paid - order placed" at bounding box center [448, 129] width 8 height 8
checkbox input "true"
click at [468, 254] on button "Apply" at bounding box center [463, 251] width 38 height 17
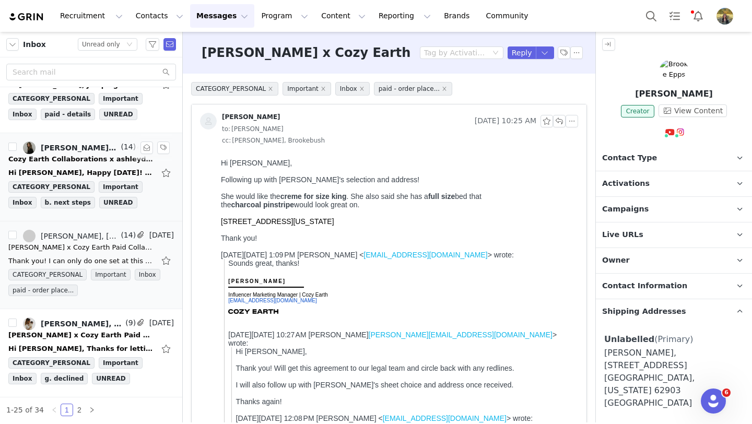
click at [98, 158] on div "Cozy Earth Collaborations x ashleydianeevans" at bounding box center [81, 159] width 146 height 10
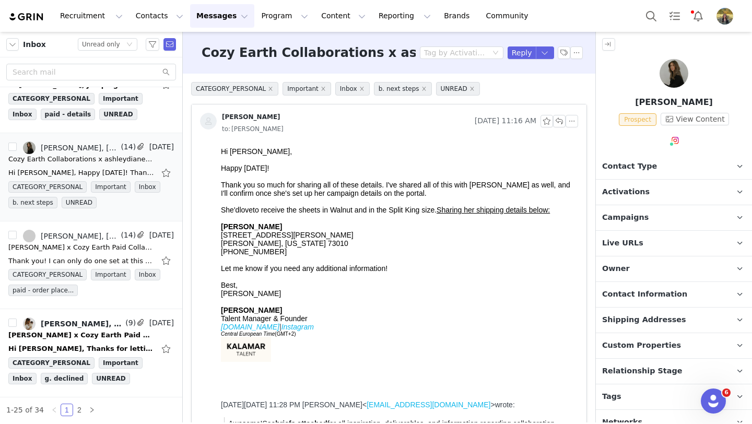
scroll to position [22, 0]
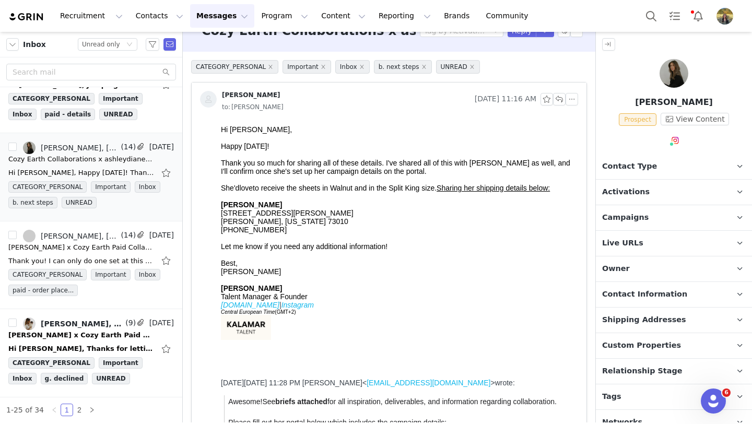
click at [616, 318] on span "Shipping Addresses" at bounding box center [644, 319] width 84 height 11
click at [692, 374] on button "Add Address" at bounding box center [674, 370] width 70 height 19
select select
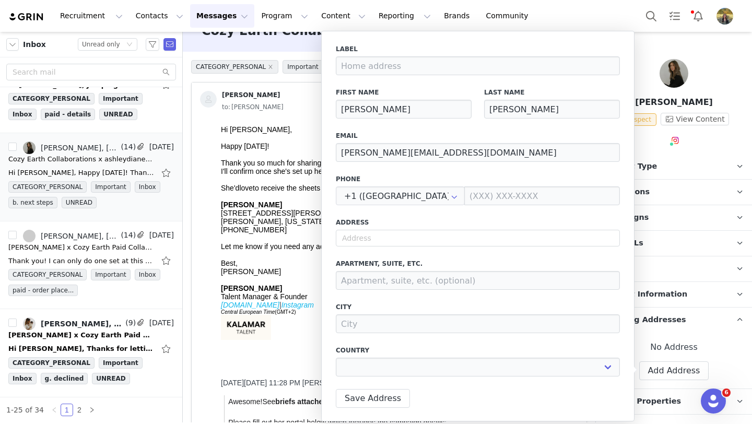
click at [231, 219] on font "Hi [PERSON_NAME], Happy [DATE]! Thank you so much for sharing all of these deta…" at bounding box center [395, 196] width 349 height 142
copy font "[STREET_ADDRESS][PERSON_NAME]"
click at [340, 239] on input "text" at bounding box center [478, 238] width 284 height 17
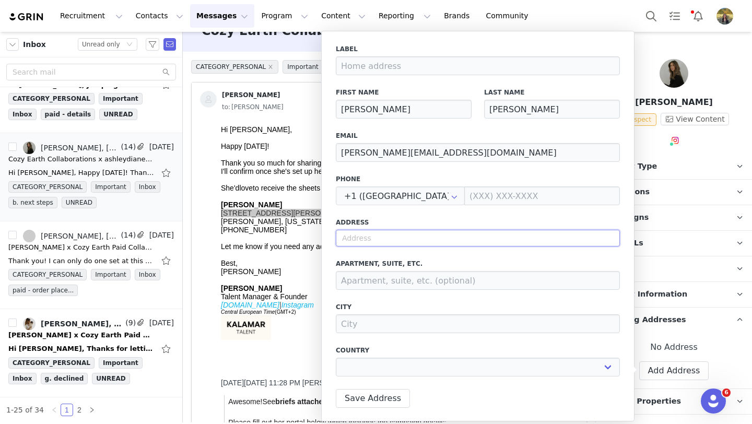
paste input "[STREET_ADDRESS][PERSON_NAME]"
type input "[STREET_ADDRESS][PERSON_NAME]"
select select
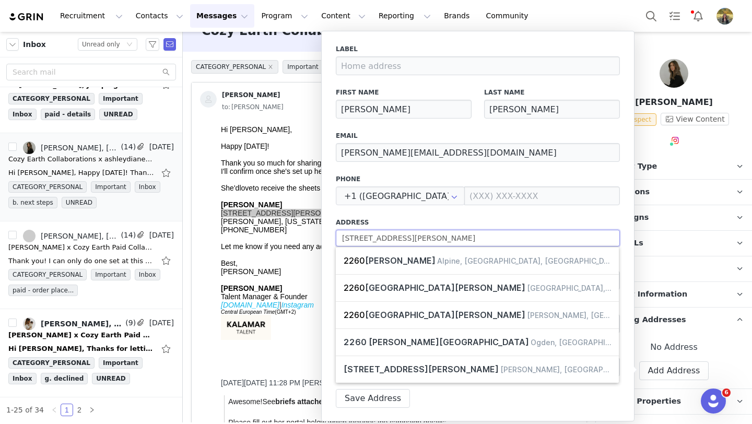
click at [413, 241] on input "[STREET_ADDRESS][PERSON_NAME]" at bounding box center [478, 238] width 284 height 17
type input "[STREET_ADDRESS][PERSON_NAME]"
select select
type input "[STREET_ADDRESS][PERSON_NAME]"
select select
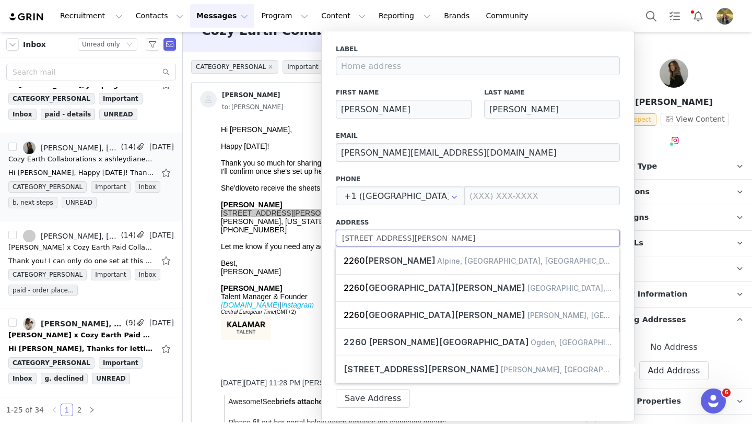
type input "[STREET_ADDRESS][PERSON_NAME]"
select select
type input "[STREET_ADDRESS][PERSON_NAME]"
select select
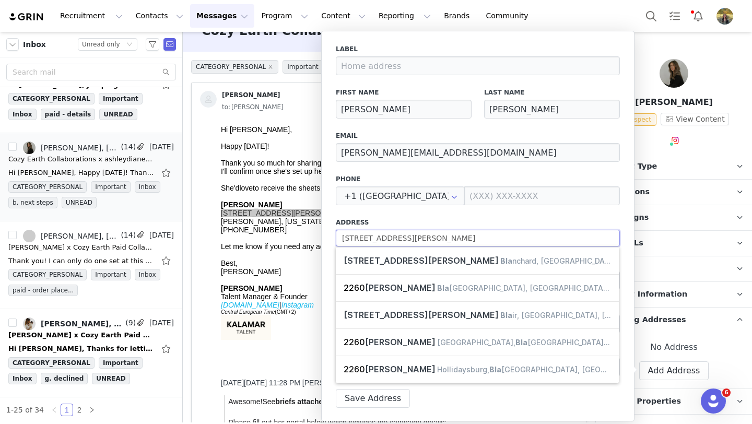
type input "[STREET_ADDRESS][PERSON_NAME][PERSON_NAME]"
select select
type input "2260 [PERSON_NAME] blanc"
select select
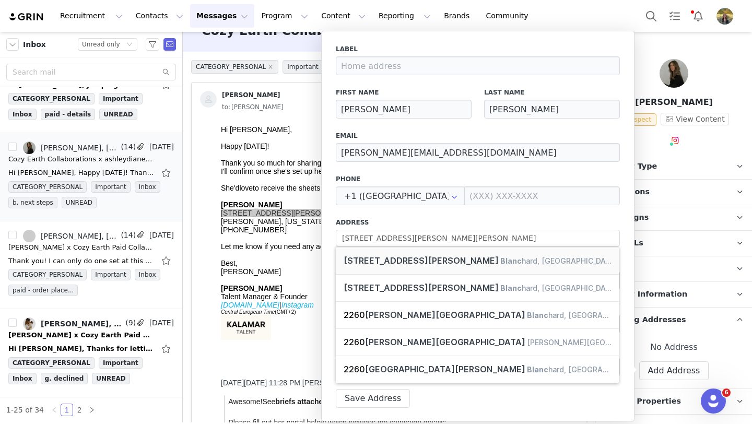
type input "[STREET_ADDRESS][PERSON_NAME]"
type input "[PERSON_NAME]"
select select "[object Object]"
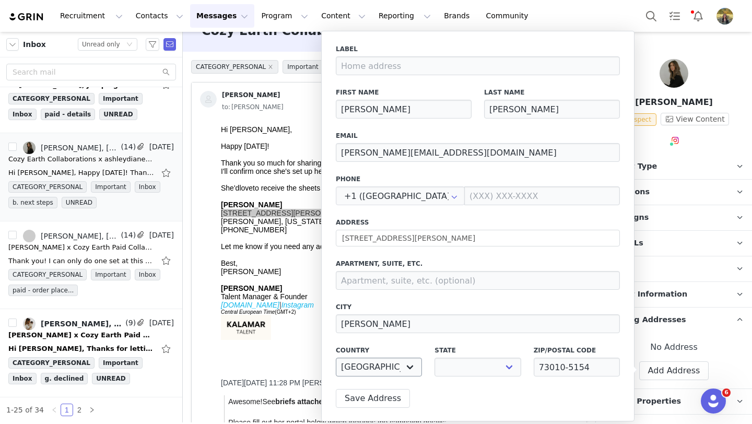
select select "[object Object]"
click at [369, 400] on button "Save Address" at bounding box center [373, 398] width 74 height 19
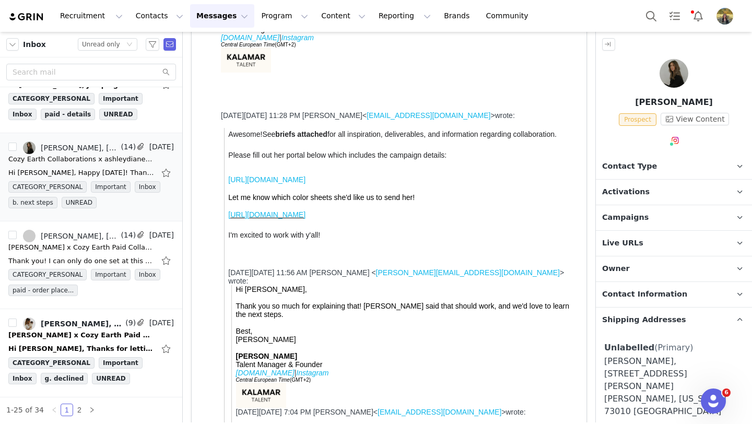
scroll to position [0, 0]
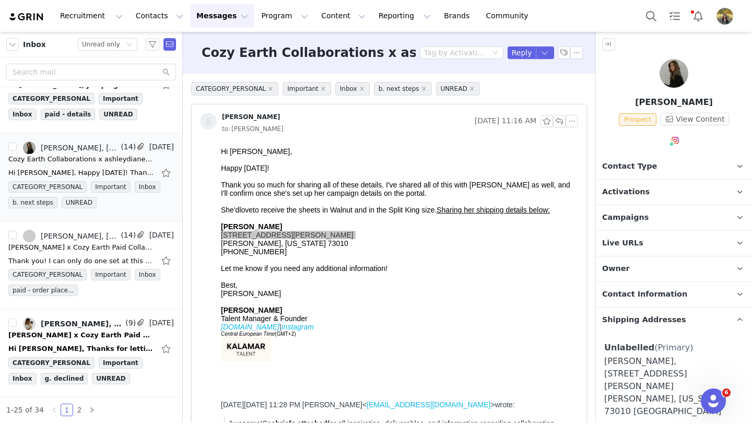
click at [630, 161] on span "Contact Type" at bounding box center [629, 166] width 55 height 11
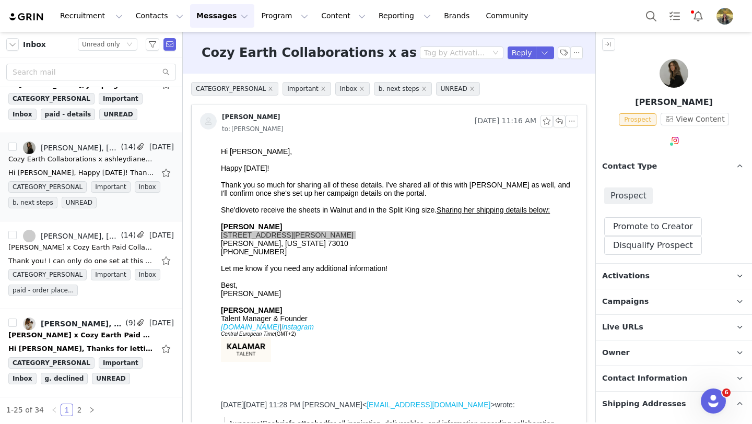
click at [630, 215] on div "Prospect Promote to Creator Disqualify this Prospect? Yes, disqualify Disqualif…" at bounding box center [674, 221] width 156 height 84
click at [630, 218] on button "Promote to Creator" at bounding box center [653, 226] width 98 height 19
click at [629, 166] on span "Contact Type" at bounding box center [629, 166] width 55 height 11
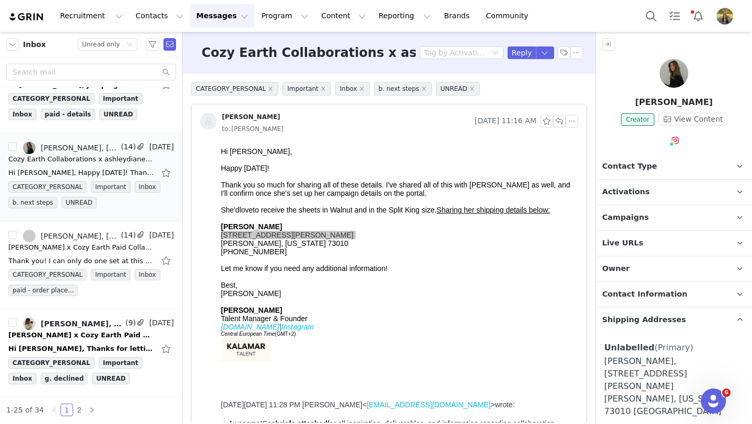
click at [633, 215] on span "Campaigns" at bounding box center [625, 217] width 46 height 11
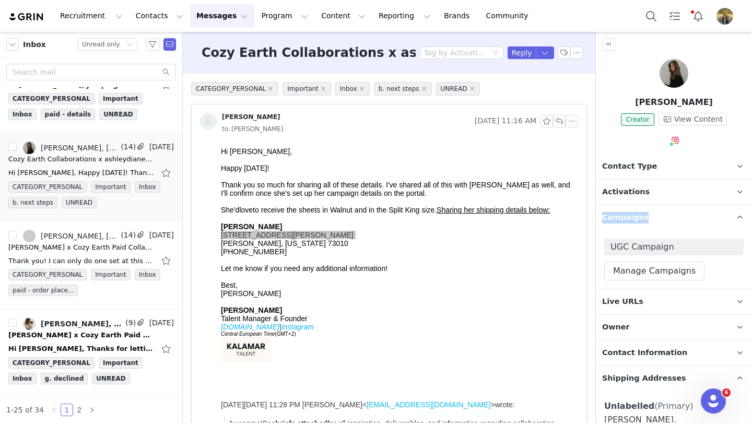
click at [633, 215] on span "Campaigns" at bounding box center [625, 217] width 46 height 11
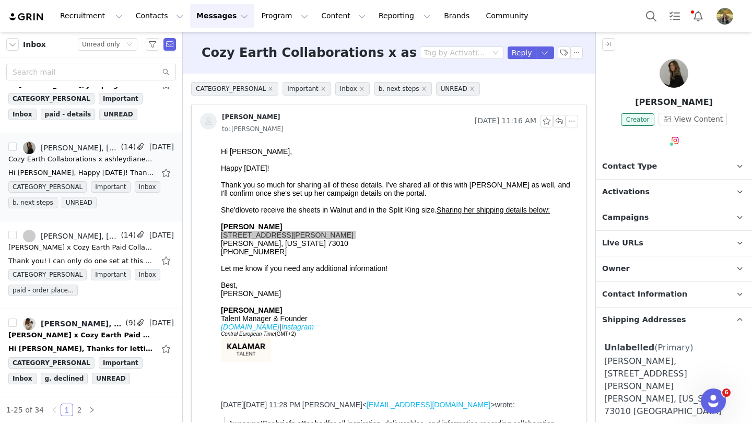
click at [630, 271] on p "Owner The account user who owns the contact" at bounding box center [661, 268] width 131 height 25
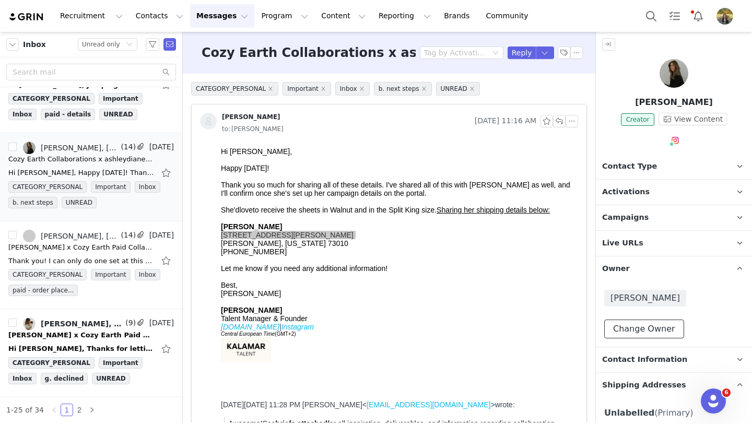
click at [639, 322] on button "Change Owner" at bounding box center [644, 328] width 80 height 19
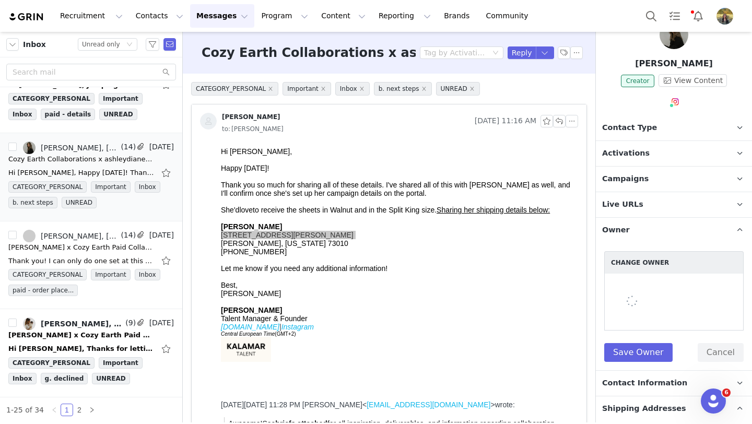
scroll to position [39, 0]
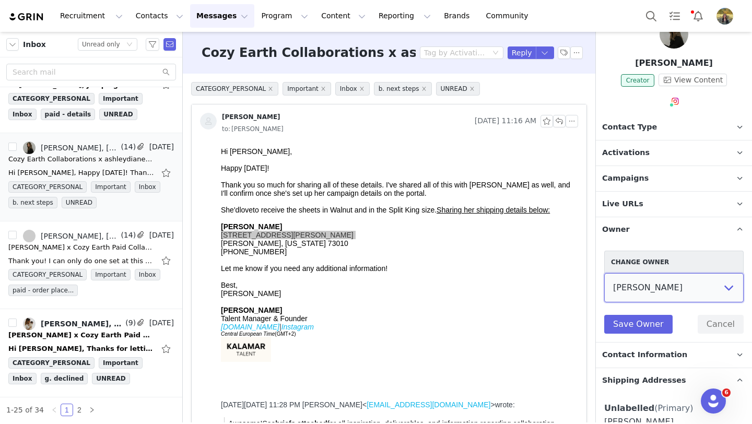
click at [639, 290] on select "Cozy Earth Collaborations [PERSON_NAME] [PERSON_NAME] [PERSON_NAME] [PERSON_NAM…" at bounding box center [673, 287] width 139 height 29
select select "e22a1bab-dfce-475d-b6c9-01c024292891"
click at [604, 273] on select "Cozy Earth Collaborations [PERSON_NAME] [PERSON_NAME] [PERSON_NAME] [PERSON_NAM…" at bounding box center [673, 287] width 139 height 29
click at [624, 315] on button "Save Owner" at bounding box center [638, 324] width 68 height 19
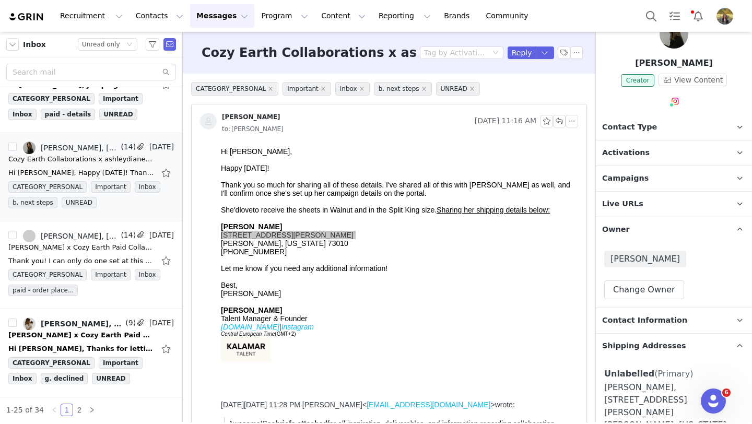
scroll to position [0, 0]
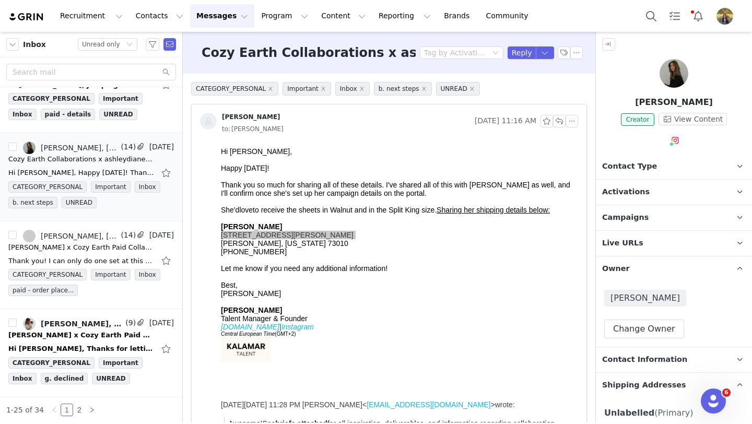
click at [378, 51] on h3 "Cozy Earth Collaborations x ashleydianeevans" at bounding box center [364, 52] width 326 height 19
copy h3 "ashleydianeevans"
drag, startPoint x: 18, startPoint y: 70, endPoint x: 519, endPoint y: 52, distance: 500.9
click at [519, 52] on button "Reply" at bounding box center [521, 52] width 29 height 13
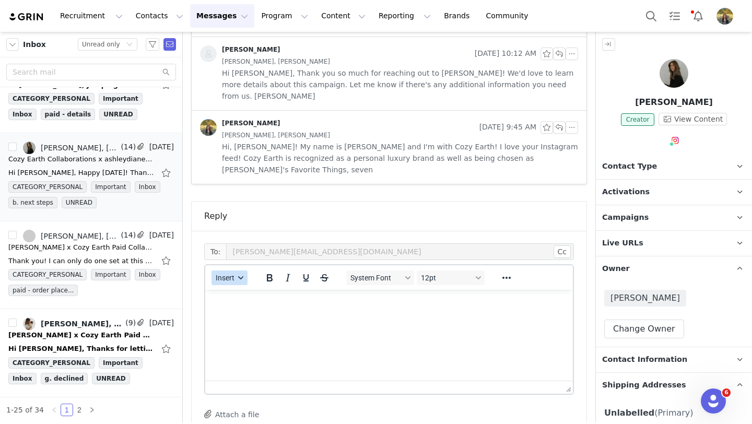
click at [234, 270] on button "Insert" at bounding box center [229, 277] width 36 height 15
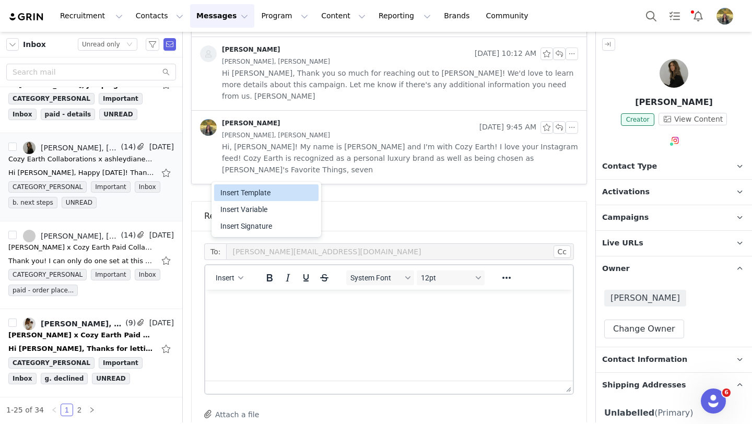
click at [245, 192] on div "Insert Template" at bounding box center [267, 192] width 94 height 13
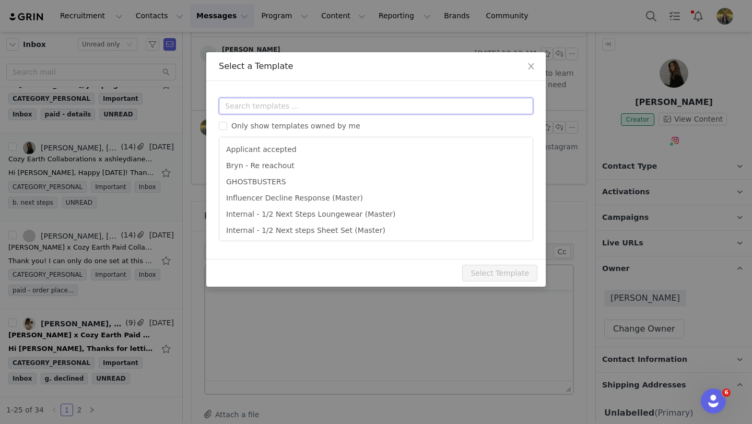
click at [252, 107] on input "text" at bounding box center [376, 106] width 314 height 17
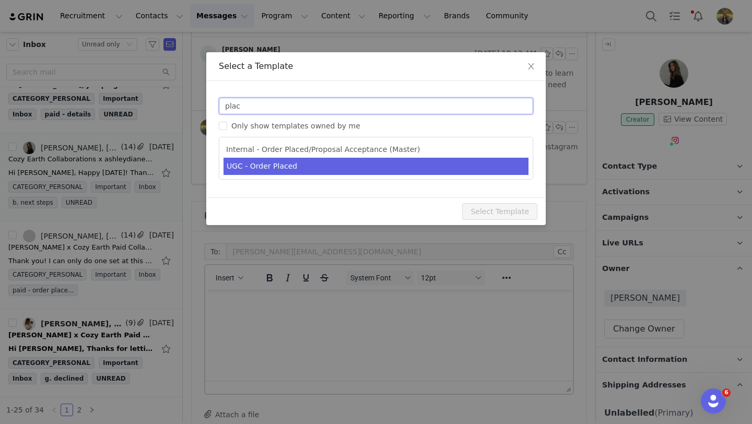
type input "plac"
type input "Cozy Earth Order Placed!"
click at [271, 169] on li "UGC - Order Placed" at bounding box center [375, 166] width 305 height 17
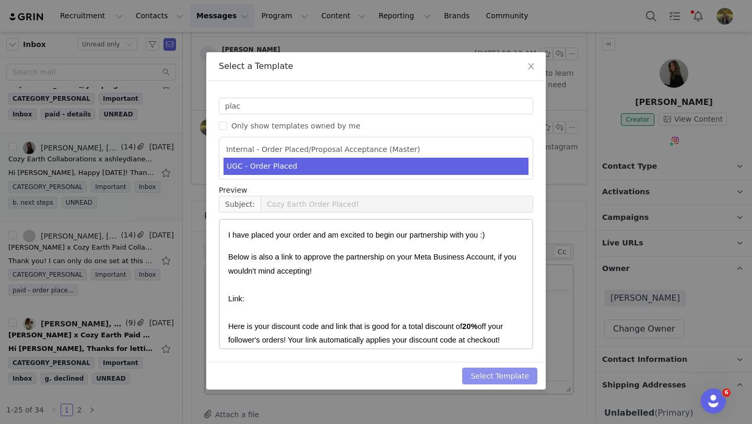
click at [518, 376] on button "Select Template" at bounding box center [499, 375] width 75 height 17
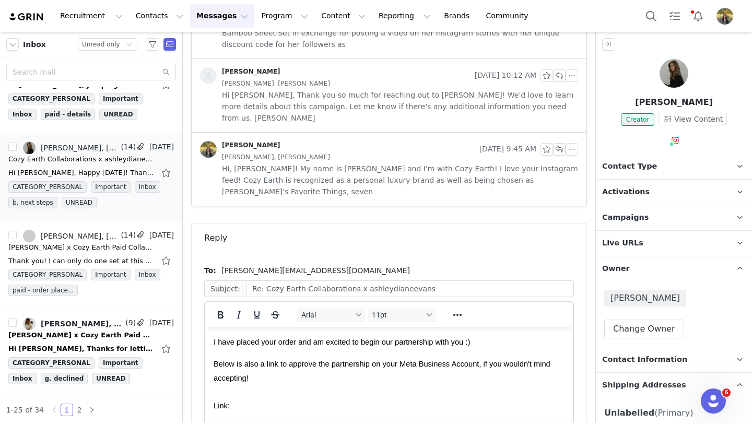
scroll to position [1540, 0]
drag, startPoint x: 716, startPoint y: 162, endPoint x: 650, endPoint y: 158, distance: 65.9
click at [650, 158] on div "Instagram ( @ashleydianeevans ) — Standard Connected — Account is discoverable." at bounding box center [673, 182] width 155 height 67
copy link "@ashleydianeevans"
click at [254, 401] on p "Below is also a link to approve the partnership on your Meta Business Account, …" at bounding box center [388, 384] width 351 height 55
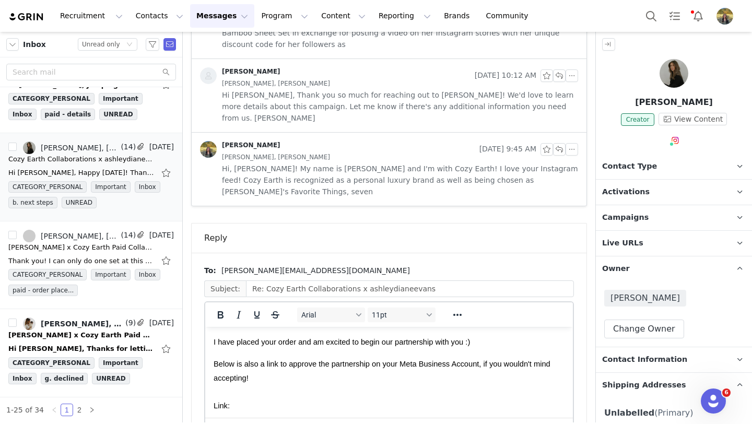
paste body "Rich Text Area. Press ALT-0 for help."
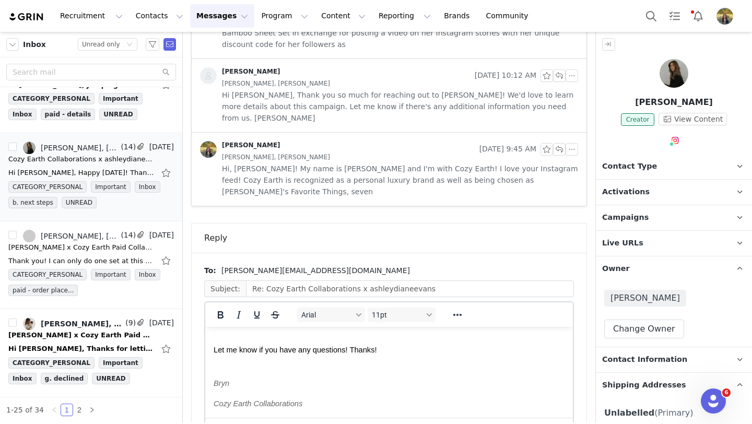
scroll to position [0, 0]
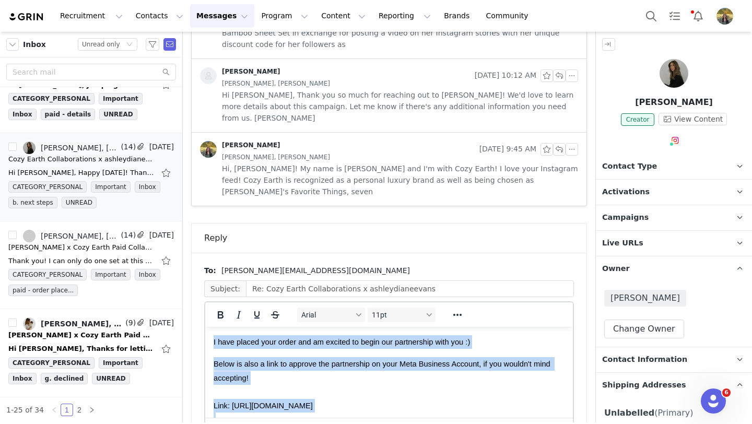
drag, startPoint x: 386, startPoint y: 361, endPoint x: 197, endPoint y: 287, distance: 203.6
copy body "I have placed your order and am excited to begin our partnership with you :) Be…"
click at [299, 402] on span "Below is also a link to approve the partnership on your Meta Business Account, …" at bounding box center [382, 385] width 339 height 50
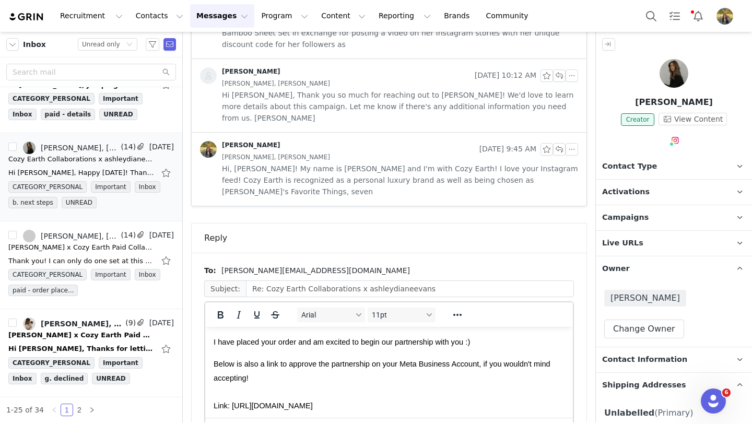
click at [271, 341] on span "I have placed your order and am excited to begin our partnership with you :)" at bounding box center [341, 342] width 256 height 8
click at [449, 340] on span "I have placed her order and am excited to begin our partnership with you :)" at bounding box center [339, 342] width 253 height 8
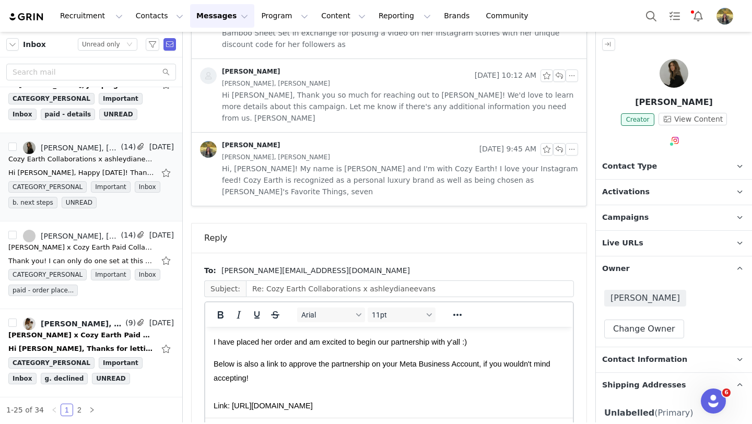
click at [492, 364] on span "Below is also a link to approve the partnership on your Meta Business Account, …" at bounding box center [382, 385] width 339 height 50
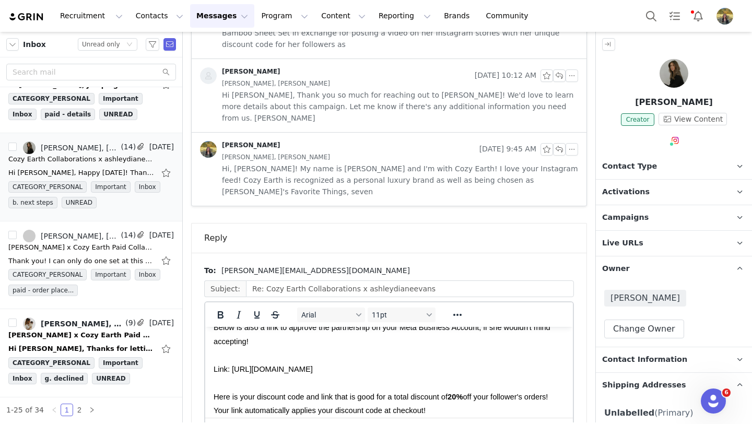
scroll to position [69, 0]
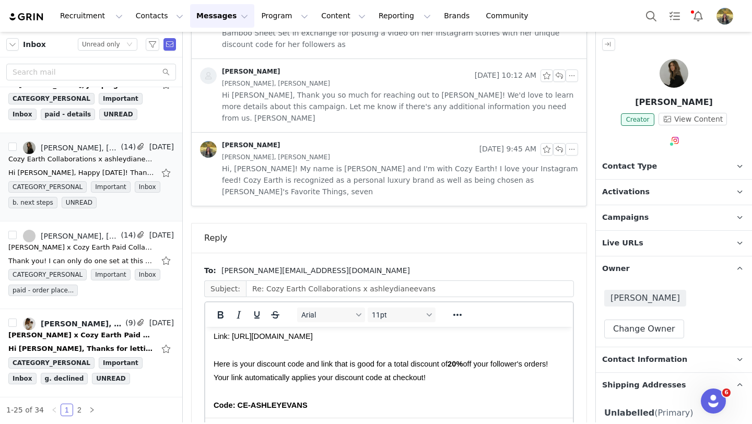
click at [251, 384] on p "Here is your discount code and link that is good for a total discount of 2 0% o…" at bounding box center [388, 371] width 351 height 28
click at [476, 381] on span "off your follower's orders! Your link automatically applies your discount code …" at bounding box center [388, 371] width 350 height 22
click at [553, 378] on span "off her follower's orders! Your link automatically applies your discount code a…" at bounding box center [386, 371] width 346 height 22
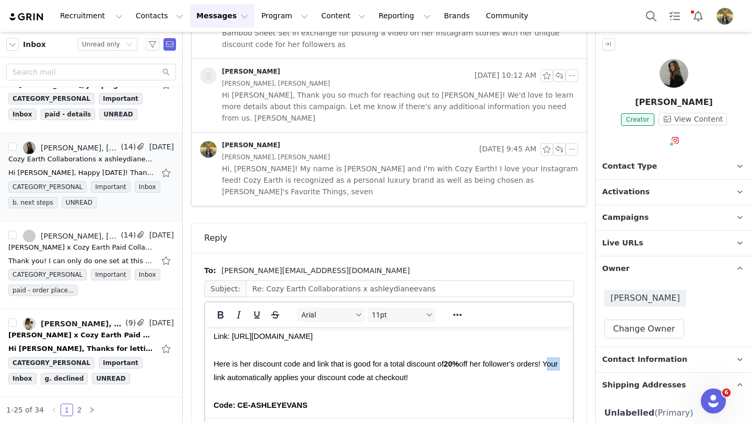
click at [553, 378] on span "off her follower's orders! Your link automatically applies your discount code a…" at bounding box center [386, 371] width 346 height 22
click at [310, 382] on span "off her follower's orders! Her link automatically applies your discount code at…" at bounding box center [384, 371] width 343 height 22
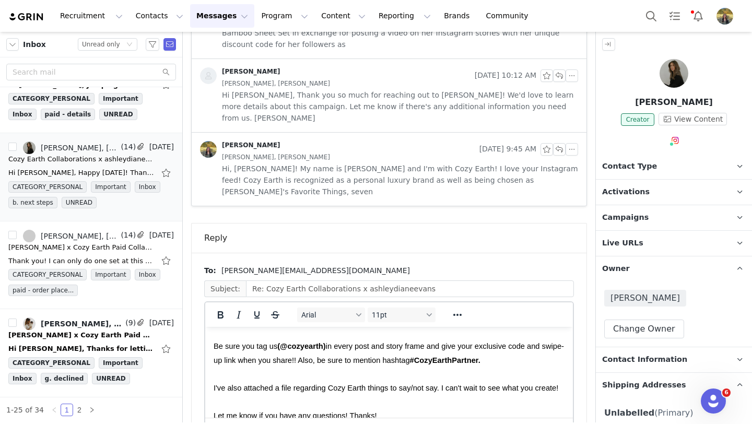
scroll to position [187, 0]
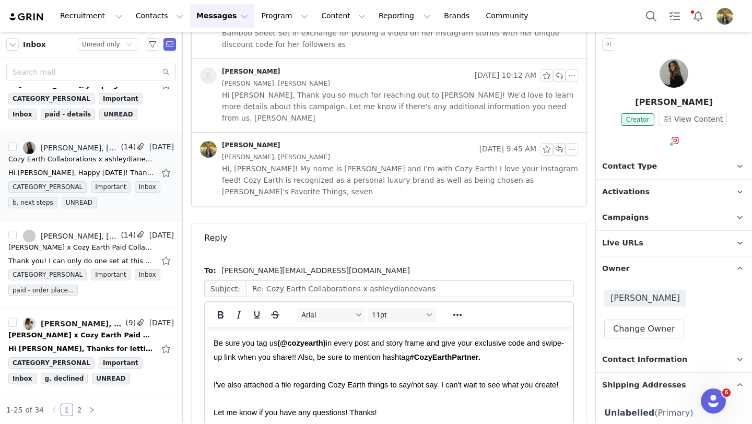
click at [245, 347] on span "Be sure you tag us" at bounding box center [245, 343] width 64 height 8
click at [471, 360] on span "in every post and story frame and give your exclusive code and swipe-up link wh…" at bounding box center [388, 350] width 350 height 22
click at [283, 361] on span "in every post and story frame and give her exclusive code and swipe-up link whe…" at bounding box center [386, 350] width 347 height 22
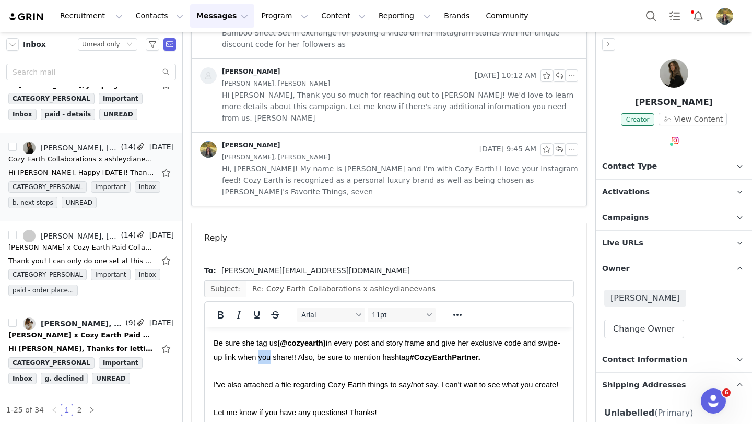
click at [283, 361] on span "in every post and story frame and give her exclusive code and swipe-up link whe…" at bounding box center [386, 350] width 347 height 22
click at [311, 361] on span "in every post and story frame and give her exclusive code and swipe-up link whe…" at bounding box center [386, 350] width 347 height 22
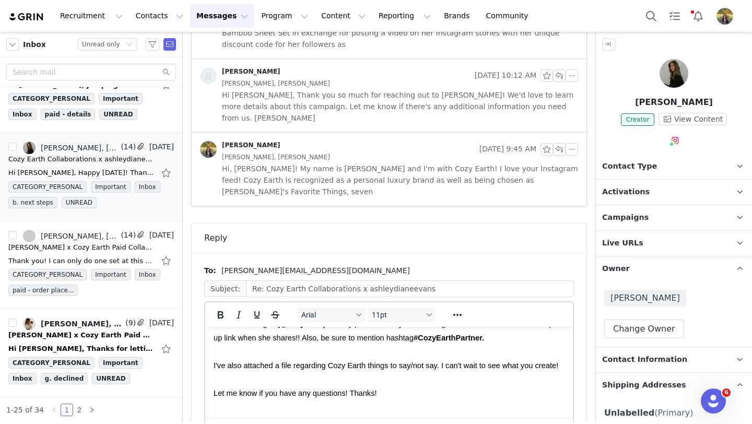
scroll to position [207, 0]
click at [529, 368] on span "I've also attached a file regarding Cozy Earth things to say/not say. I can't w…" at bounding box center [385, 364] width 344 height 8
click at [557, 368] on span "I've also attached a file regarding Cozy Earth things to say/not say. I can't w…" at bounding box center [385, 364] width 344 height 8
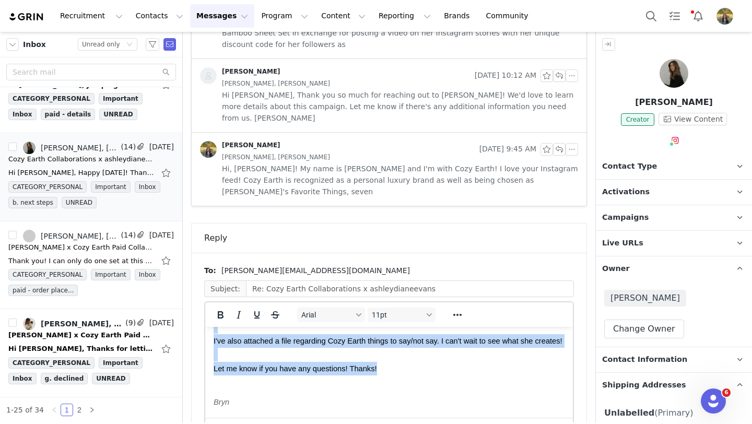
scroll to position [0, 0]
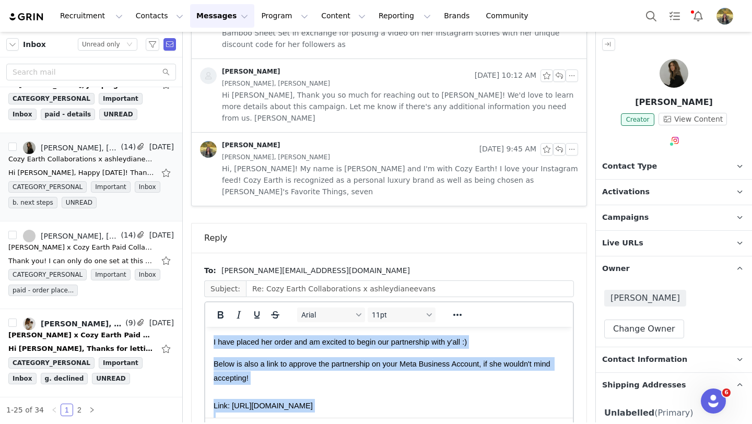
drag, startPoint x: 385, startPoint y: 390, endPoint x: 168, endPoint y: 258, distance: 253.9
copy body "I have placed her order and am excited to begin our partnership with y'all :) B…"
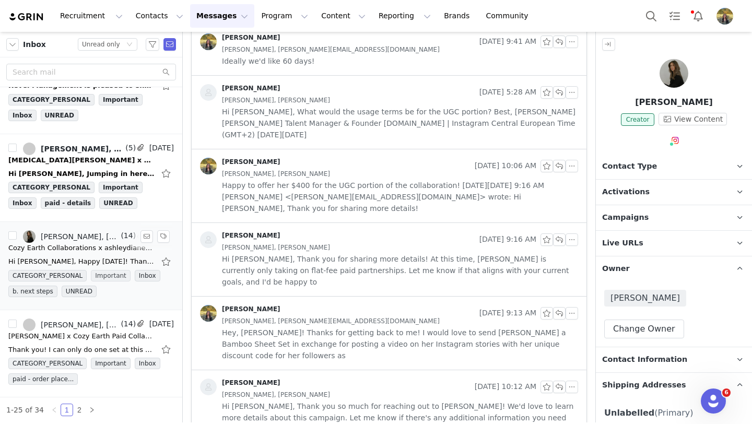
scroll to position [1799, 0]
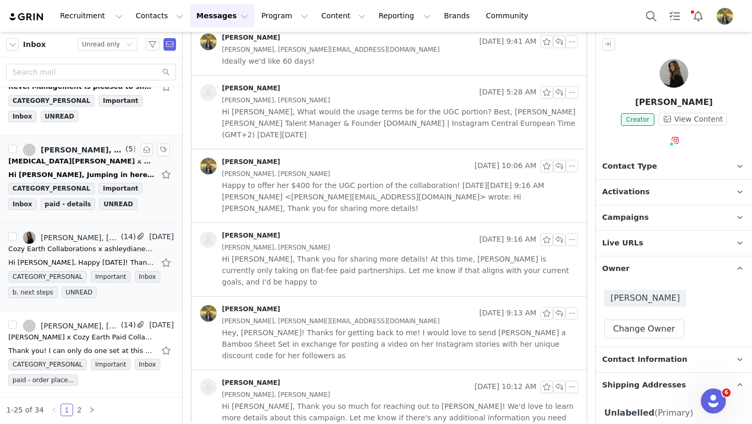
click at [113, 163] on div "[MEDICAL_DATA][PERSON_NAME] x Cozy Earth Paid Collaboration" at bounding box center [81, 161] width 146 height 10
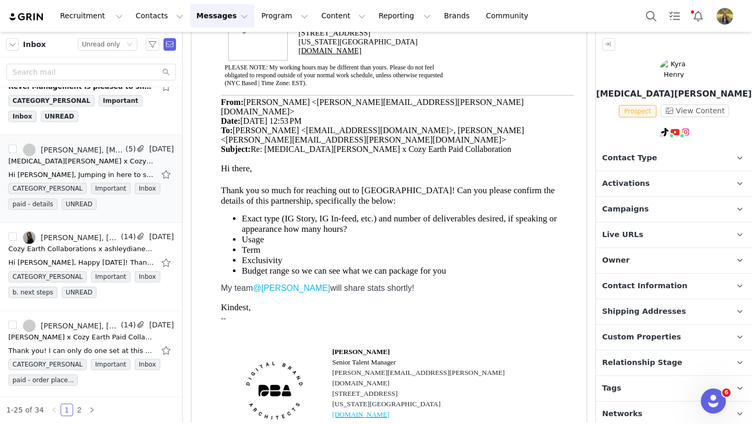
scroll to position [0, 0]
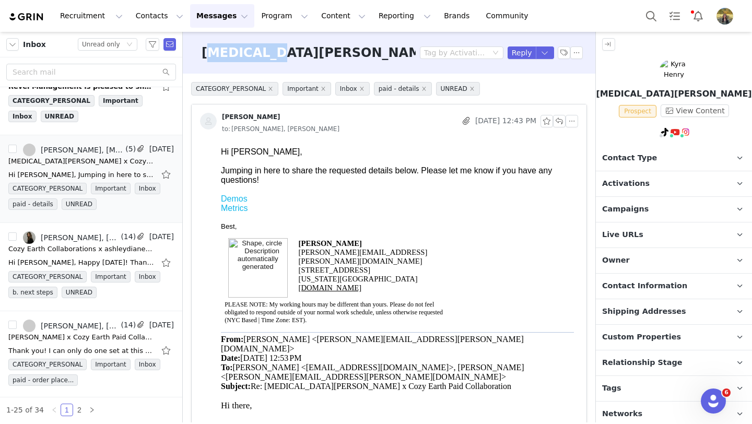
drag, startPoint x: 263, startPoint y: 52, endPoint x: 179, endPoint y: 52, distance: 84.0
click at [179, 52] on section "Filters Filter Logic And Or Owner Select Contact Tag Select Email Date ~ Relati…" at bounding box center [376, 227] width 752 height 390
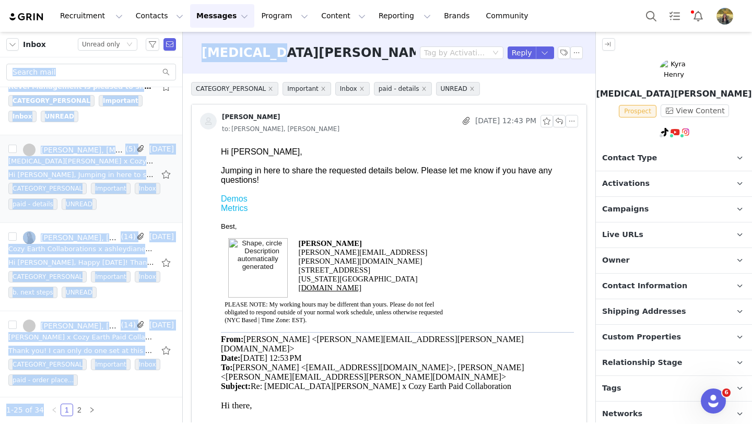
copy section "[PERSON_NAME], [PERSON_NAME], [PERSON_NAME], [PERSON_NAME] (10) [DATE] [PERSON_…"
click at [207, 50] on h3 "[MEDICAL_DATA][PERSON_NAME] x Cozy Earth Paid Collaboration" at bounding box center [431, 52] width 460 height 19
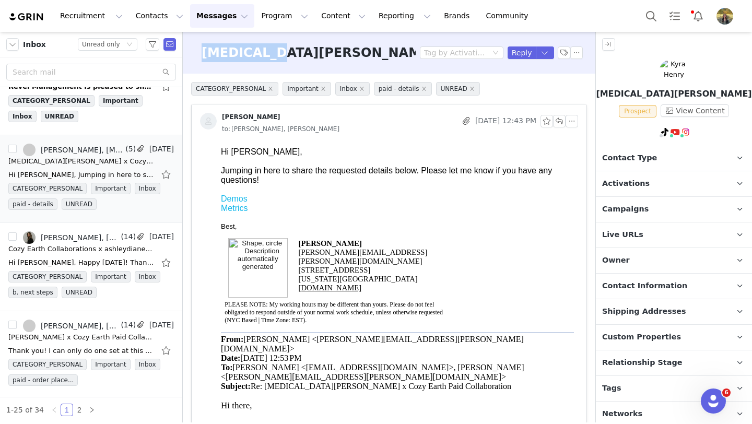
drag, startPoint x: 200, startPoint y: 50, endPoint x: 262, endPoint y: 49, distance: 61.6
click at [262, 49] on div "[MEDICAL_DATA][PERSON_NAME] x Cozy Earth Paid Collaboration" at bounding box center [305, 52] width 220 height 19
copy h3 "[MEDICAL_DATA][PERSON_NAME]"
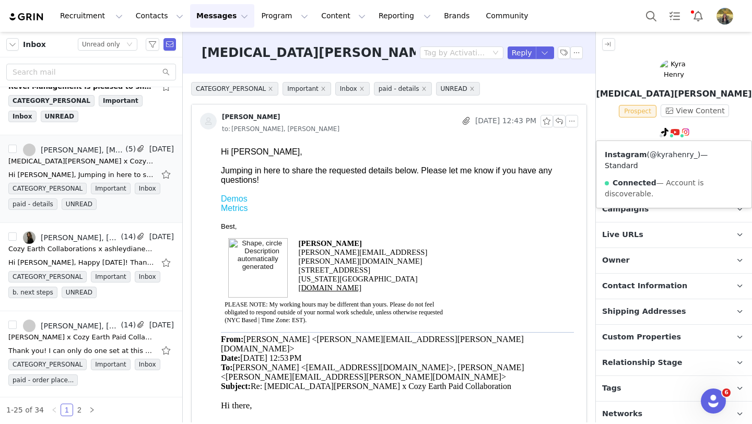
click at [683, 151] on link "@kyrahenry_" at bounding box center [673, 154] width 48 height 8
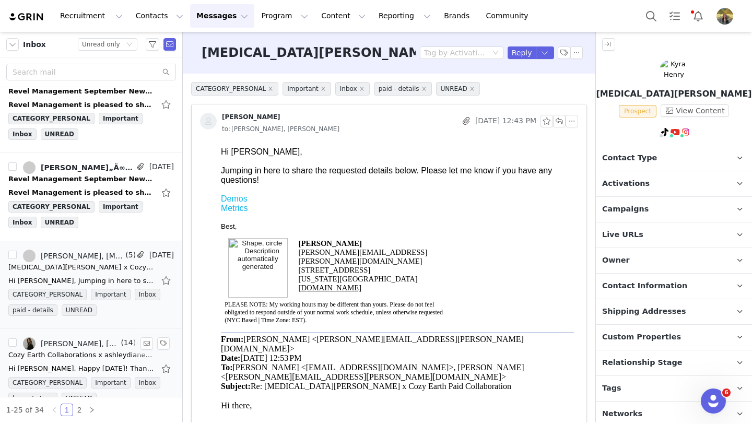
scroll to position [1691, 0]
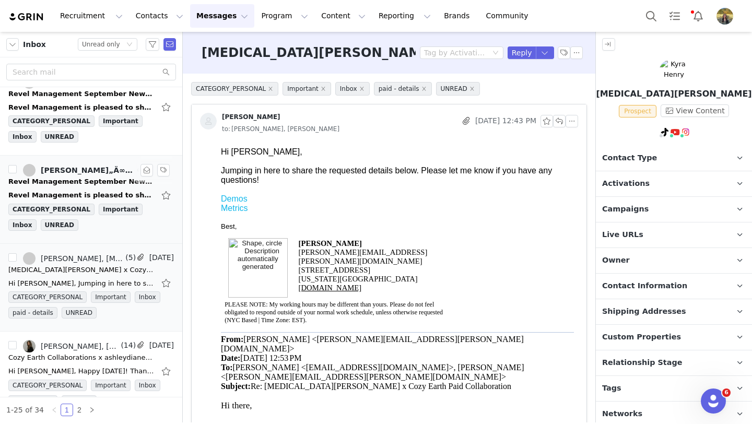
click at [80, 187] on div "Revel Management is pleased to share their September newsletter, featuring new …" at bounding box center [90, 195] width 165 height 17
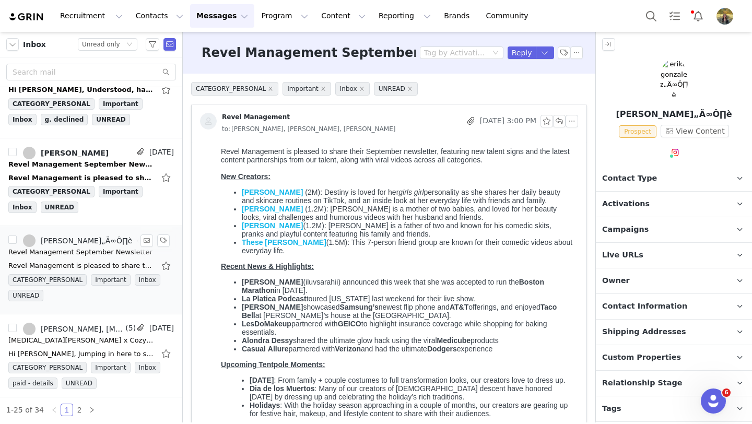
scroll to position [1608, 0]
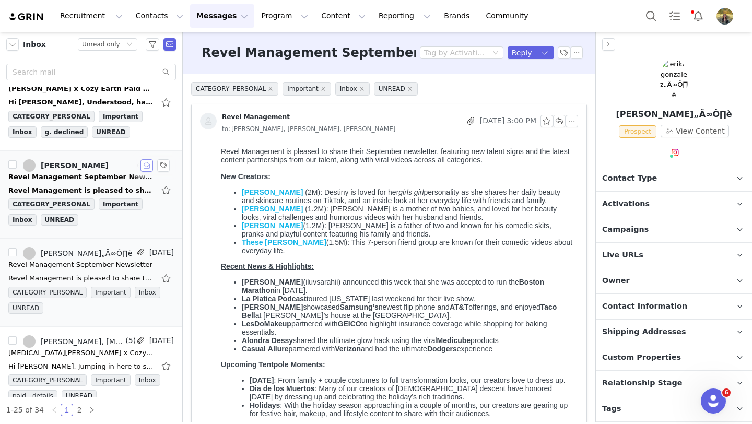
click at [147, 165] on button "button" at bounding box center [146, 165] width 13 height 13
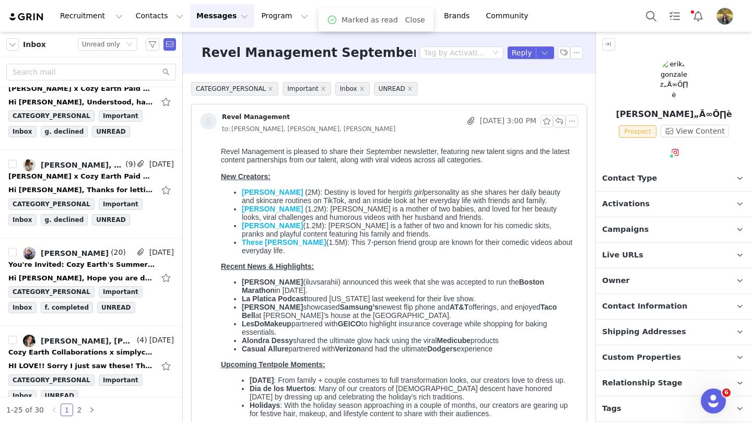
scroll to position [1873, 0]
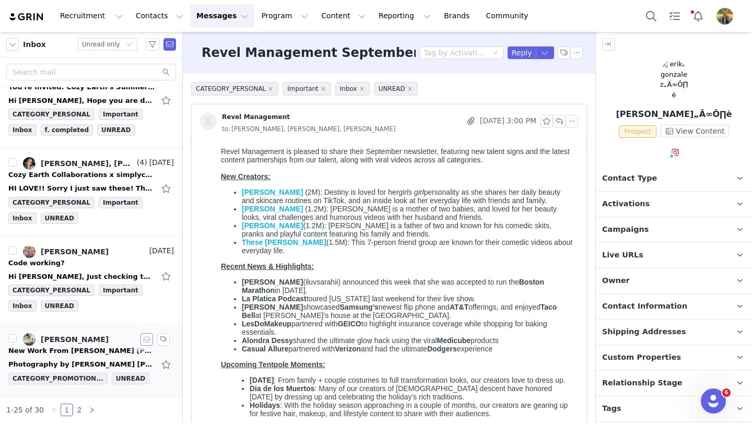
click at [149, 341] on button "button" at bounding box center [146, 339] width 13 height 13
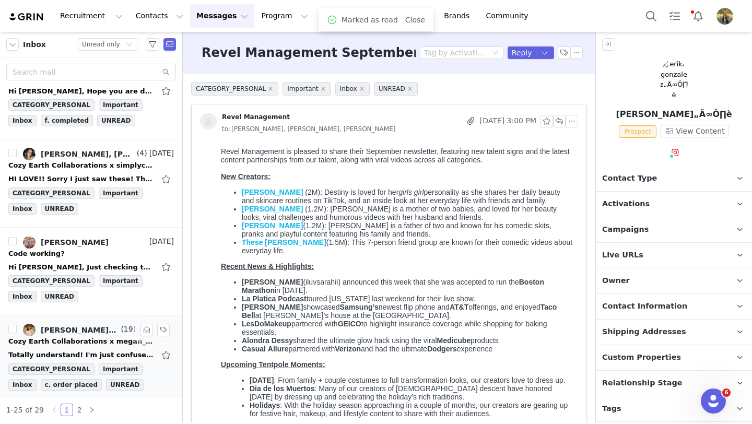
scroll to position [1883, 0]
click at [109, 252] on div "Code working?" at bounding box center [90, 253] width 165 height 10
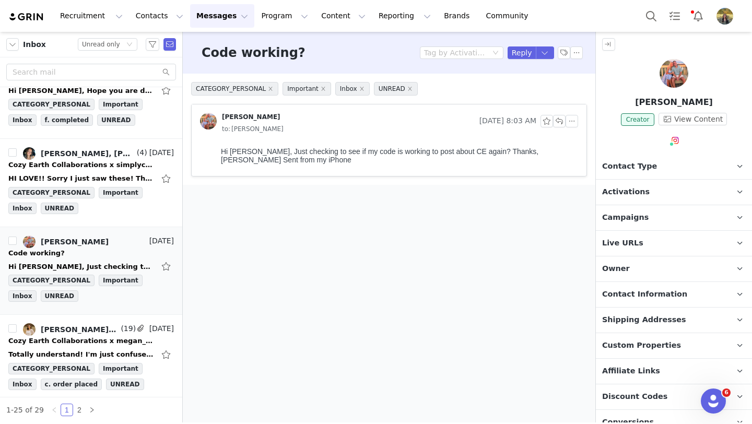
scroll to position [0, 0]
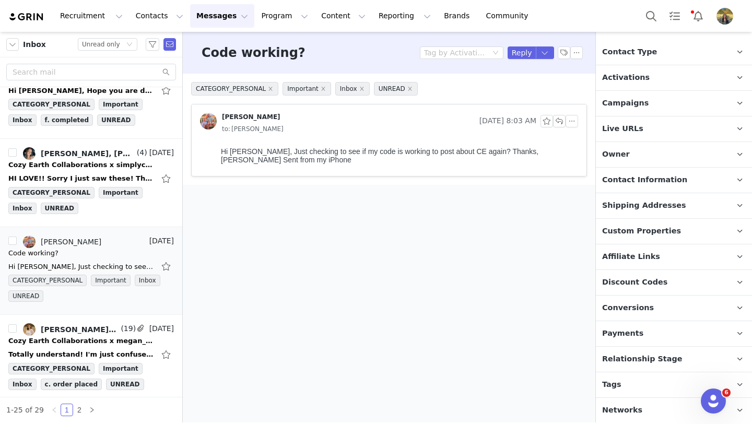
click at [644, 280] on span "Discount Codes" at bounding box center [634, 282] width 65 height 11
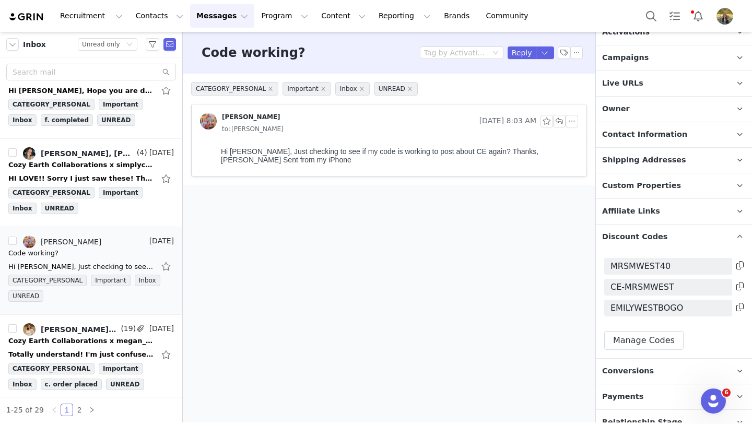
scroll to position [180, 0]
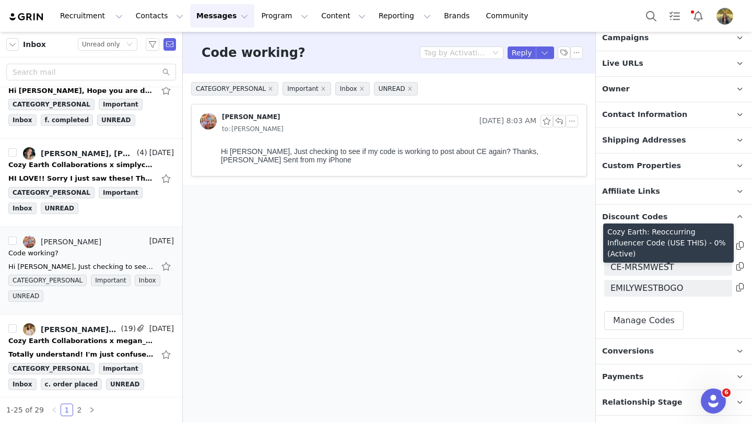
click at [740, 266] on icon at bounding box center [739, 266] width 7 height 8
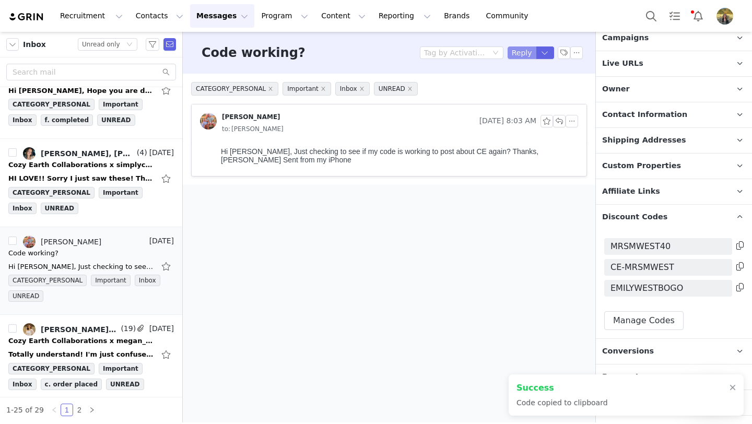
click at [516, 55] on button "Reply" at bounding box center [521, 52] width 29 height 13
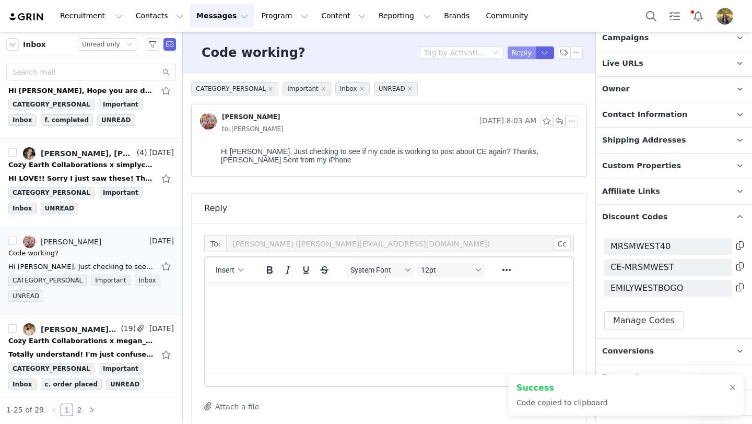
scroll to position [13, 0]
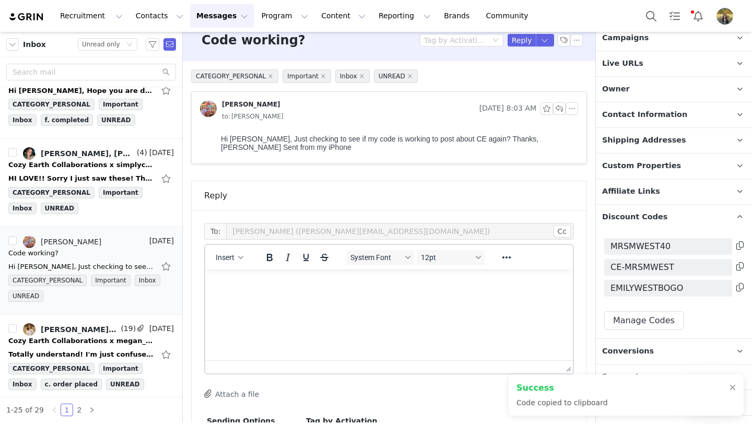
click at [295, 297] on html at bounding box center [388, 283] width 367 height 28
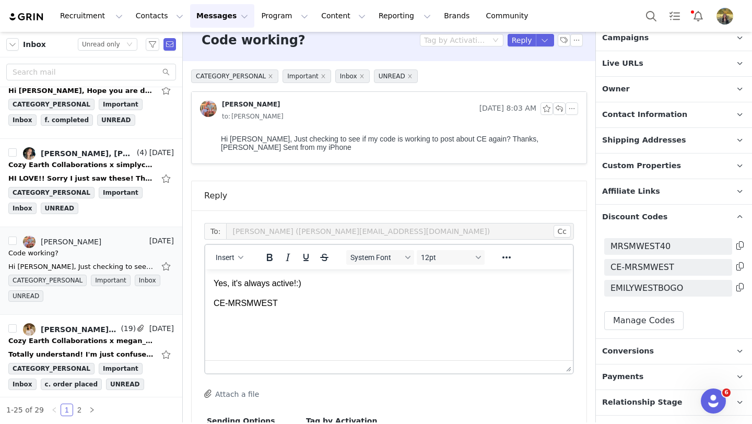
scroll to position [96, 0]
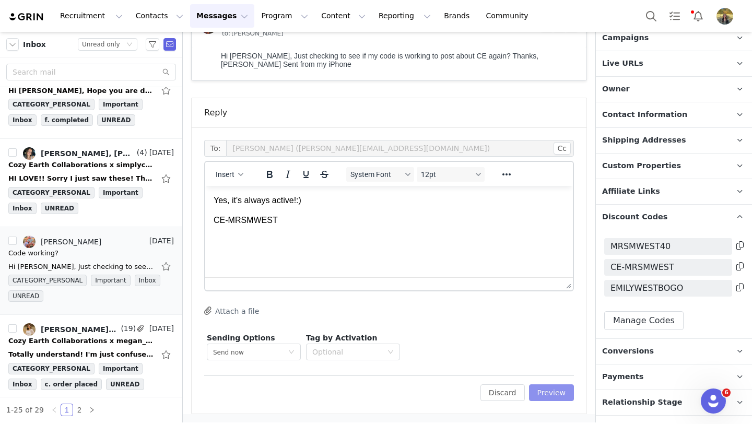
click at [542, 389] on button "Preview" at bounding box center [551, 392] width 45 height 17
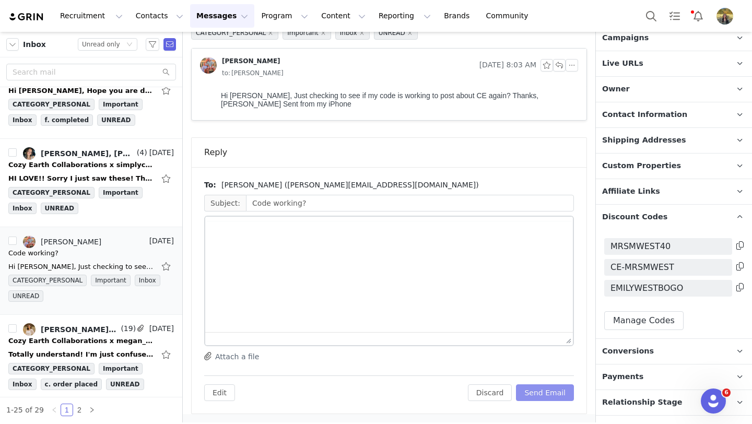
scroll to position [0, 0]
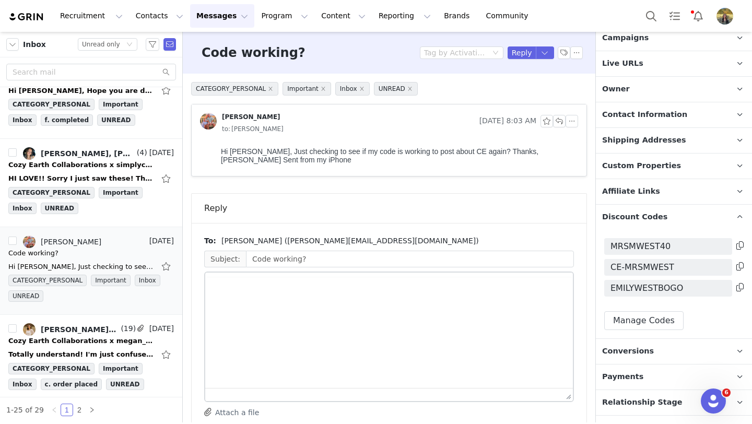
click at [542, 389] on div at bounding box center [388, 394] width 367 height 13
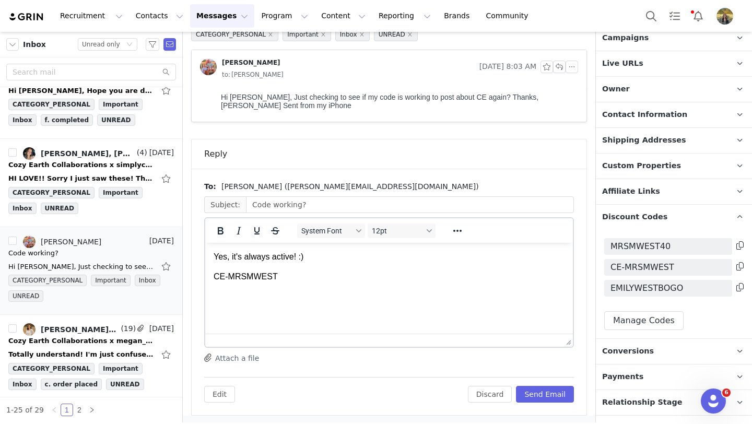
scroll to position [56, 0]
click at [542, 392] on button "Send Email" at bounding box center [545, 392] width 58 height 17
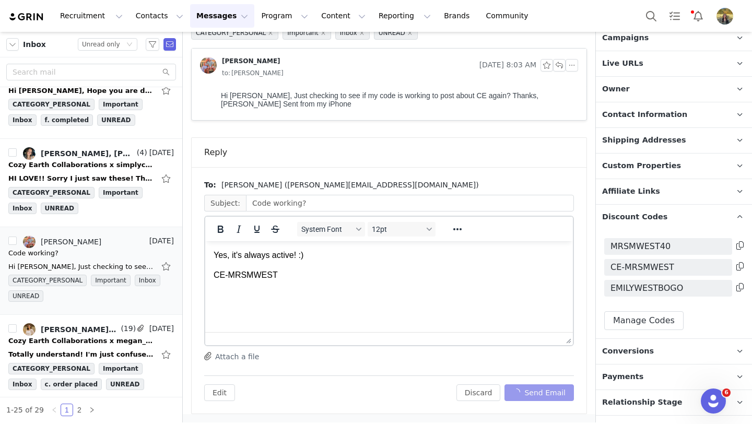
scroll to position [0, 0]
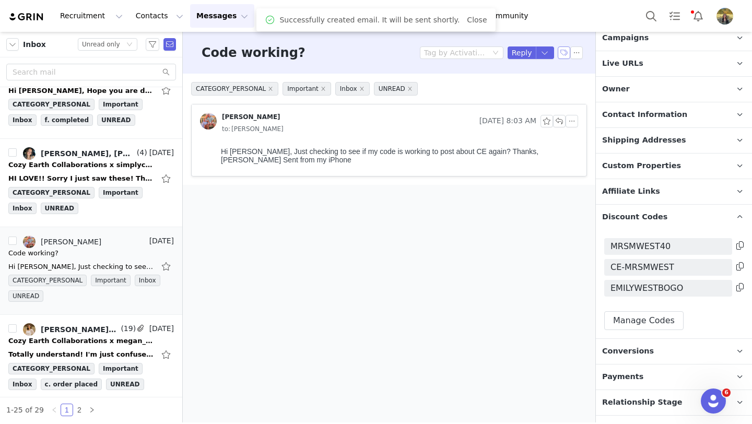
click at [568, 50] on button "button" at bounding box center [563, 52] width 13 height 13
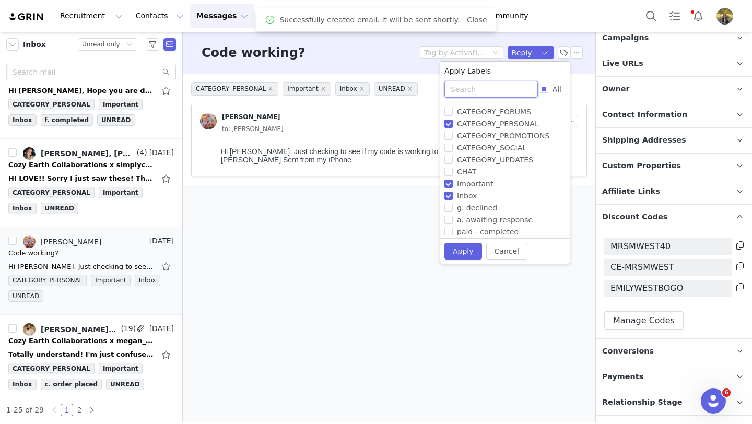
click at [482, 94] on input "text" at bounding box center [490, 89] width 93 height 17
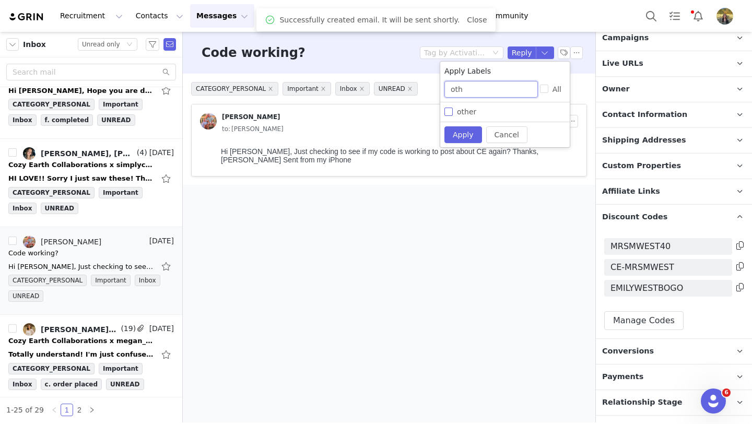
type input "oth"
drag, startPoint x: 470, startPoint y: 114, endPoint x: 466, endPoint y: 135, distance: 21.8
click at [470, 114] on span "other" at bounding box center [467, 112] width 28 height 8
click at [453, 114] on input "other" at bounding box center [448, 112] width 8 height 8
checkbox input "true"
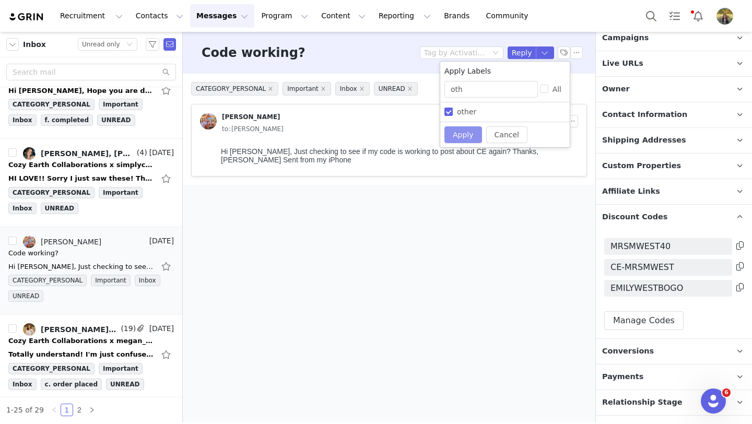
click at [465, 138] on button "Apply" at bounding box center [463, 134] width 38 height 17
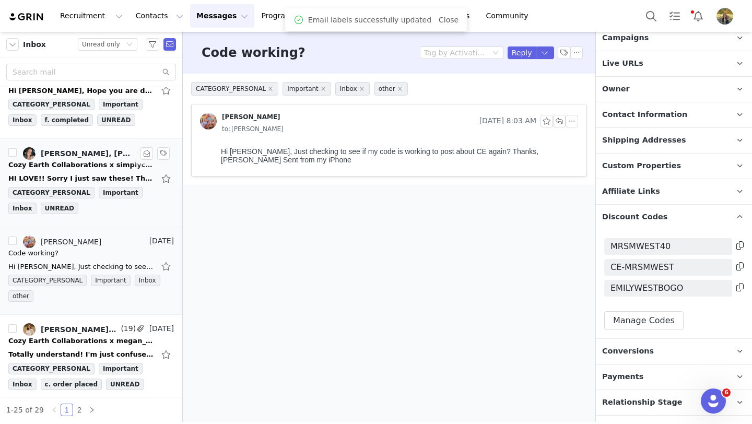
click at [97, 168] on div "Cozy Earth Collaborations x simplyceilia" at bounding box center [81, 165] width 146 height 10
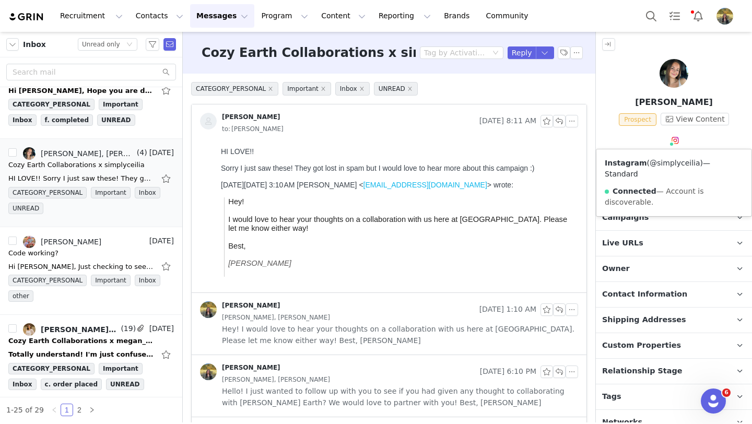
click at [676, 162] on link "@simplyceilia" at bounding box center [674, 163] width 50 height 8
click at [521, 54] on button "Reply" at bounding box center [521, 52] width 29 height 13
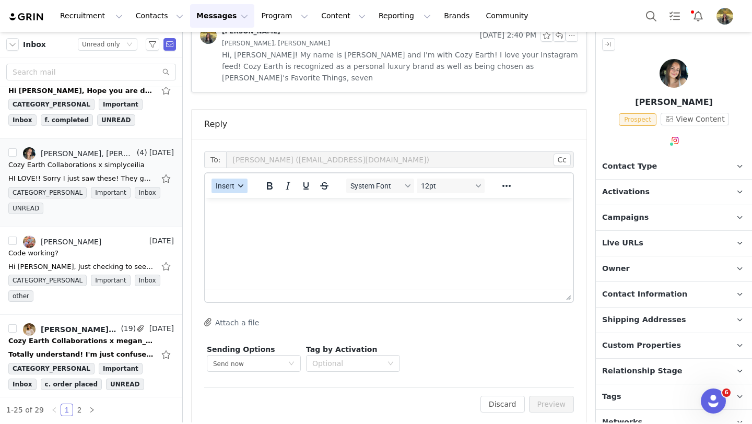
drag, startPoint x: 239, startPoint y: 172, endPoint x: 241, endPoint y: 179, distance: 7.5
click at [239, 183] on icon "button" at bounding box center [240, 185] width 5 height 5
click at [251, 194] on div "Insert Template" at bounding box center [267, 192] width 94 height 13
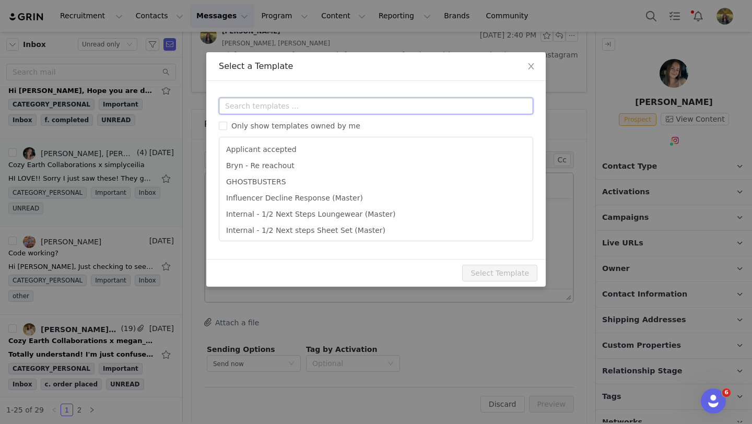
click at [252, 106] on input "text" at bounding box center [376, 106] width 314 height 17
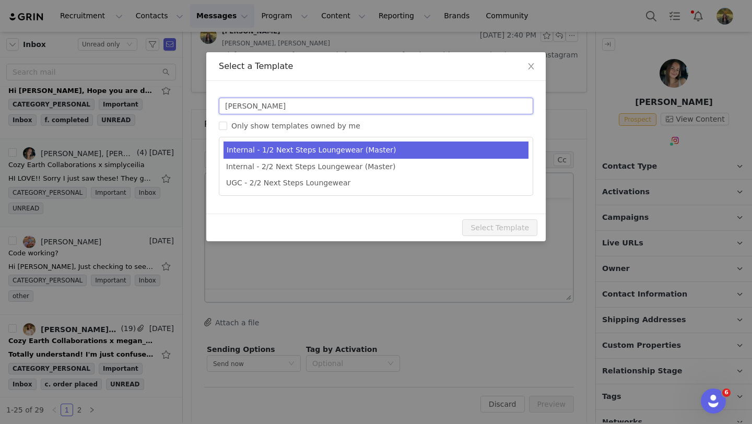
type input "[PERSON_NAME]"
type input "Cozy Earth Collaboration Details"
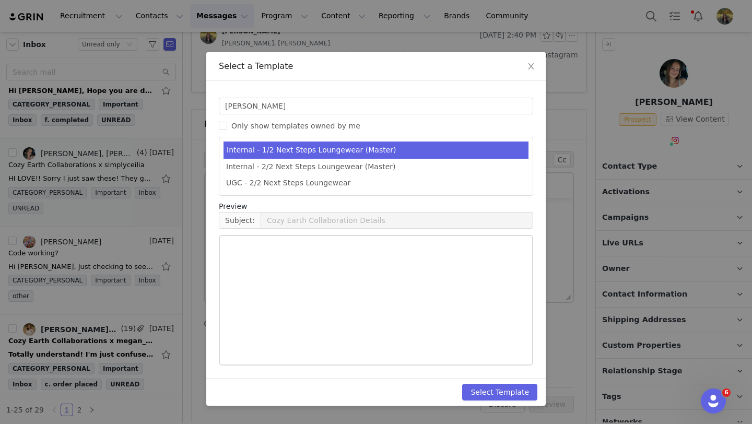
click at [272, 142] on li "Internal - 1/2 Next Steps Loungewear (Master)" at bounding box center [375, 149] width 305 height 17
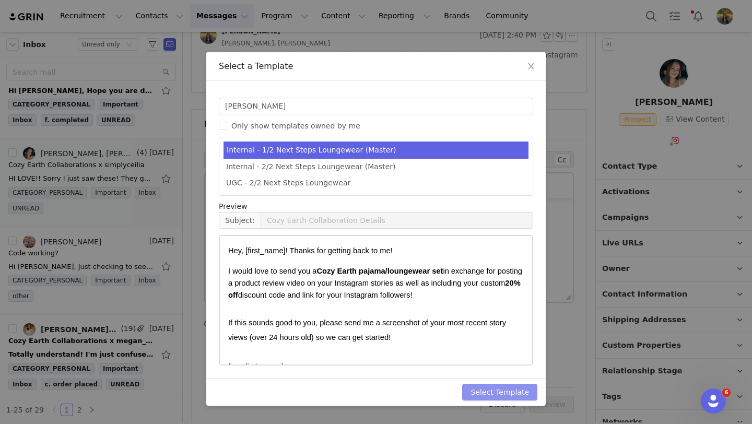
click at [526, 392] on button "Select Template" at bounding box center [499, 392] width 75 height 17
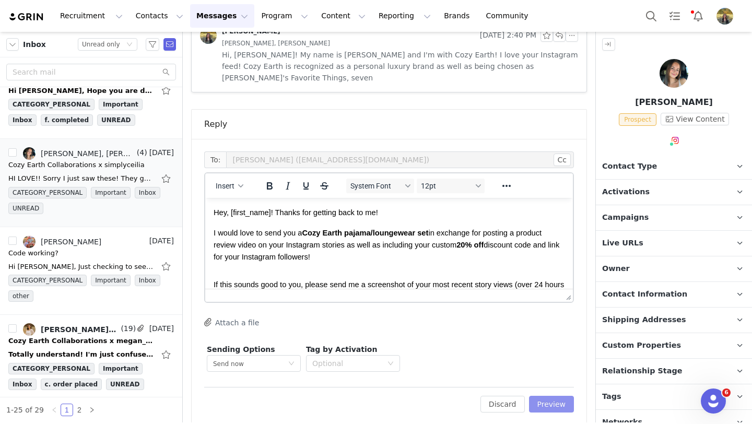
click at [540, 396] on button "Preview" at bounding box center [551, 404] width 45 height 17
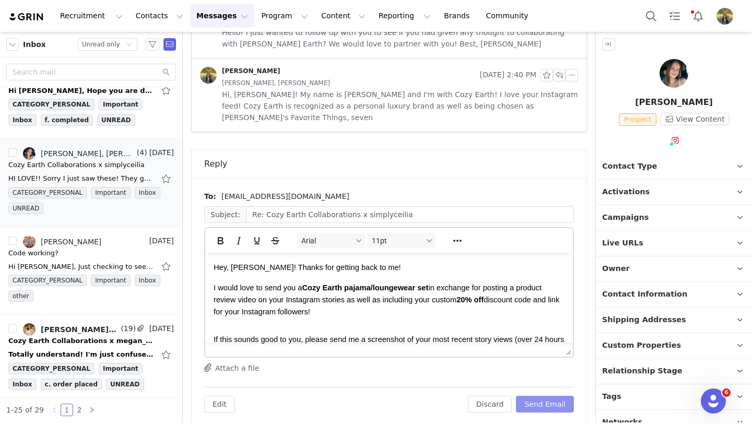
click at [540, 396] on button "Send Email" at bounding box center [545, 404] width 58 height 17
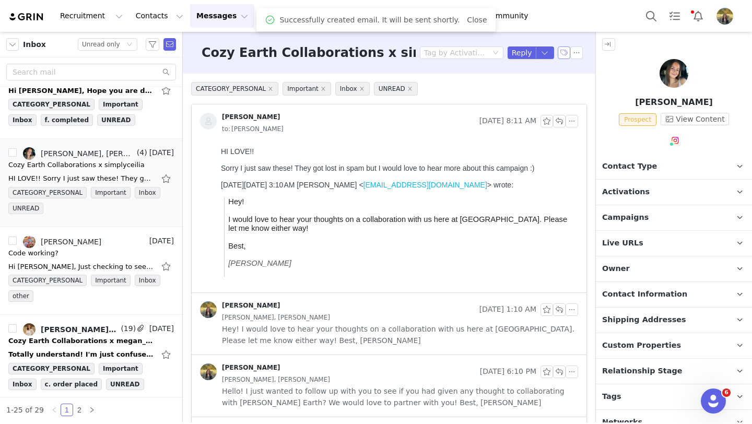
click at [561, 49] on button "button" at bounding box center [563, 52] width 13 height 13
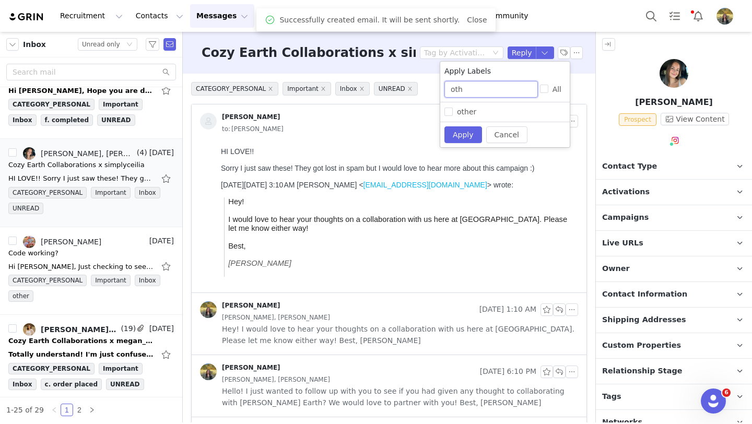
click at [457, 94] on input "oth" at bounding box center [490, 89] width 93 height 17
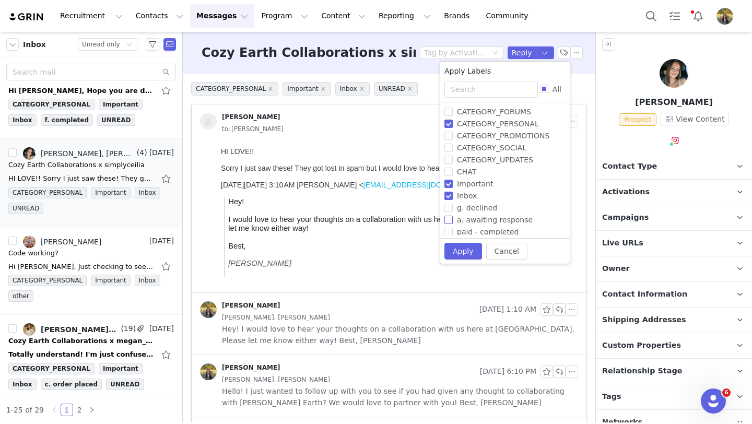
click at [468, 220] on span "a. awaiting response" at bounding box center [495, 220] width 84 height 8
click at [453, 220] on input "a. awaiting response" at bounding box center [448, 220] width 8 height 8
checkbox input "true"
click at [468, 248] on button "Apply" at bounding box center [463, 251] width 38 height 17
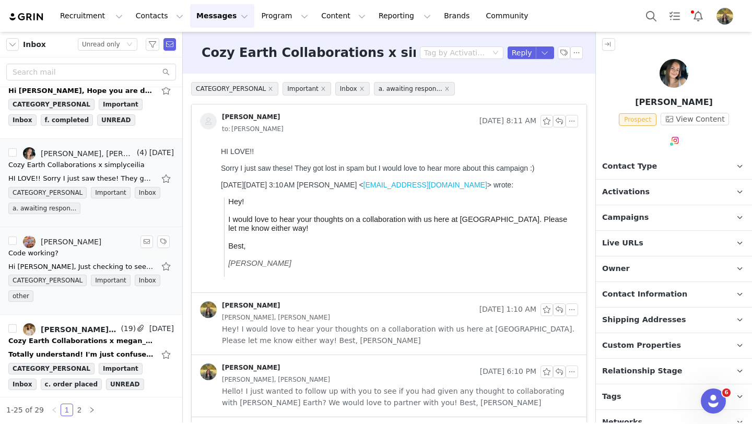
scroll to position [1889, 0]
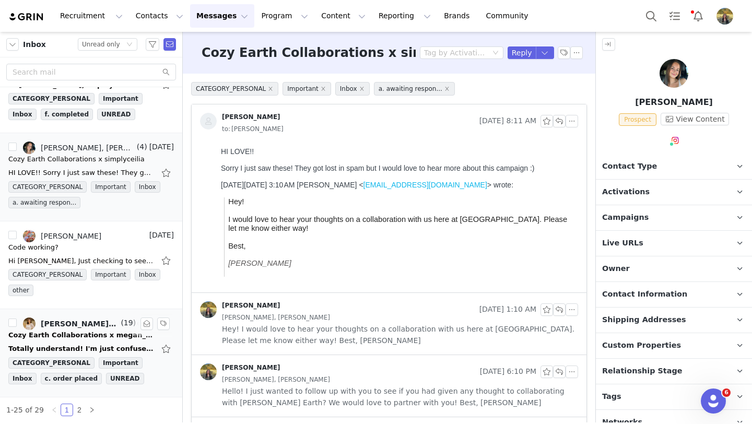
click at [83, 339] on div "Cozy Earth Collaborations x megan_mena90" at bounding box center [81, 335] width 146 height 10
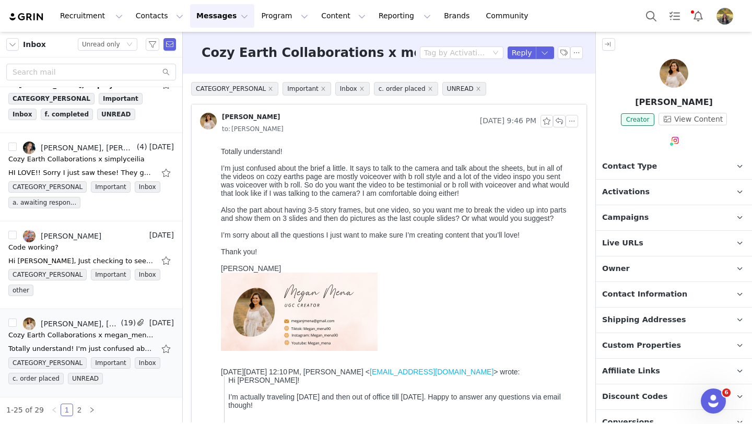
scroll to position [0, 0]
click at [385, 58] on h3 "Cozy Earth Collaborations x megan_mena90" at bounding box center [356, 52] width 310 height 19
copy h3 "megan_mena90"
click at [665, 68] on img at bounding box center [673, 73] width 29 height 29
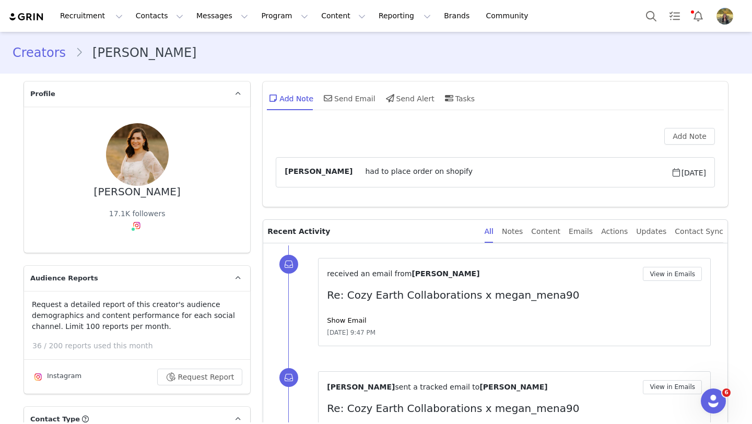
type input "+1 ([GEOGRAPHIC_DATA])"
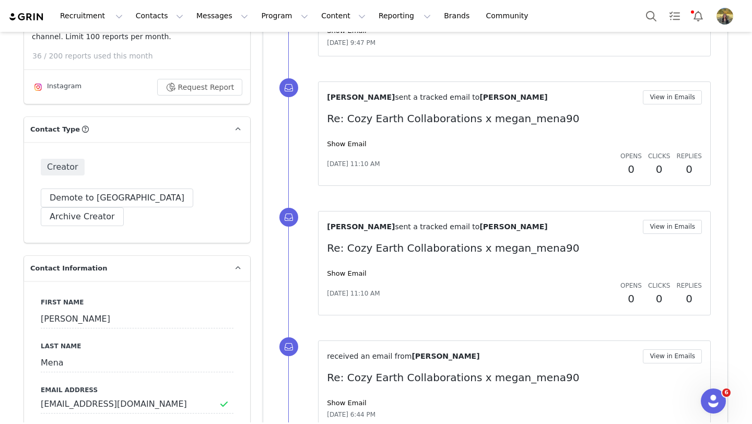
scroll to position [388, 0]
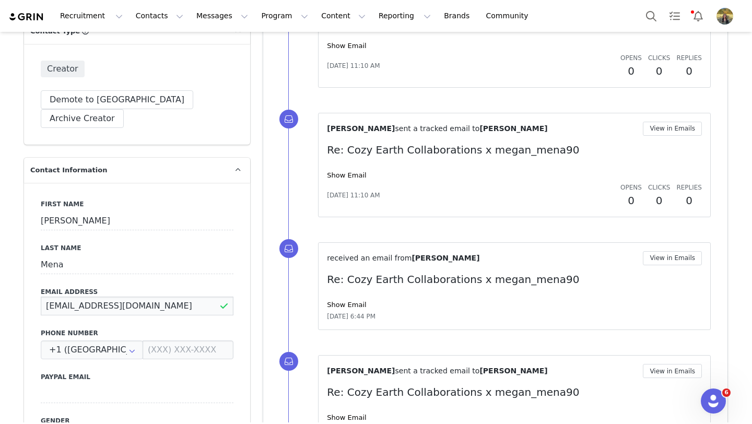
click at [164, 296] on input "[EMAIL_ADDRESS][DOMAIN_NAME]" at bounding box center [137, 305] width 193 height 19
click at [198, 14] on button "Messages Messages" at bounding box center [222, 15] width 64 height 23
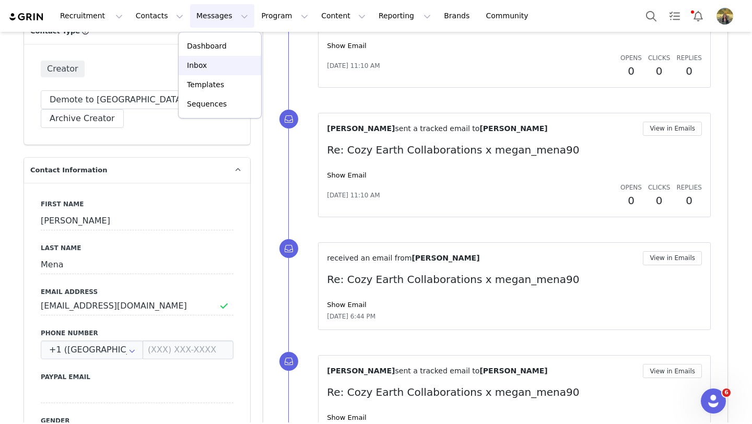
click at [207, 68] on div "Inbox" at bounding box center [220, 65] width 70 height 11
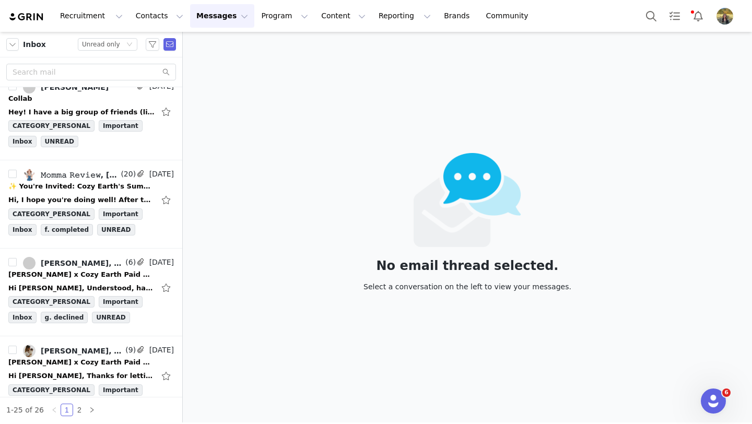
scroll to position [1889, 0]
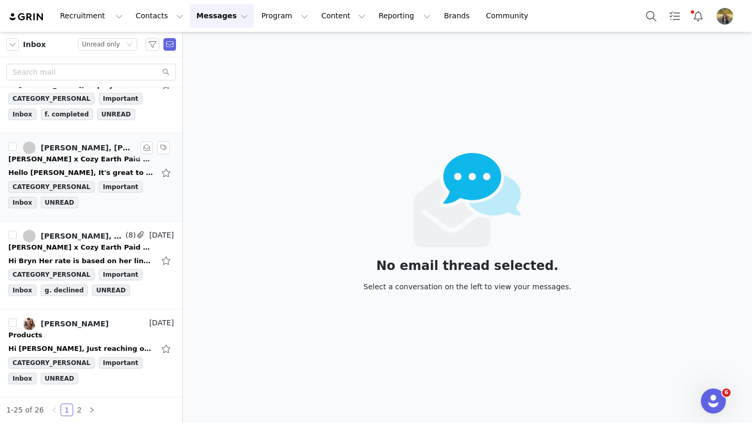
click at [84, 164] on div "Hello [PERSON_NAME], It's great to be connected with you and thank you for cons…" at bounding box center [90, 172] width 165 height 17
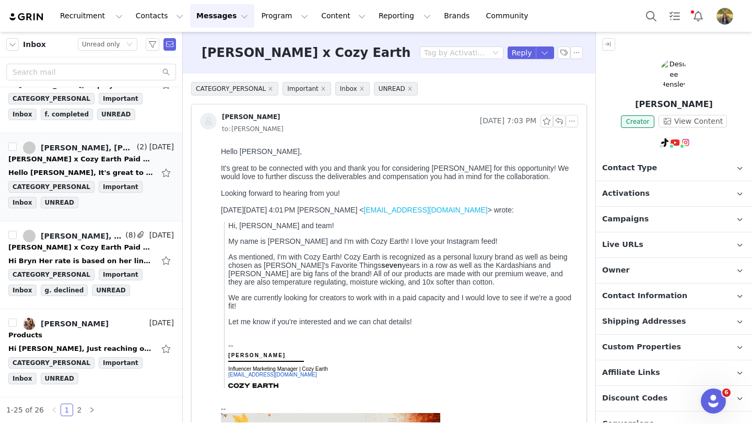
scroll to position [0, 0]
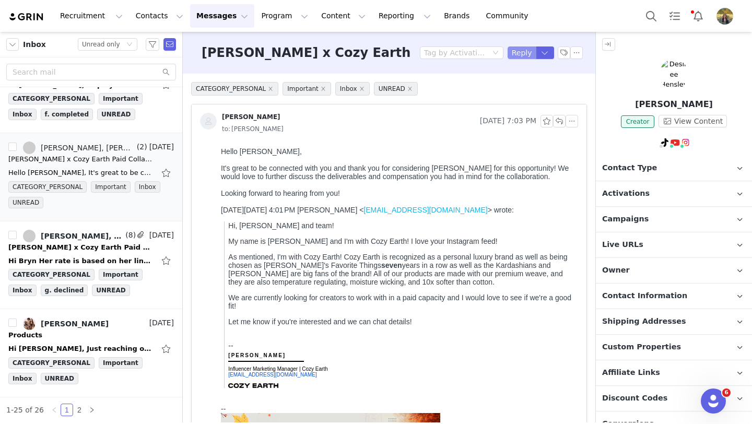
click at [513, 57] on button "Reply" at bounding box center [521, 52] width 29 height 13
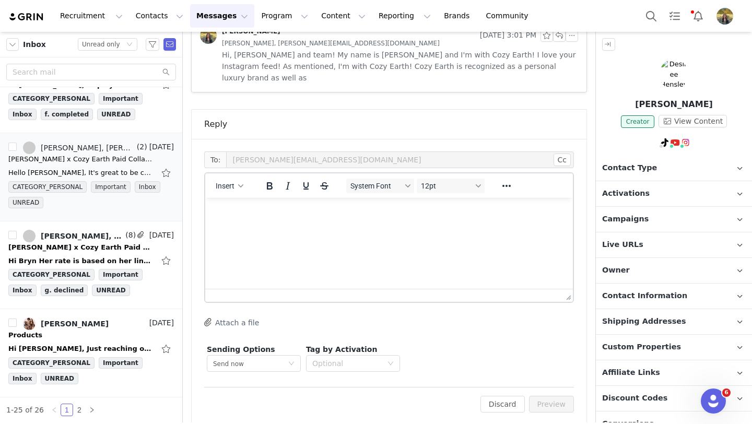
click at [305, 226] on html at bounding box center [388, 212] width 367 height 28
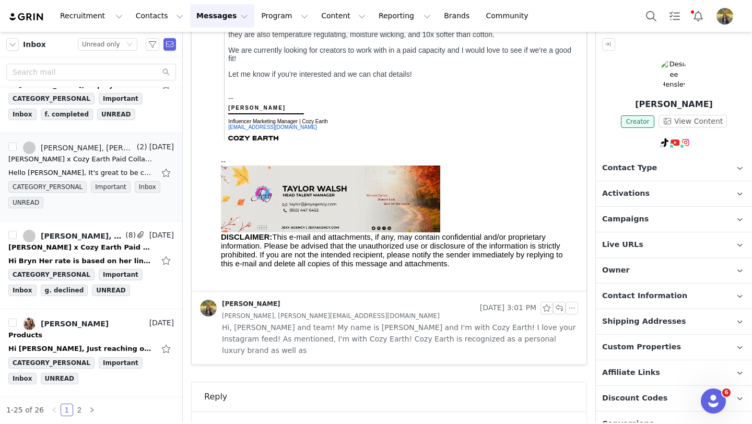
scroll to position [520, 0]
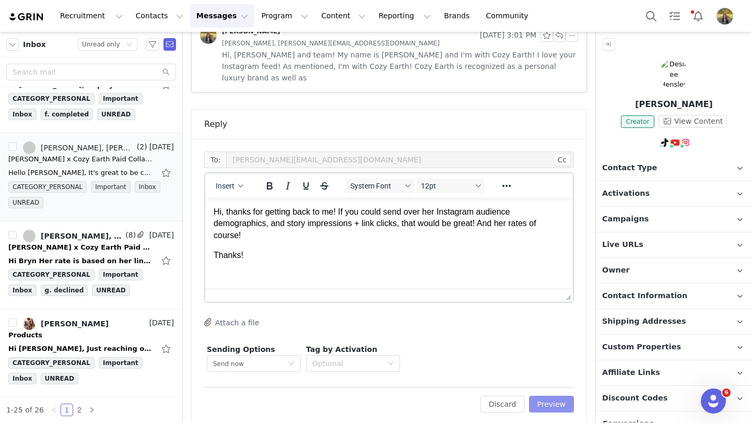
click at [538, 396] on button "Preview" at bounding box center [551, 404] width 45 height 17
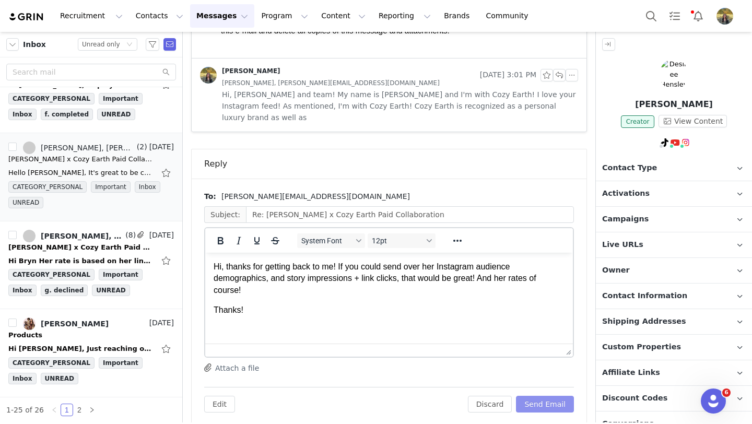
scroll to position [0, 0]
click at [538, 396] on button "Send Email" at bounding box center [545, 404] width 58 height 17
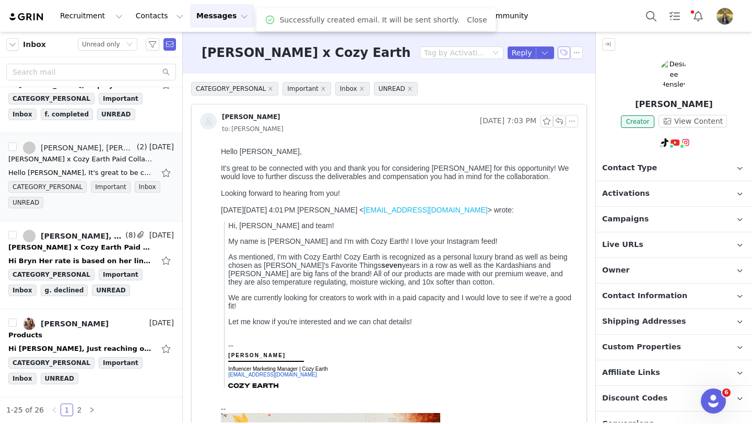
click at [562, 52] on button "button" at bounding box center [563, 52] width 13 height 13
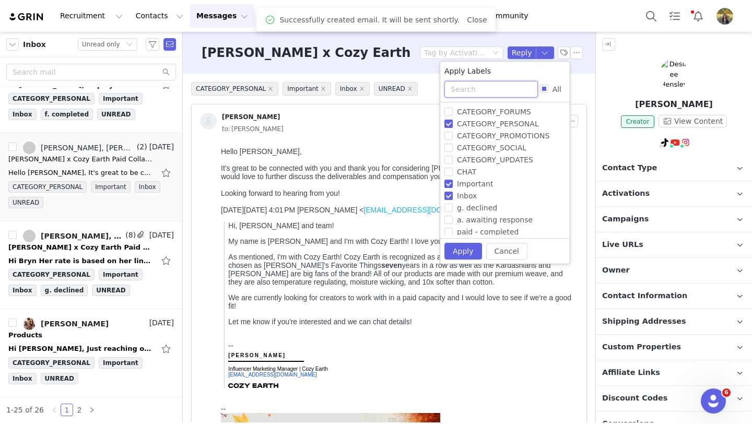
click at [473, 86] on input "text" at bounding box center [490, 89] width 93 height 17
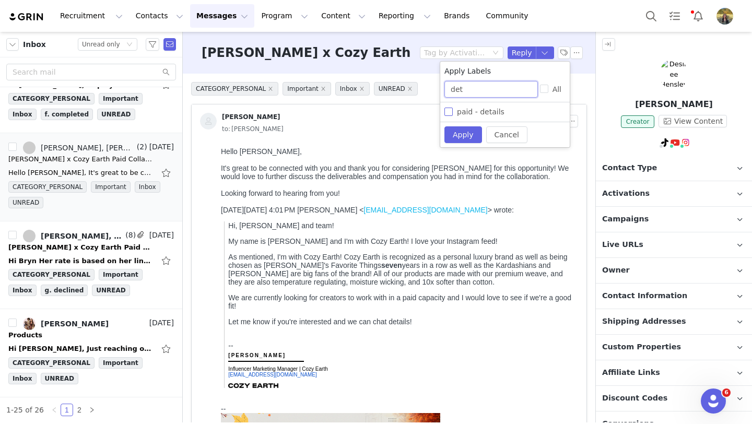
type input "det"
click at [469, 111] on span "paid - details" at bounding box center [481, 112] width 56 height 8
click at [453, 111] on input "paid - details" at bounding box center [448, 112] width 8 height 8
checkbox input "true"
click at [469, 132] on button "Apply" at bounding box center [463, 134] width 38 height 17
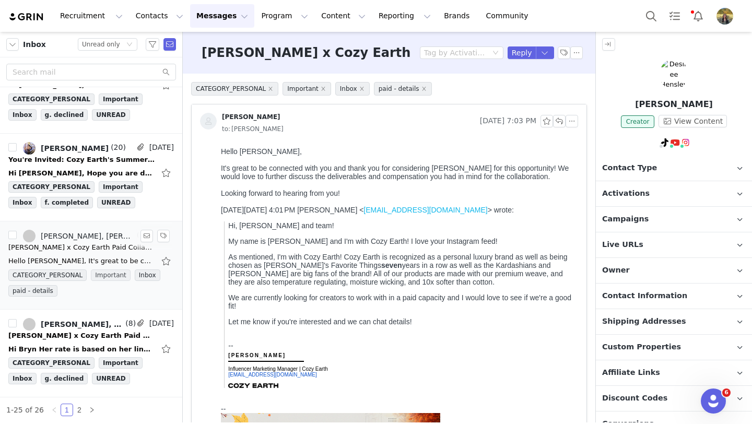
scroll to position [1792, 0]
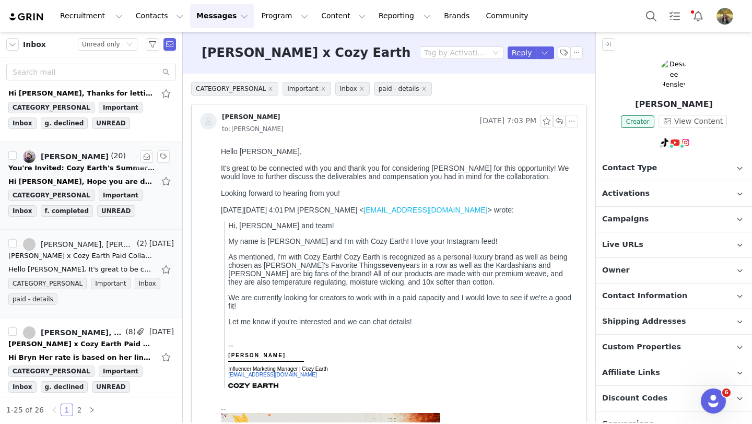
click at [114, 176] on div "Hi [PERSON_NAME], Hope you are doing well! Wanted to follow up about the giveaw…" at bounding box center [81, 181] width 146 height 10
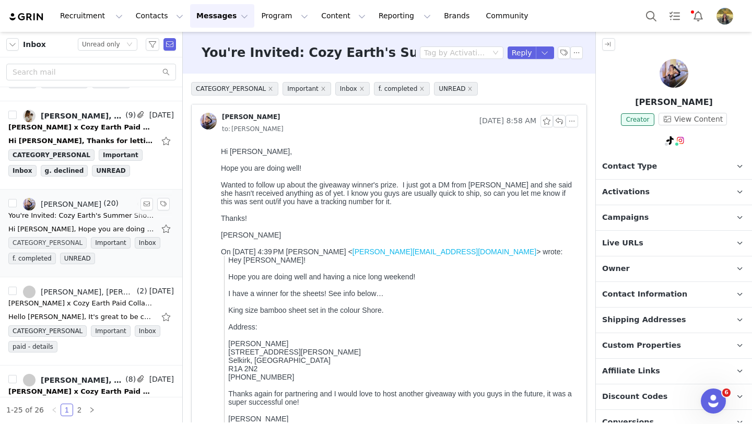
scroll to position [1744, 0]
click at [94, 132] on div "[PERSON_NAME] x Cozy Earth Paid Collaboration" at bounding box center [81, 128] width 146 height 10
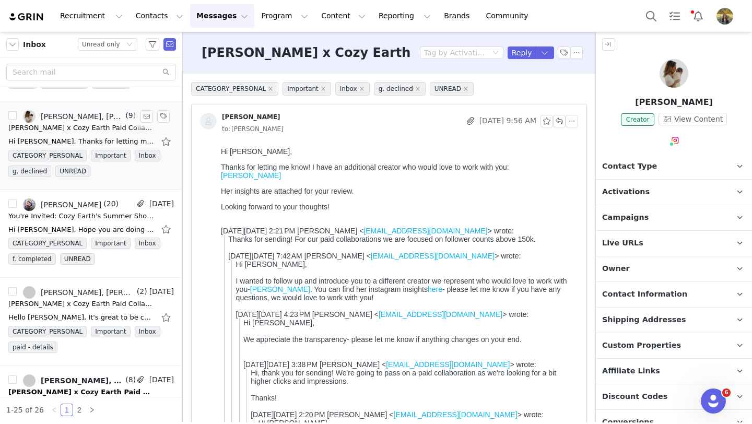
scroll to position [0, 0]
click at [145, 114] on button "button" at bounding box center [146, 116] width 13 height 13
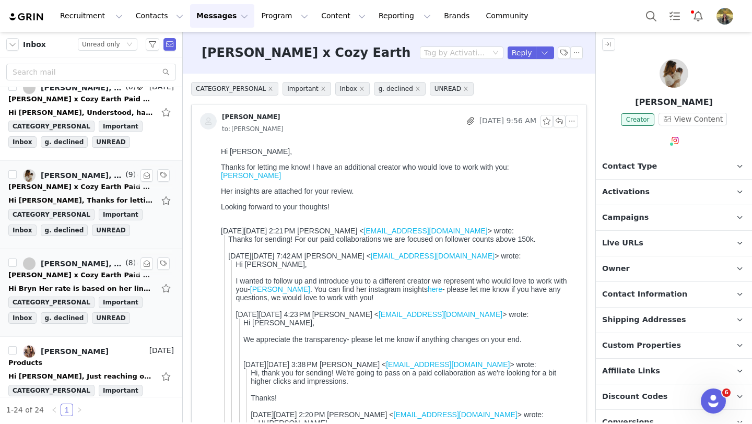
scroll to position [1686, 0]
click at [97, 192] on div "Hi [PERSON_NAME], Thanks for letting me know! I have an additional creator who …" at bounding box center [90, 200] width 165 height 17
click at [255, 182] on div "Hi [PERSON_NAME], Thanks for letting me know! I have an additional creator who …" at bounding box center [397, 179] width 353 height 64
click at [254, 175] on link "[PERSON_NAME]" at bounding box center [251, 175] width 60 height 8
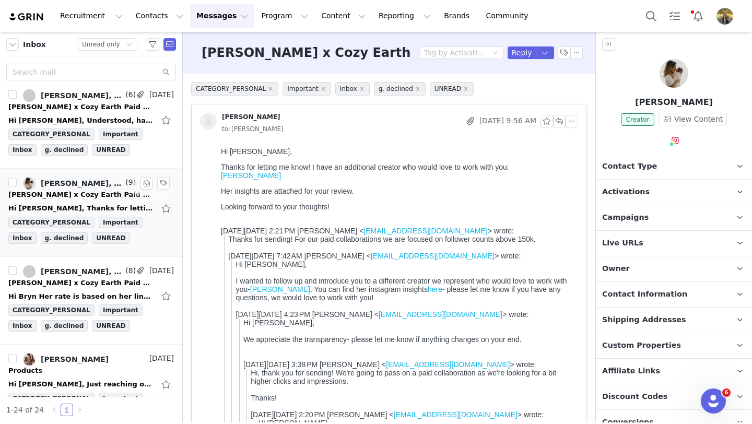
scroll to position [1676, 0]
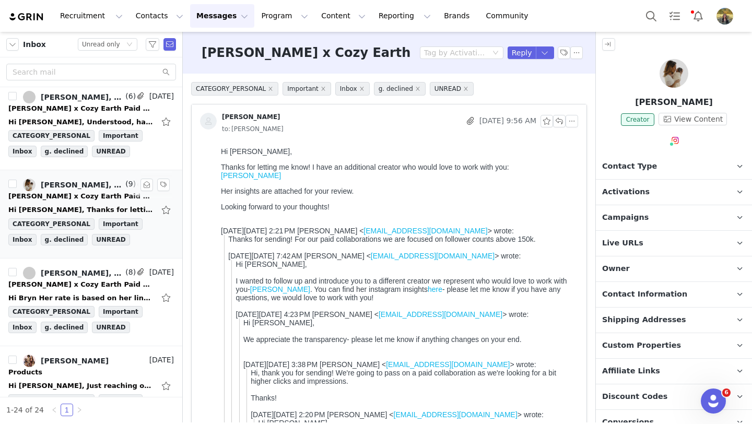
click at [114, 198] on div "[PERSON_NAME] x Cozy Earth Paid Collaboration" at bounding box center [81, 196] width 146 height 10
click at [147, 183] on button "button" at bounding box center [146, 184] width 13 height 13
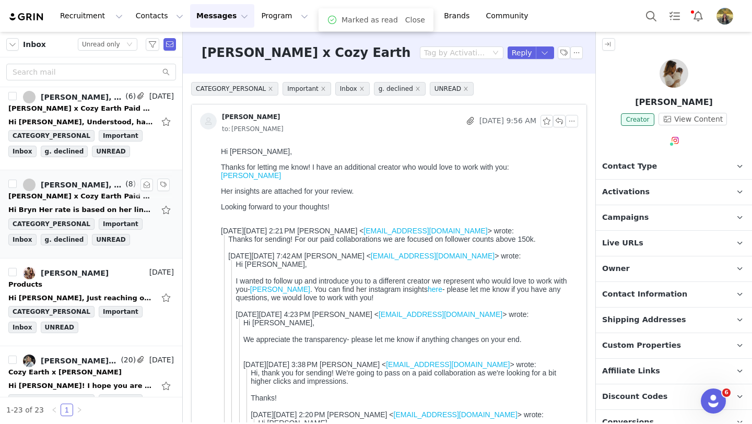
scroll to position [1626, 0]
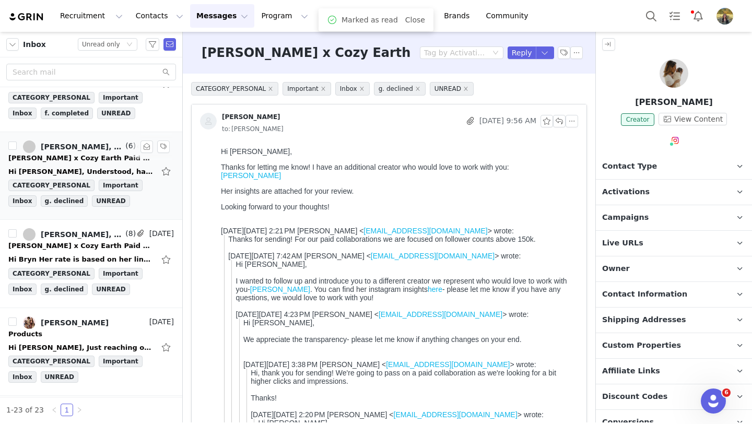
click at [98, 152] on link "[PERSON_NAME], [PERSON_NAME], [PERSON_NAME]" at bounding box center [73, 146] width 100 height 13
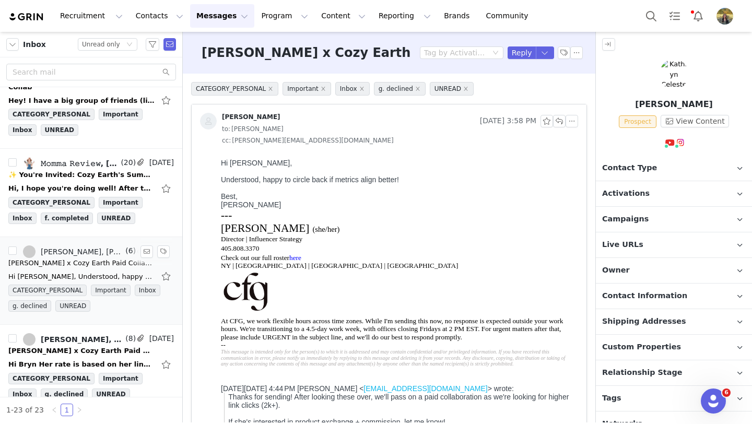
scroll to position [1520, 0]
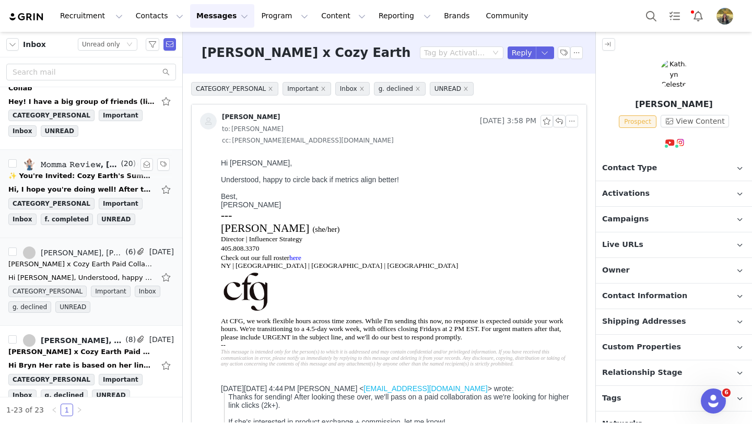
click at [99, 177] on div "✨ You're Invited: Cozy Earth's Summer Showdown ✨" at bounding box center [81, 176] width 146 height 10
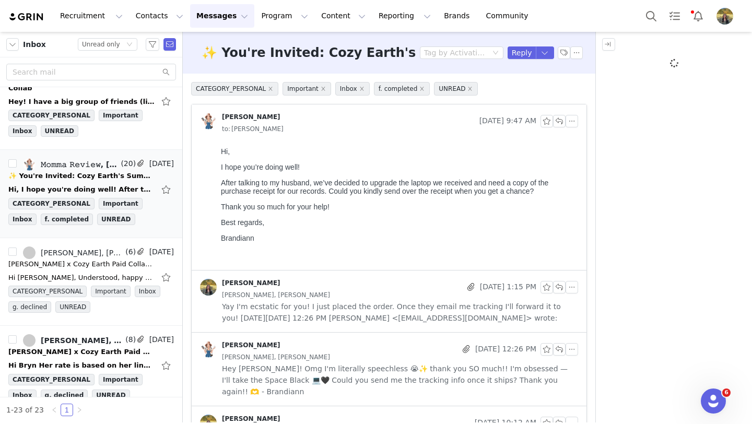
scroll to position [0, 0]
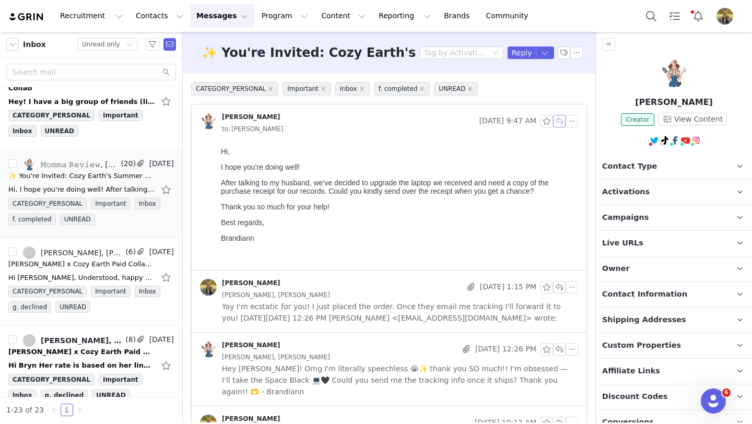
click at [558, 122] on button "button" at bounding box center [559, 121] width 13 height 13
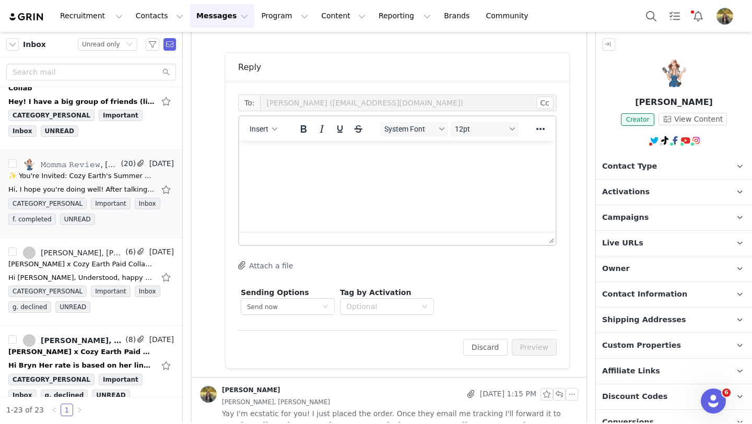
click at [346, 169] on html at bounding box center [397, 155] width 316 height 28
click at [343, 158] on p "For sure! I just forwarded the best buy email :)" at bounding box center [397, 154] width 300 height 11
click at [540, 357] on div "To: [PERSON_NAME] ([EMAIL_ADDRESS][DOMAIN_NAME]) Cc Cc: Insert System Font 12pt…" at bounding box center [396, 225] width 343 height 286
click at [539, 355] on div "To: [PERSON_NAME] ([EMAIL_ADDRESS][DOMAIN_NAME]) Cc Cc: Insert System Font 12pt…" at bounding box center [396, 225] width 343 height 286
click at [538, 353] on button "Preview" at bounding box center [533, 347] width 45 height 17
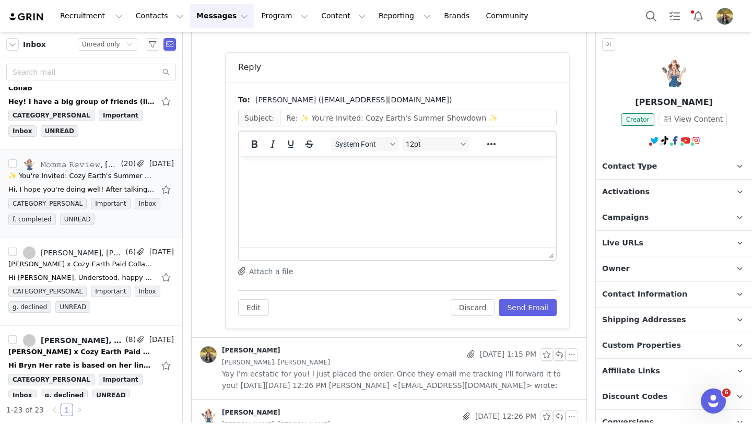
click at [538, 352] on div "[DATE] 1:15 PM" at bounding box center [519, 354] width 117 height 13
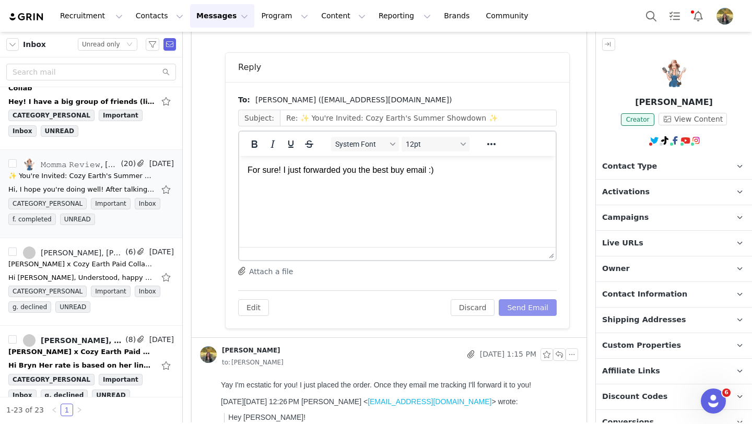
click at [521, 308] on button "Send Email" at bounding box center [527, 307] width 58 height 17
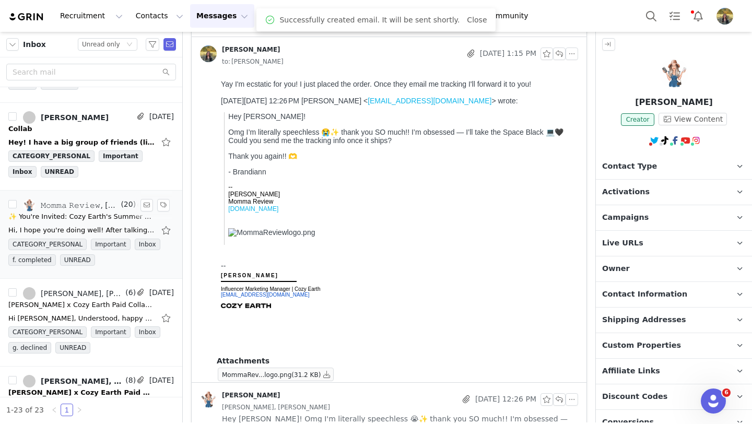
scroll to position [1420, 0]
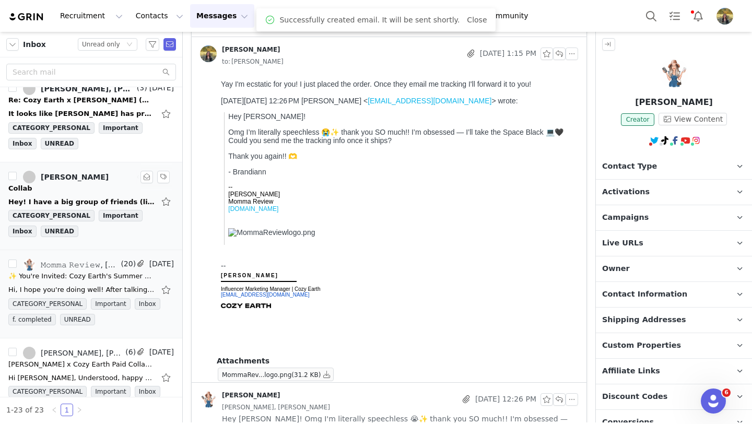
click at [95, 189] on div "Collab" at bounding box center [90, 188] width 165 height 10
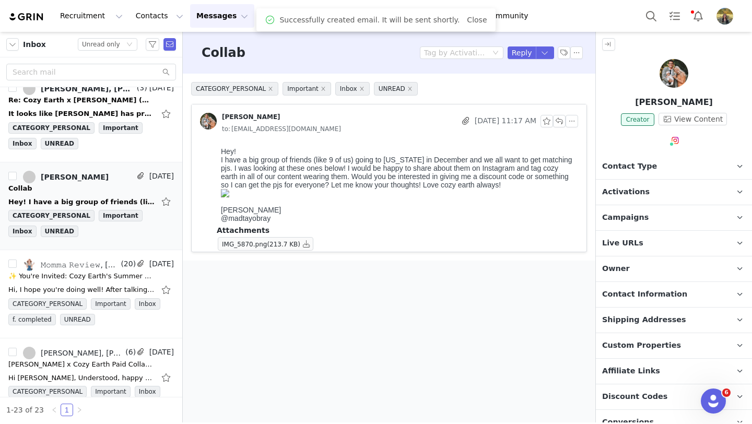
scroll to position [0, 0]
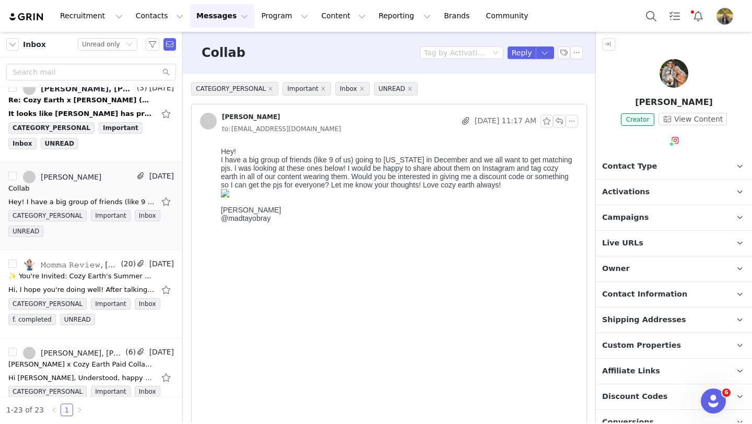
click at [621, 212] on span "Campaigns" at bounding box center [625, 217] width 46 height 11
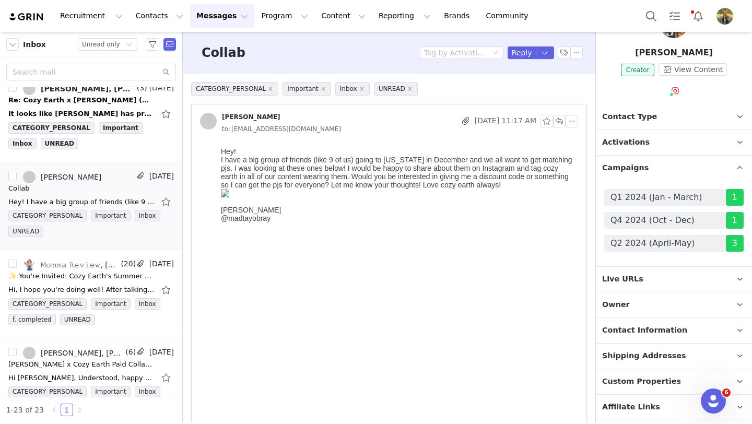
scroll to position [192, 0]
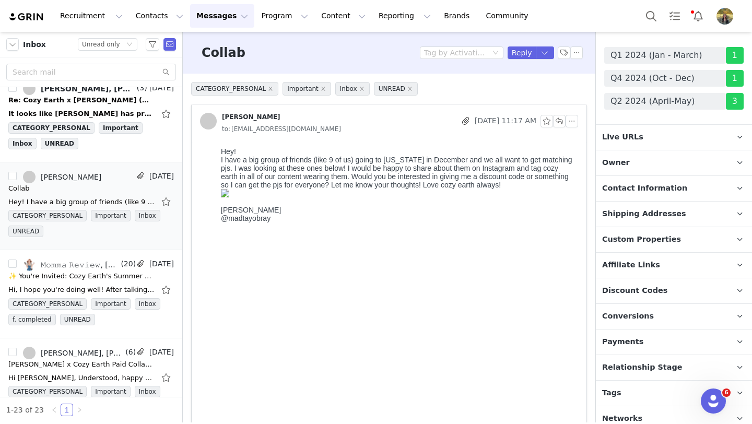
click at [625, 311] on span "Conversions" at bounding box center [628, 316] width 52 height 11
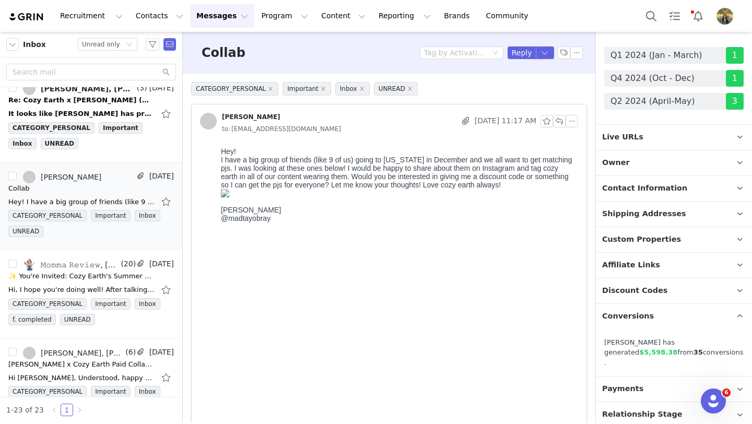
scroll to position [0, 0]
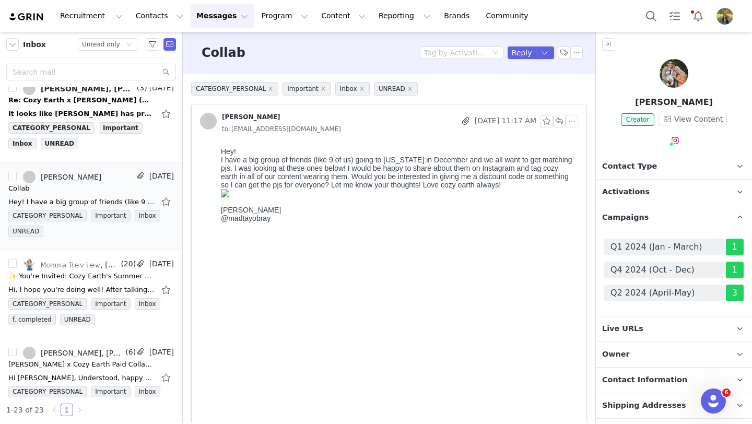
click at [626, 180] on p "Activations" at bounding box center [661, 192] width 131 height 25
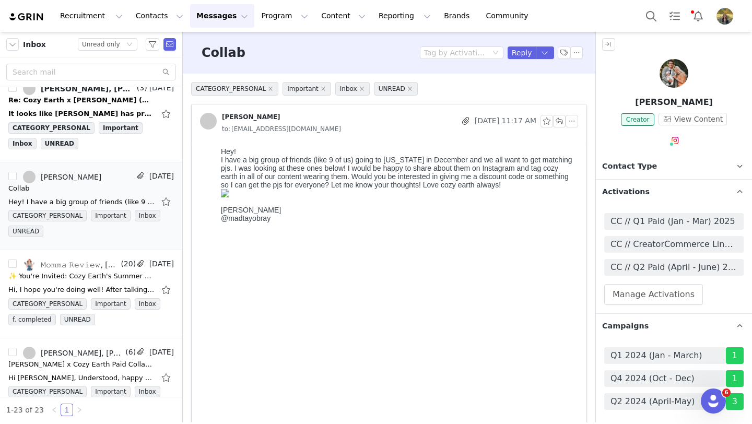
click at [626, 180] on p "Activations" at bounding box center [661, 192] width 131 height 25
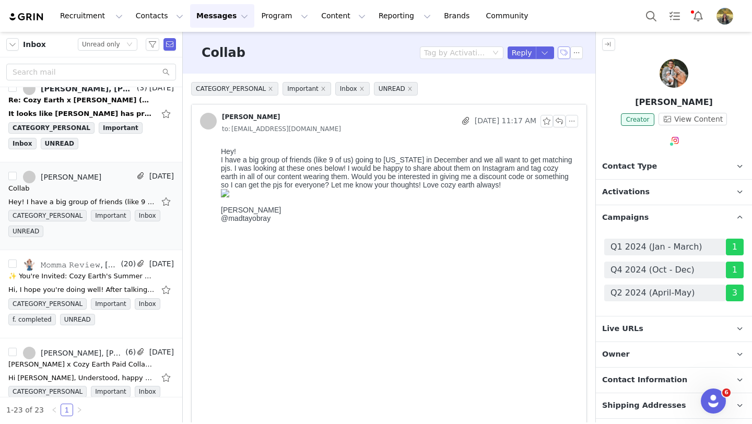
click at [562, 54] on button "button" at bounding box center [563, 52] width 13 height 13
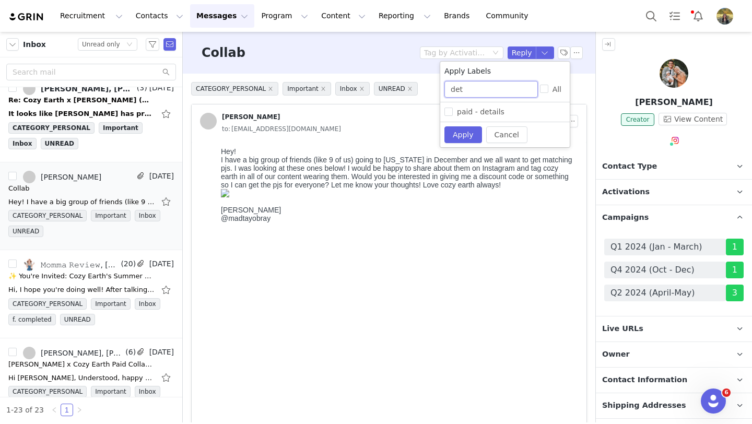
click at [479, 91] on input "det" at bounding box center [490, 89] width 93 height 17
type input "dec"
click at [476, 111] on span "g. declined" at bounding box center [477, 112] width 49 height 8
click at [453, 111] on input "g. declined" at bounding box center [448, 112] width 8 height 8
checkbox input "true"
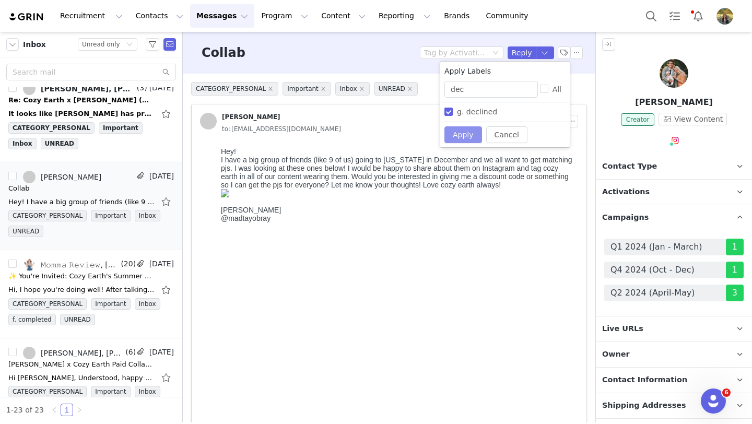
click at [454, 139] on button "Apply" at bounding box center [463, 134] width 38 height 17
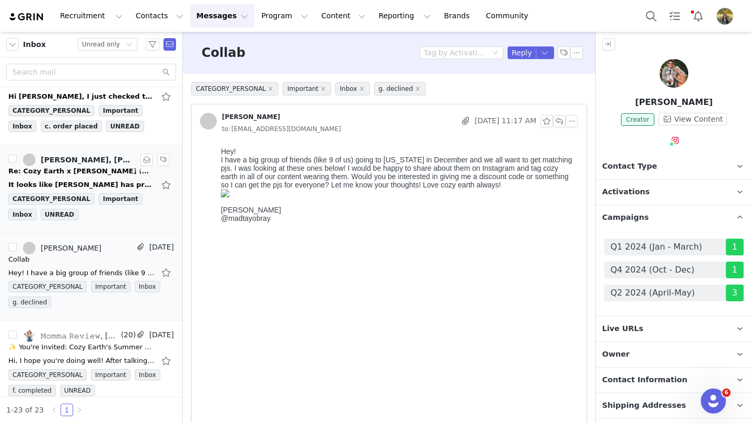
scroll to position [1347, 0]
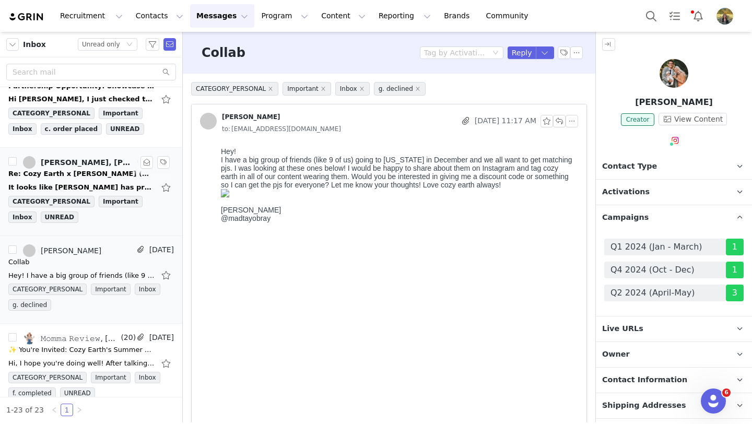
click at [89, 164] on div "[PERSON_NAME], [PERSON_NAME], [PERSON_NAME]'[PERSON_NAME], [PERSON_NAME]" at bounding box center [88, 162] width 94 height 8
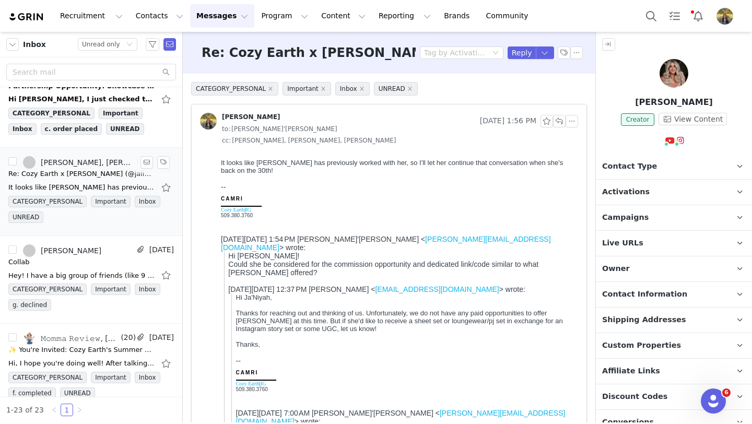
scroll to position [0, 0]
drag, startPoint x: 296, startPoint y: 53, endPoint x: 389, endPoint y: 49, distance: 92.5
click at [389, 49] on h3 "Re: Cozy Earth x [PERSON_NAME] (@jalisaevaughn) [Potential Collaboration]" at bounding box center [472, 52] width 542 height 19
copy h3 "[PERSON_NAME]"
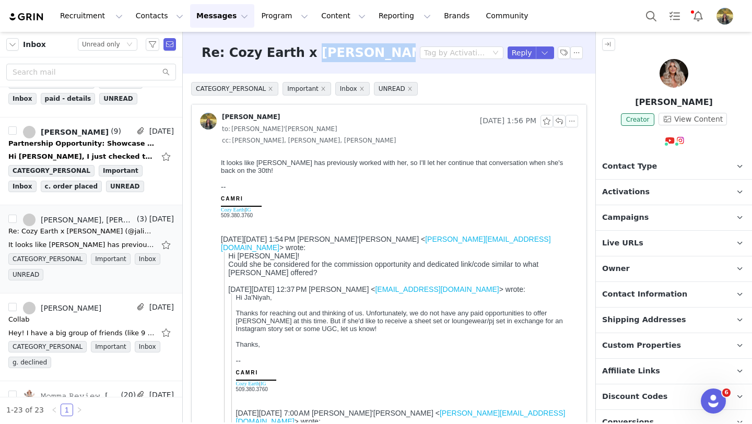
scroll to position [1286, 0]
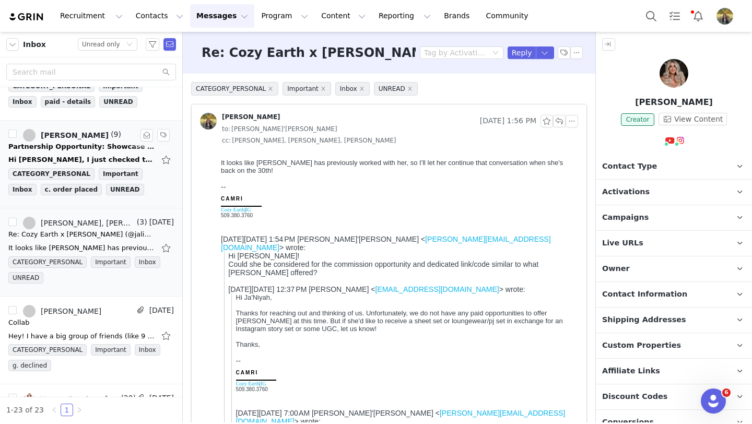
click at [102, 150] on div "Partnership Opportunity: Showcase Cozy Earth with @HeatherRaeBlue" at bounding box center [81, 146] width 146 height 10
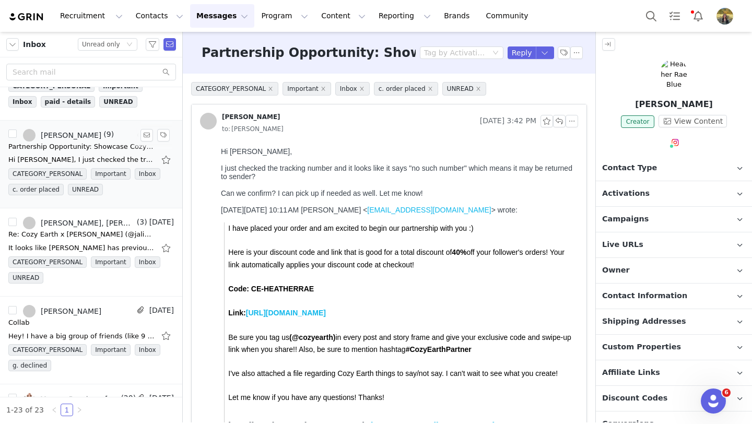
scroll to position [0, 0]
click at [626, 292] on span "Contact Information" at bounding box center [644, 295] width 85 height 11
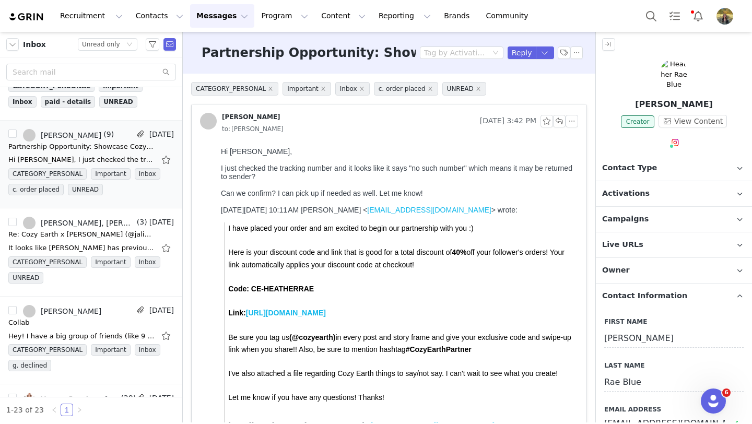
click at [670, 85] on img at bounding box center [673, 74] width 29 height 31
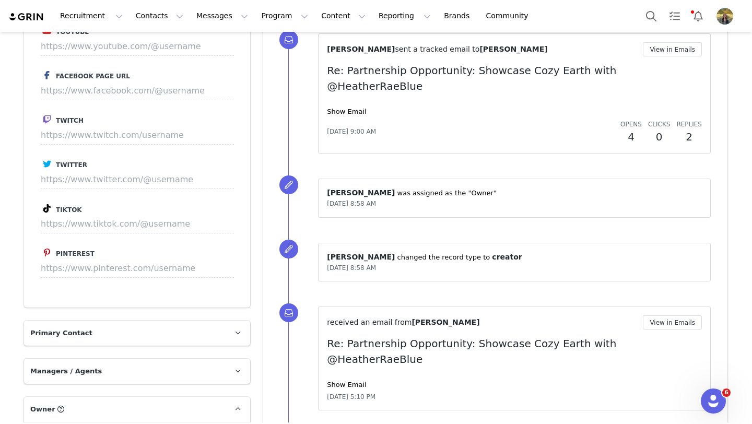
scroll to position [1180, 0]
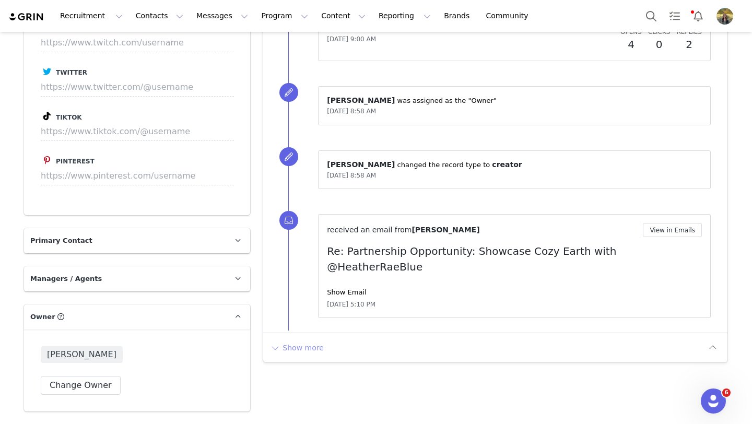
click at [304, 339] on button "Show more" at bounding box center [296, 347] width 55 height 17
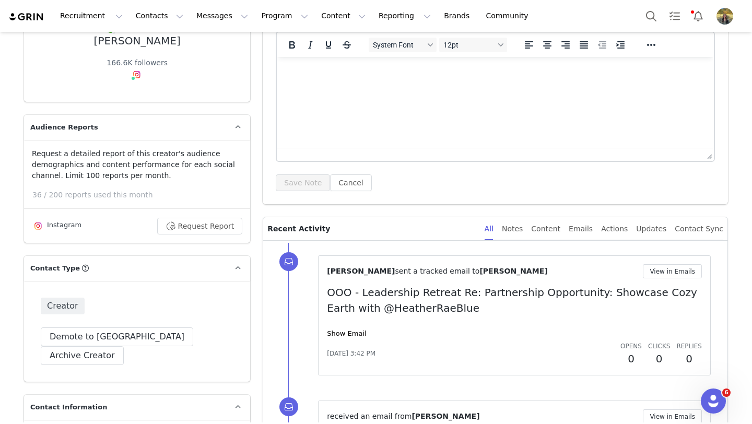
scroll to position [106, 0]
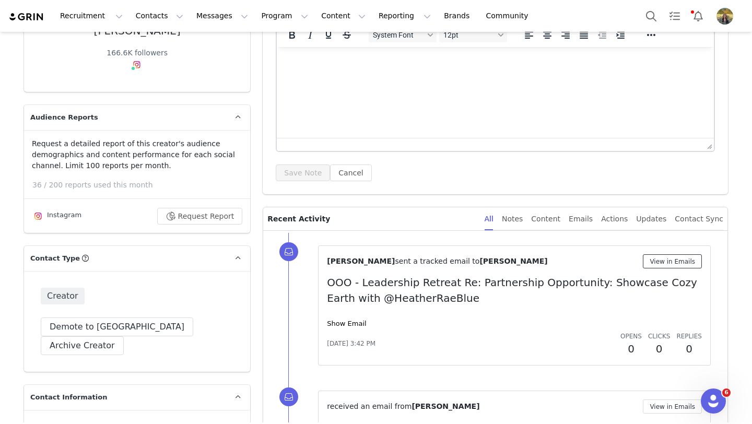
click at [655, 265] on button "View in Emails" at bounding box center [671, 261] width 59 height 14
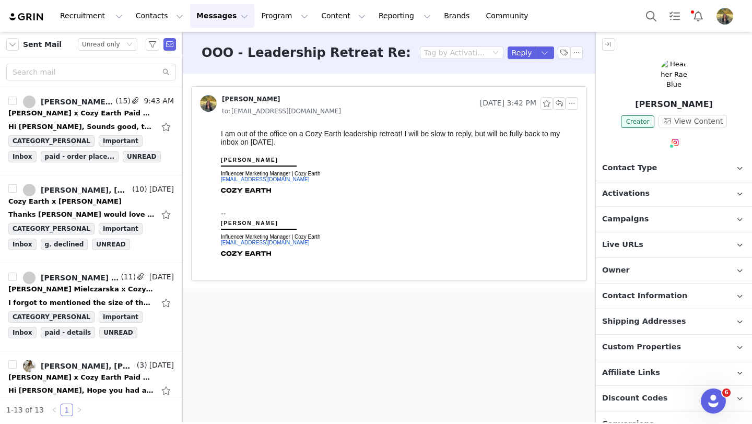
click at [647, 286] on p "Contact Information" at bounding box center [661, 295] width 131 height 25
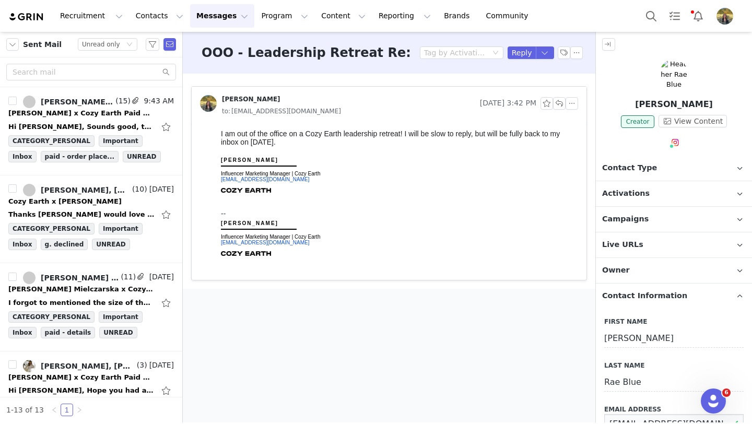
click at [644, 414] on input "[EMAIL_ADDRESS][DOMAIN_NAME]" at bounding box center [673, 423] width 139 height 19
click at [676, 76] on img at bounding box center [673, 74] width 29 height 31
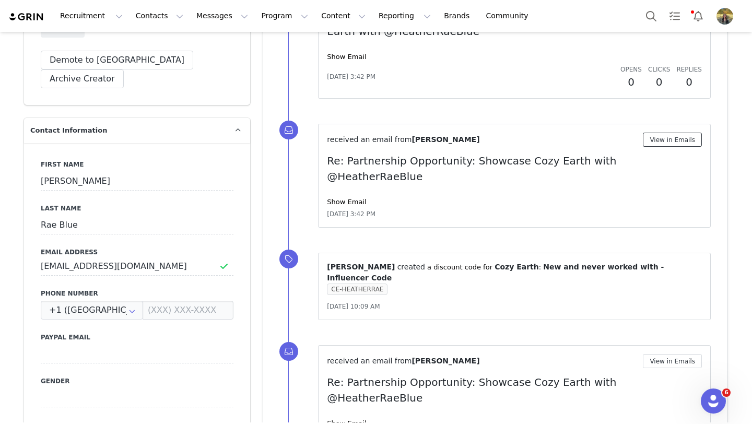
click at [656, 138] on button "View in Emails" at bounding box center [671, 140] width 59 height 14
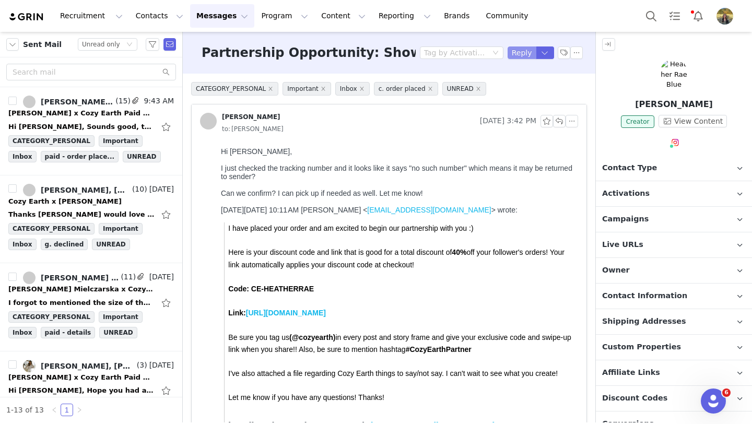
click at [518, 54] on button "Reply" at bounding box center [521, 52] width 29 height 13
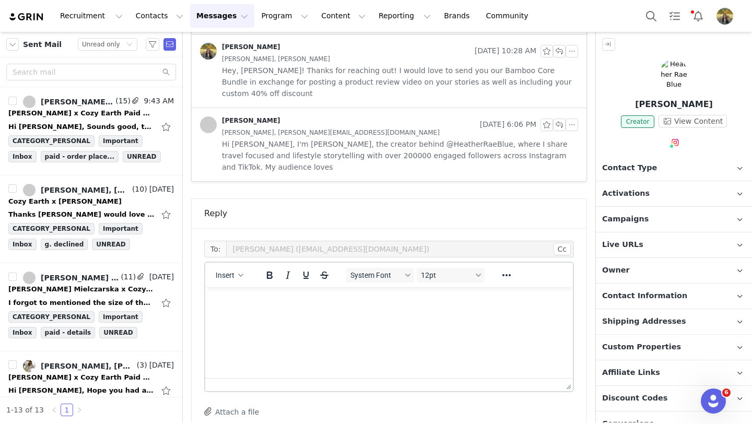
scroll to position [1173, 0]
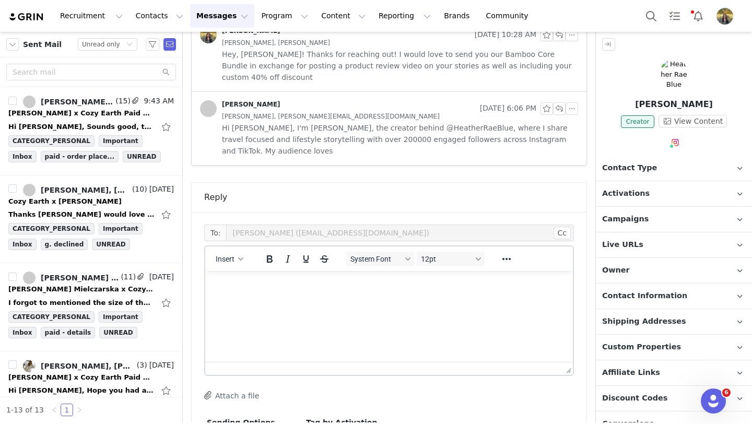
click at [314, 299] on html at bounding box center [388, 285] width 367 height 28
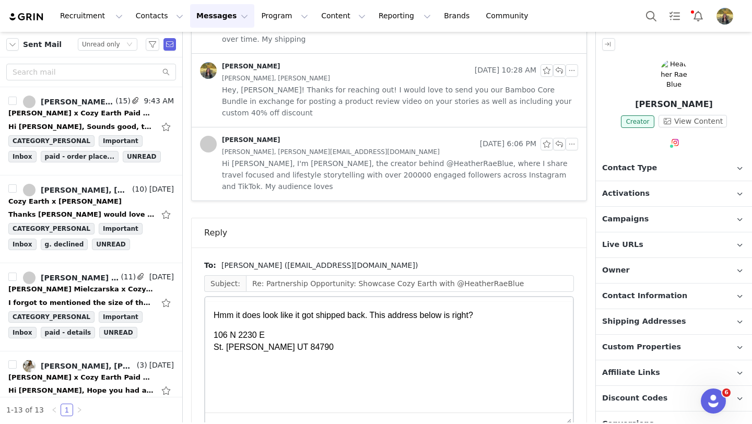
scroll to position [0, 0]
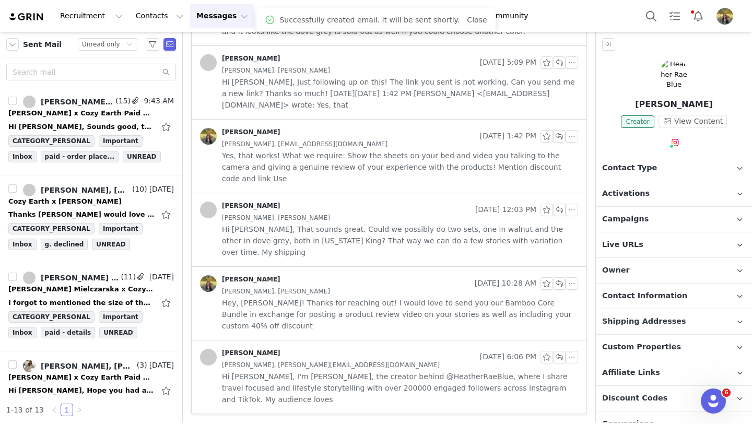
scroll to position [844, 0]
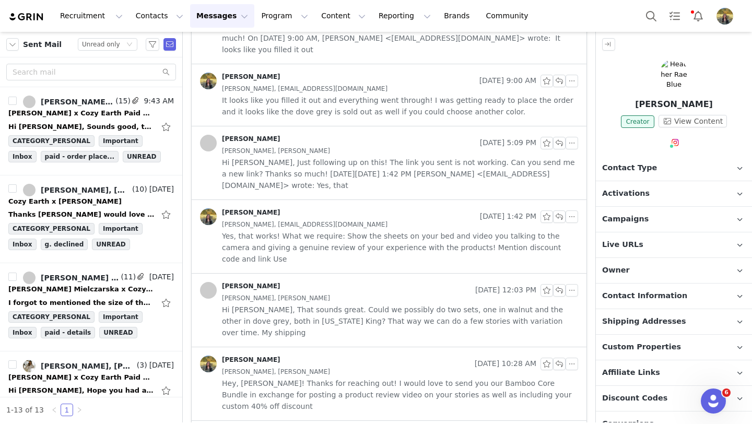
click at [647, 320] on span "Shipping Addresses" at bounding box center [644, 321] width 84 height 11
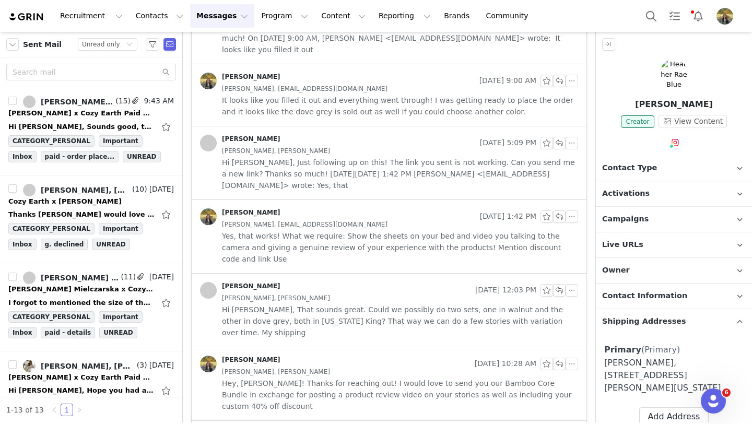
scroll to position [89, 0]
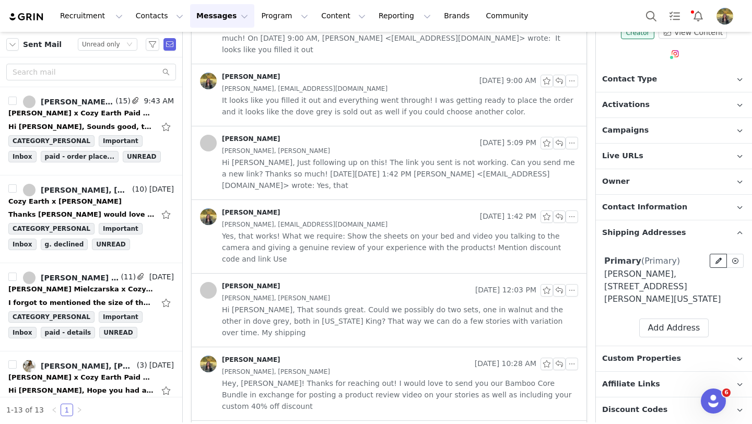
click at [711, 260] on button at bounding box center [717, 261] width 17 height 14
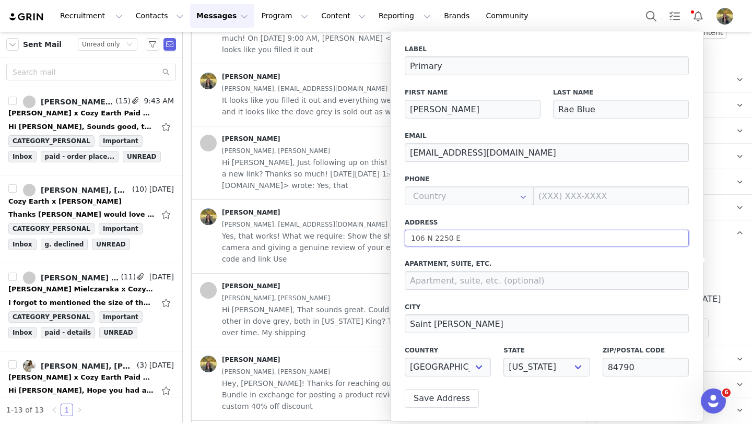
click at [526, 239] on input "106 N 2250 E" at bounding box center [546, 238] width 284 height 17
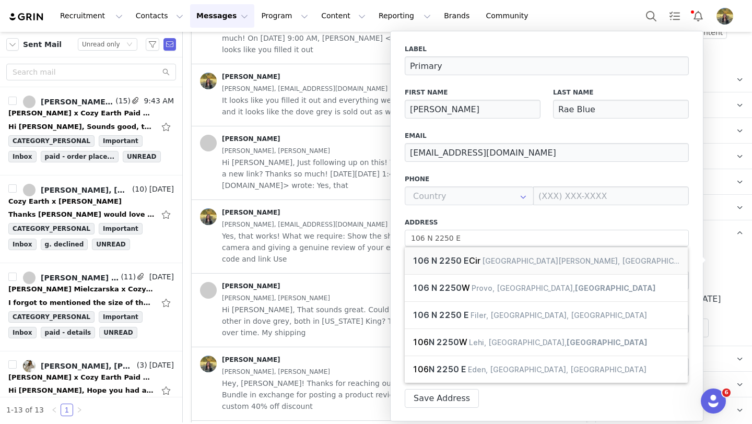
type input "[STREET_ADDRESS][PERSON_NAME]"
select select
type input "106 North 2250 E C"
type input "St. [PERSON_NAME]"
select select "[object Object]"
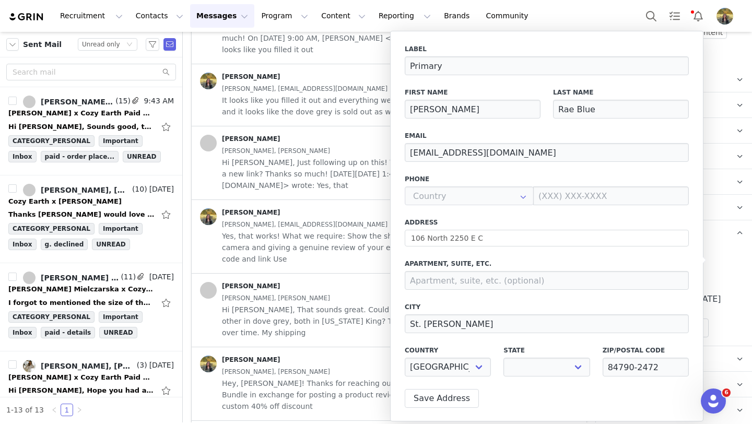
select select "[object Object]"
click at [437, 391] on button "Save Address" at bounding box center [441, 398] width 74 height 19
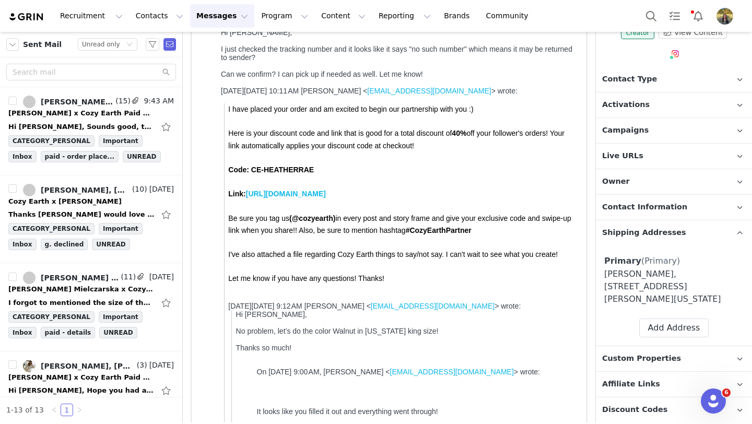
scroll to position [0, 0]
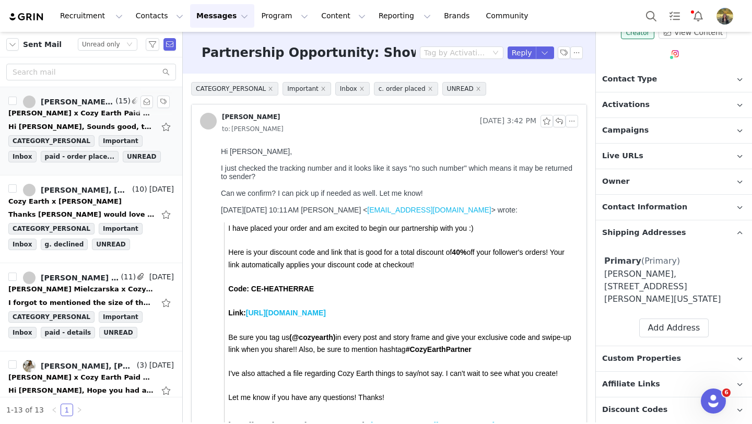
click at [80, 122] on div "Hi [PERSON_NAME], Sounds good, thank you so much! [DATE][DATE] 11:43 AM [PERSON…" at bounding box center [81, 127] width 146 height 10
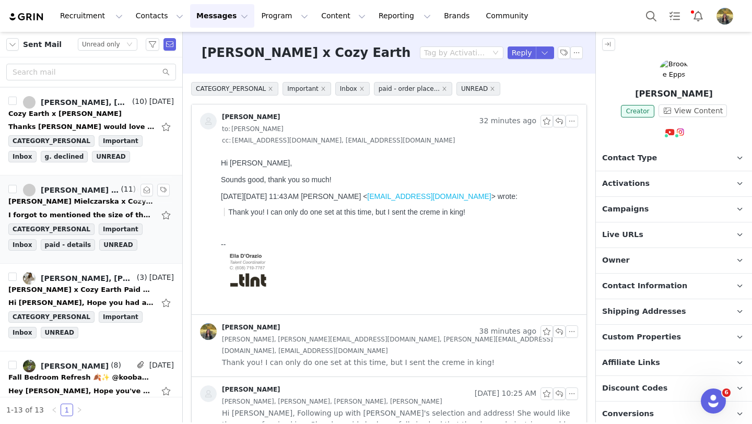
click at [90, 201] on div "[PERSON_NAME] Mielczarska x Cozy Earth Paid Collaboration" at bounding box center [81, 201] width 146 height 10
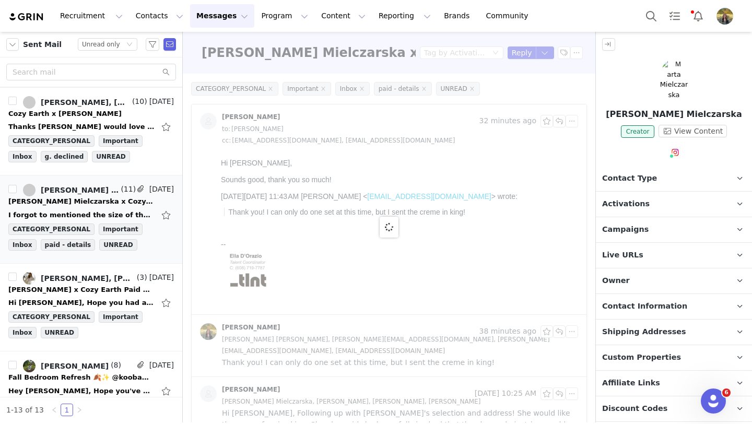
select select
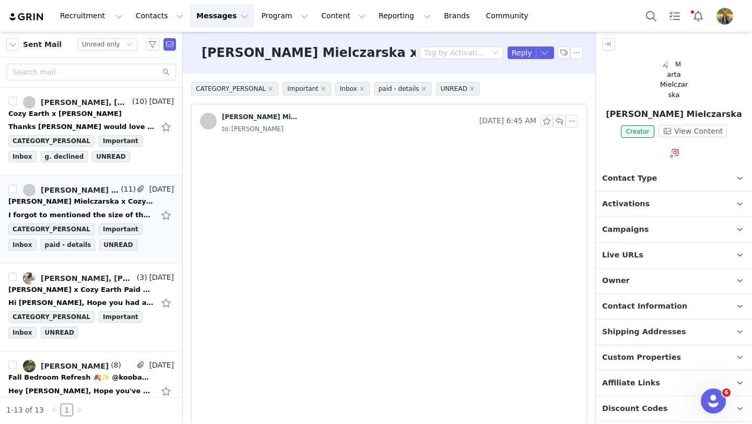
type input "+1 ([GEOGRAPHIC_DATA])"
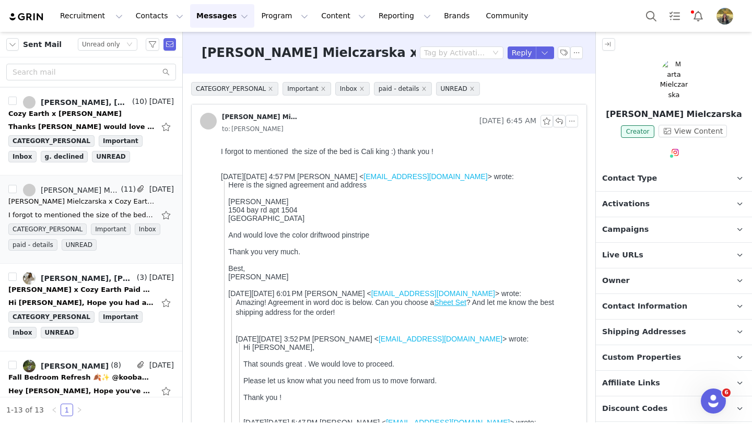
click at [640, 326] on span "Shipping Addresses" at bounding box center [644, 331] width 84 height 11
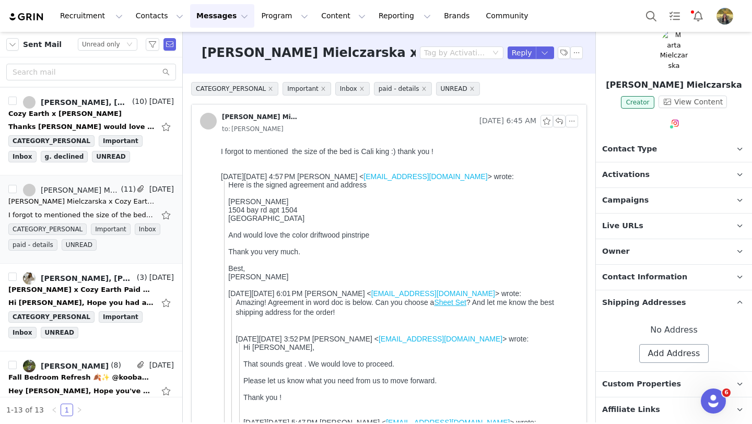
scroll to position [39, 0]
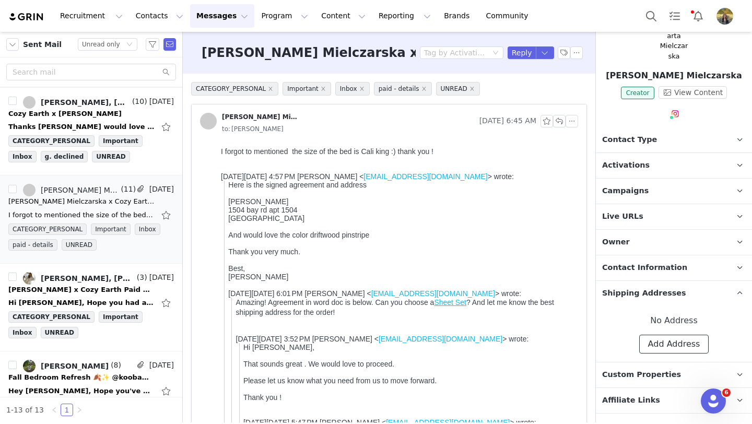
click at [659, 335] on button "Add Address" at bounding box center [674, 344] width 70 height 19
select select
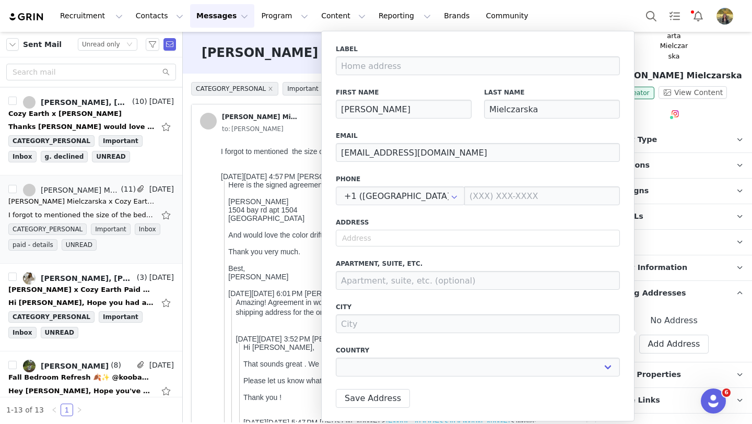
drag, startPoint x: 267, startPoint y: 211, endPoint x: 228, endPoint y: 211, distance: 39.1
click at [364, 235] on input "text" at bounding box center [478, 238] width 284 height 17
paste input "[GEOGRAPHIC_DATA]"
type input "[GEOGRAPHIC_DATA]"
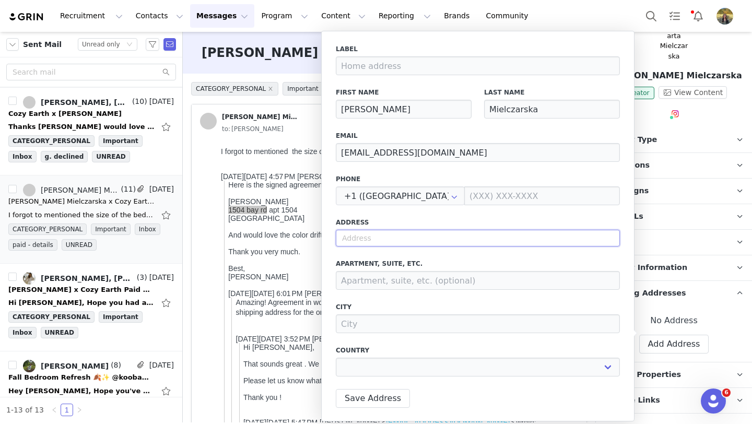
select select
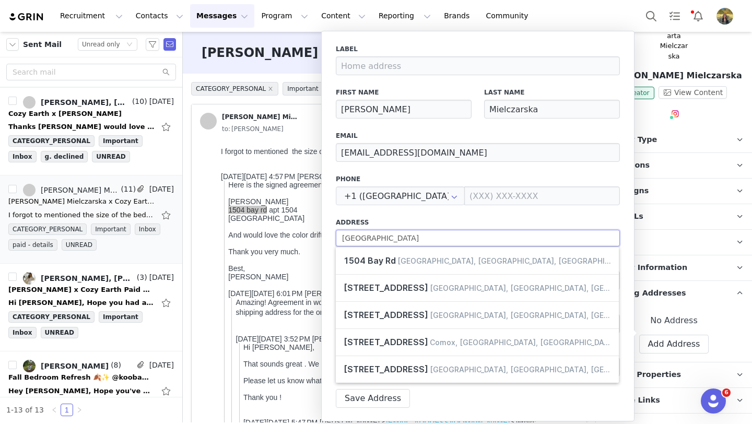
click at [390, 239] on input "[GEOGRAPHIC_DATA]" at bounding box center [478, 238] width 284 height 17
type input "[STREET_ADDRESS]"
type input "[GEOGRAPHIC_DATA]"
select select "[object Object]"
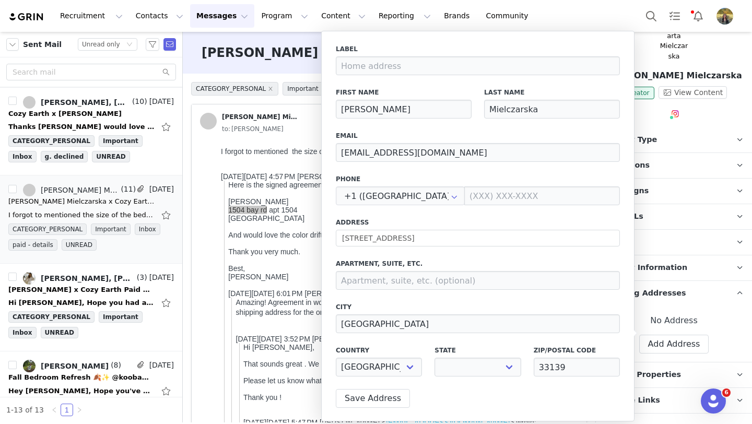
select select "[object Object]"
drag, startPoint x: 268, startPoint y: 213, endPoint x: 323, endPoint y: 213, distance: 54.8
click at [323, 213] on div "1504 bay rd apt 1504" at bounding box center [401, 210] width 346 height 8
click at [358, 278] on input at bounding box center [478, 280] width 284 height 19
paste input "apt 1504"
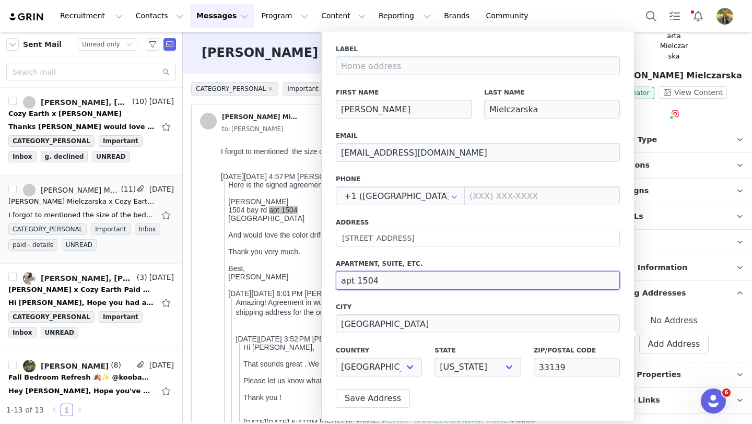
click at [343, 281] on input "apt 1504" at bounding box center [478, 280] width 284 height 19
type input "Apt 1504"
click at [353, 396] on button "Save Address" at bounding box center [373, 398] width 74 height 19
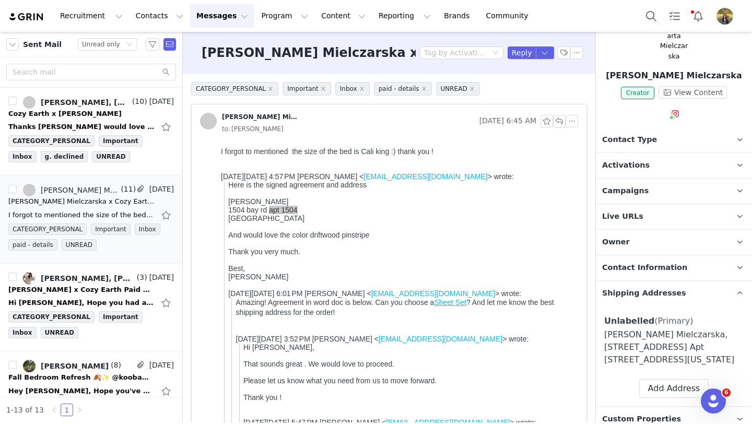
click at [612, 288] on span "Shipping Addresses" at bounding box center [644, 293] width 84 height 11
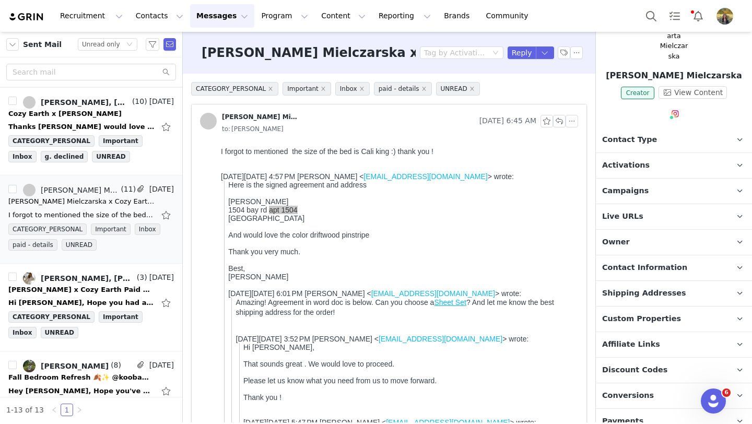
click at [612, 236] on span "Owner" at bounding box center [616, 241] width 28 height 11
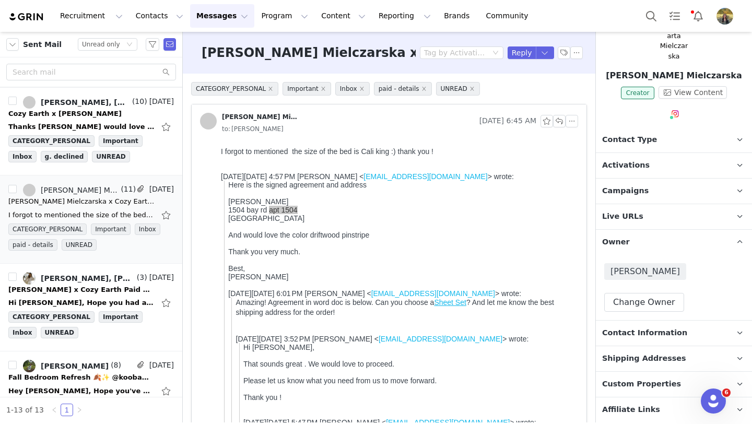
click at [616, 236] on span "Owner" at bounding box center [616, 241] width 28 height 11
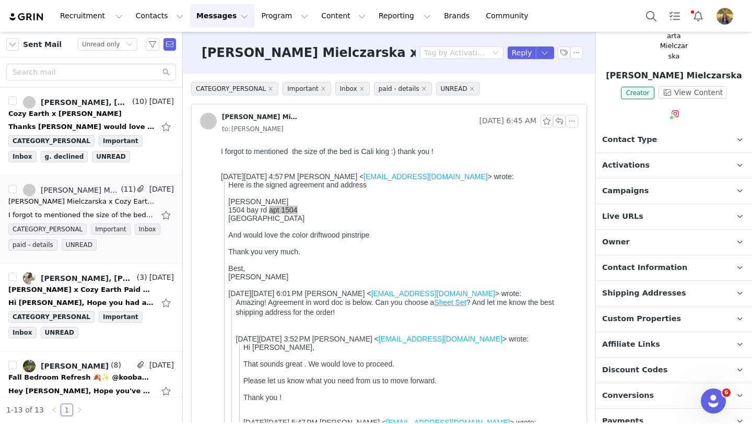
click at [608, 164] on p "Activations" at bounding box center [661, 165] width 131 height 25
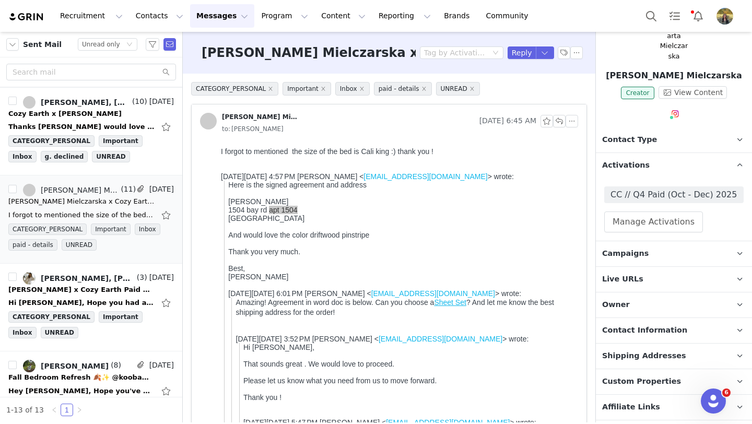
click at [607, 160] on span "Activations" at bounding box center [625, 165] width 47 height 11
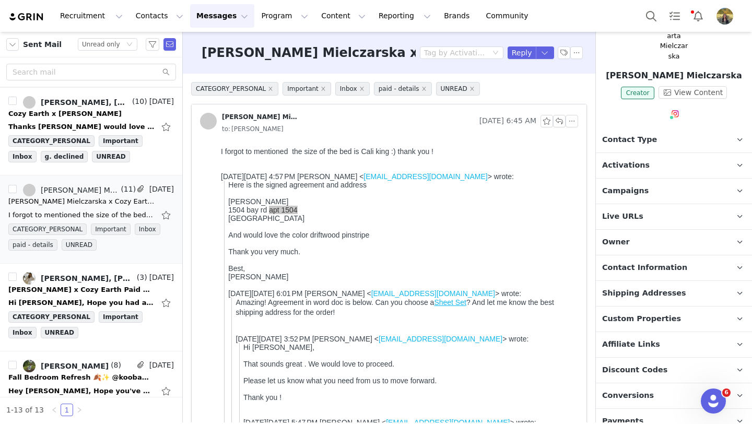
scroll to position [0, 0]
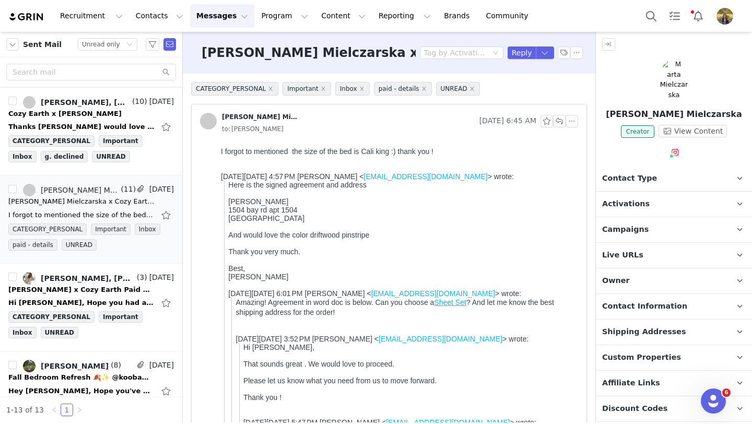
click at [236, 219] on div "[GEOGRAPHIC_DATA] And would love the color driftwood pinstripe Thank you very m…" at bounding box center [401, 243] width 346 height 58
drag, startPoint x: 228, startPoint y: 214, endPoint x: 308, endPoint y: 221, distance: 80.2
click at [308, 221] on div "Here is the signed agreement and address [PERSON_NAME] [STREET_ADDRESS] And wou…" at bounding box center [401, 227] width 346 height 92
click at [544, 55] on button "button" at bounding box center [544, 52] width 19 height 13
click at [563, 53] on button "button" at bounding box center [563, 52] width 13 height 13
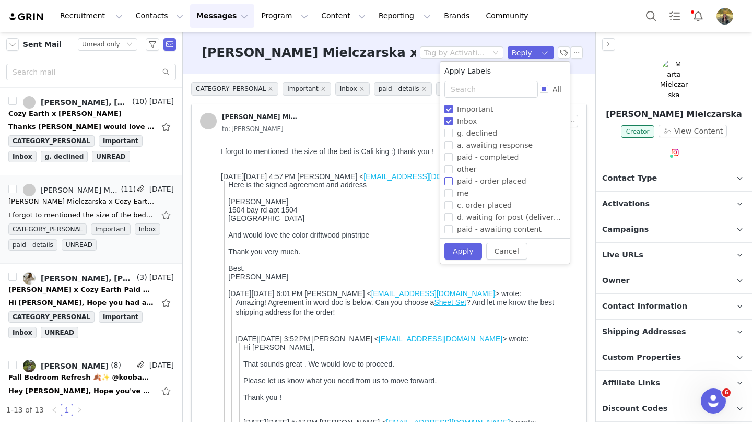
click at [485, 179] on span "paid - order placed" at bounding box center [492, 181] width 78 height 8
click at [453, 179] on input "paid - order placed" at bounding box center [448, 181] width 8 height 8
checkbox input "true"
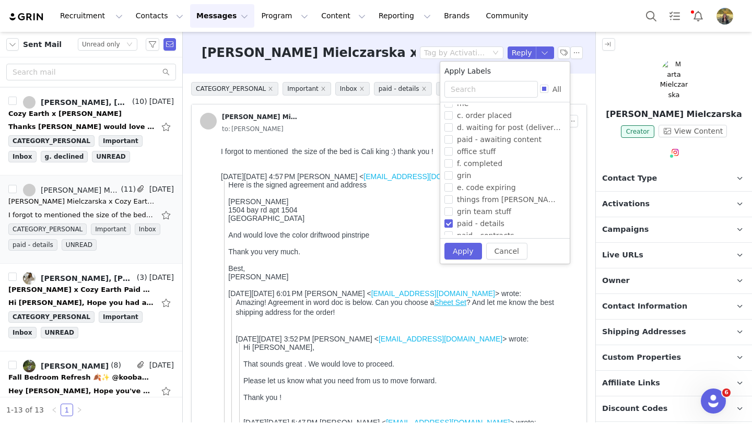
scroll to position [177, 0]
click at [483, 212] on span "paid - details" at bounding box center [481, 211] width 56 height 8
click at [453, 212] on input "paid - details" at bounding box center [448, 211] width 8 height 8
checkbox input "false"
click at [466, 250] on button "Apply" at bounding box center [463, 251] width 38 height 17
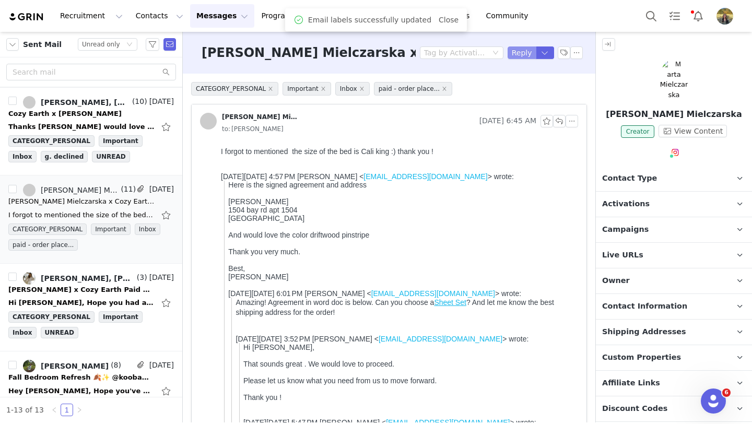
click at [516, 54] on button "Reply" at bounding box center [521, 52] width 29 height 13
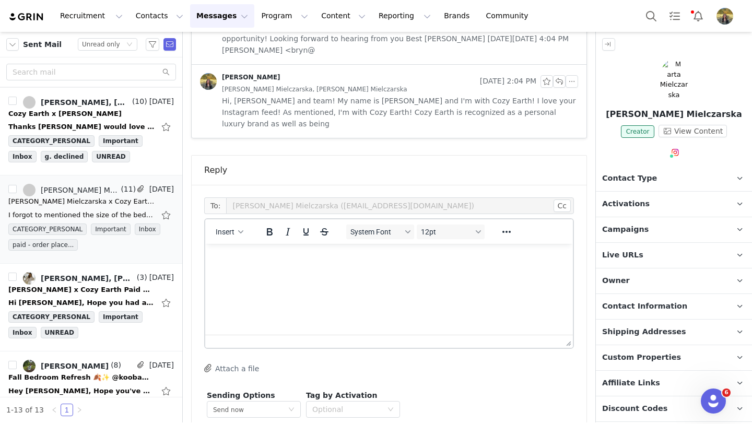
scroll to position [0, 0]
click at [327, 253] on p "Rich Text Area. Press ALT-0 for help." at bounding box center [388, 257] width 351 height 11
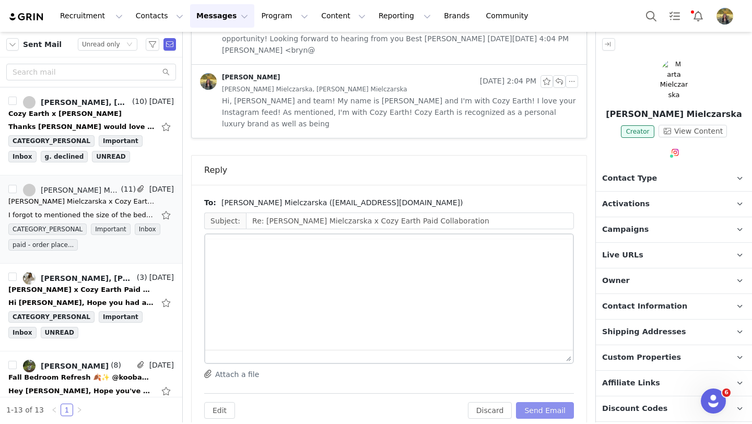
click at [545, 402] on button "Send Email" at bounding box center [545, 410] width 58 height 17
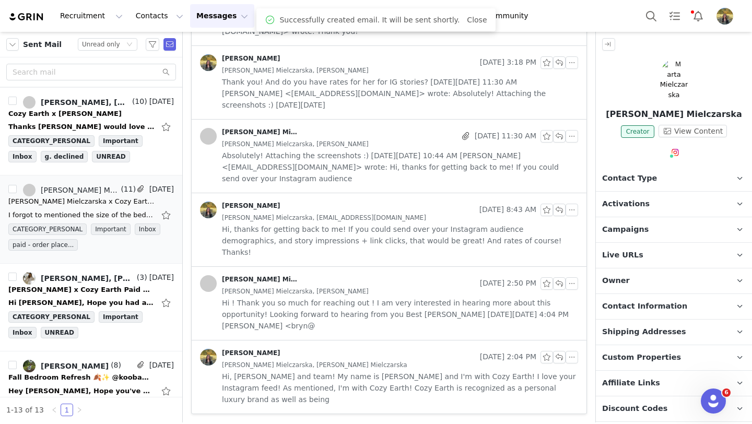
scroll to position [1265, 0]
